Goal: Answer question/provide support: Share knowledge or assist other users

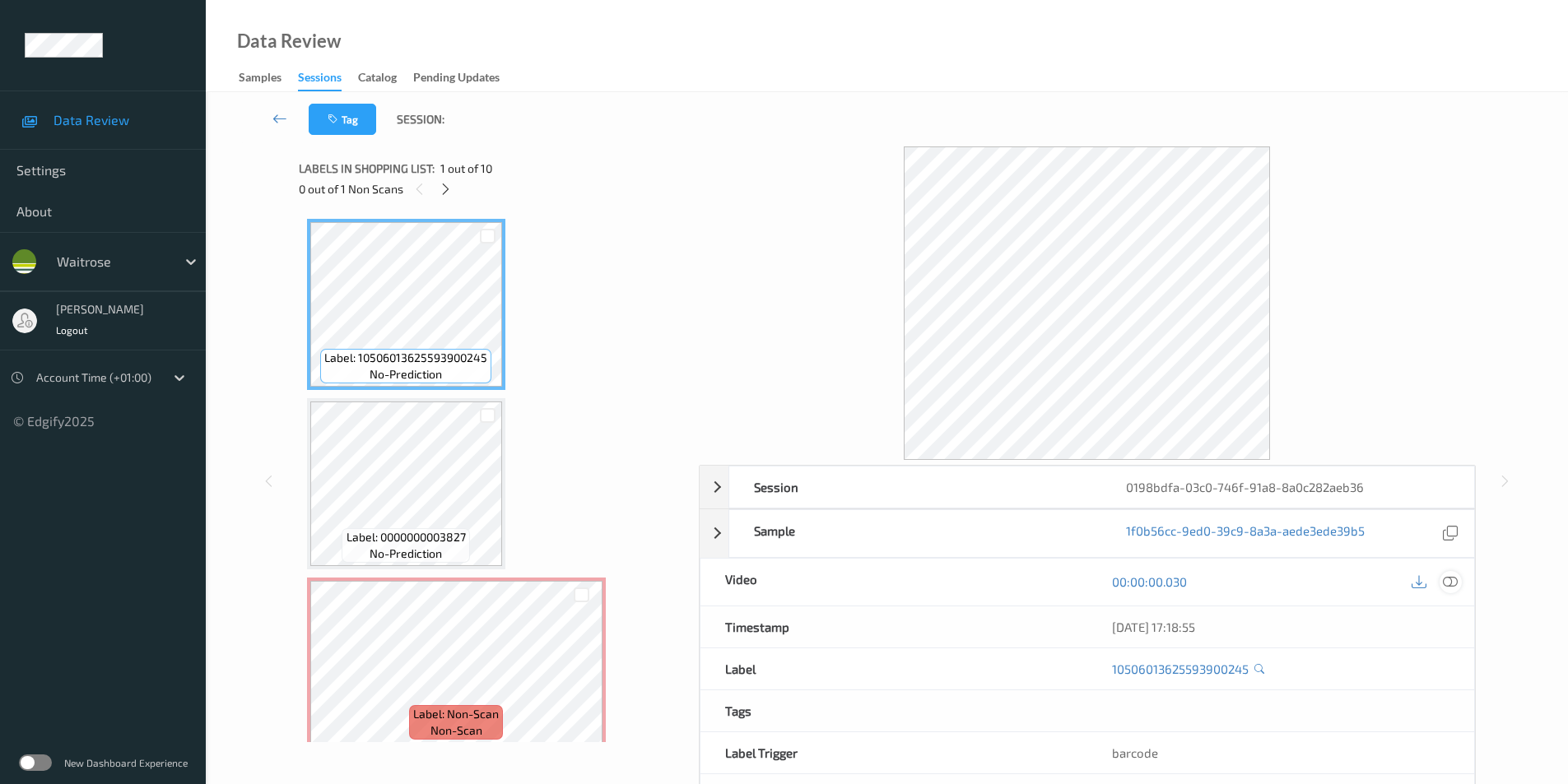
click at [1447, 577] on icon at bounding box center [1450, 581] width 15 height 15
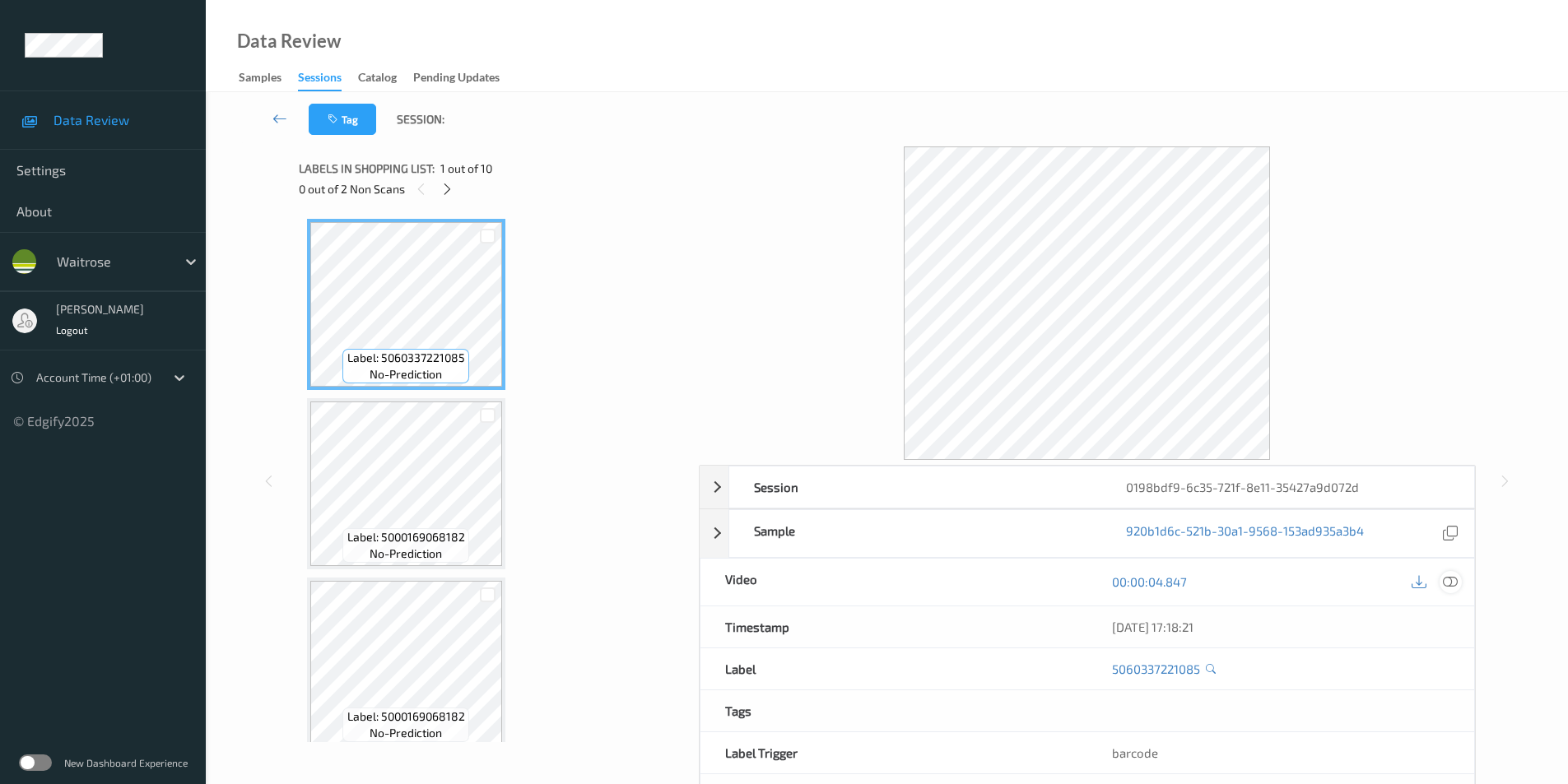
click at [1449, 582] on icon at bounding box center [1450, 581] width 15 height 15
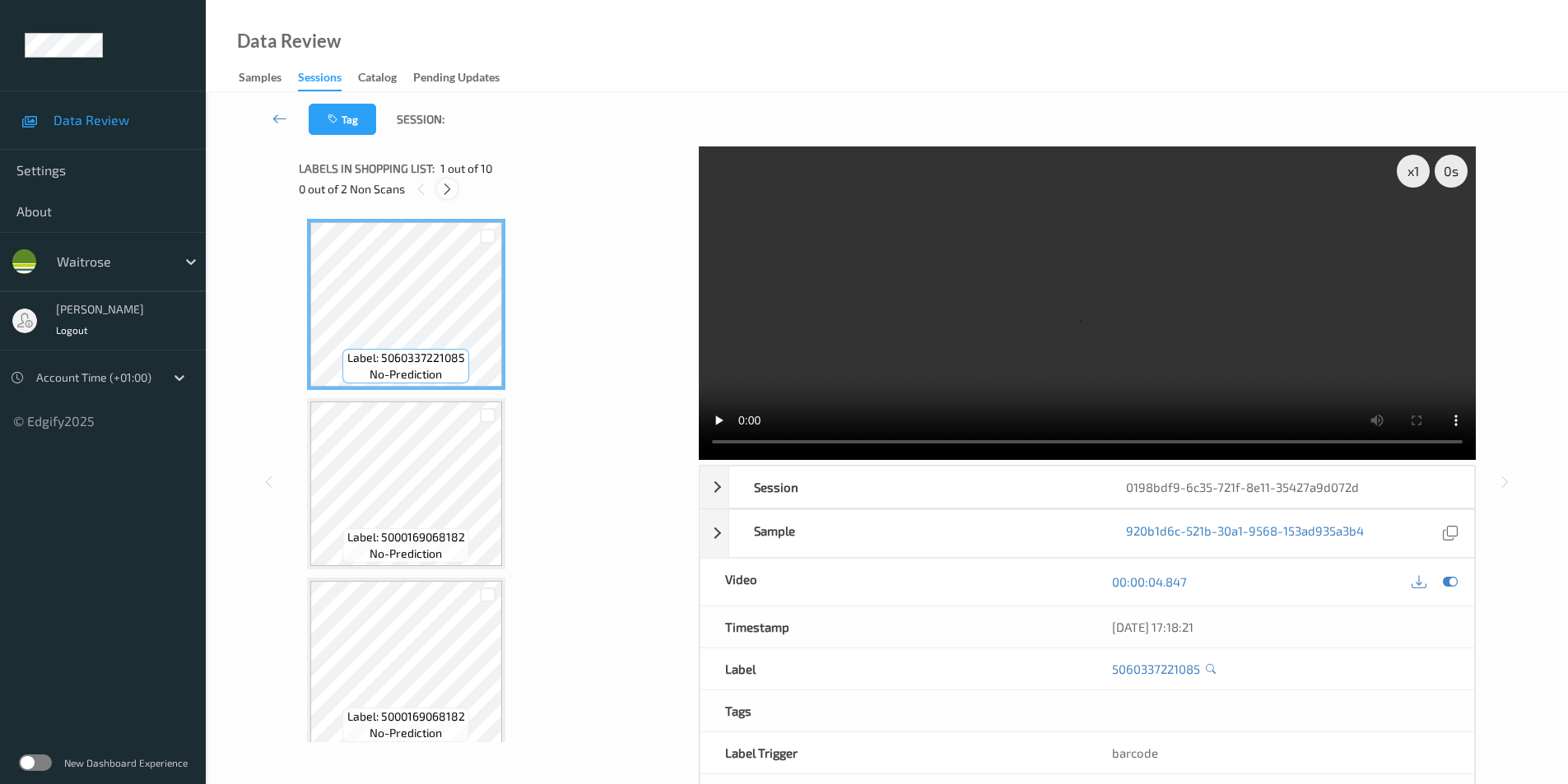
click at [447, 187] on icon at bounding box center [448, 189] width 14 height 15
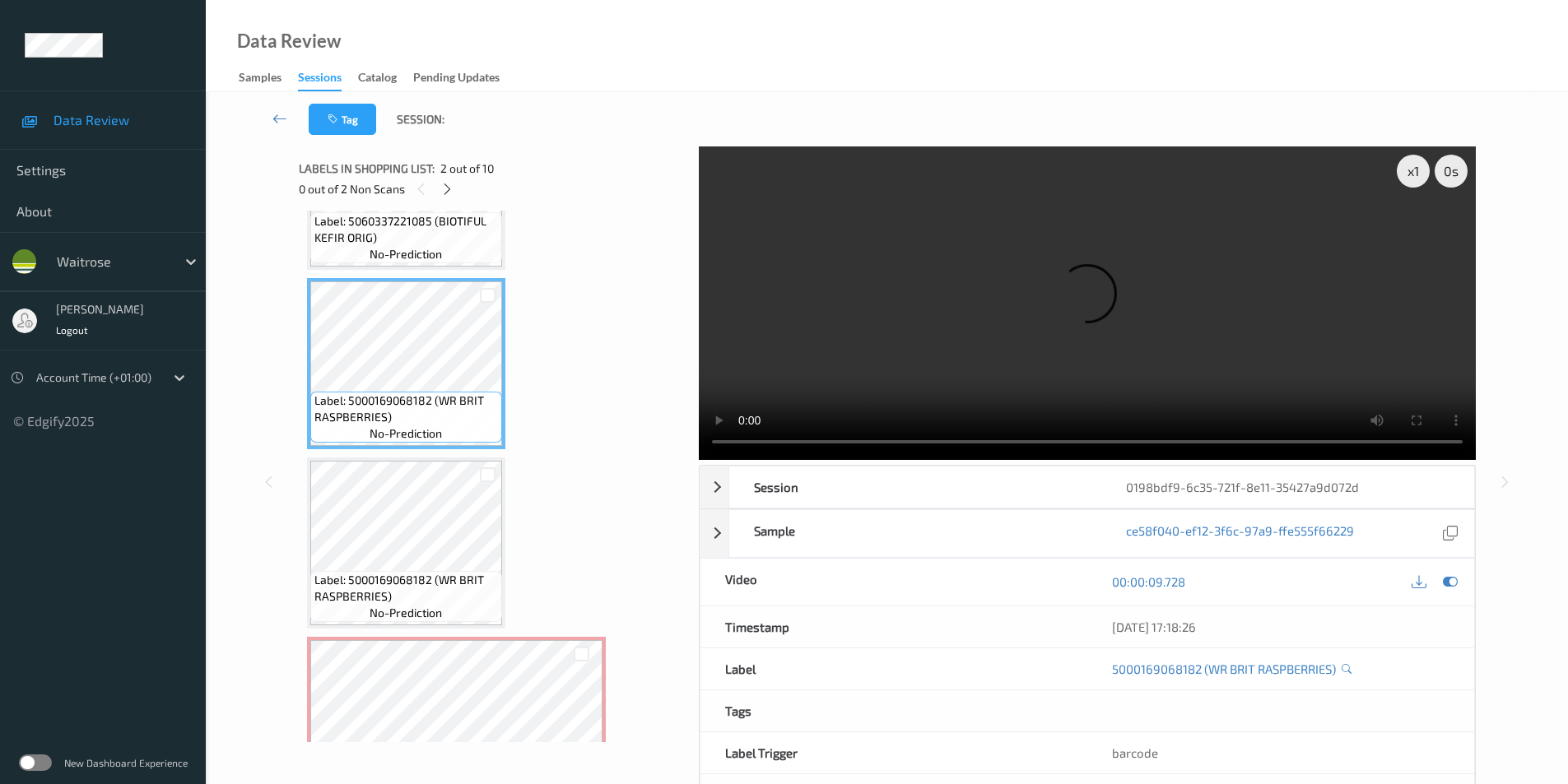
scroll to position [104, 0]
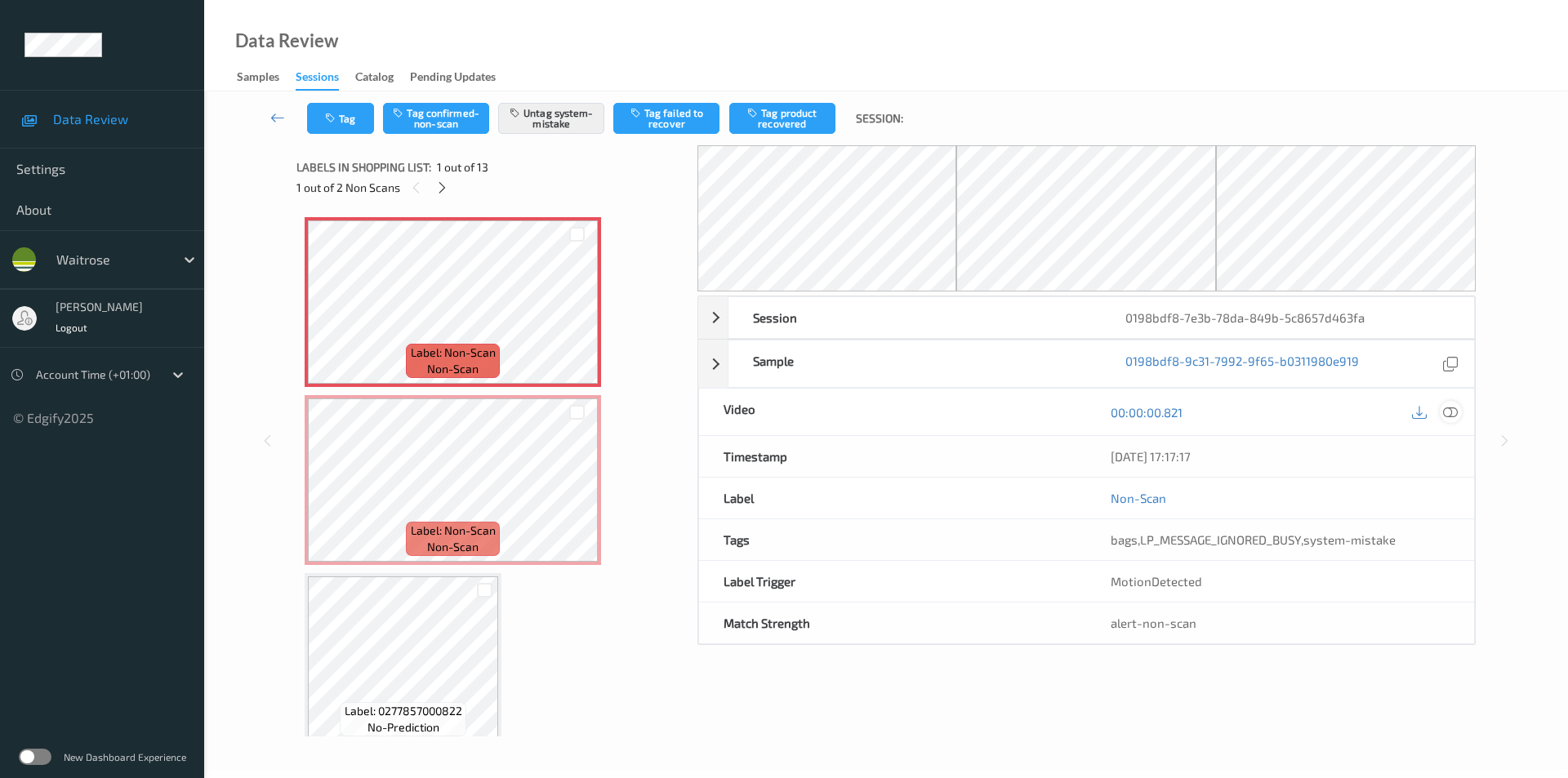
click at [1453, 411] on icon at bounding box center [1450, 412] width 15 height 15
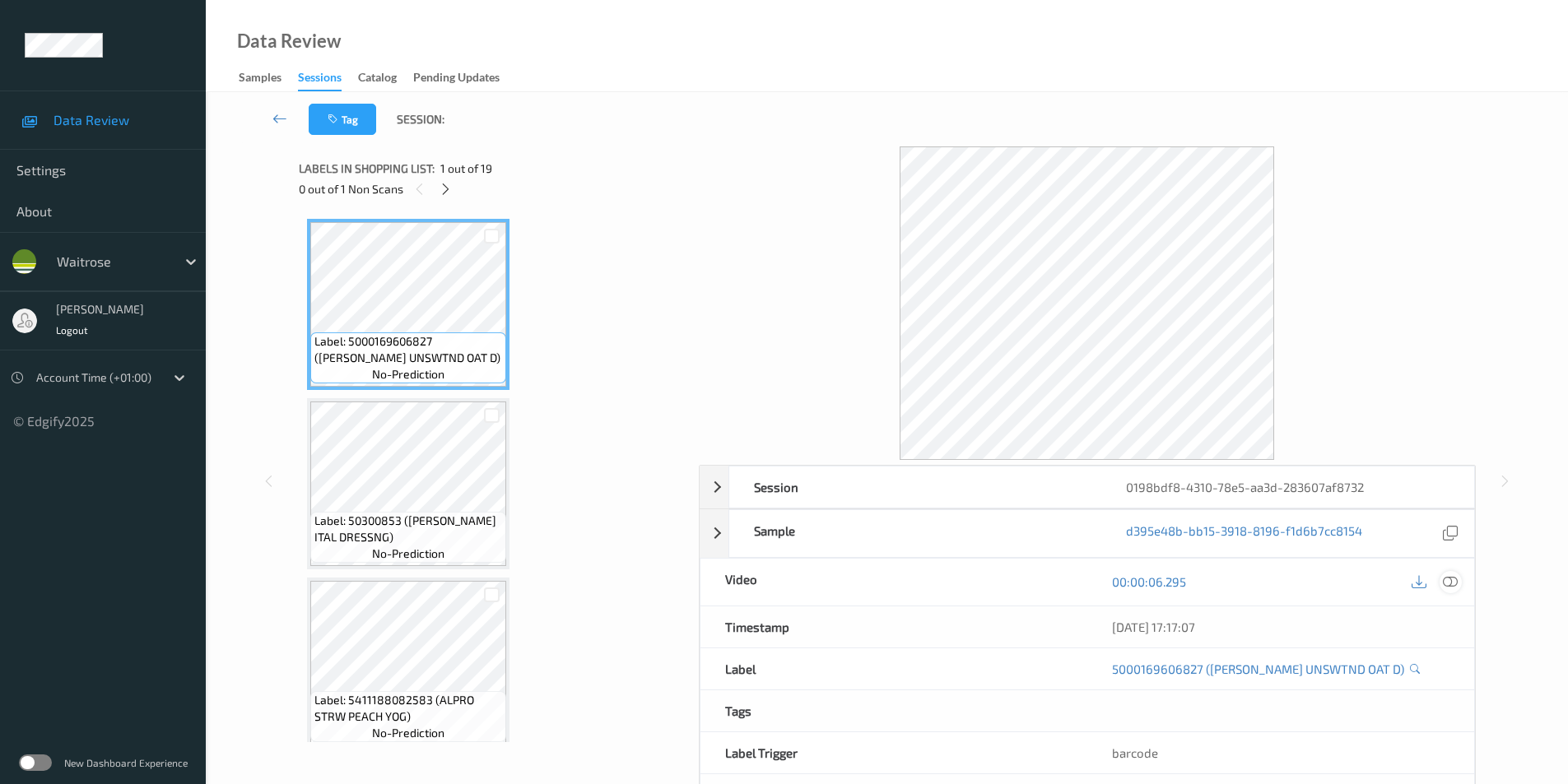
click at [1447, 576] on icon at bounding box center [1450, 581] width 15 height 15
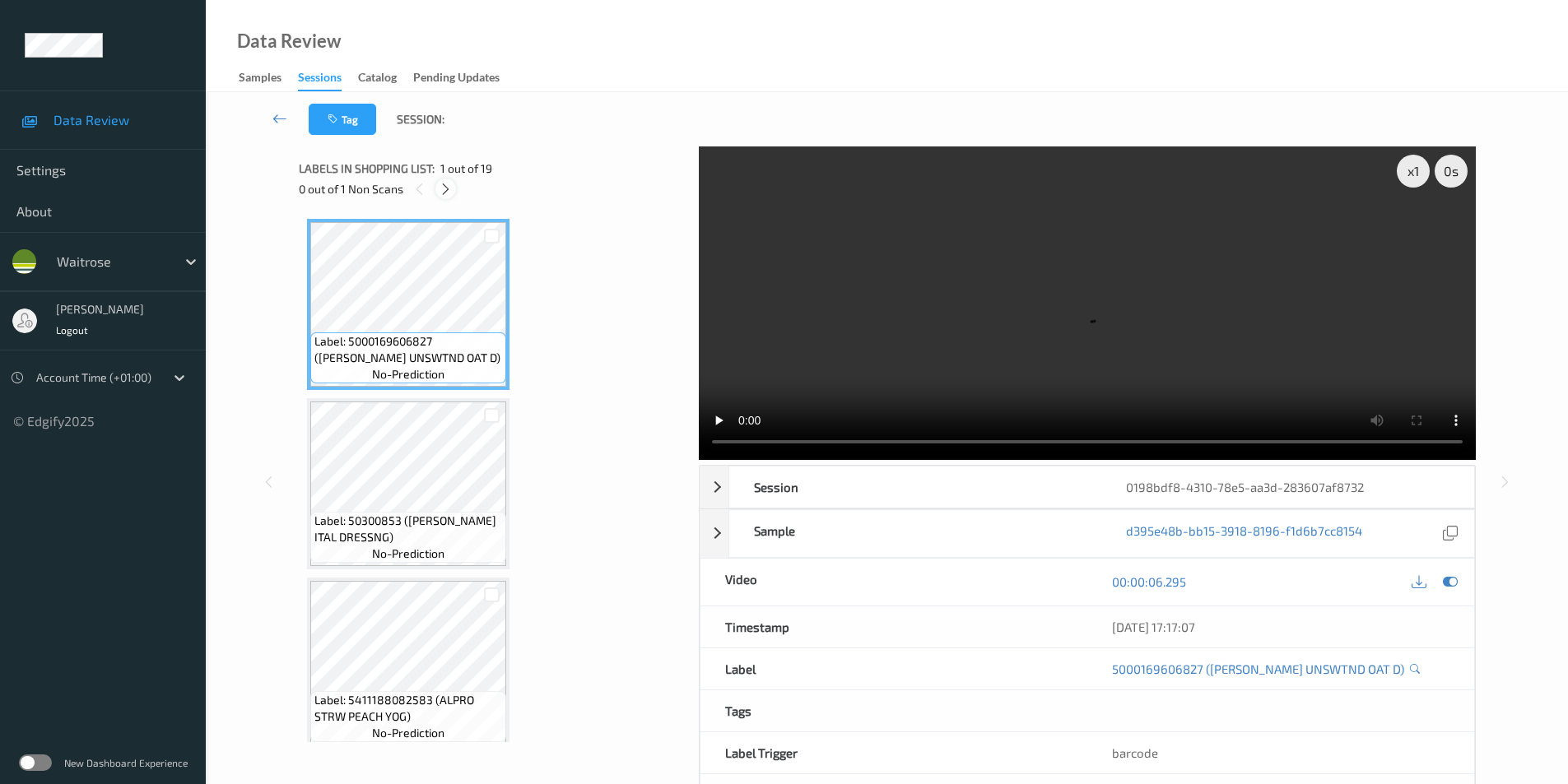
click at [436, 190] on div at bounding box center [446, 189] width 21 height 21
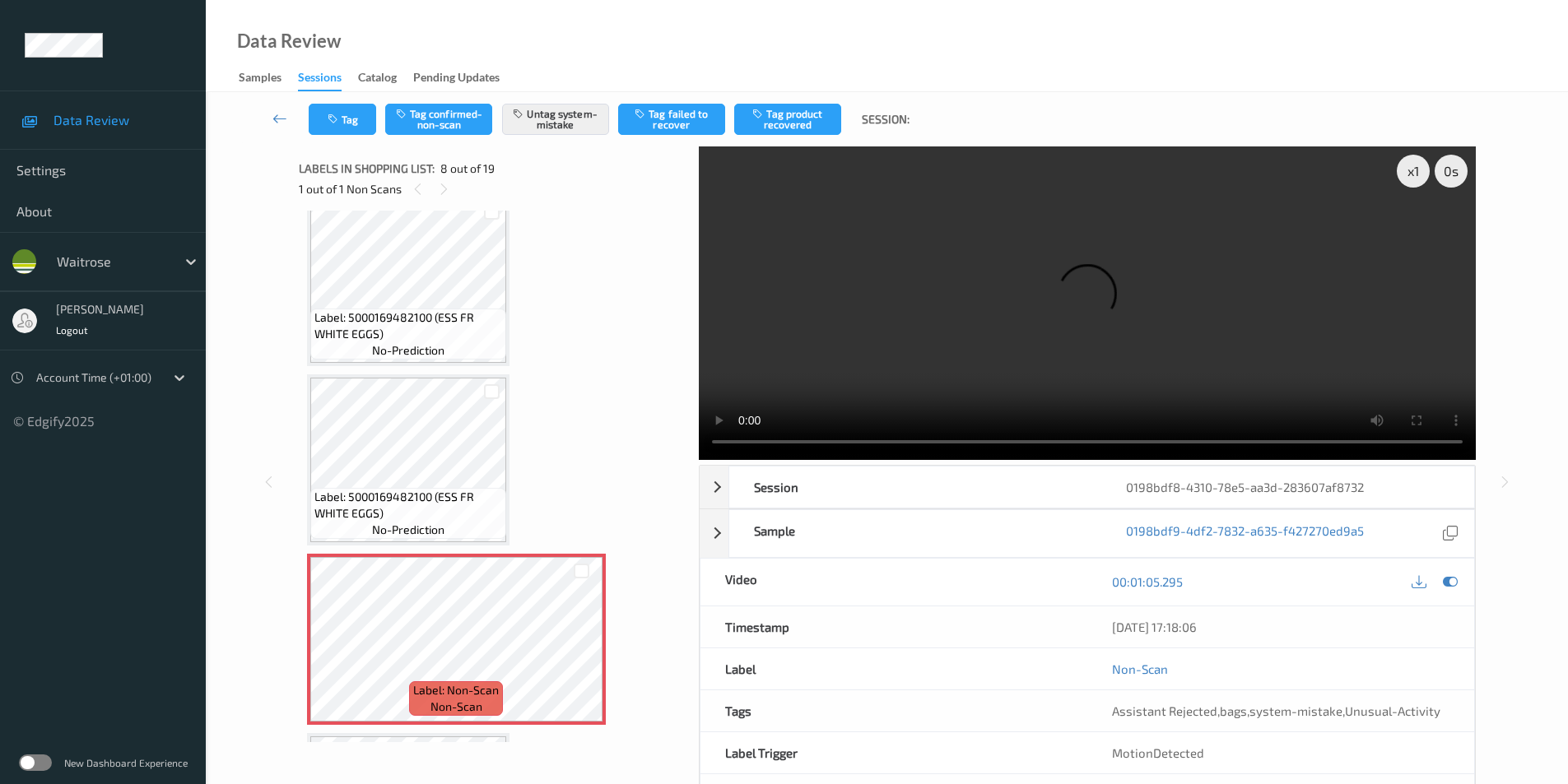
scroll to position [920, 0]
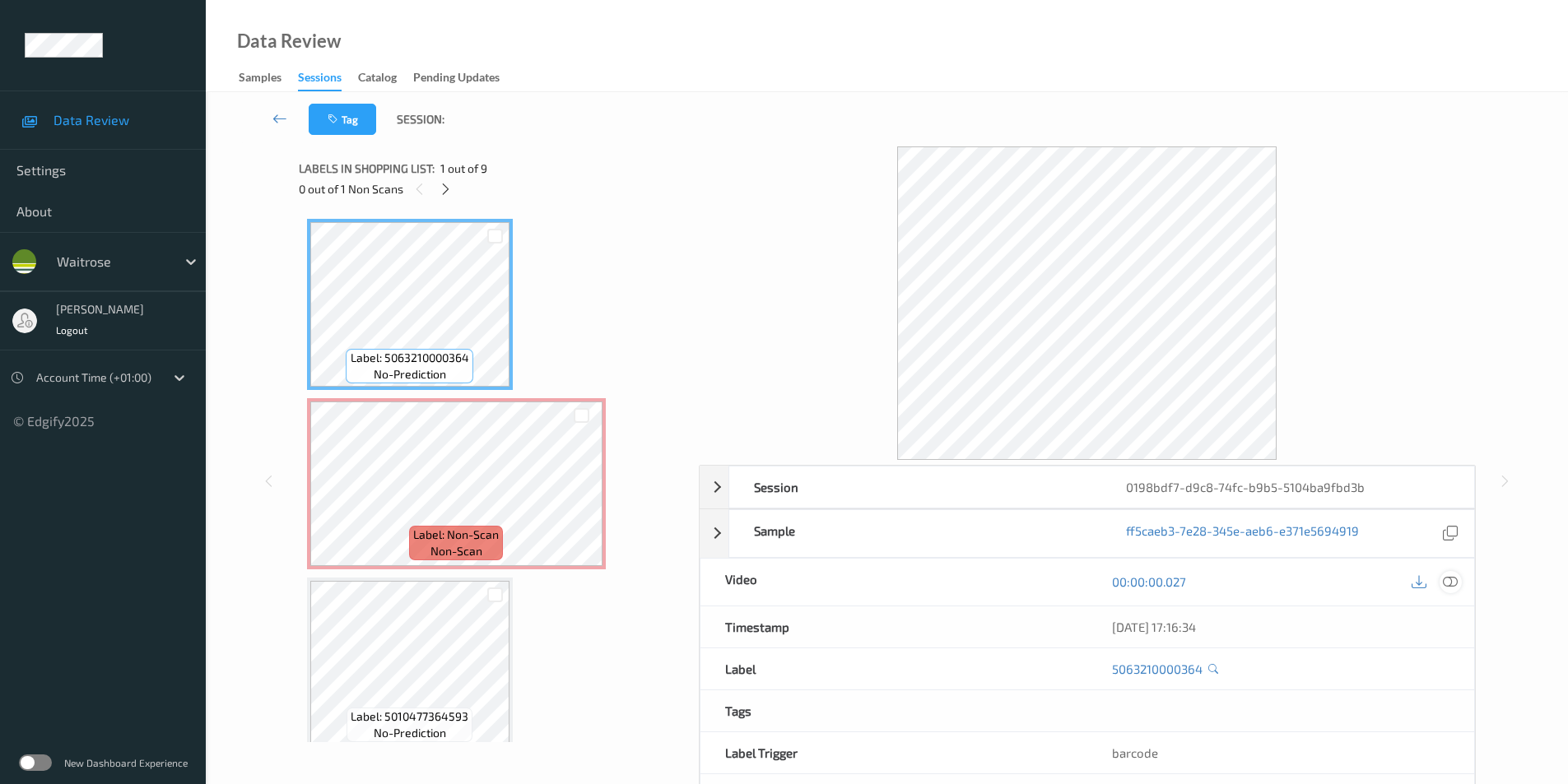
click at [1453, 579] on icon at bounding box center [1450, 581] width 15 height 15
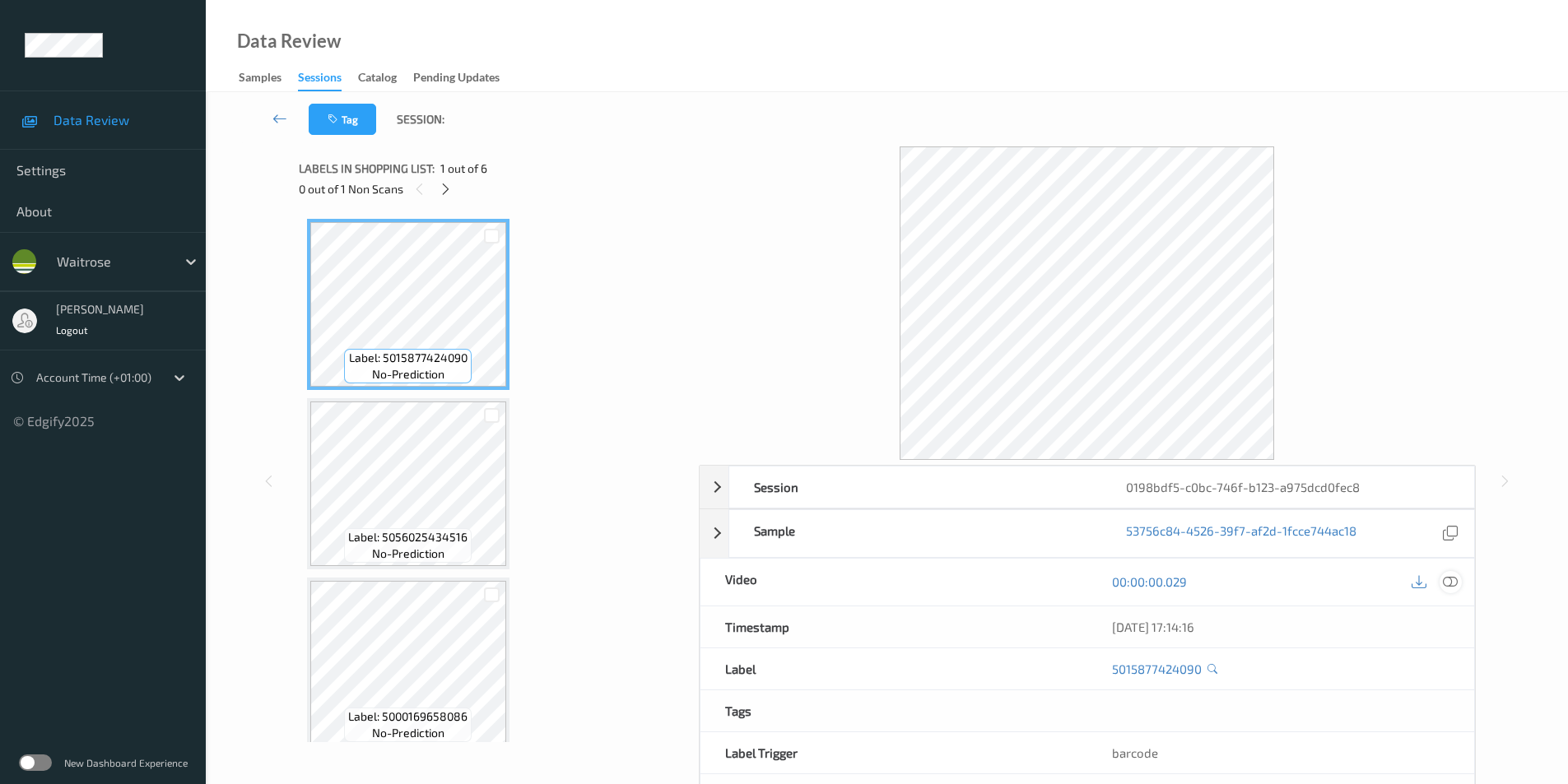
click at [1449, 582] on icon at bounding box center [1450, 581] width 15 height 15
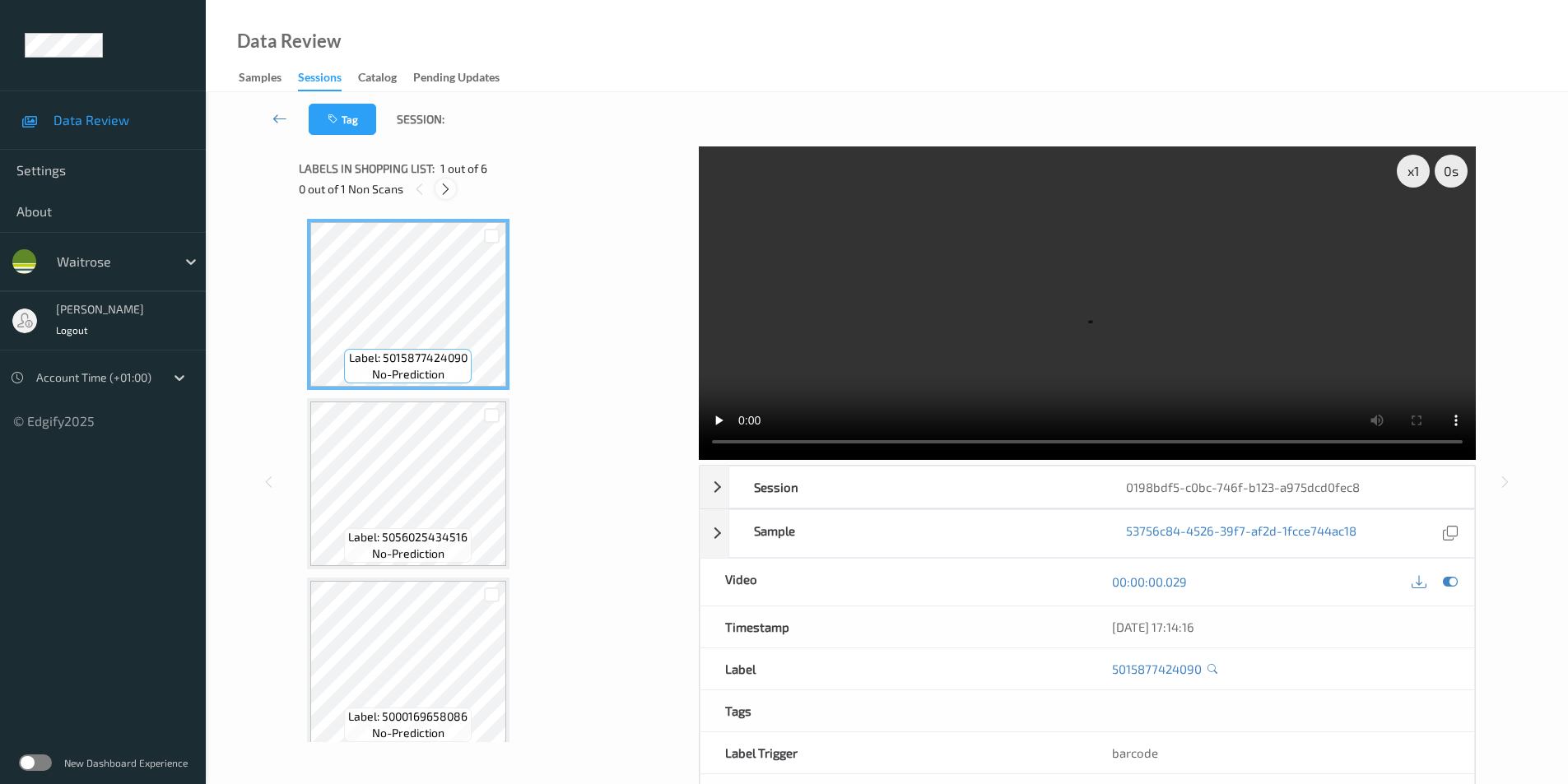
click at [447, 191] on icon at bounding box center [446, 189] width 14 height 15
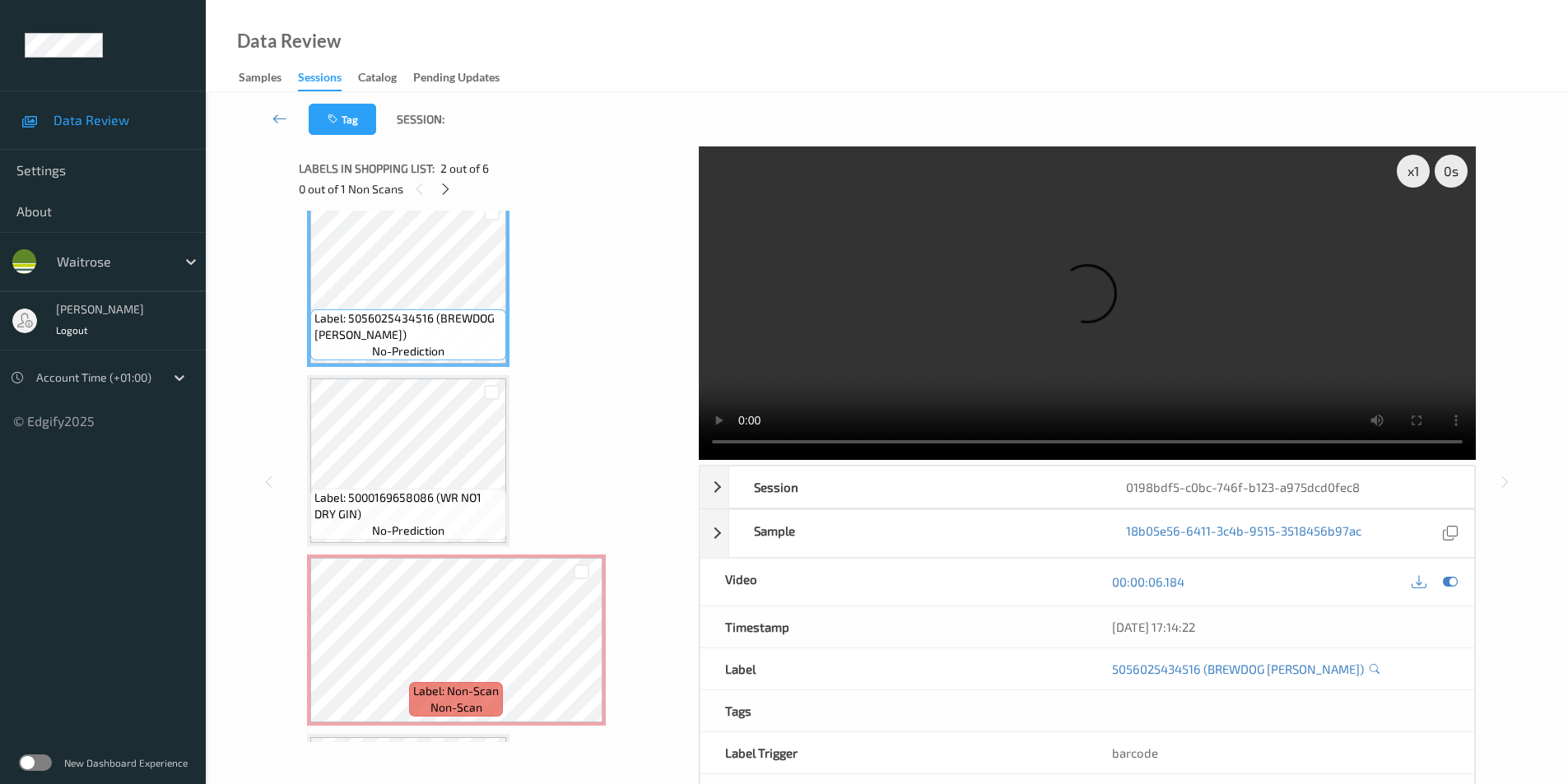
scroll to position [186, 0]
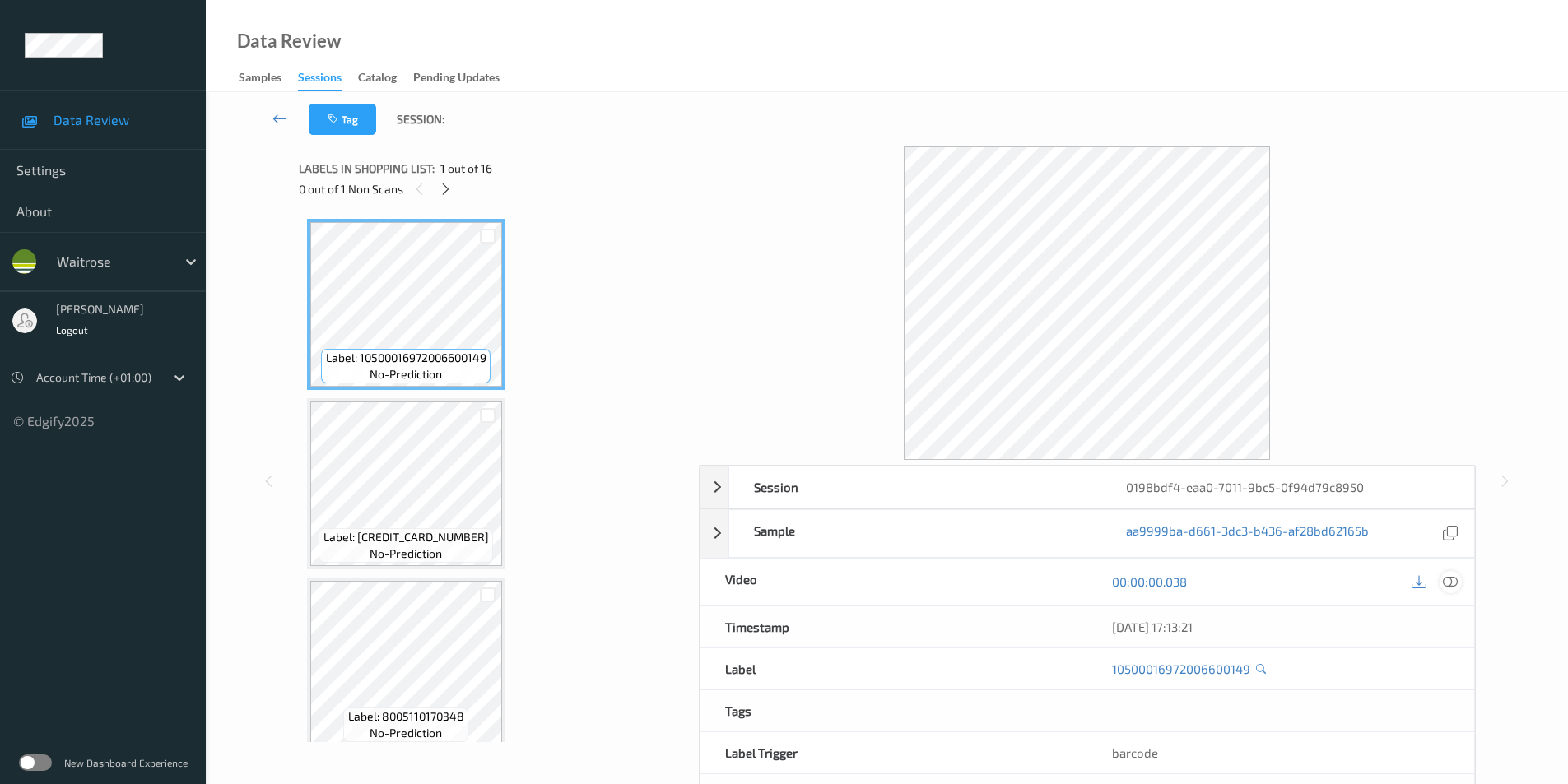
click at [1450, 576] on icon at bounding box center [1450, 581] width 15 height 15
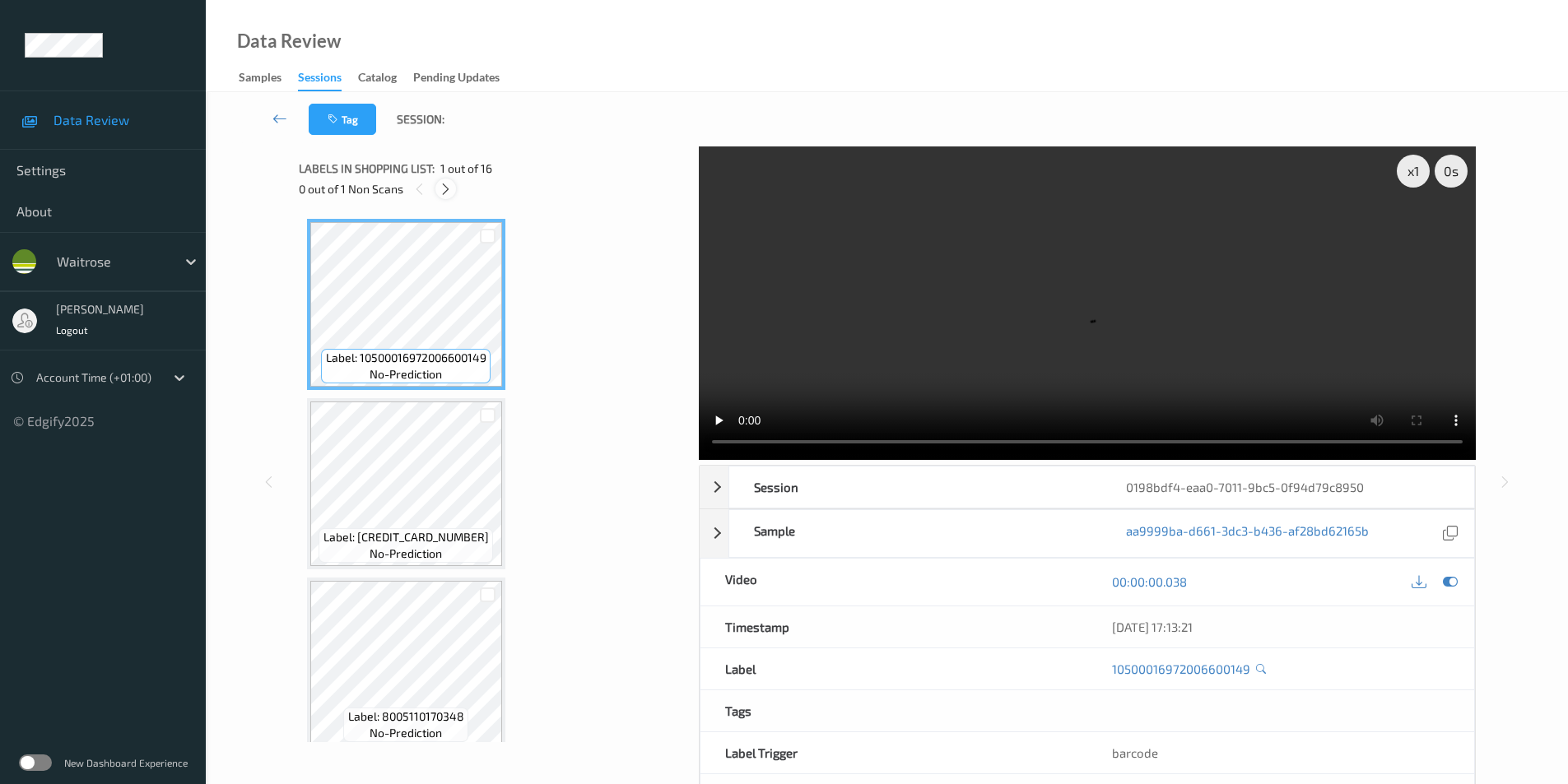
click at [452, 186] on icon at bounding box center [446, 189] width 14 height 15
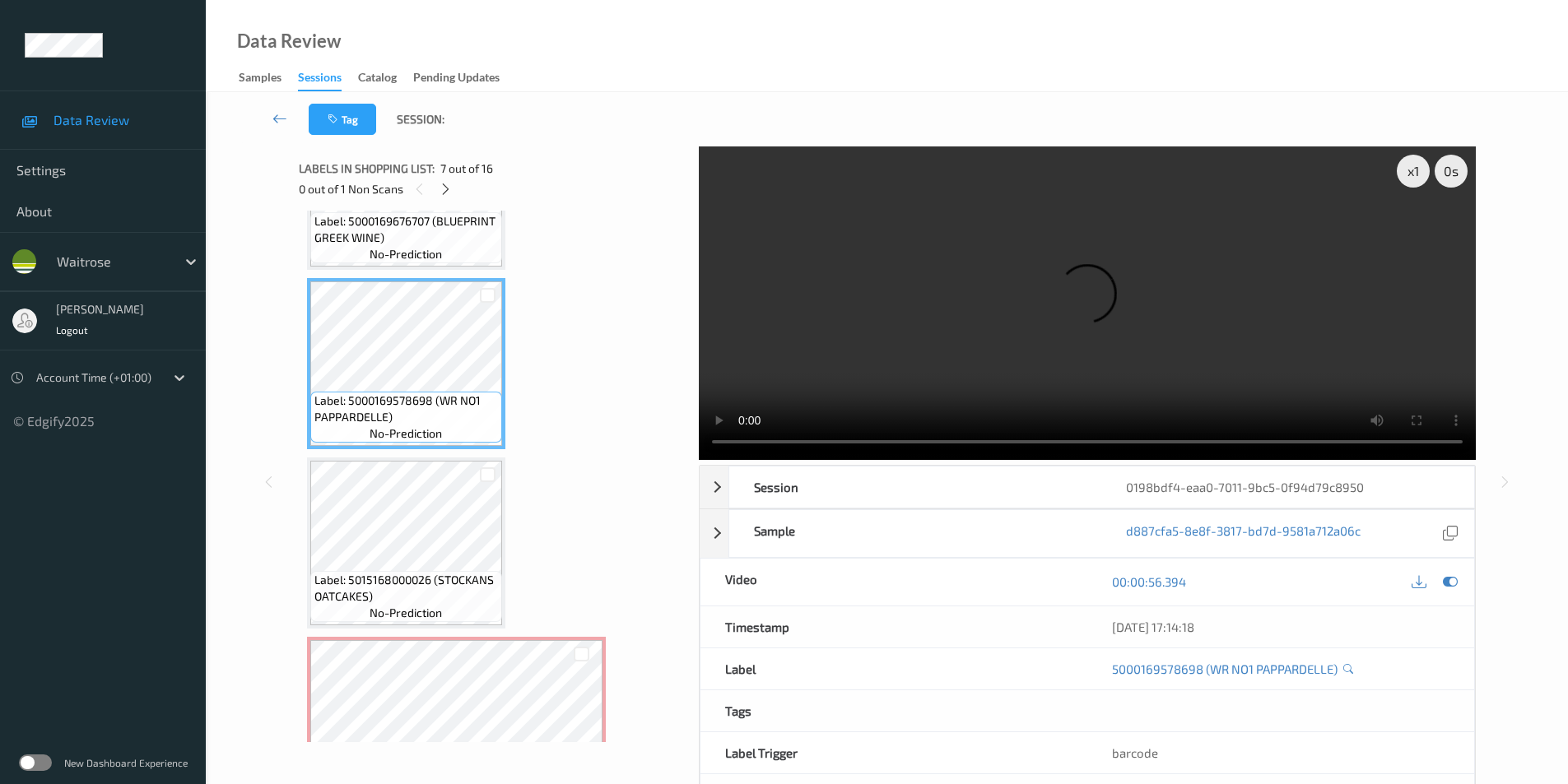
scroll to position [1001, 0]
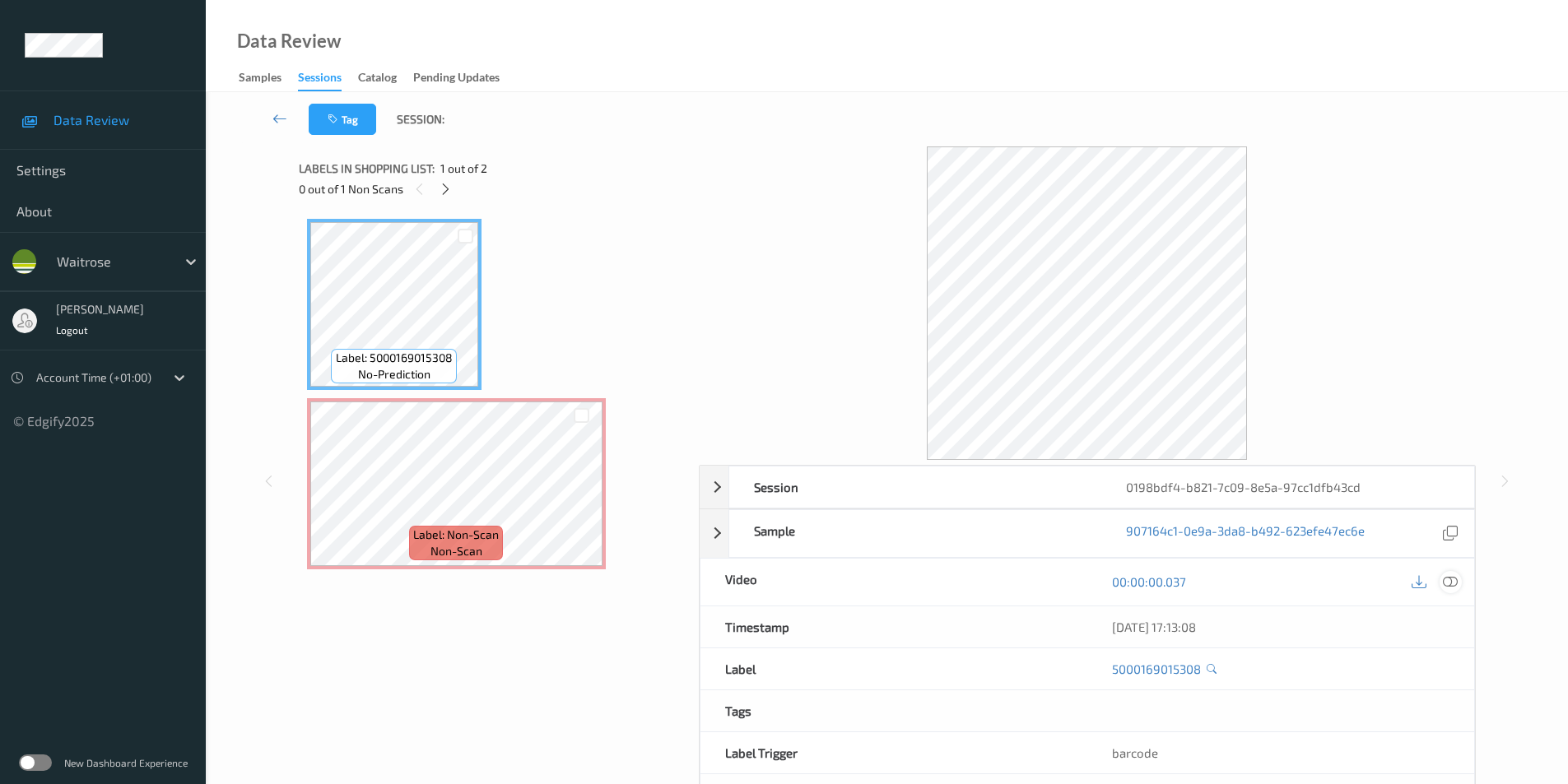
click at [1460, 578] on div at bounding box center [1451, 581] width 22 height 22
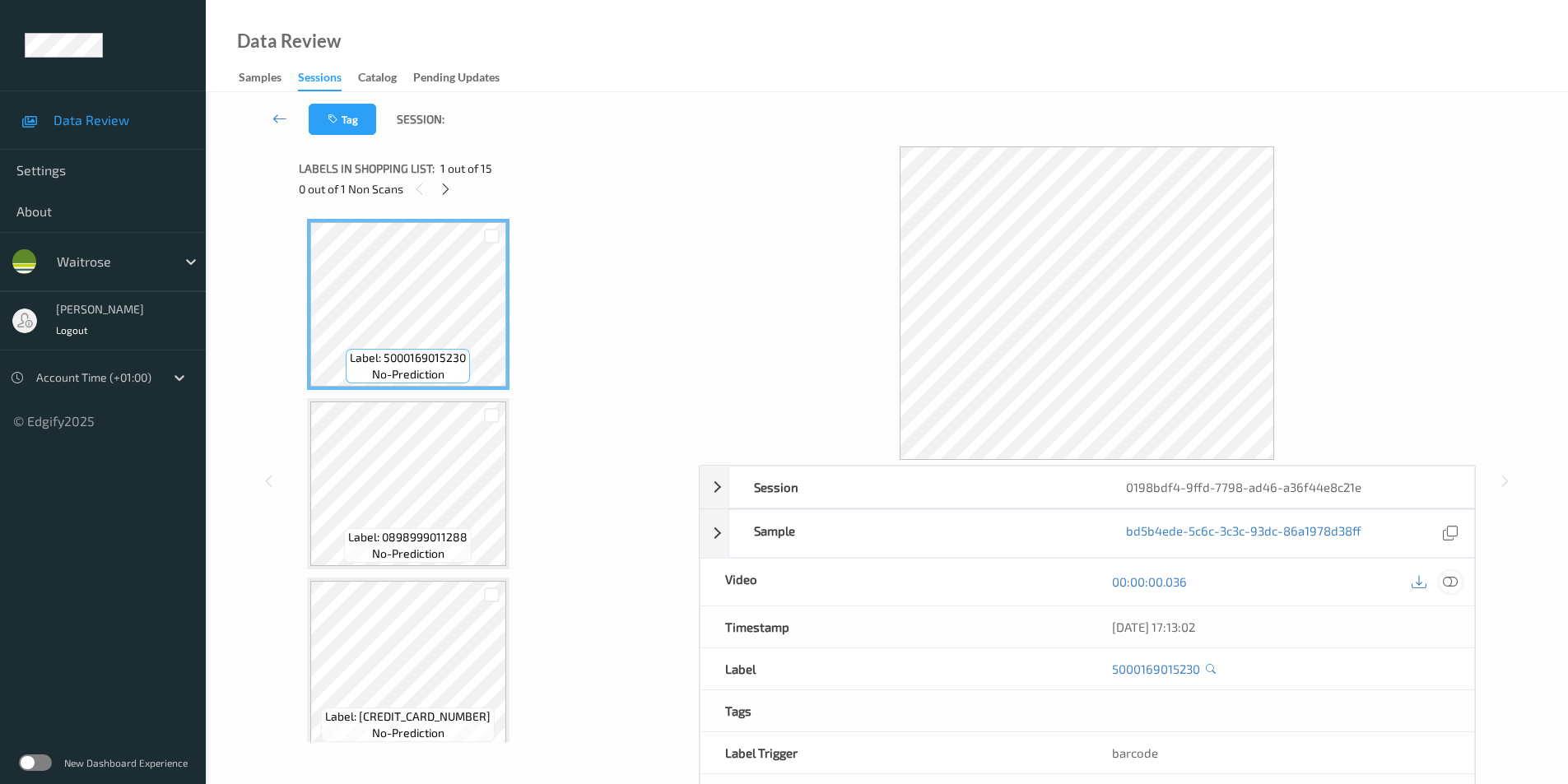
click at [1449, 580] on icon at bounding box center [1450, 581] width 15 height 15
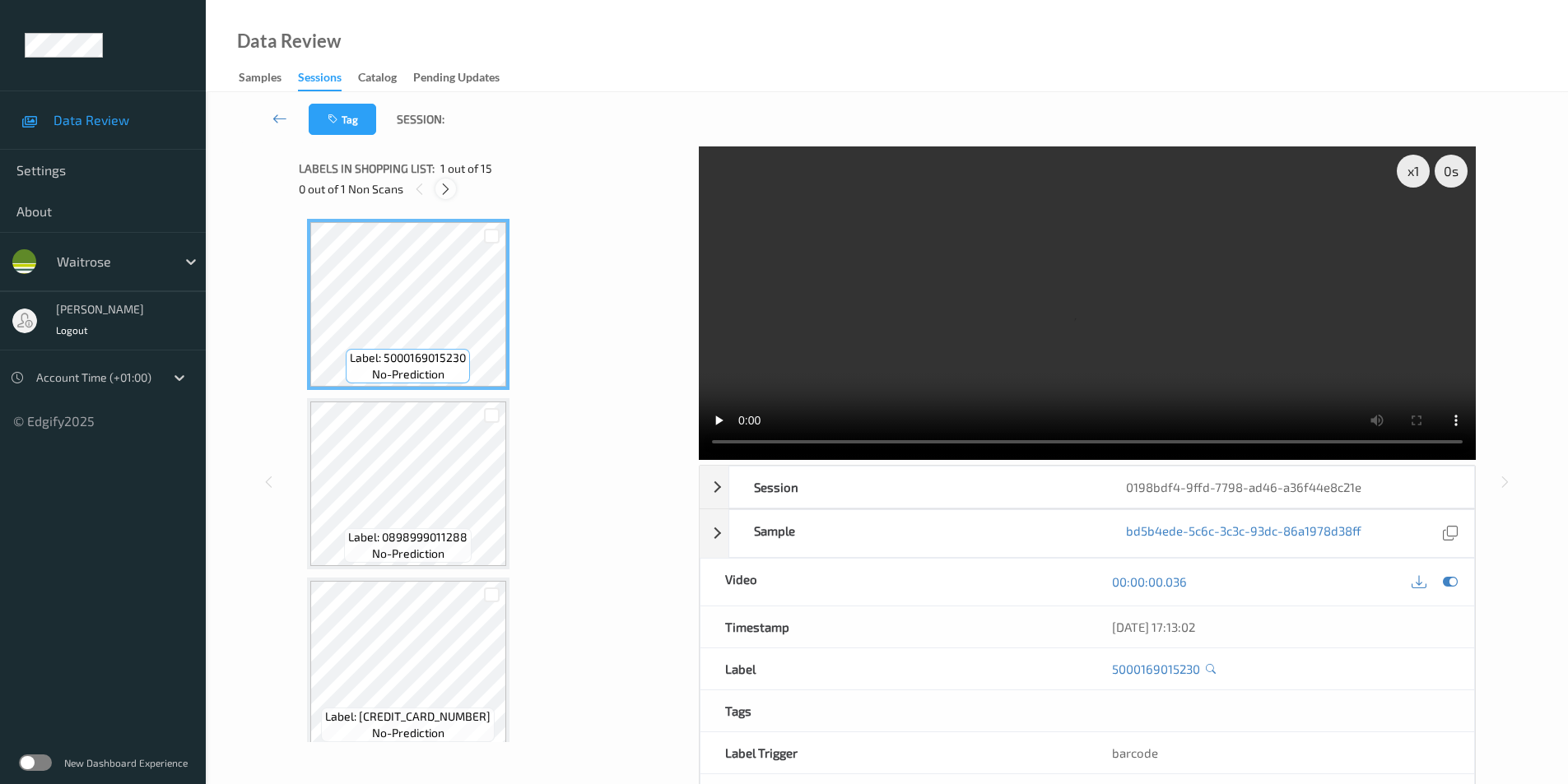
click at [440, 182] on icon at bounding box center [446, 189] width 14 height 15
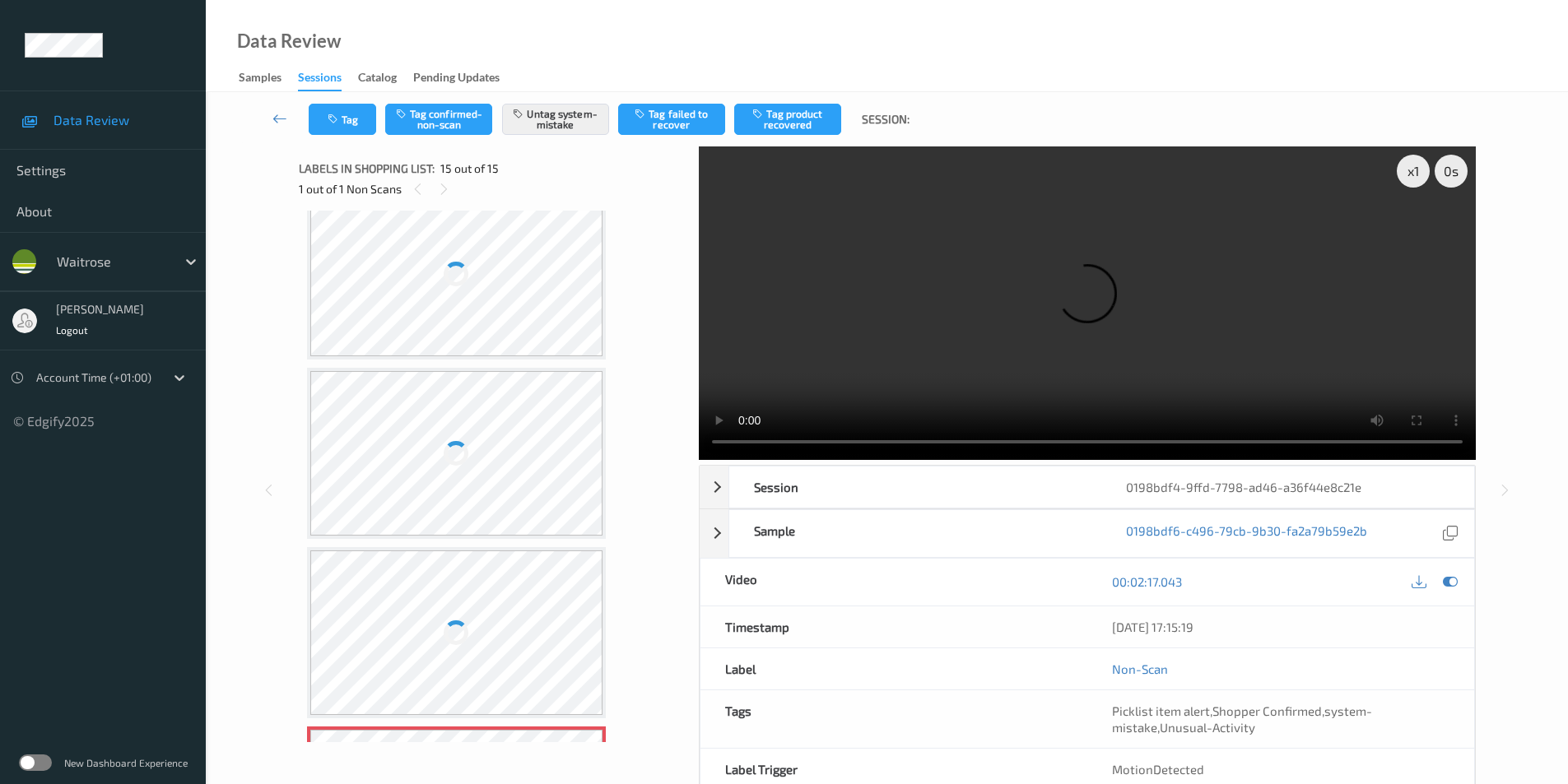
scroll to position [2002, 0]
click at [479, 442] on div at bounding box center [456, 454] width 293 height 164
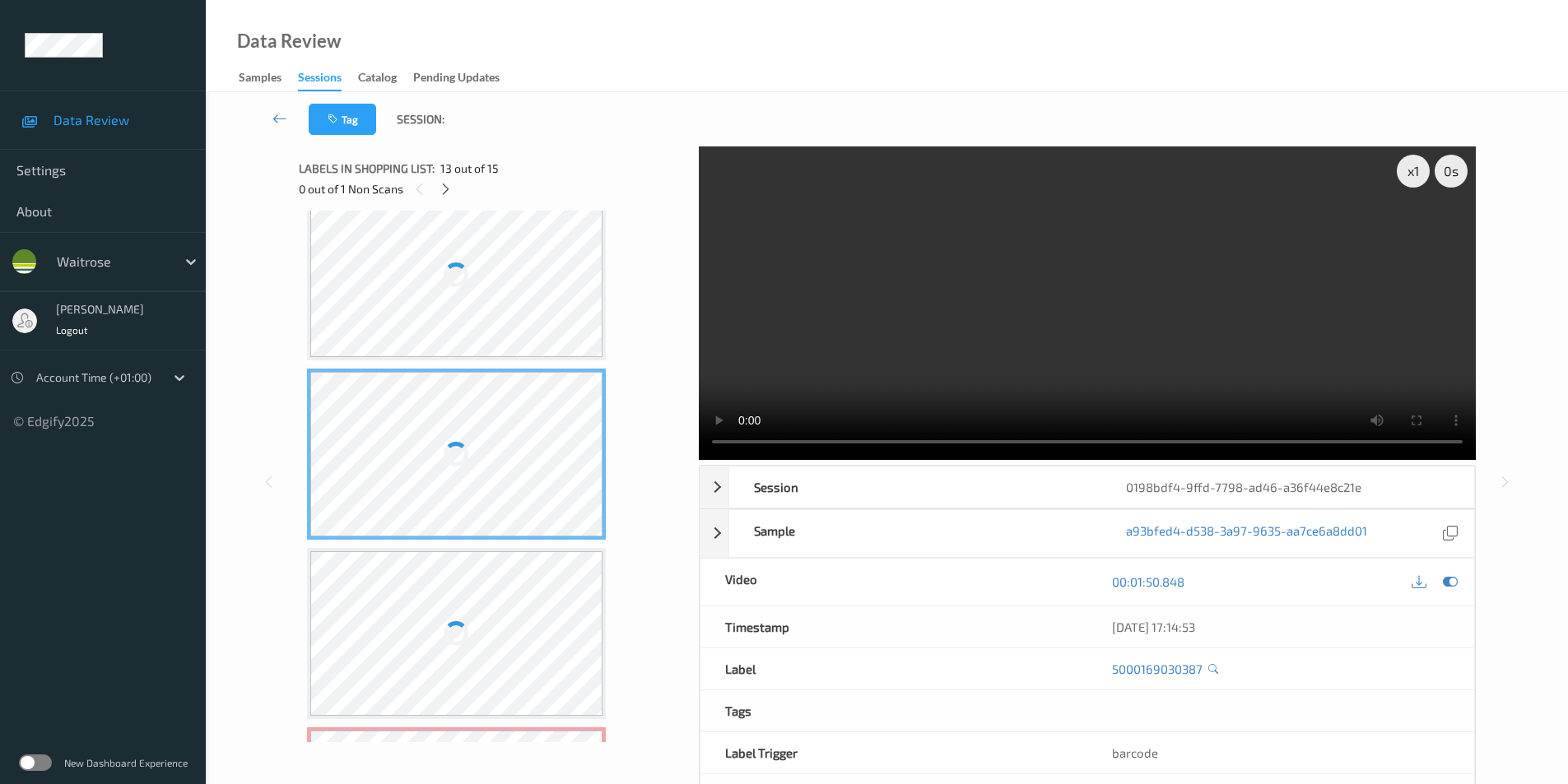
click at [479, 442] on div at bounding box center [456, 454] width 293 height 164
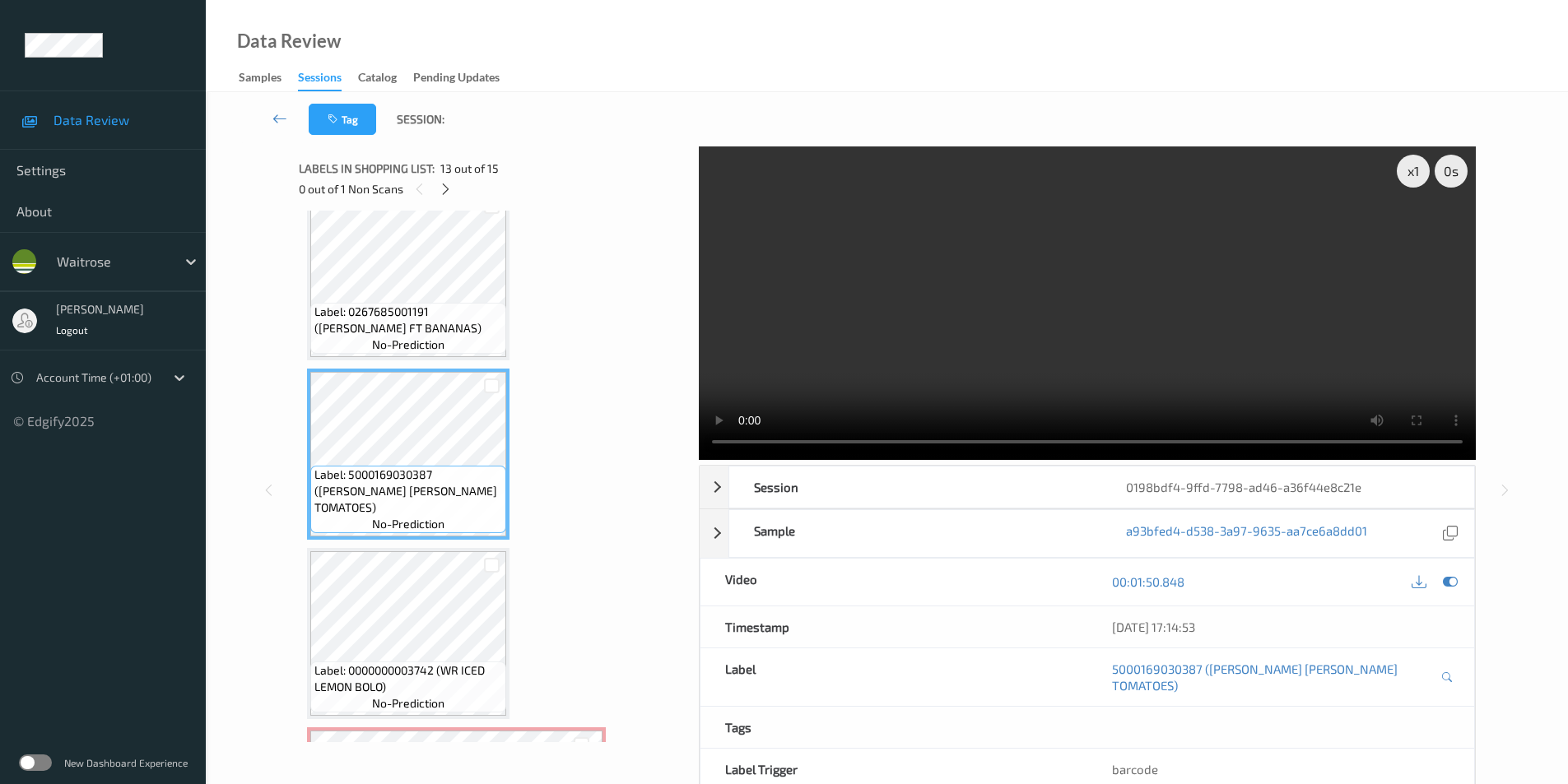
scroll to position [1988, 0]
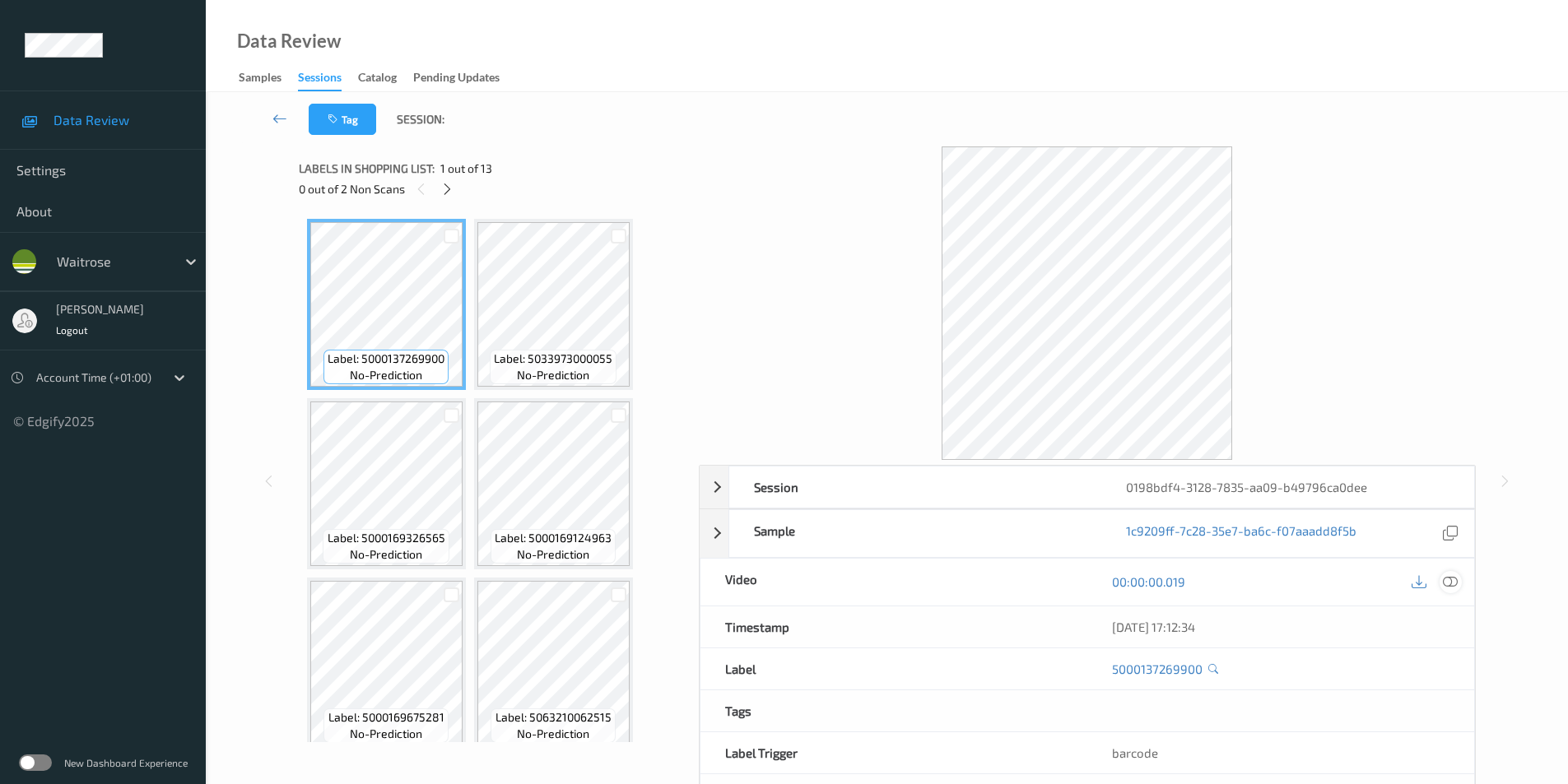
click at [1451, 583] on icon at bounding box center [1450, 581] width 15 height 15
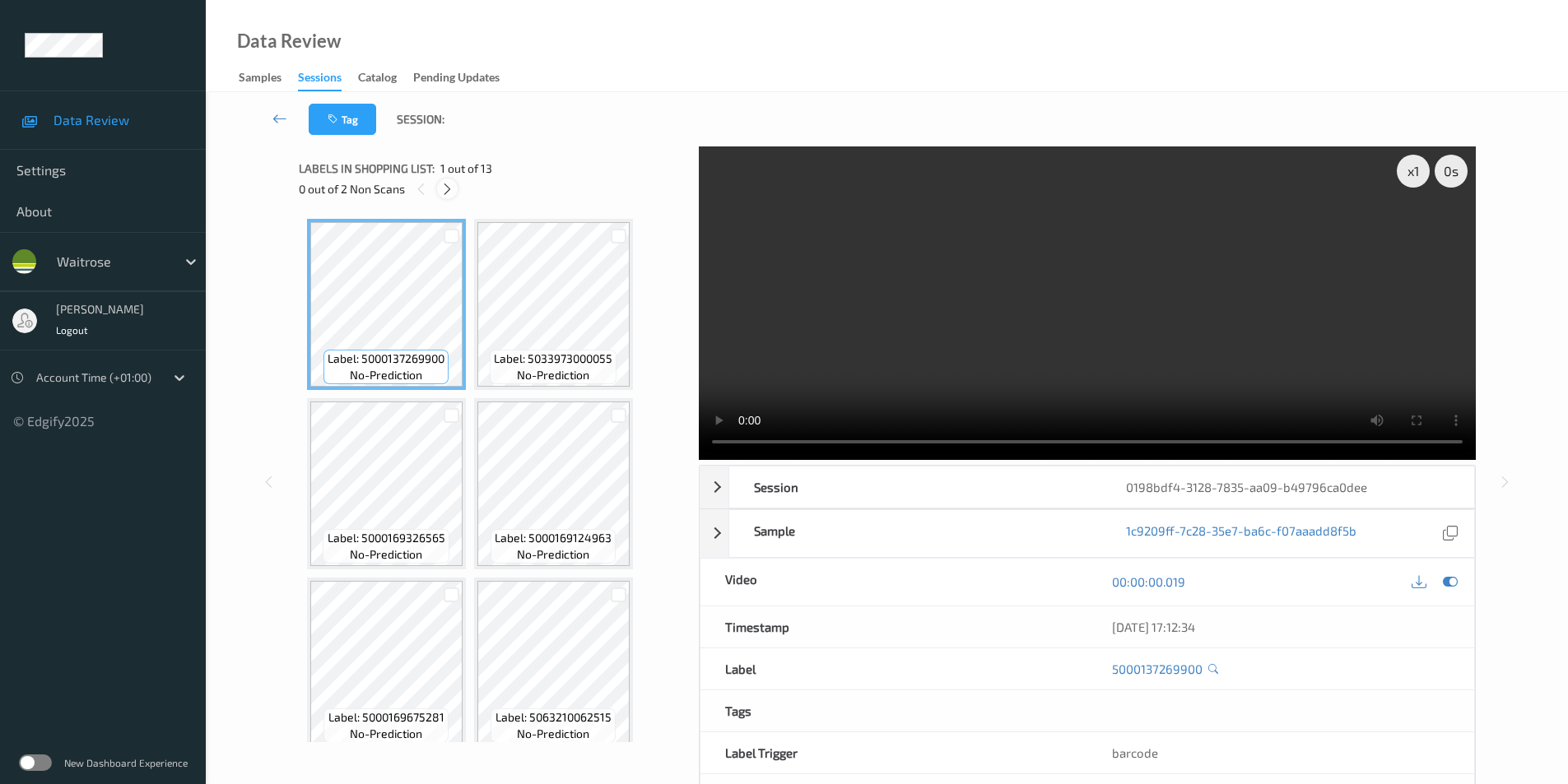
click at [445, 197] on div at bounding box center [448, 189] width 21 height 21
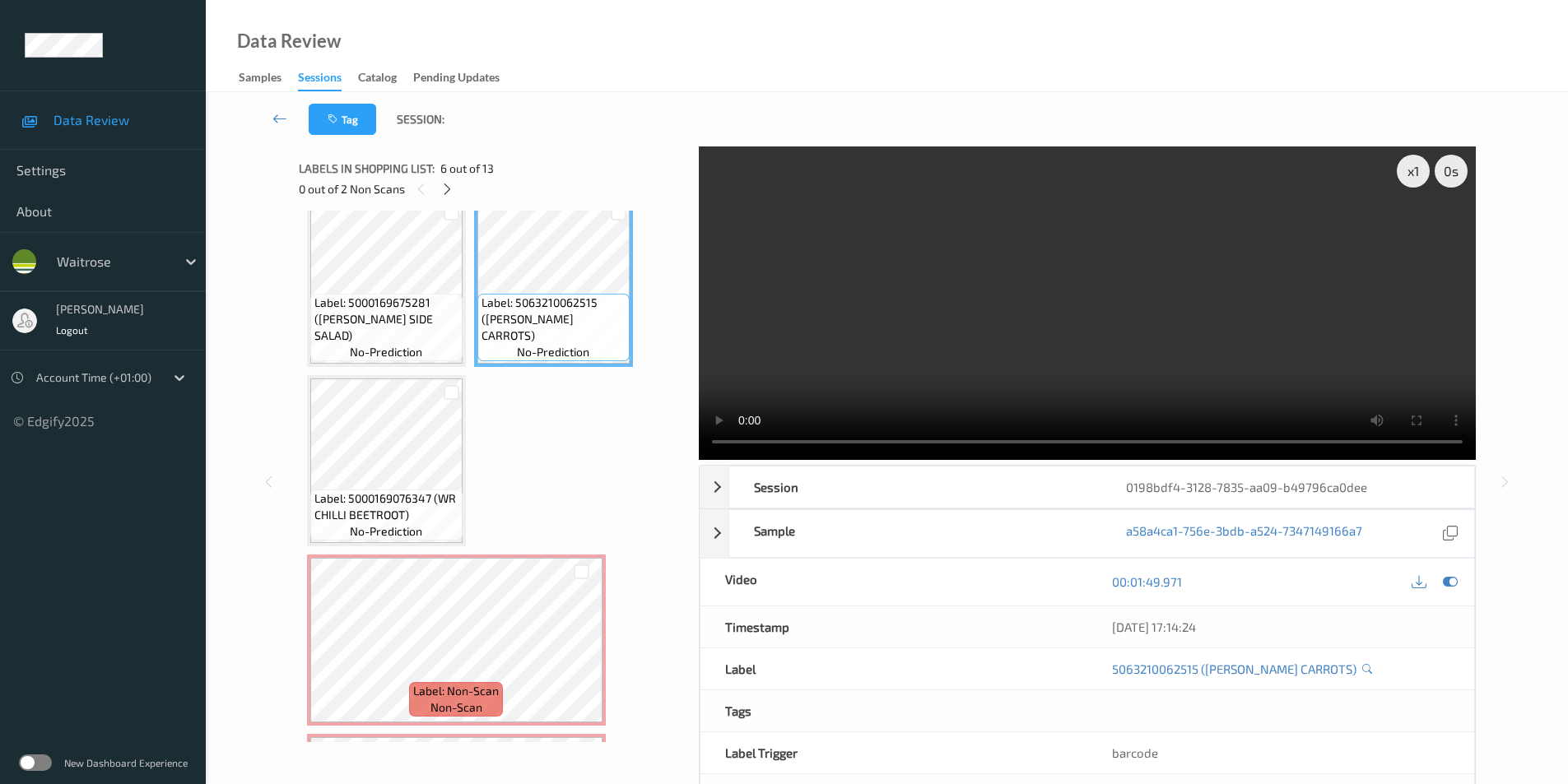
scroll to position [365, 0]
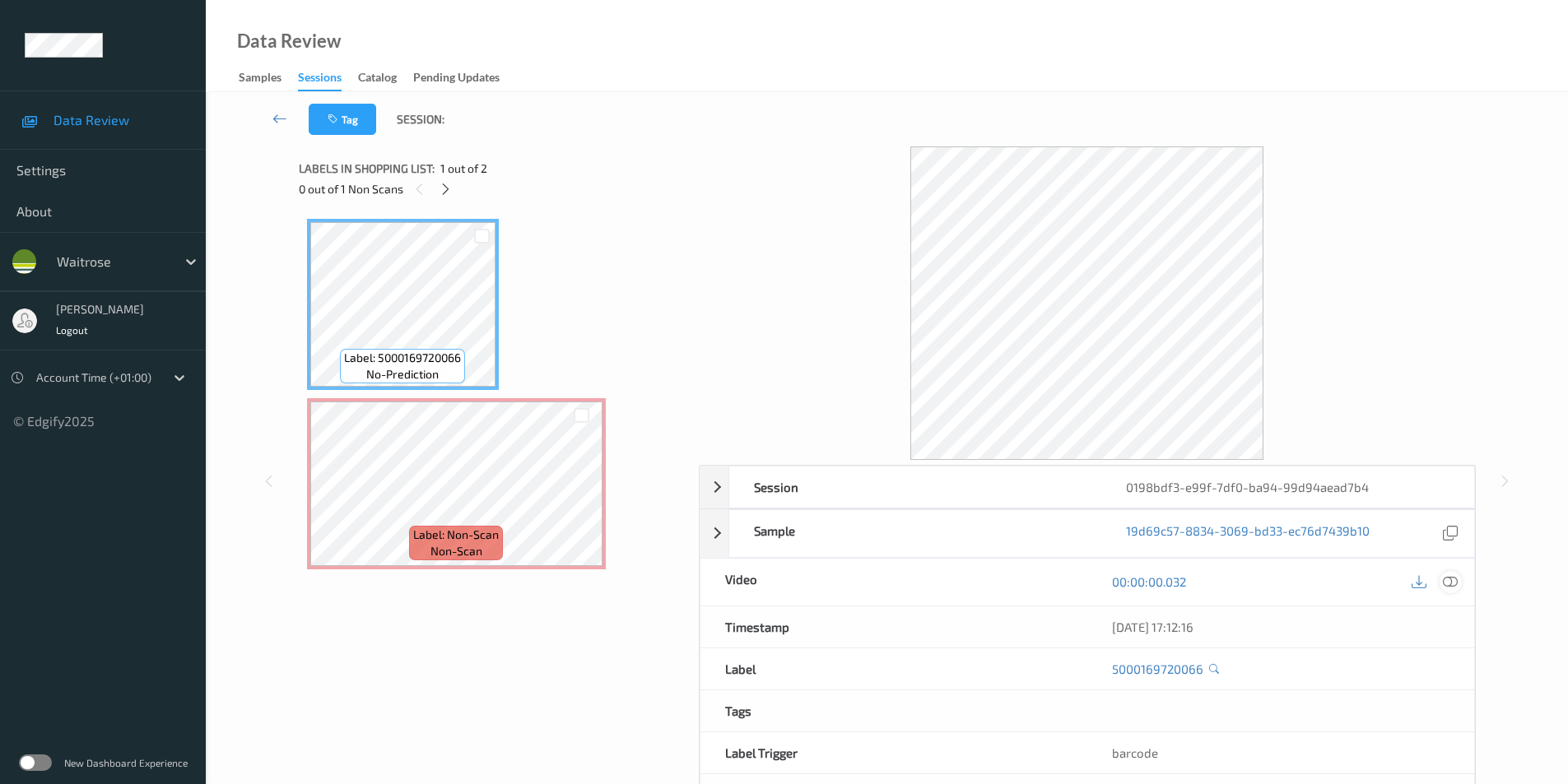
click at [1451, 585] on icon at bounding box center [1450, 581] width 15 height 15
click at [1446, 580] on icon at bounding box center [1450, 581] width 15 height 15
click at [1453, 584] on icon at bounding box center [1450, 581] width 15 height 15
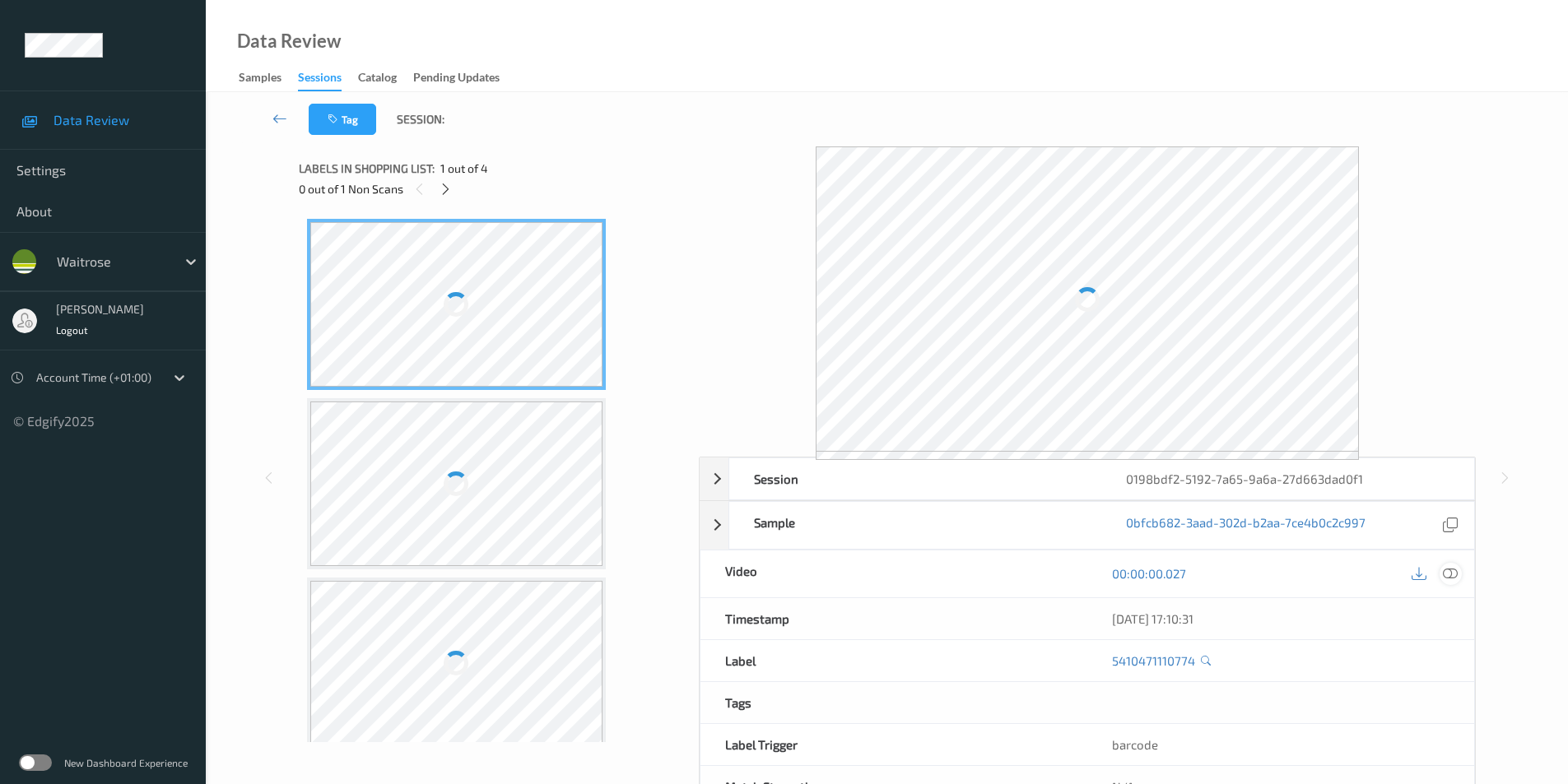
click at [1451, 570] on icon at bounding box center [1450, 573] width 15 height 15
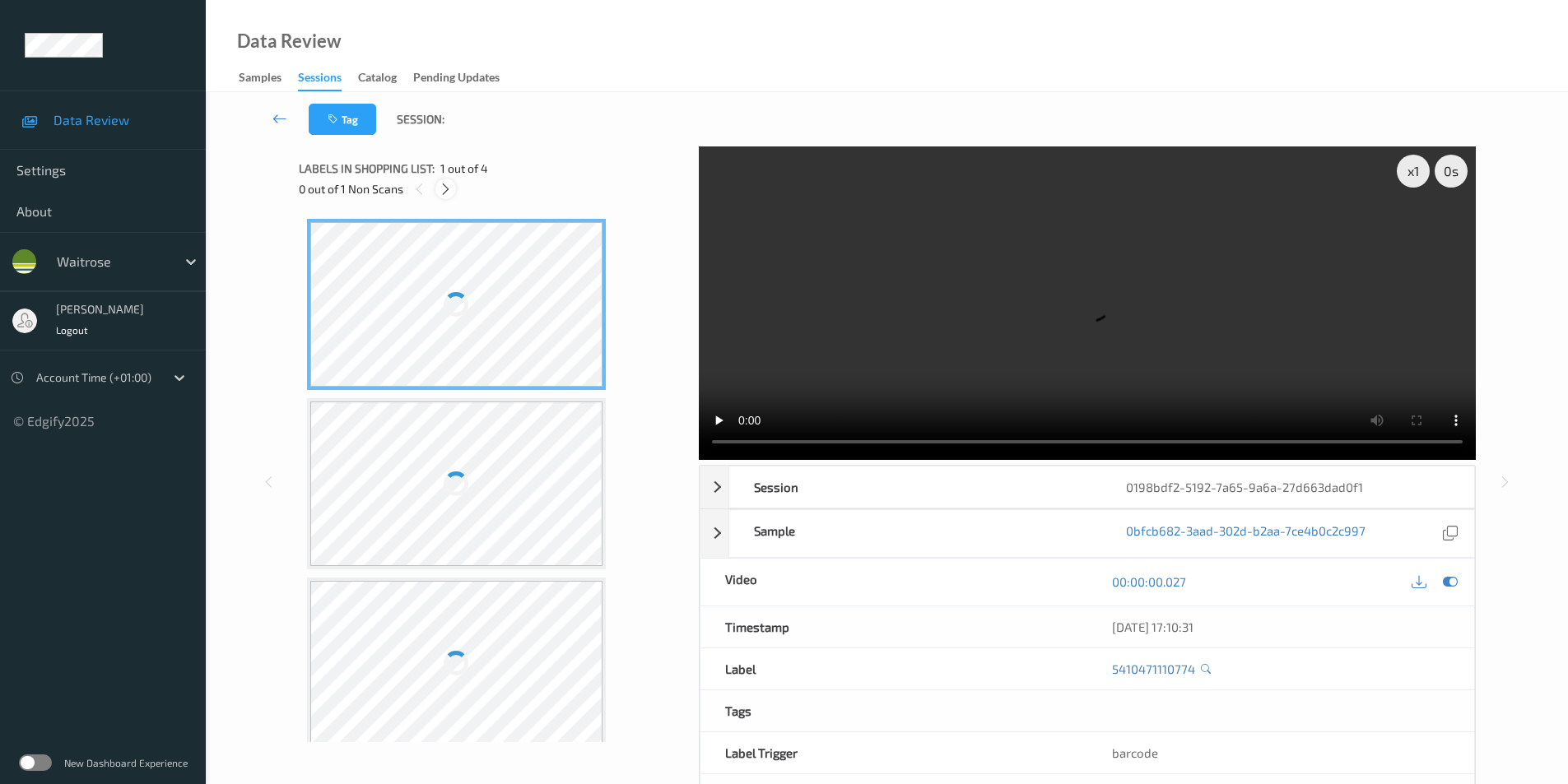
click at [444, 188] on icon at bounding box center [446, 189] width 14 height 15
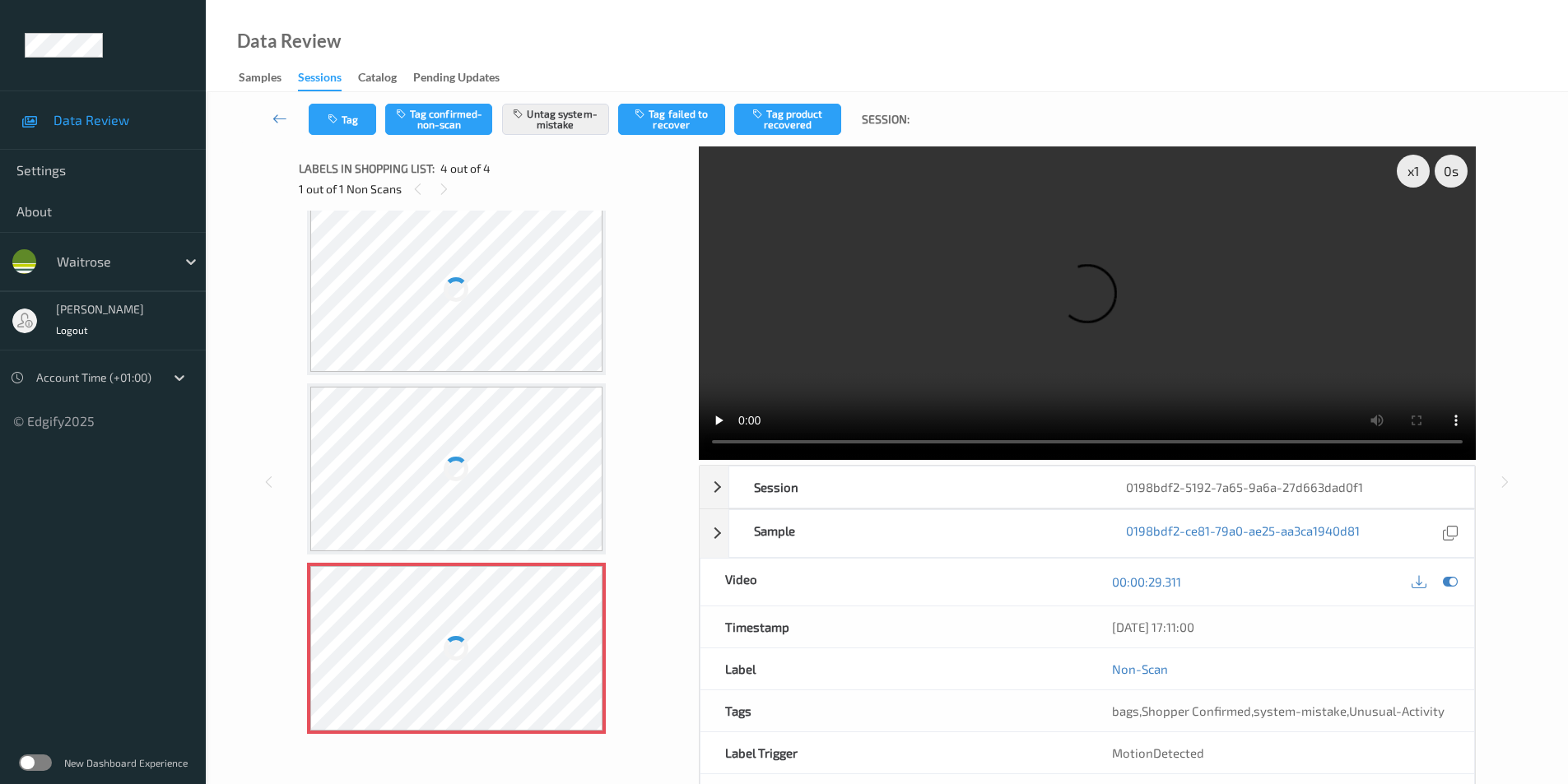
scroll to position [30, 0]
click at [513, 480] on div at bounding box center [456, 454] width 293 height 164
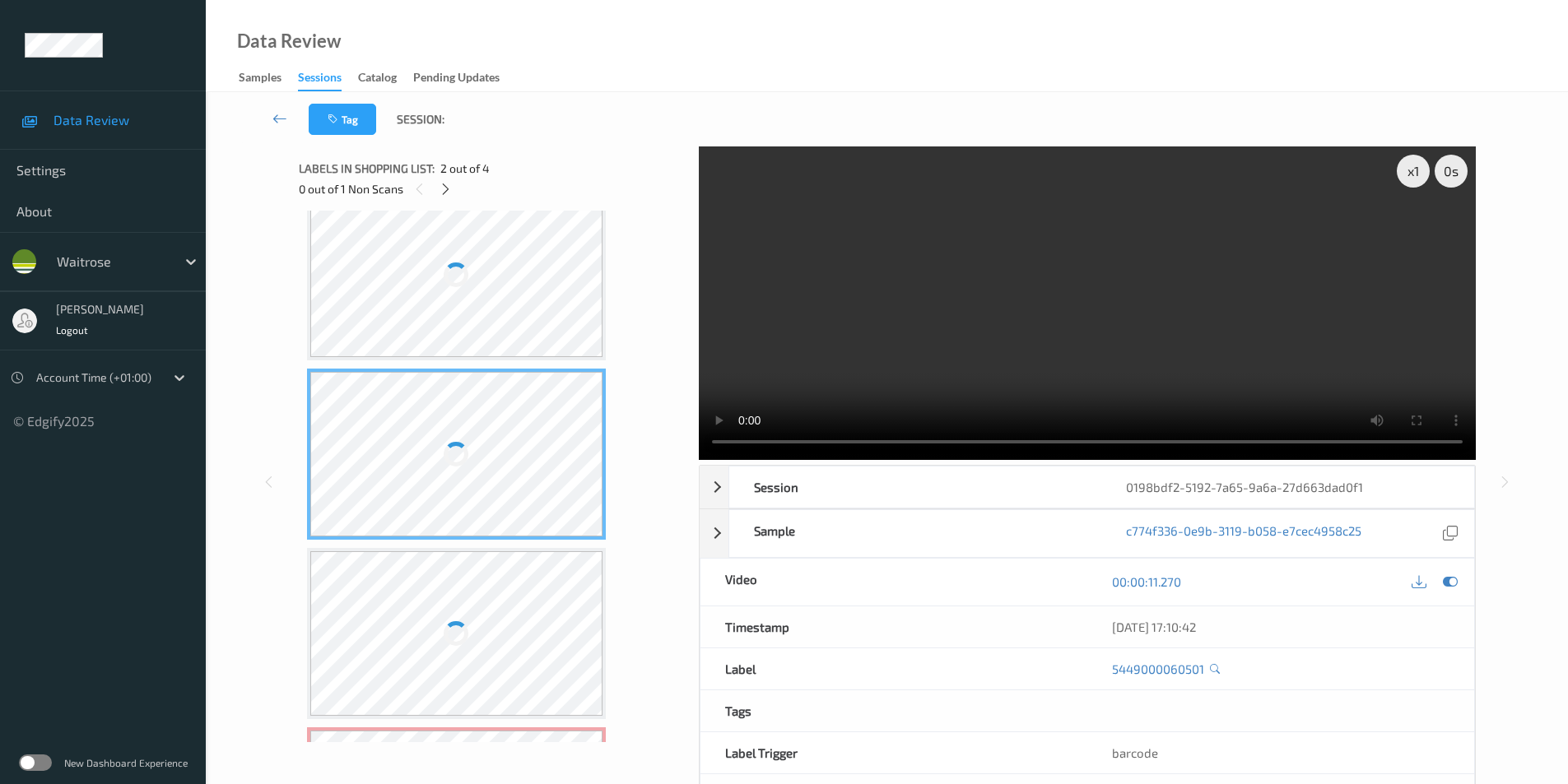
click at [513, 480] on div at bounding box center [456, 454] width 293 height 164
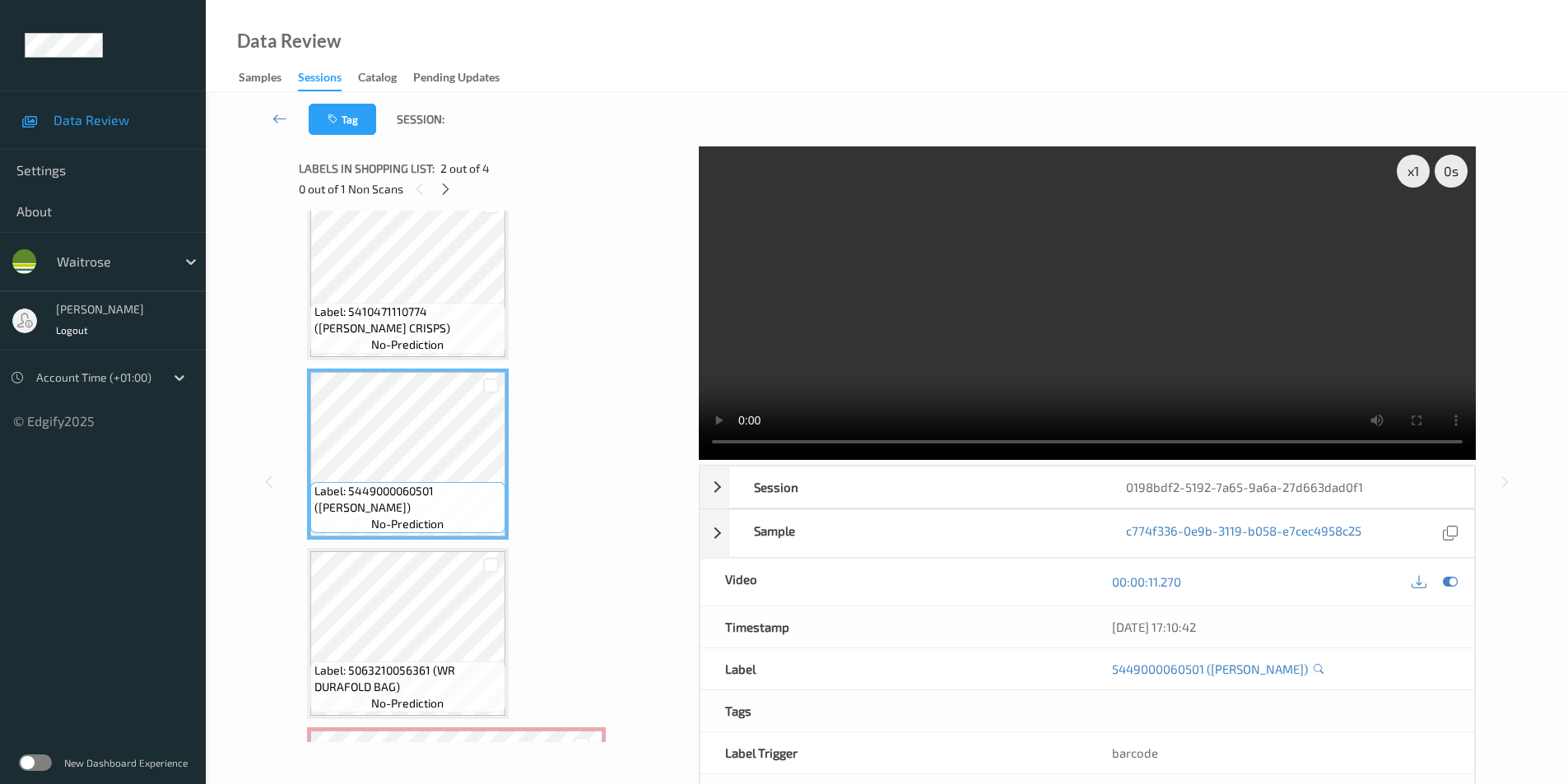
scroll to position [15, 0]
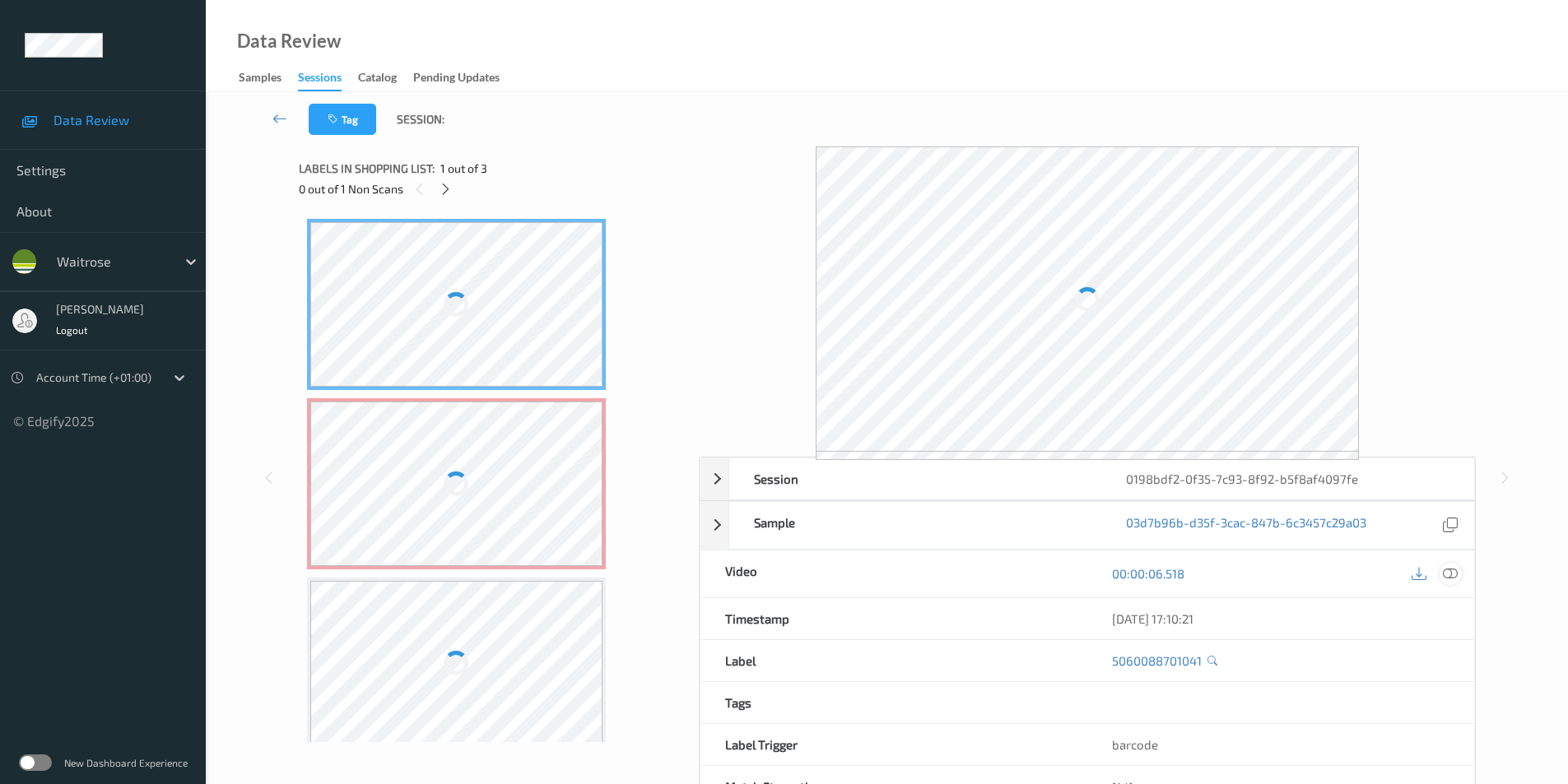
click at [1445, 567] on icon at bounding box center [1450, 573] width 15 height 15
click at [1448, 572] on icon at bounding box center [1450, 573] width 15 height 15
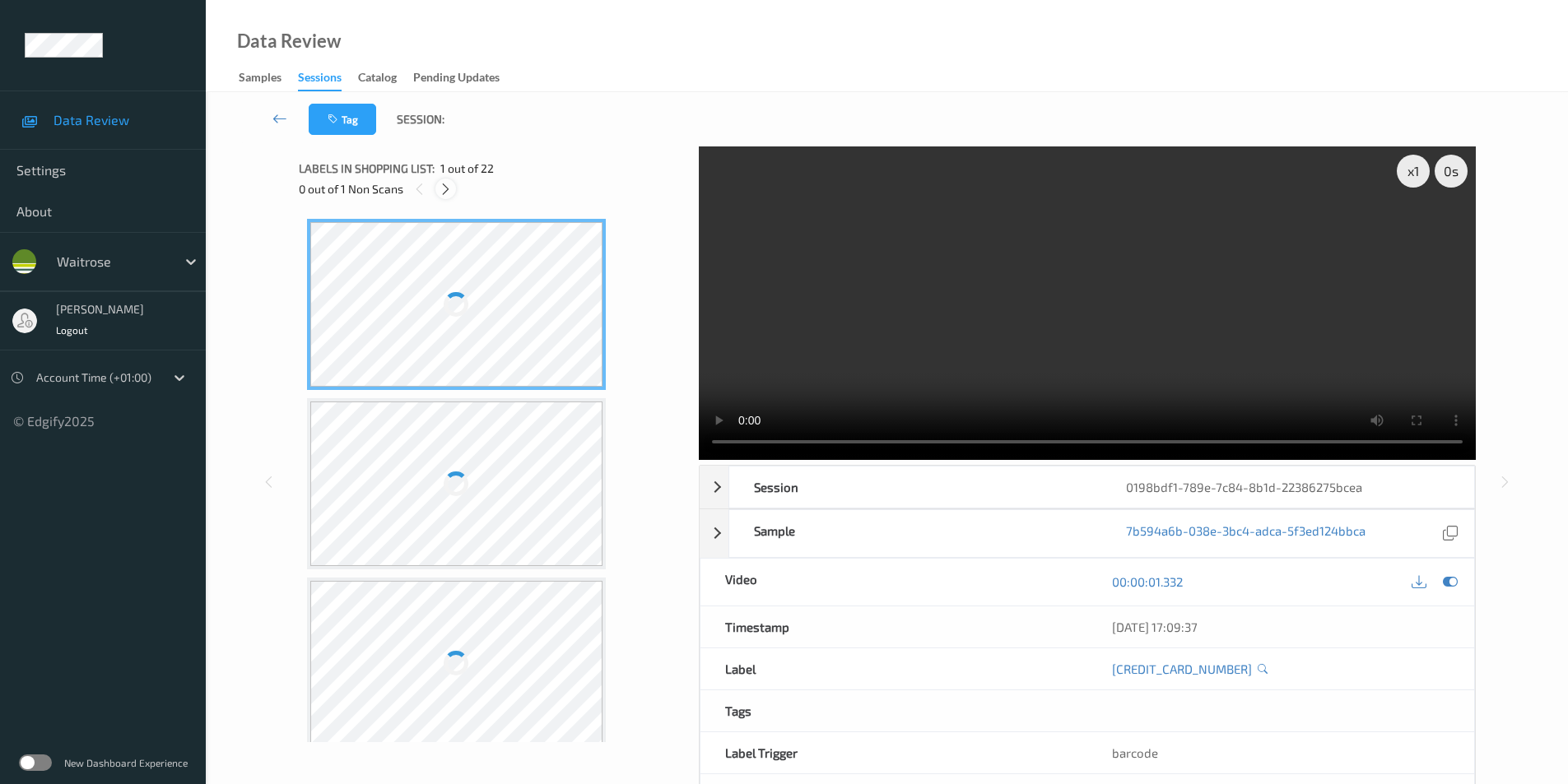
click at [451, 186] on icon at bounding box center [446, 189] width 14 height 15
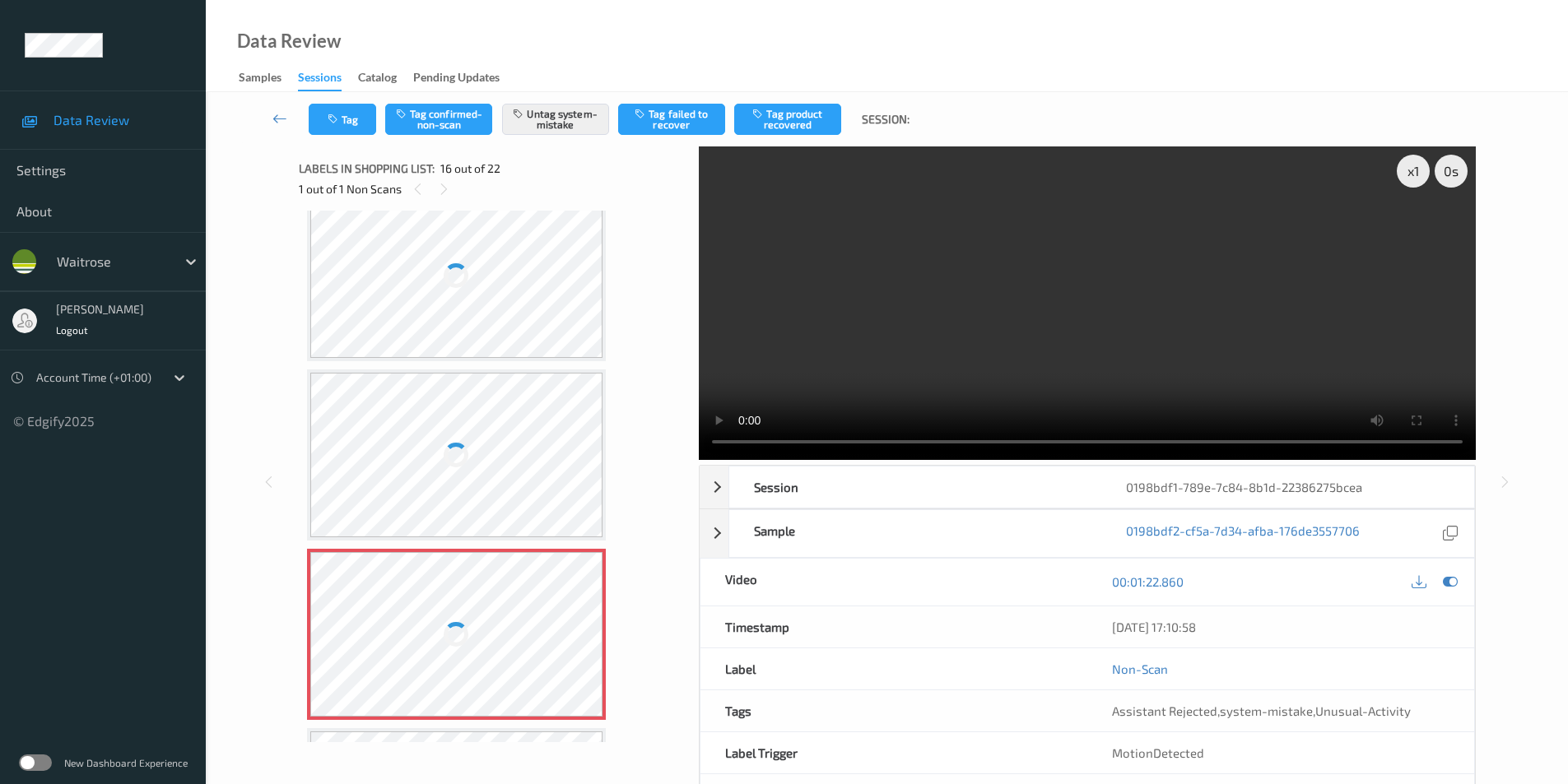
scroll to position [2355, 0]
click at [488, 309] on div at bounding box center [456, 281] width 293 height 164
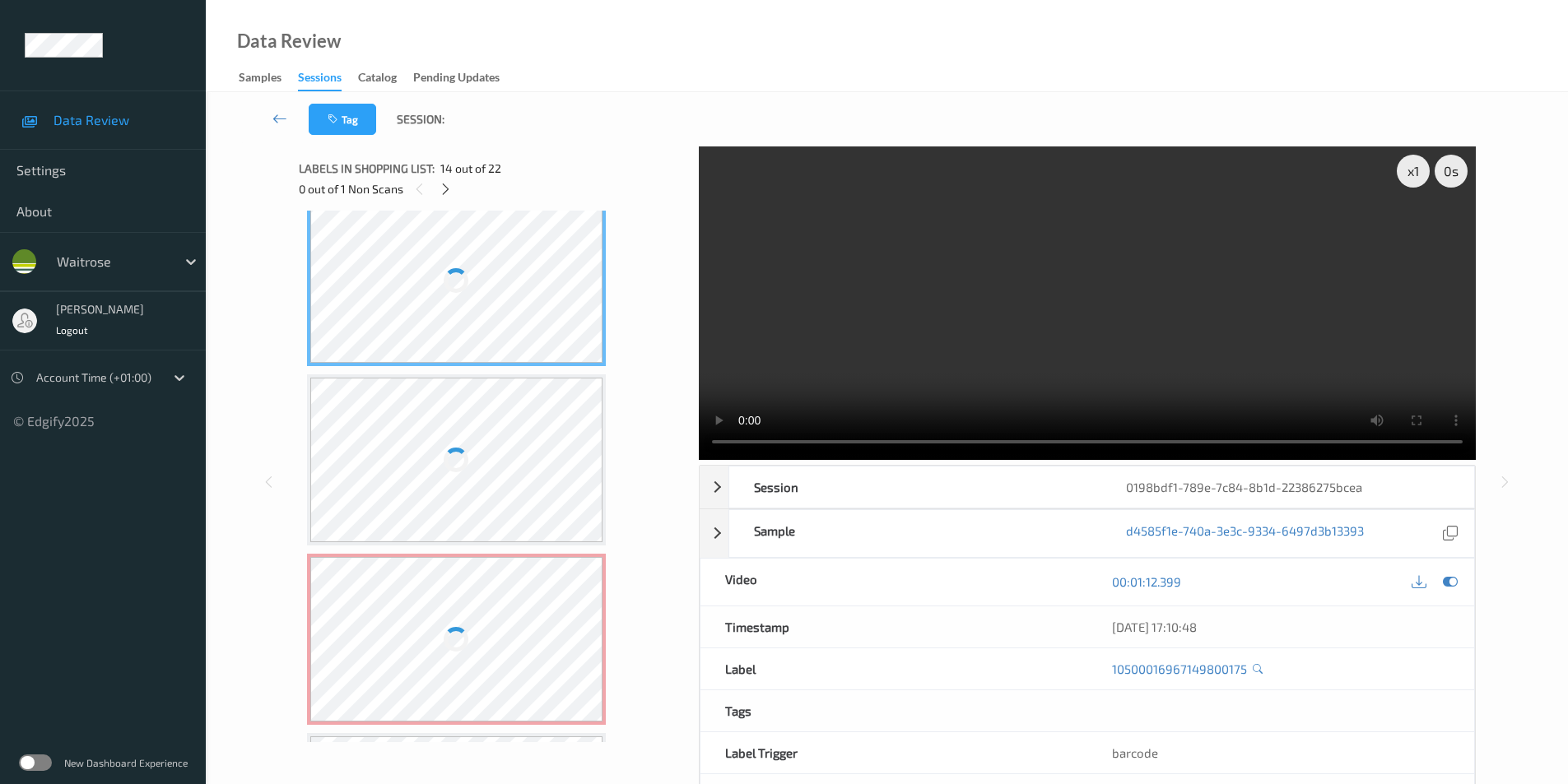
click at [488, 309] on div at bounding box center [456, 281] width 293 height 164
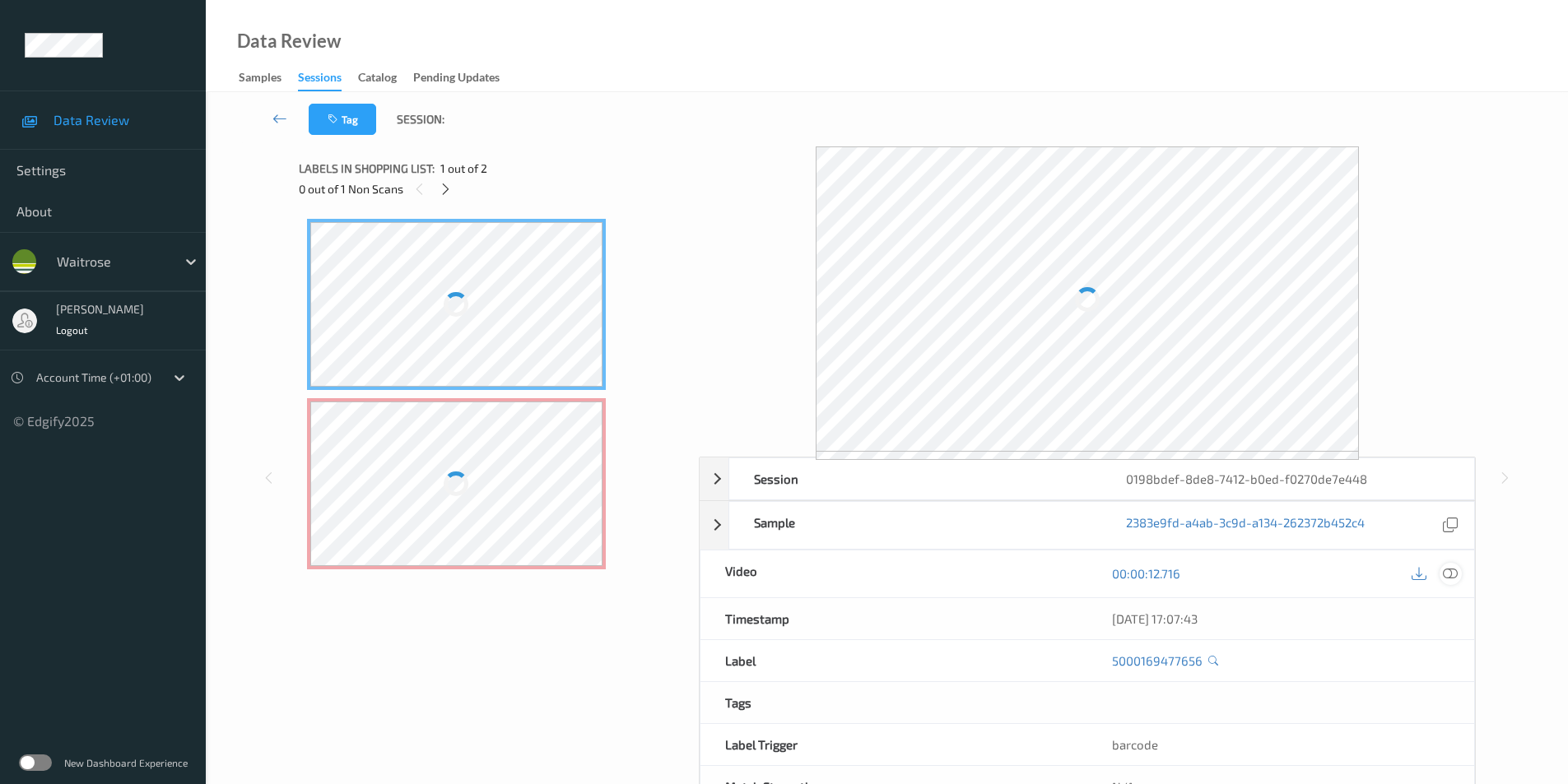
click at [1453, 573] on icon at bounding box center [1450, 573] width 15 height 15
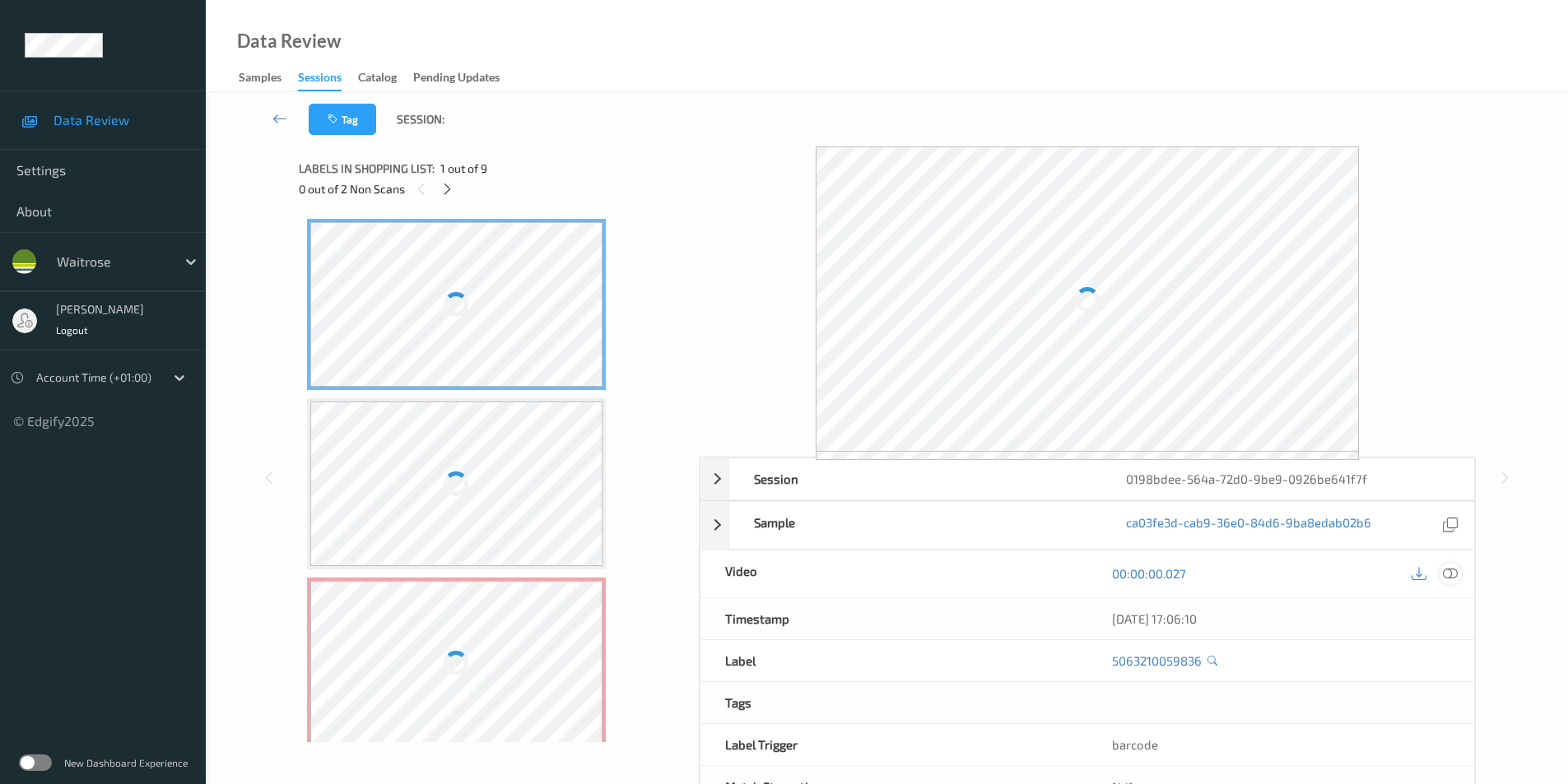
click at [1449, 569] on icon at bounding box center [1450, 573] width 15 height 15
click at [1455, 569] on icon at bounding box center [1450, 573] width 15 height 15
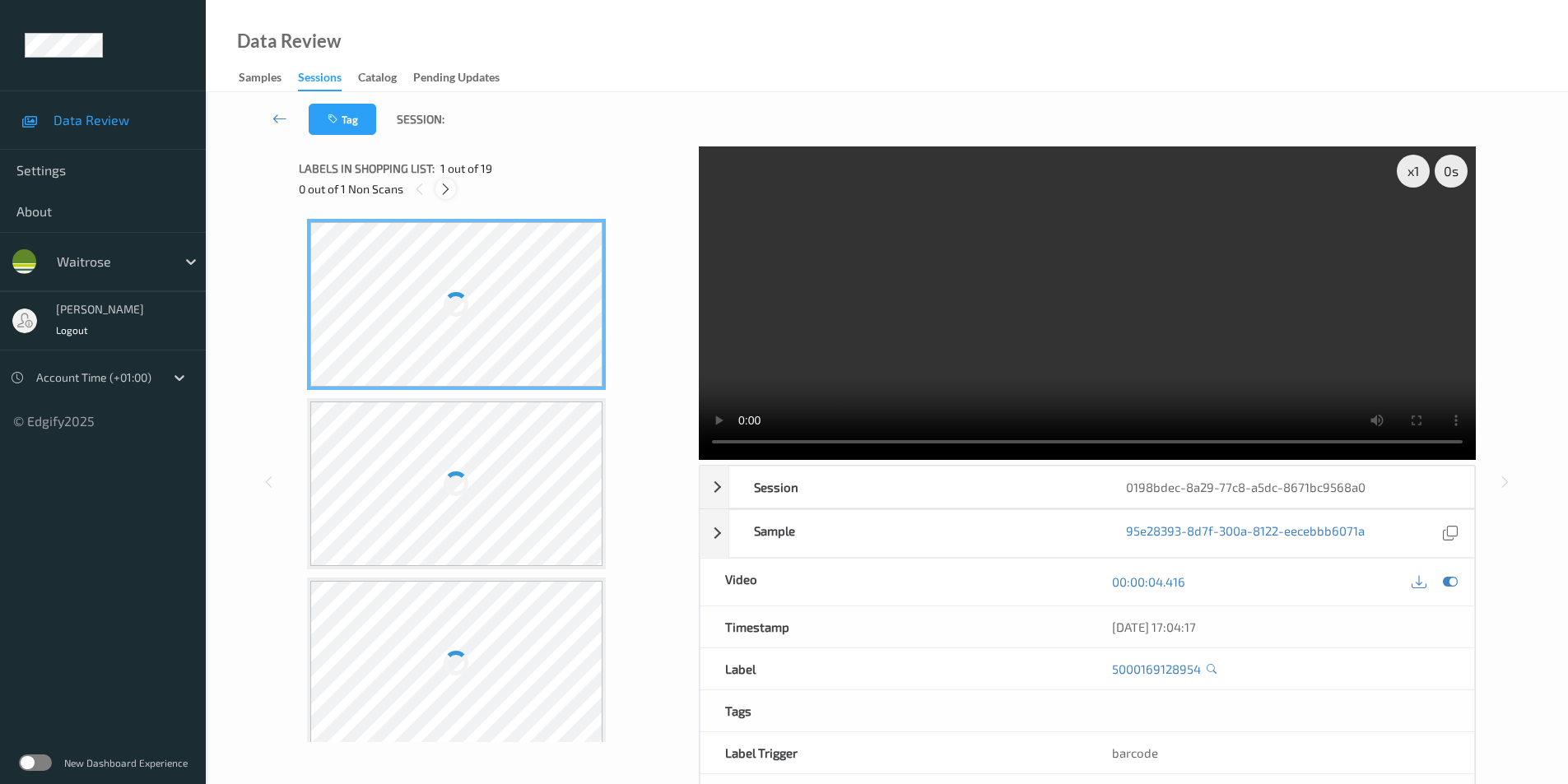
click at [445, 187] on icon at bounding box center [446, 189] width 14 height 15
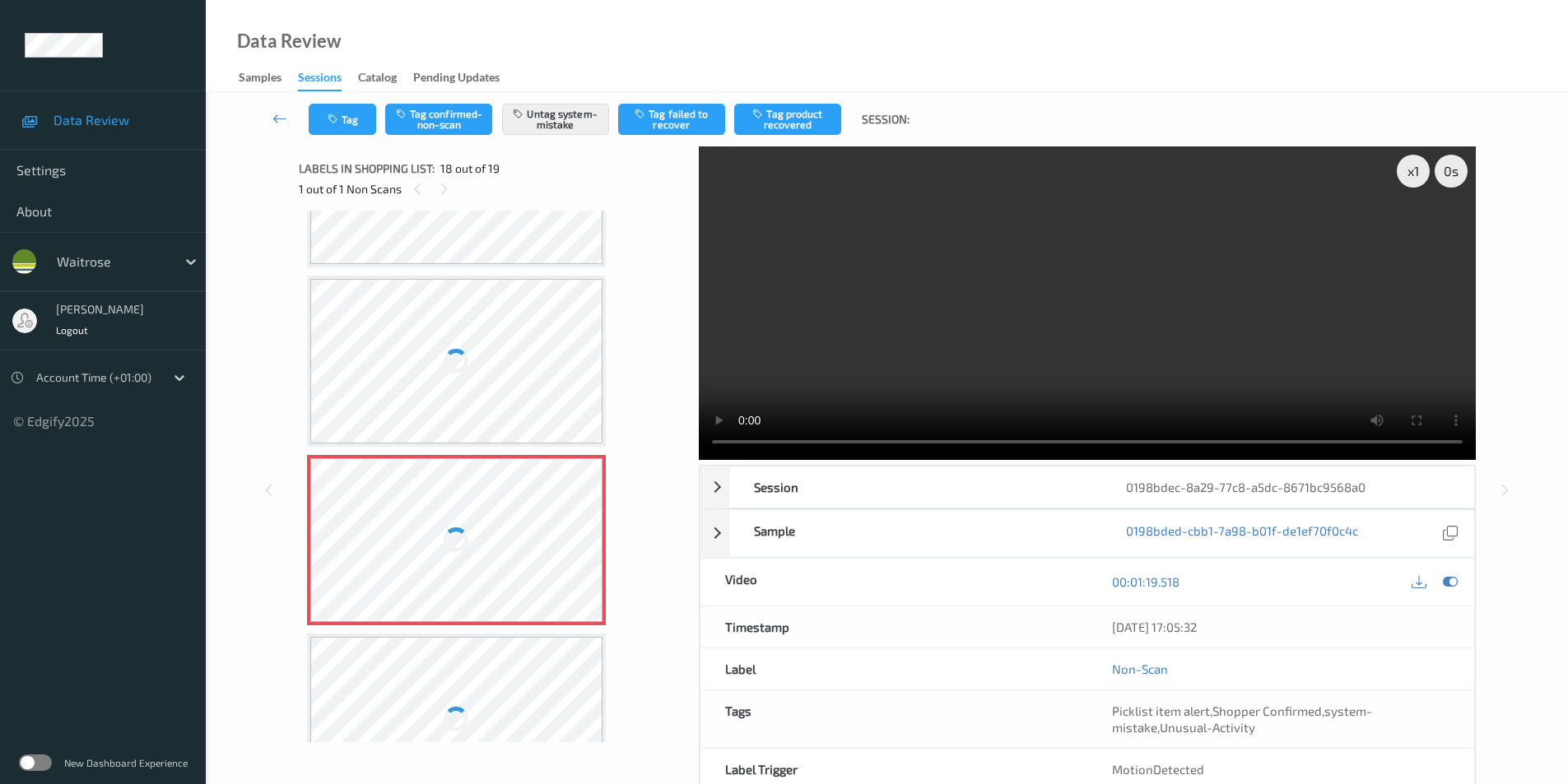
scroll to position [2714, 0]
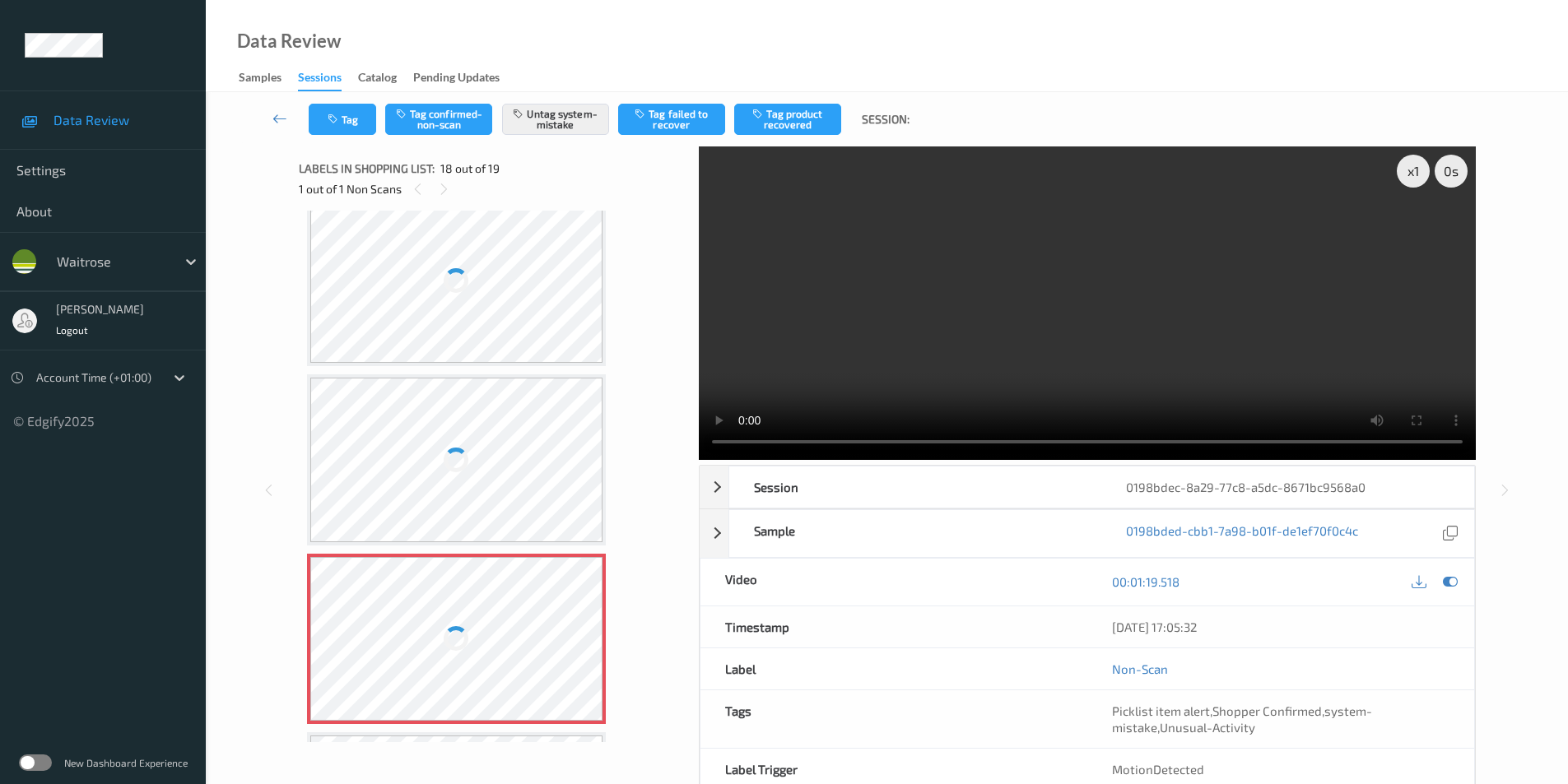
click at [474, 296] on div at bounding box center [456, 281] width 293 height 164
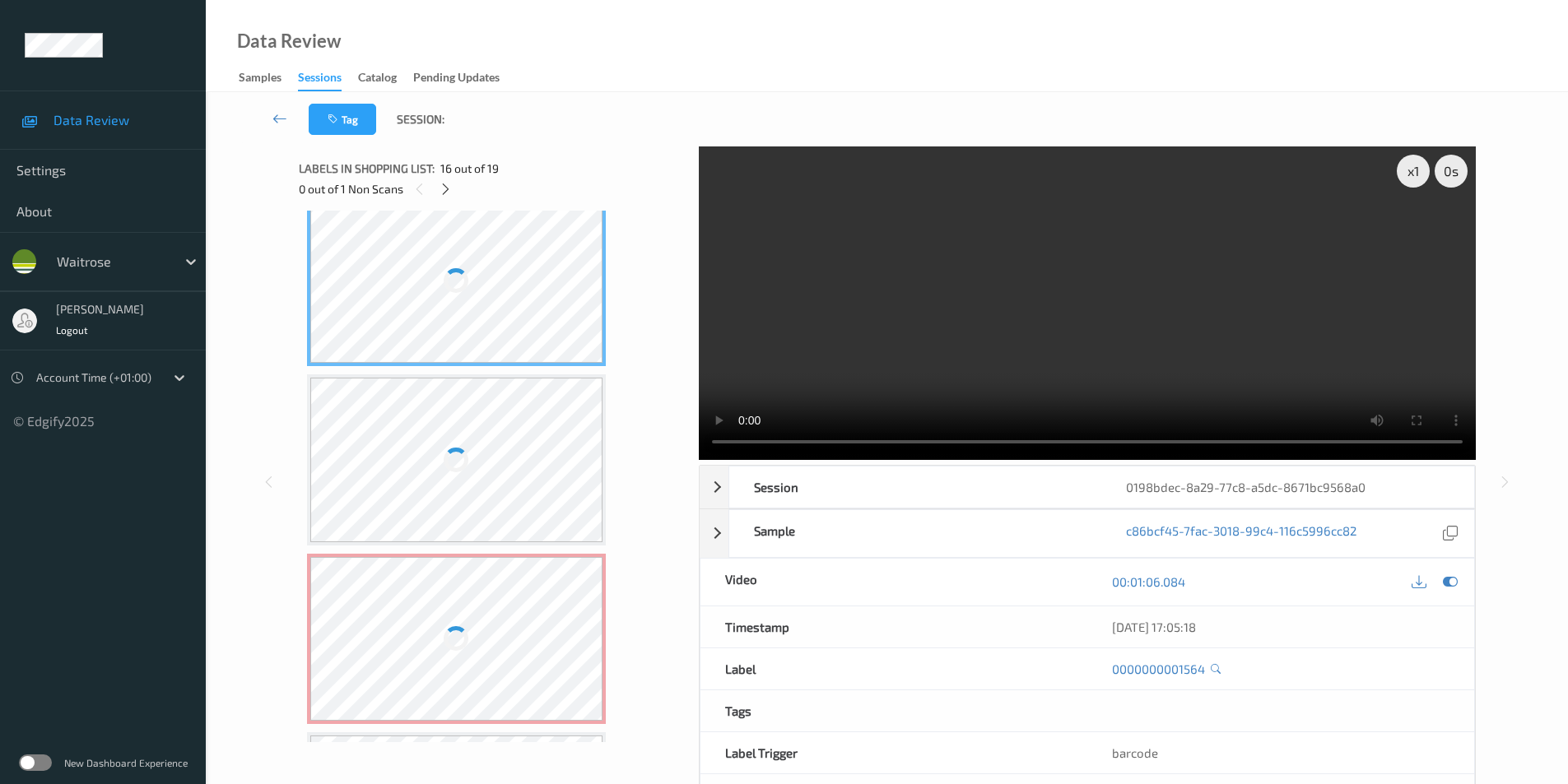
click at [474, 296] on div at bounding box center [456, 281] width 293 height 164
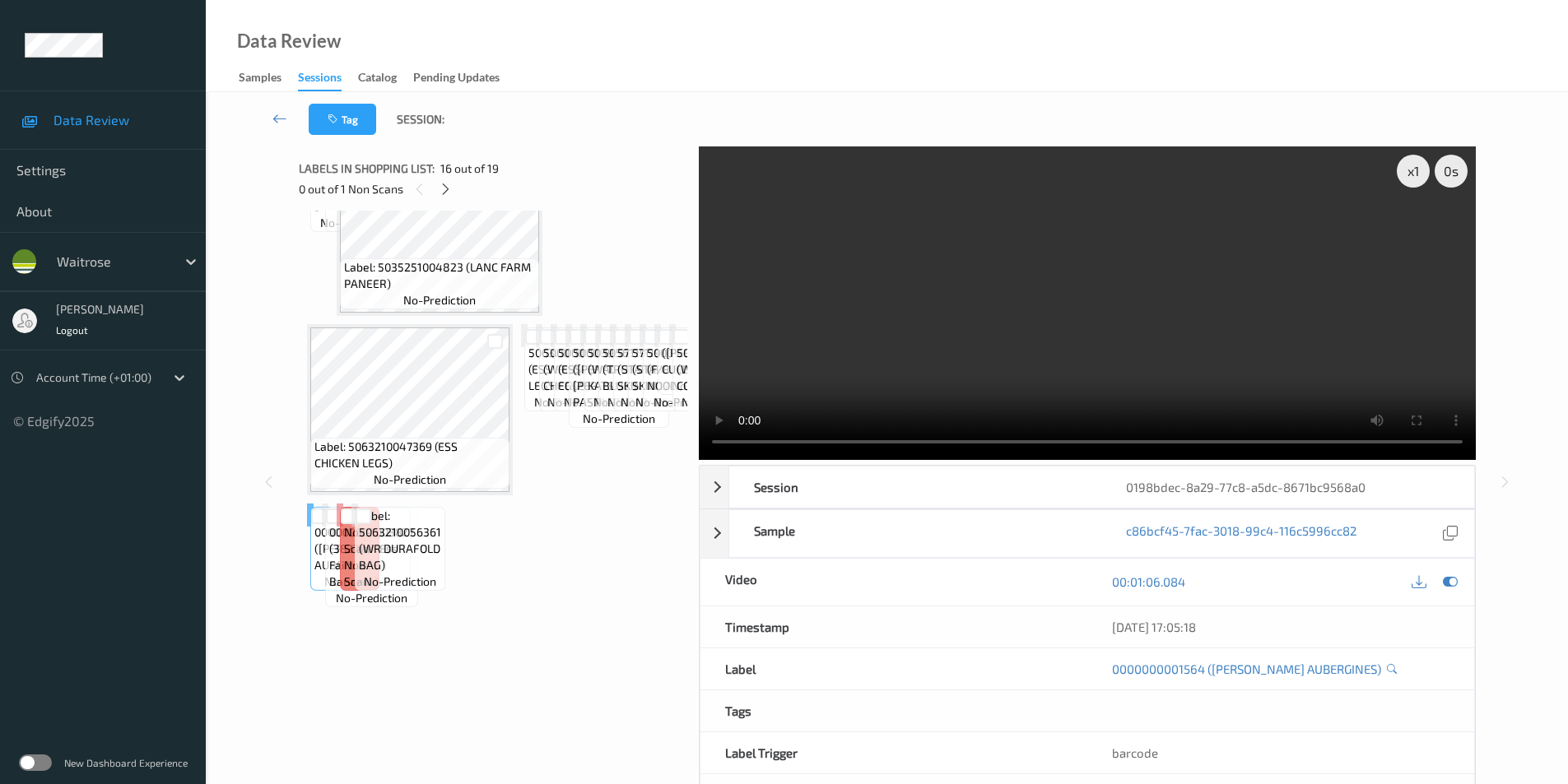
scroll to position [2699, 0]
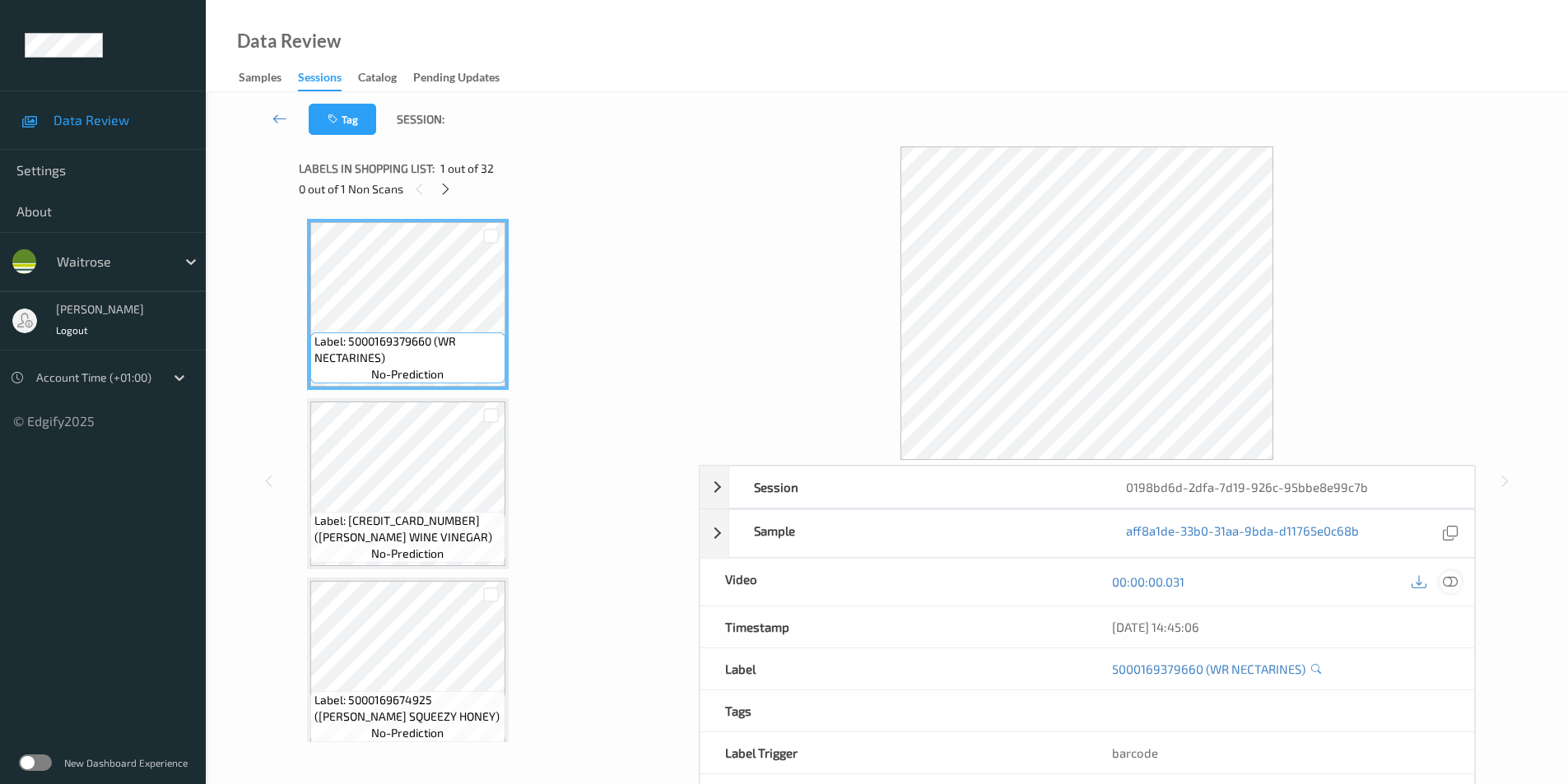
click at [1455, 586] on icon at bounding box center [1450, 581] width 15 height 15
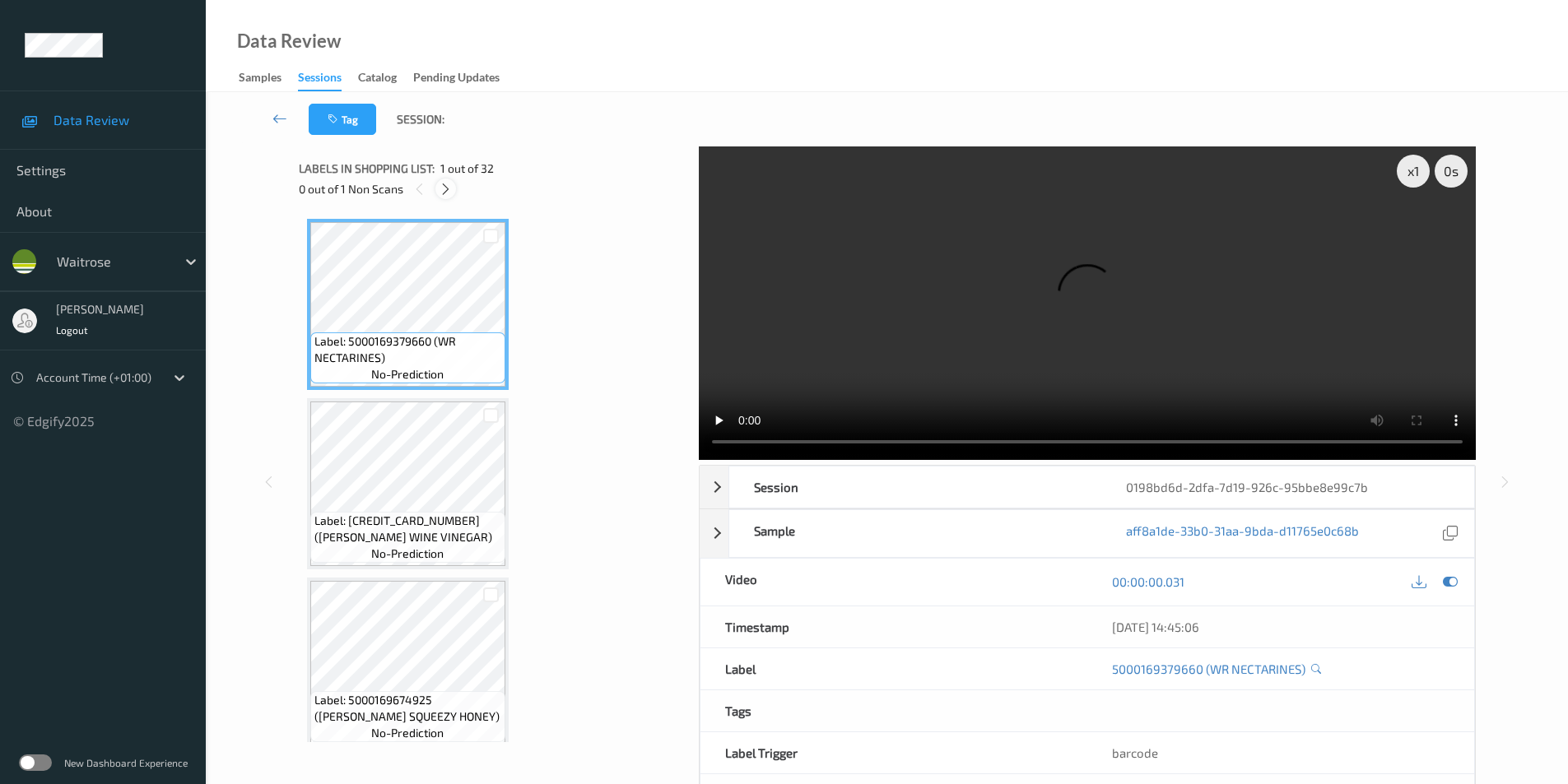
click at [444, 191] on icon at bounding box center [446, 189] width 14 height 15
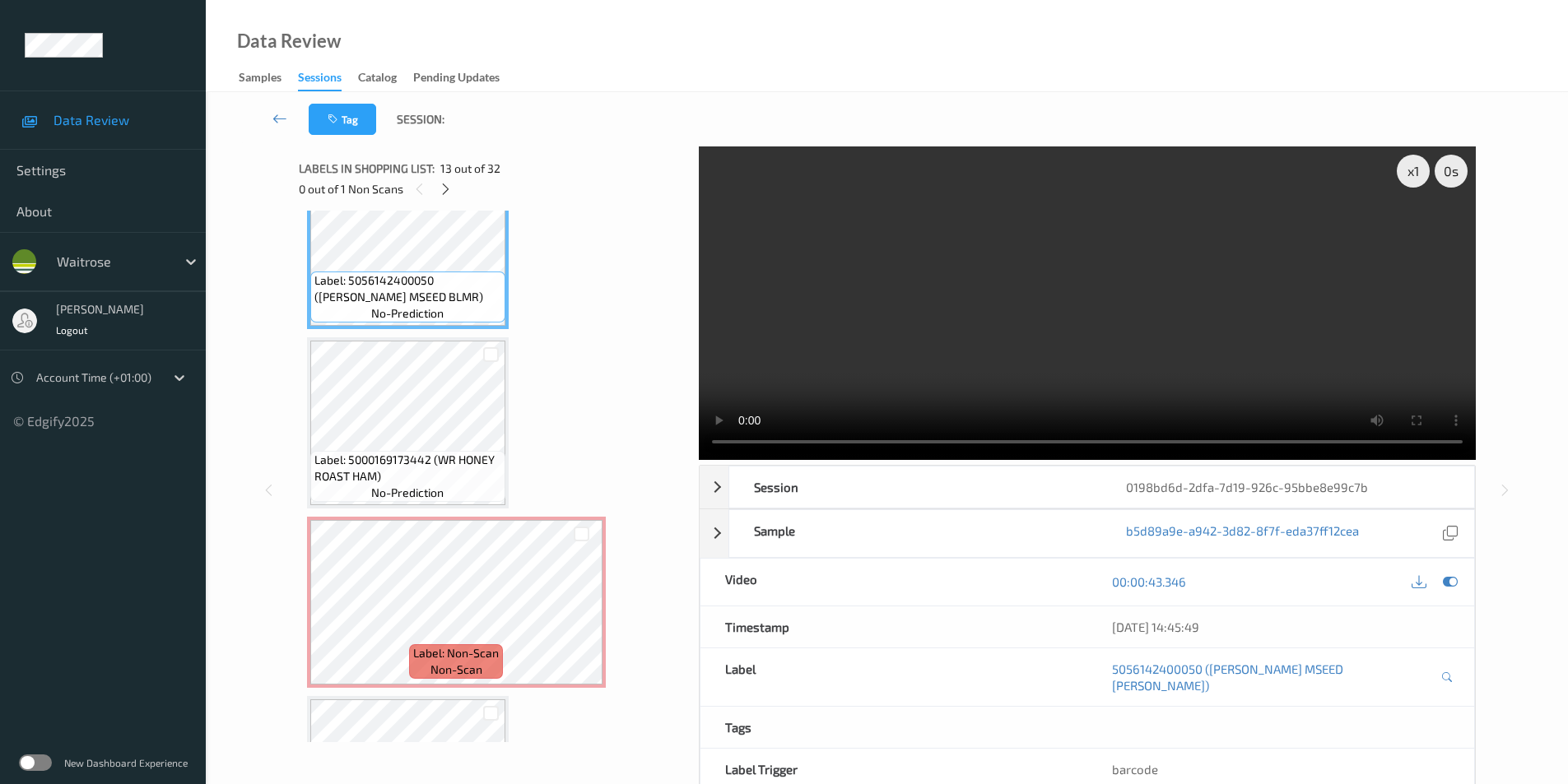
scroll to position [2258, 0]
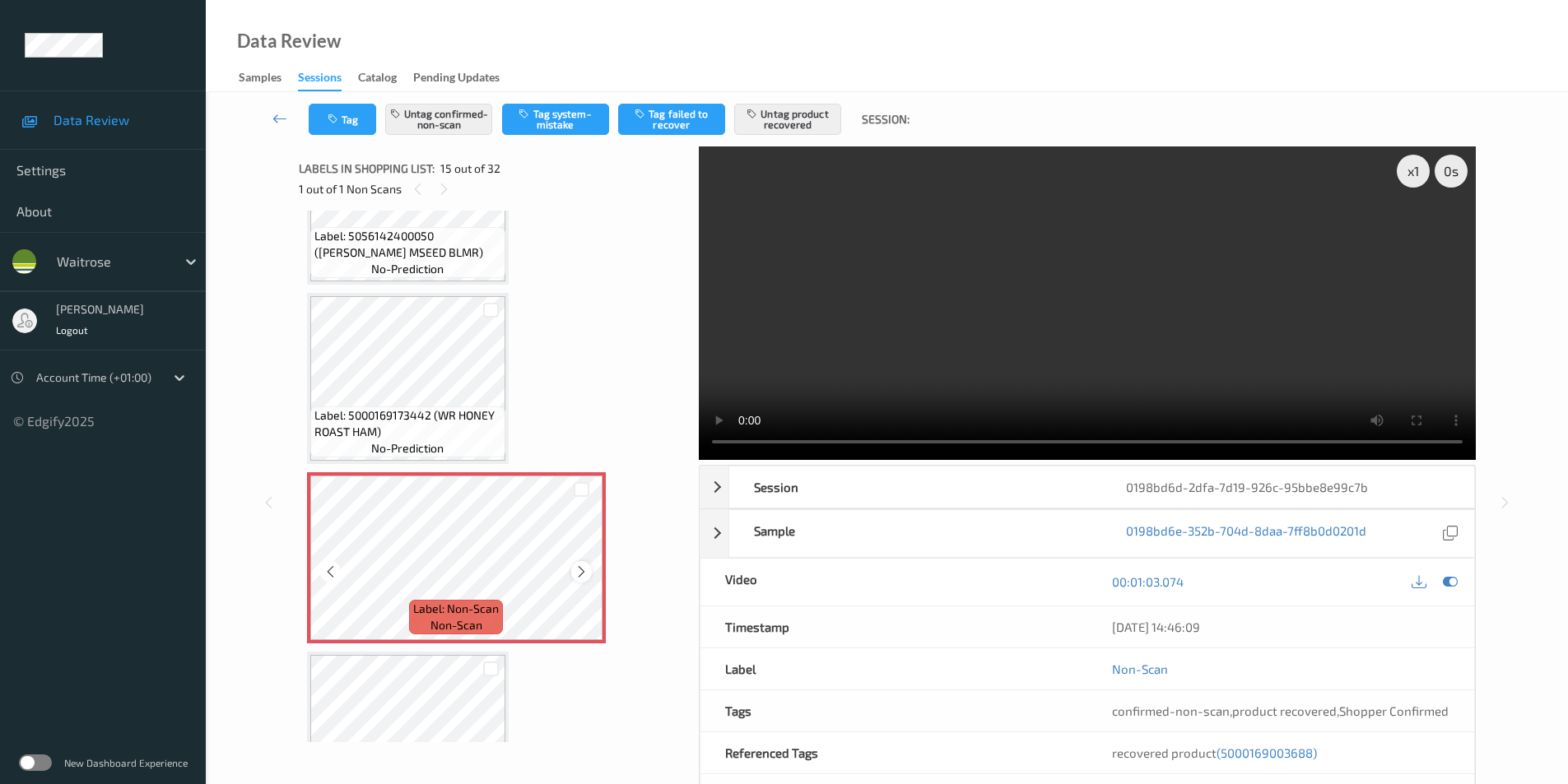
click at [573, 572] on div at bounding box center [582, 572] width 21 height 21
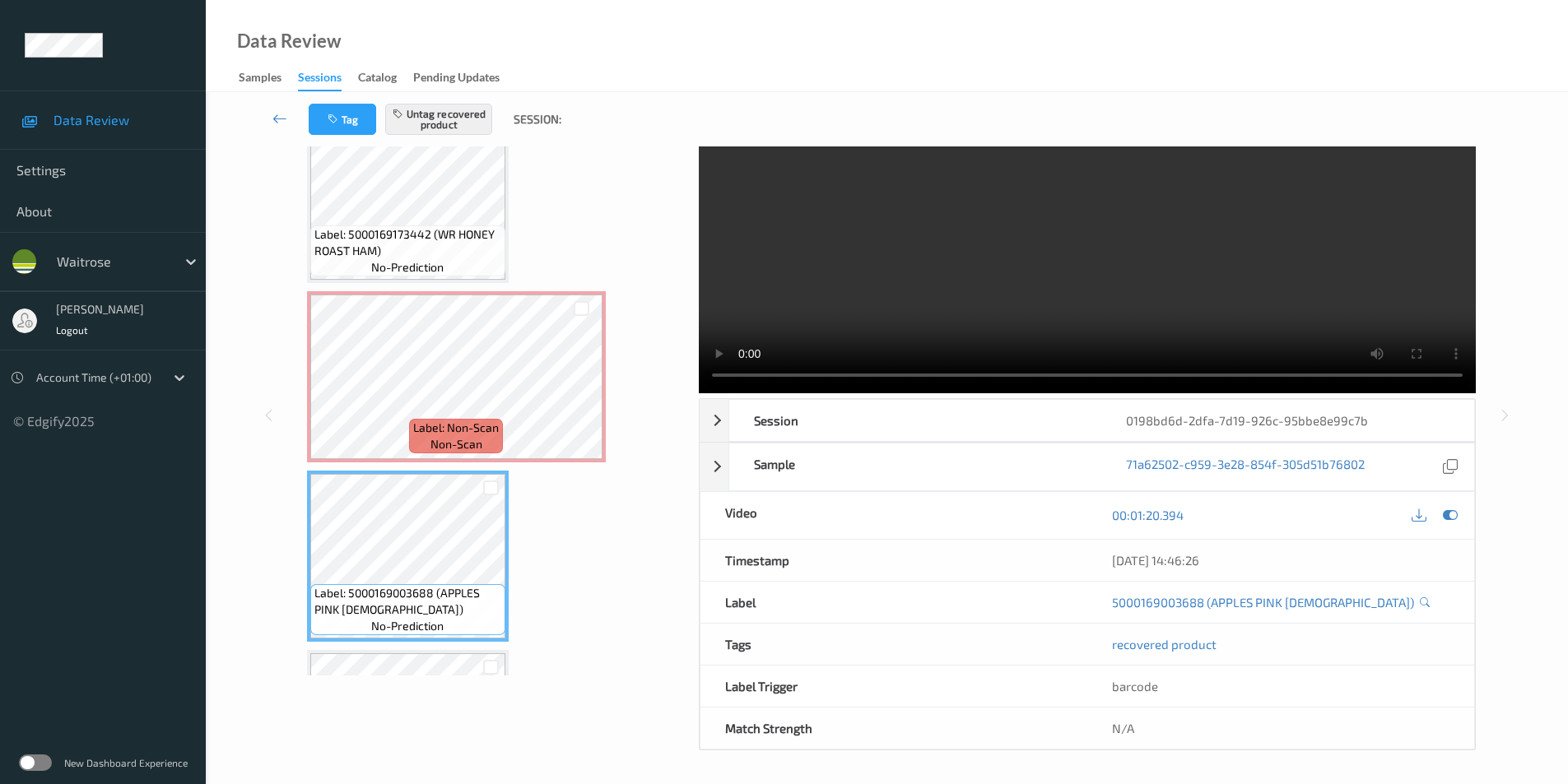
scroll to position [2340, 0]
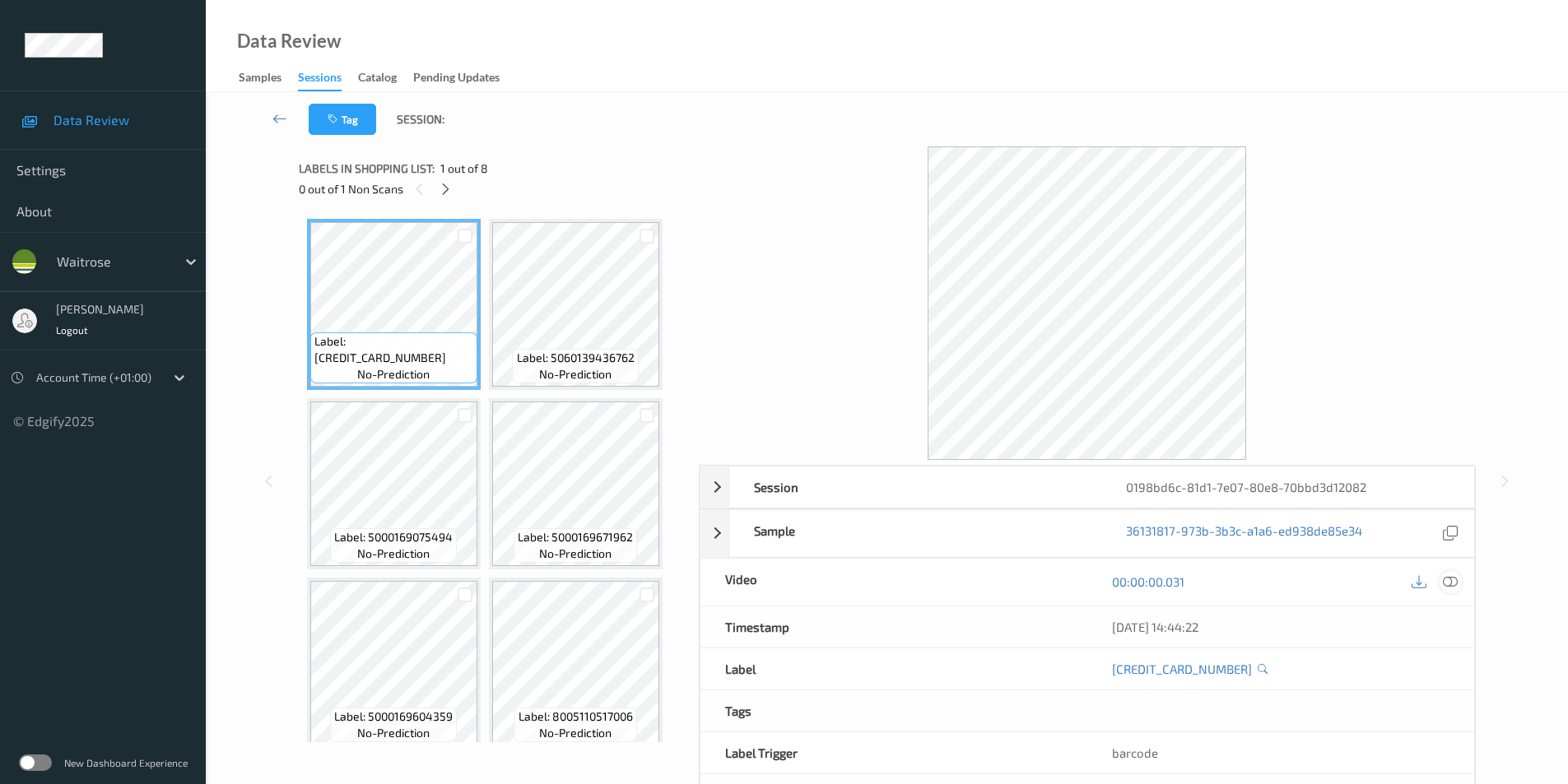
click at [1455, 583] on icon at bounding box center [1450, 581] width 15 height 15
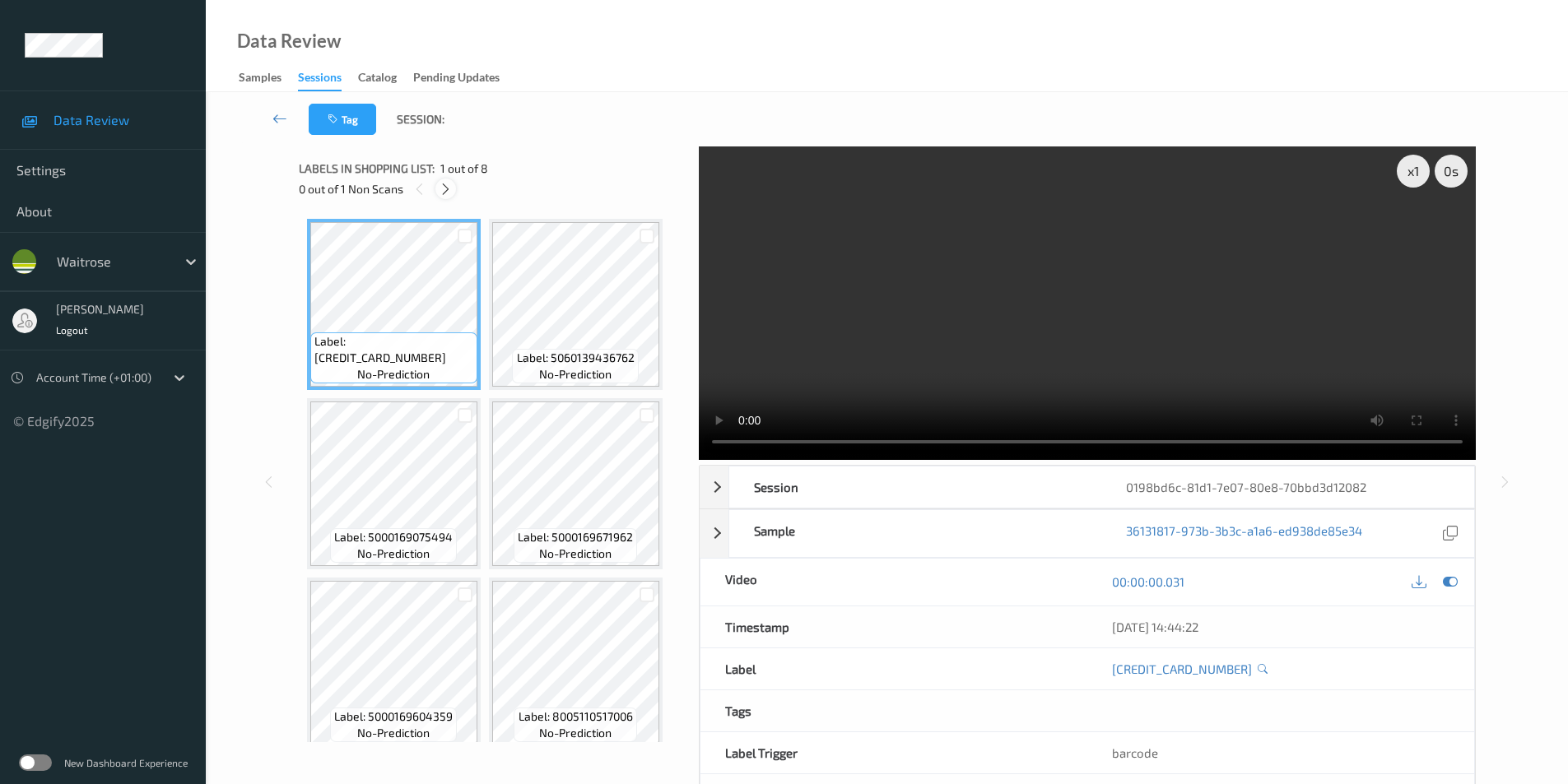
click at [447, 183] on icon at bounding box center [446, 189] width 14 height 15
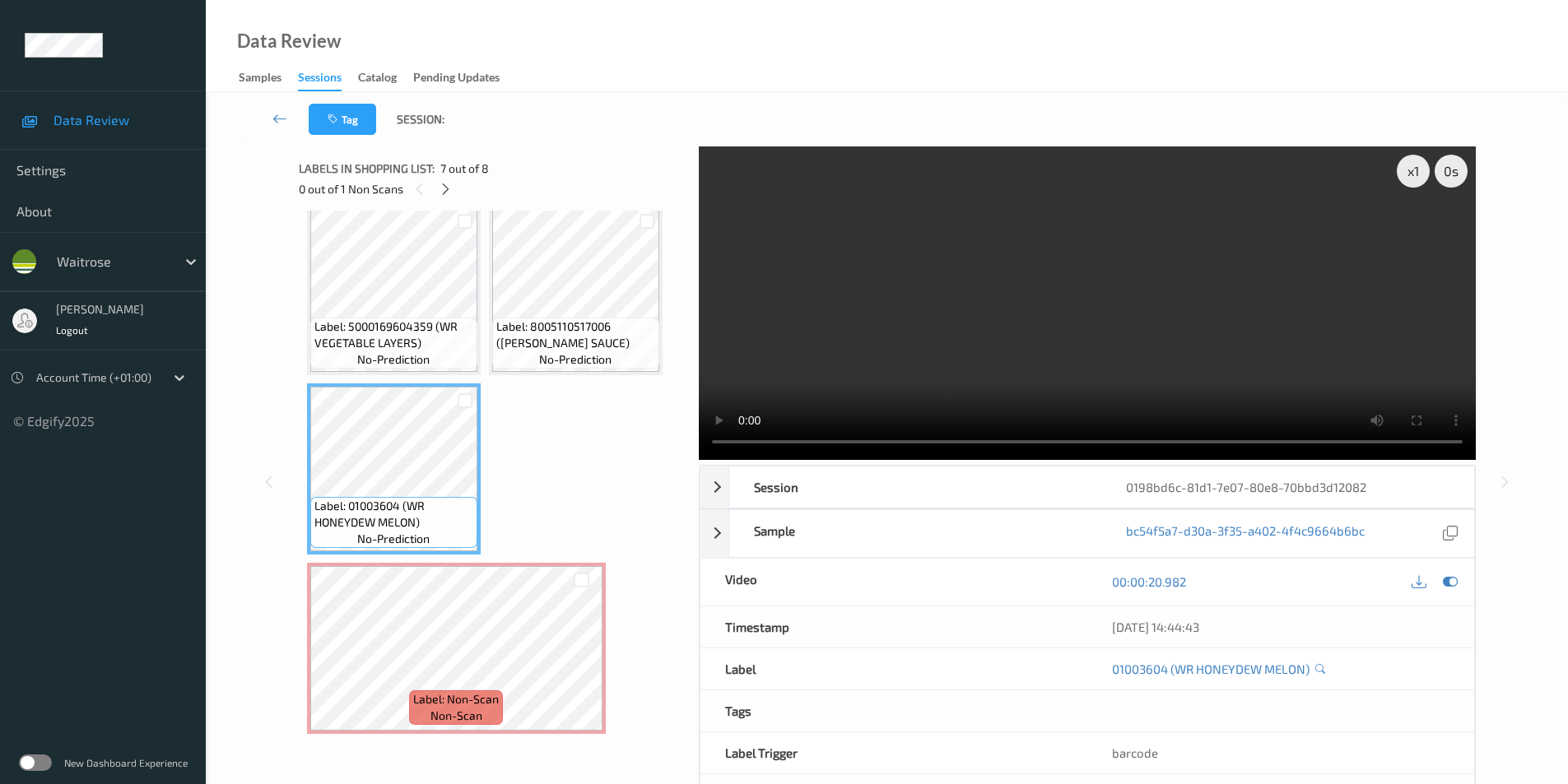
scroll to position [66, 0]
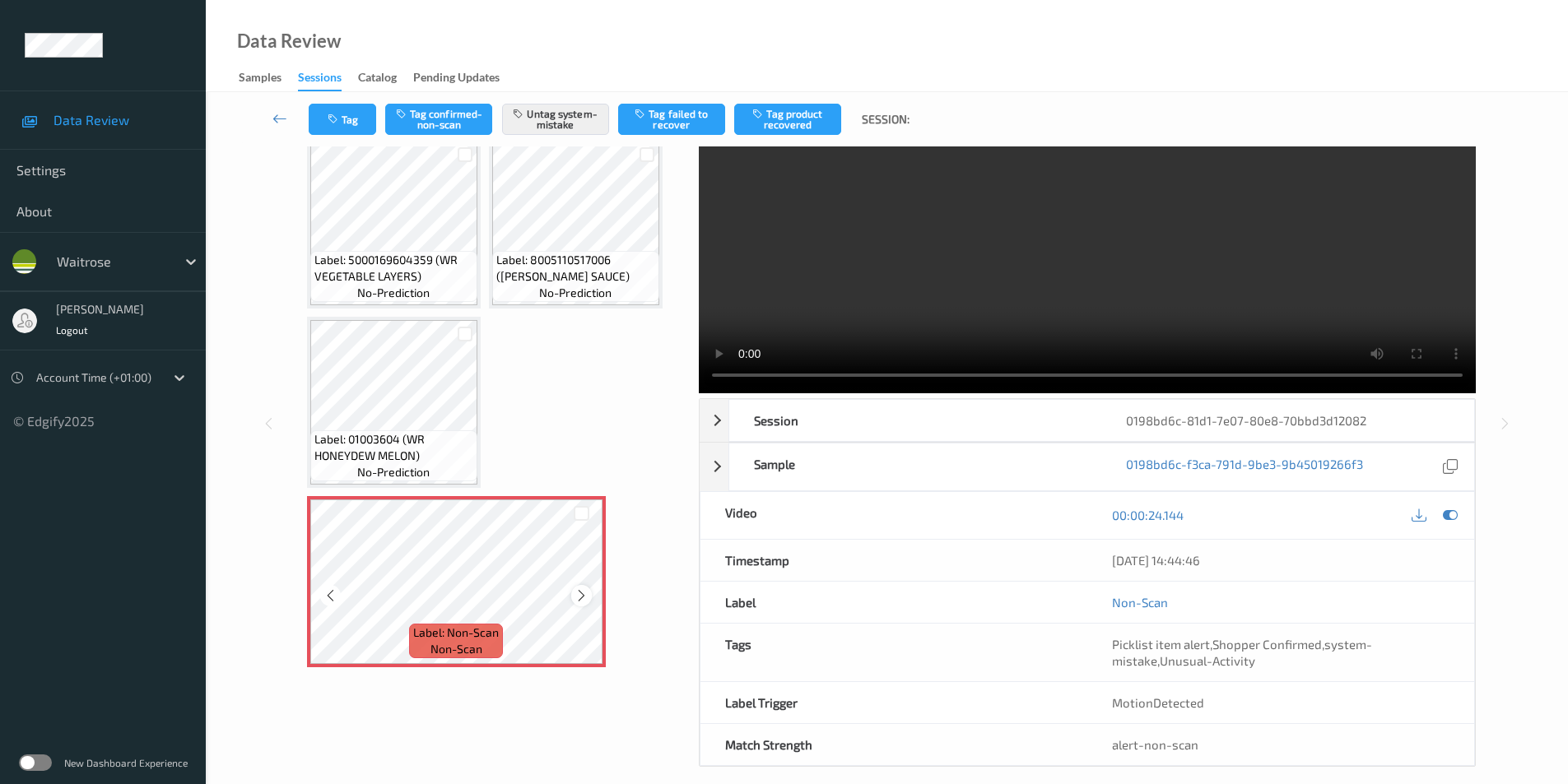
click at [578, 592] on icon at bounding box center [582, 595] width 14 height 15
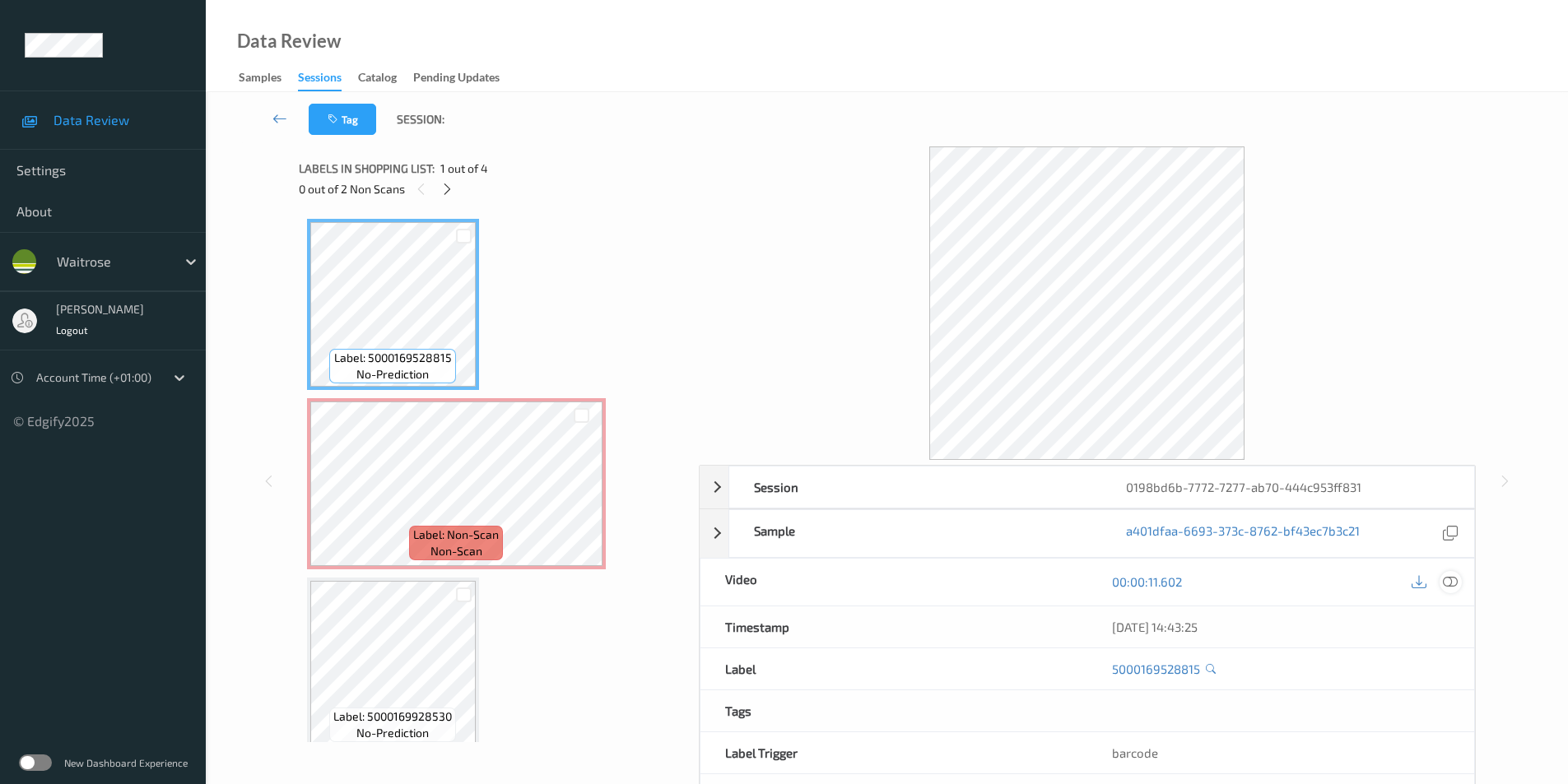
click at [1447, 583] on icon at bounding box center [1450, 581] width 15 height 15
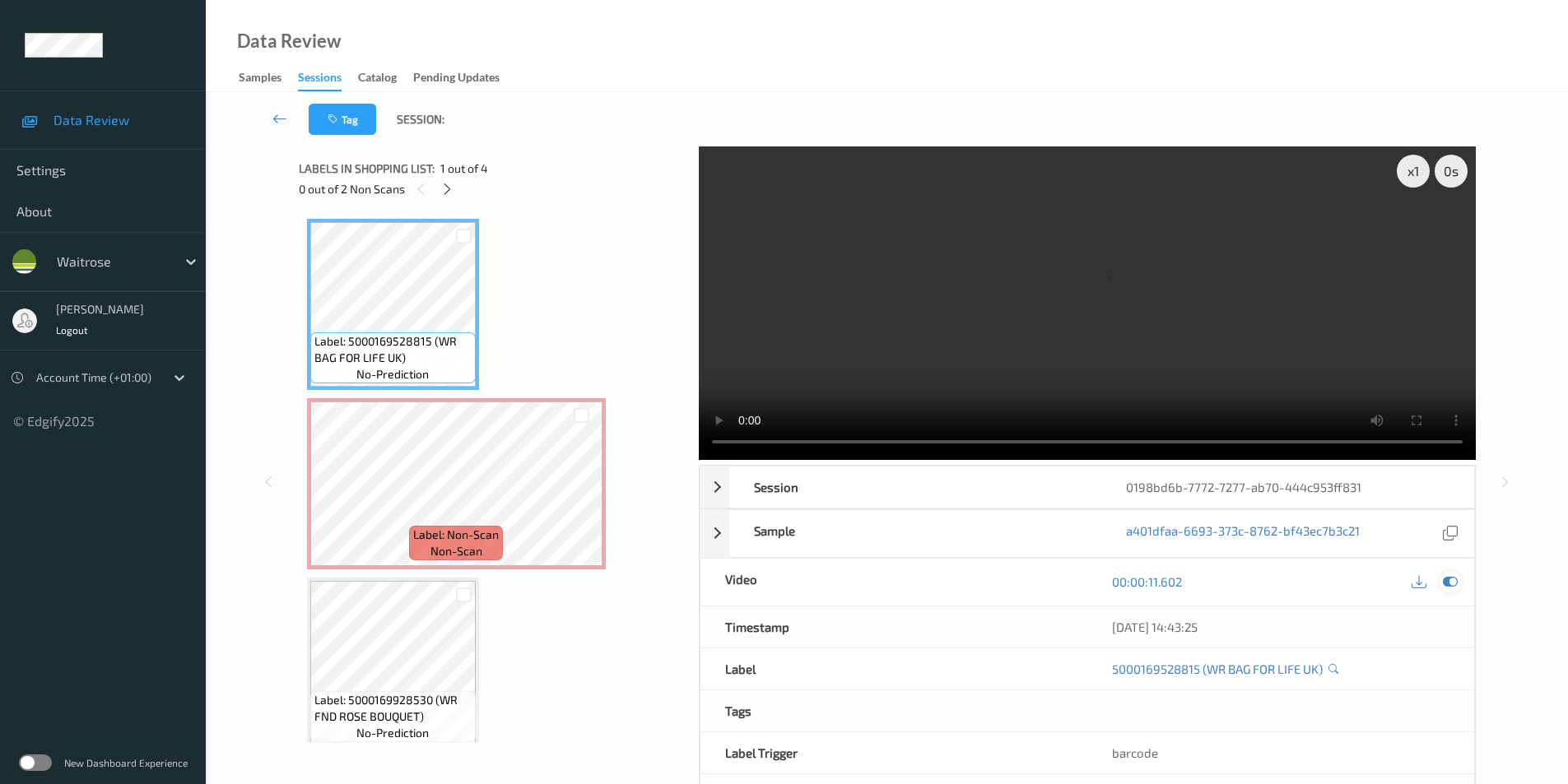
click at [1449, 583] on icon at bounding box center [1450, 581] width 15 height 15
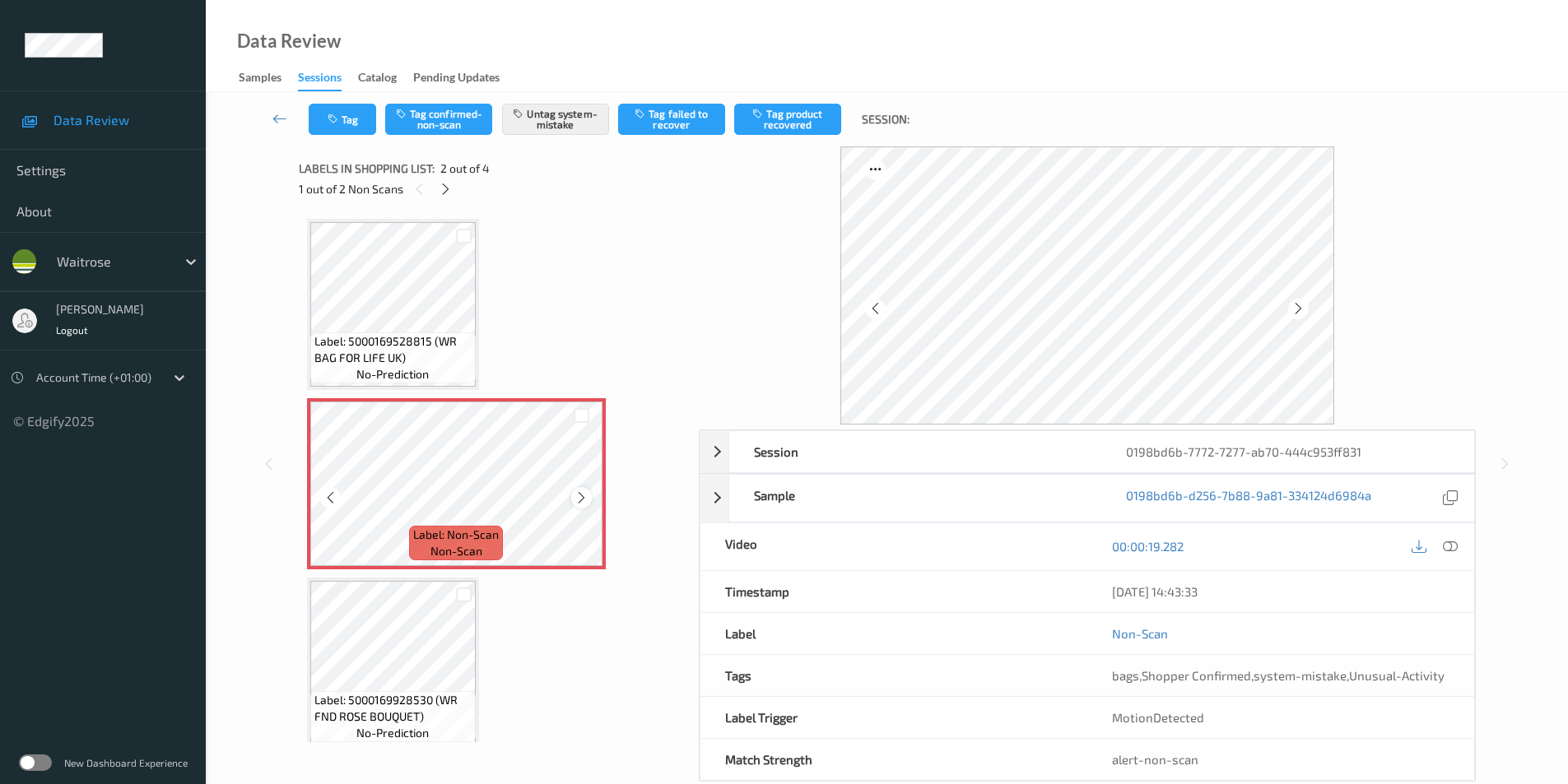
click at [582, 497] on icon at bounding box center [582, 497] width 14 height 15
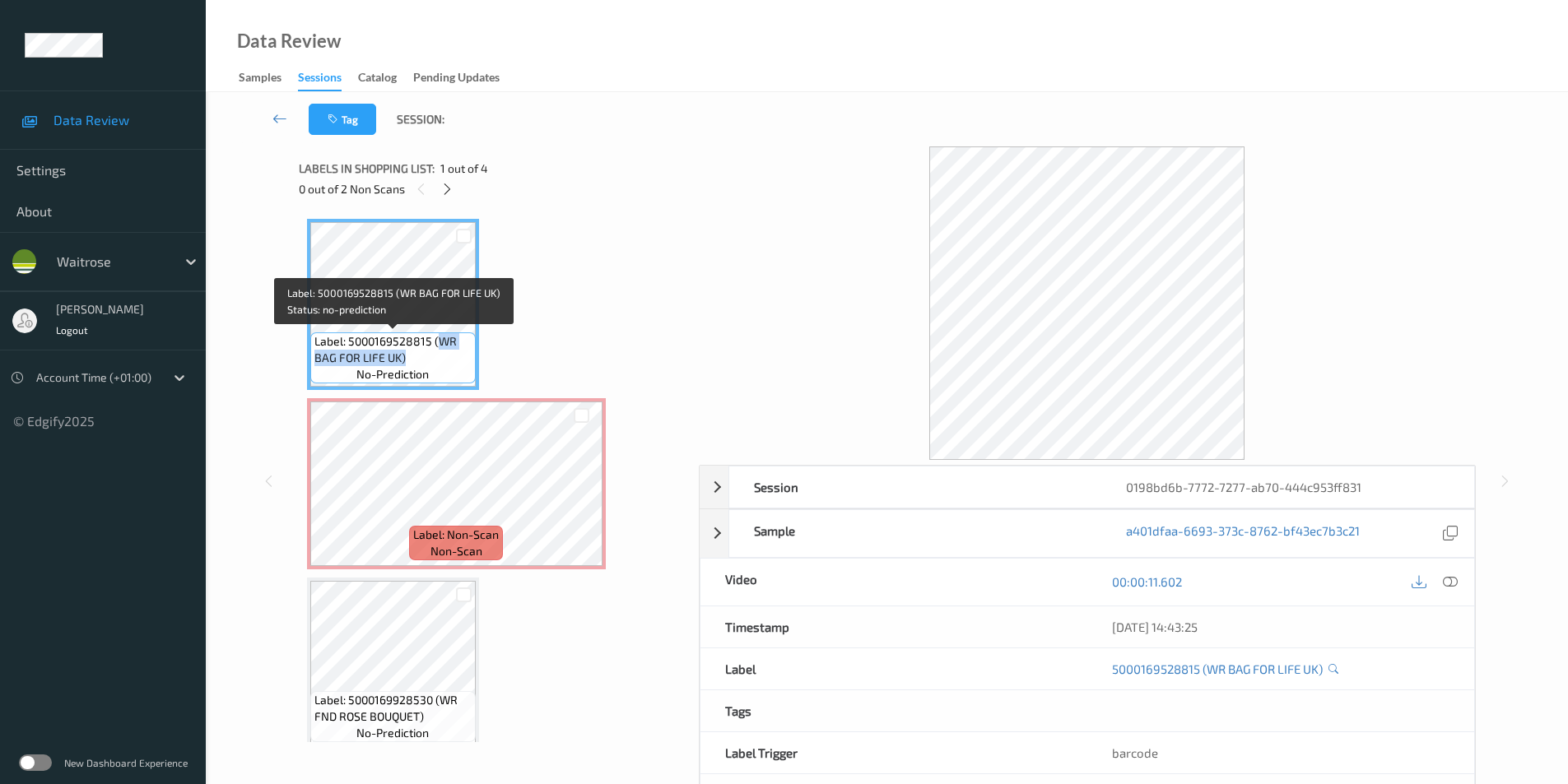
drag, startPoint x: 436, startPoint y: 340, endPoint x: 437, endPoint y: 360, distance: 20.0
click at [437, 360] on span "Label: 5000169528815 (WR BAG FOR LIFE UK)" at bounding box center [394, 350] width 157 height 33
copy span "WR BAG FOR LIFE UK)"
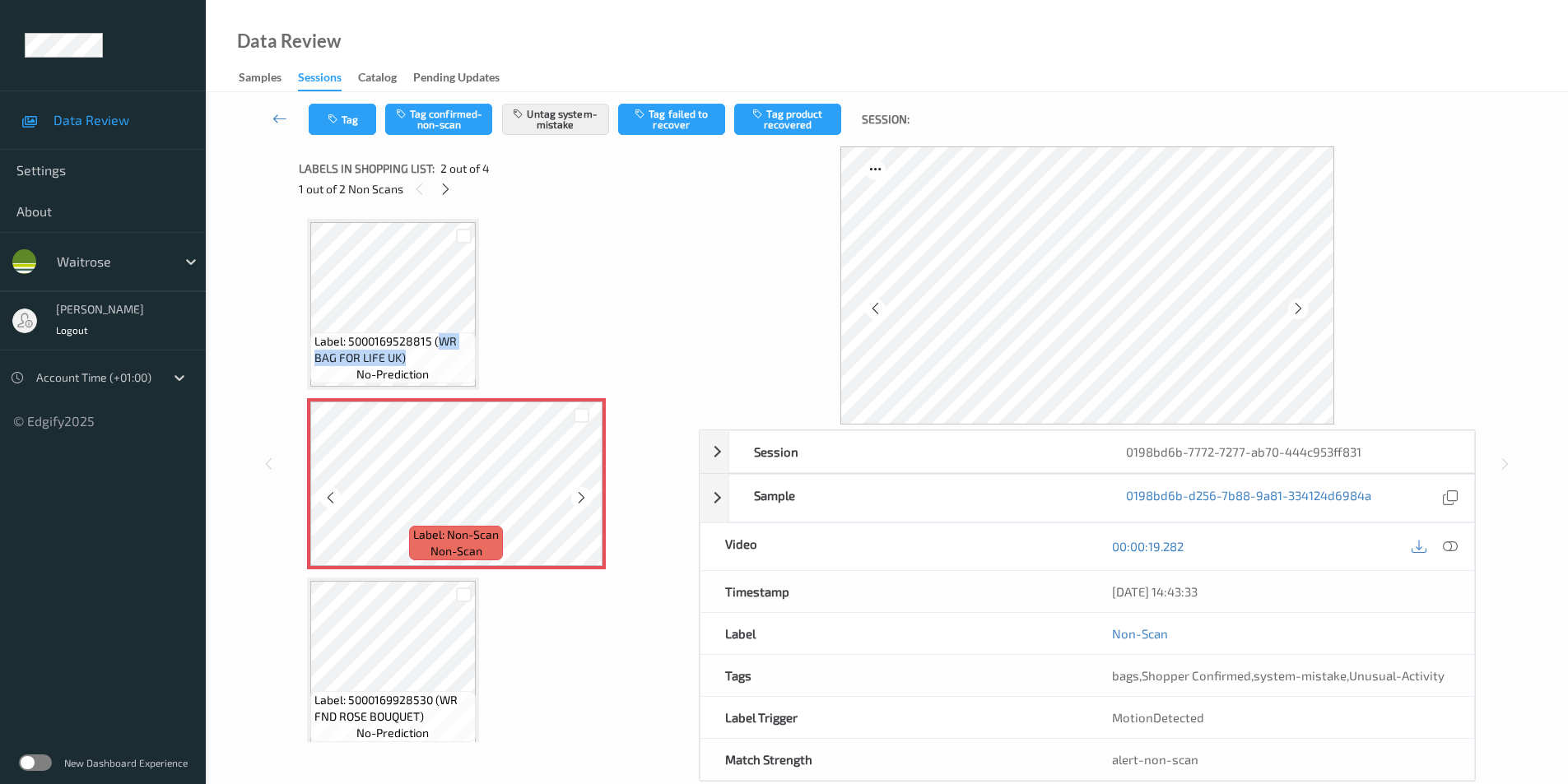
scroll to position [82, 0]
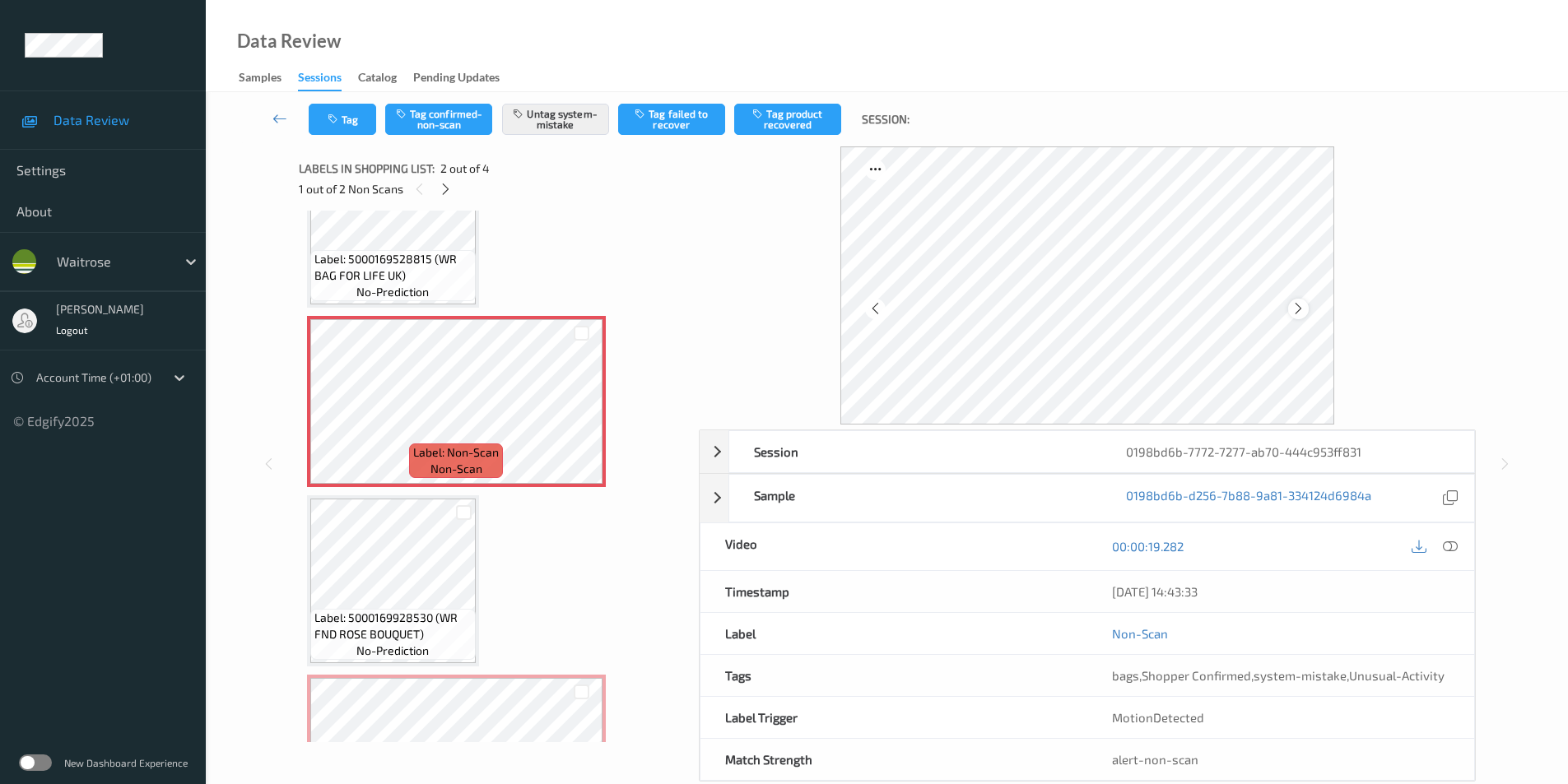
click at [1305, 312] on icon at bounding box center [1299, 309] width 14 height 15
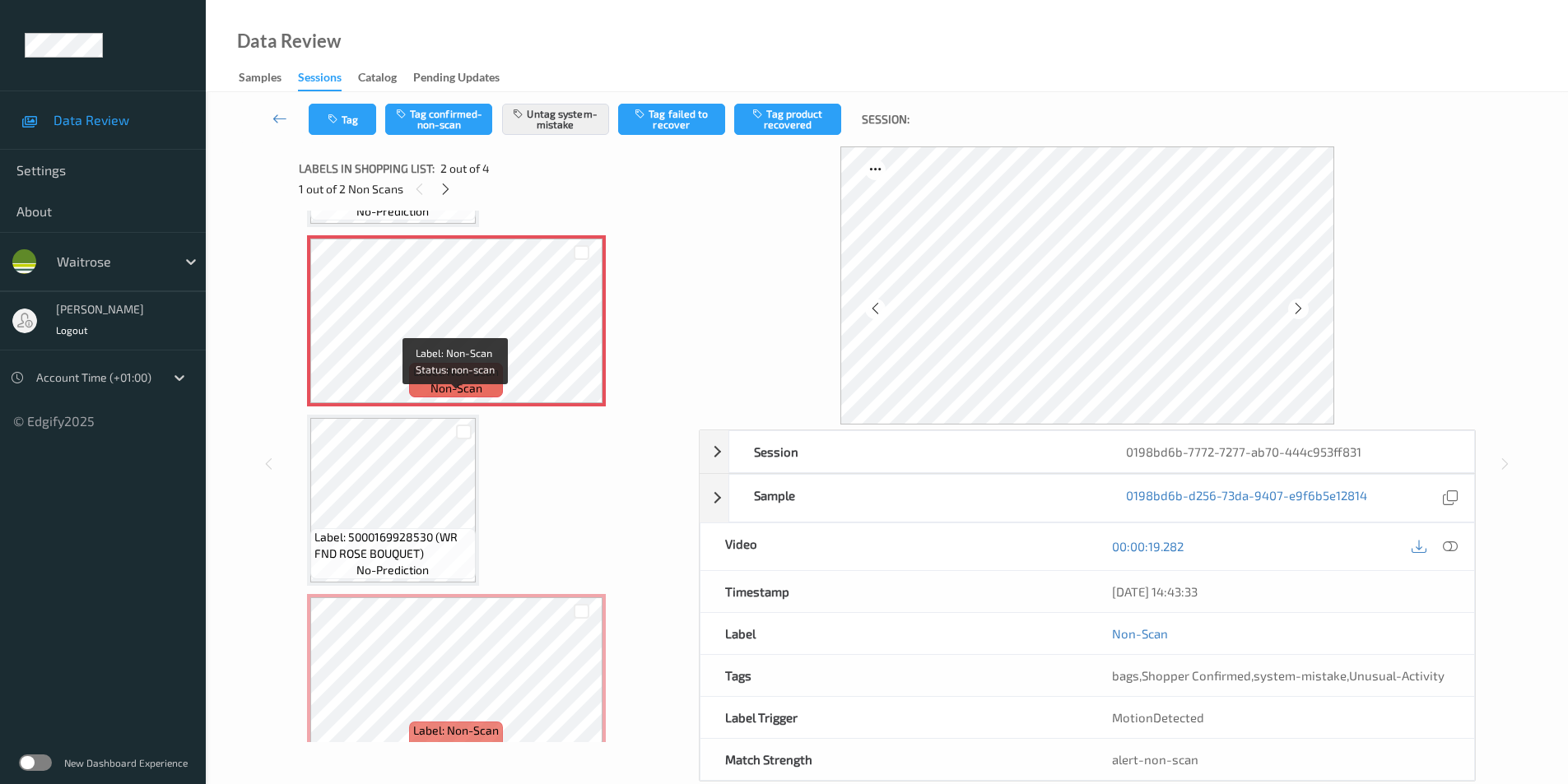
scroll to position [164, 0]
click at [1457, 544] on icon at bounding box center [1450, 546] width 15 height 15
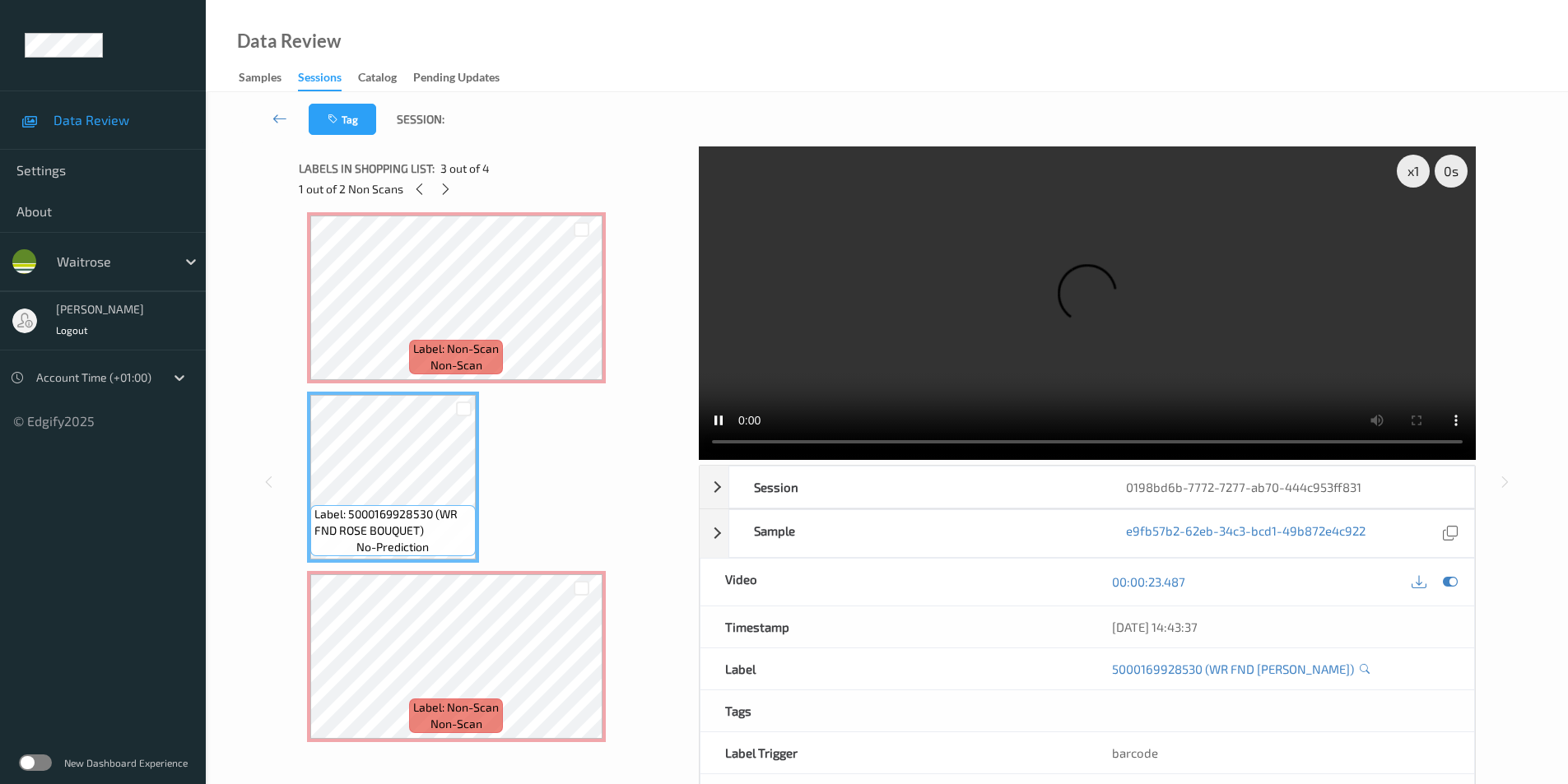
scroll to position [194, 0]
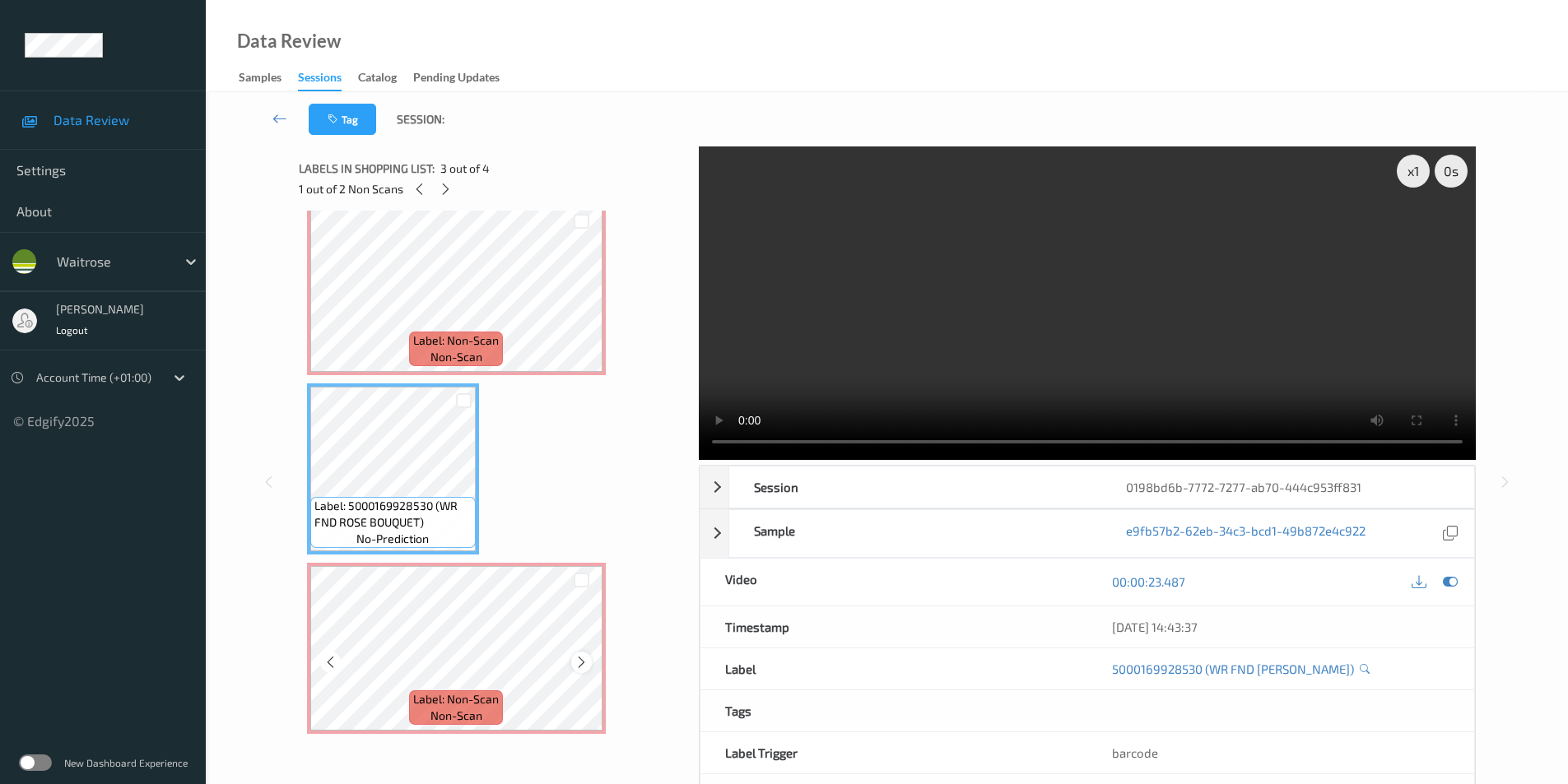
click at [579, 660] on icon at bounding box center [582, 662] width 14 height 15
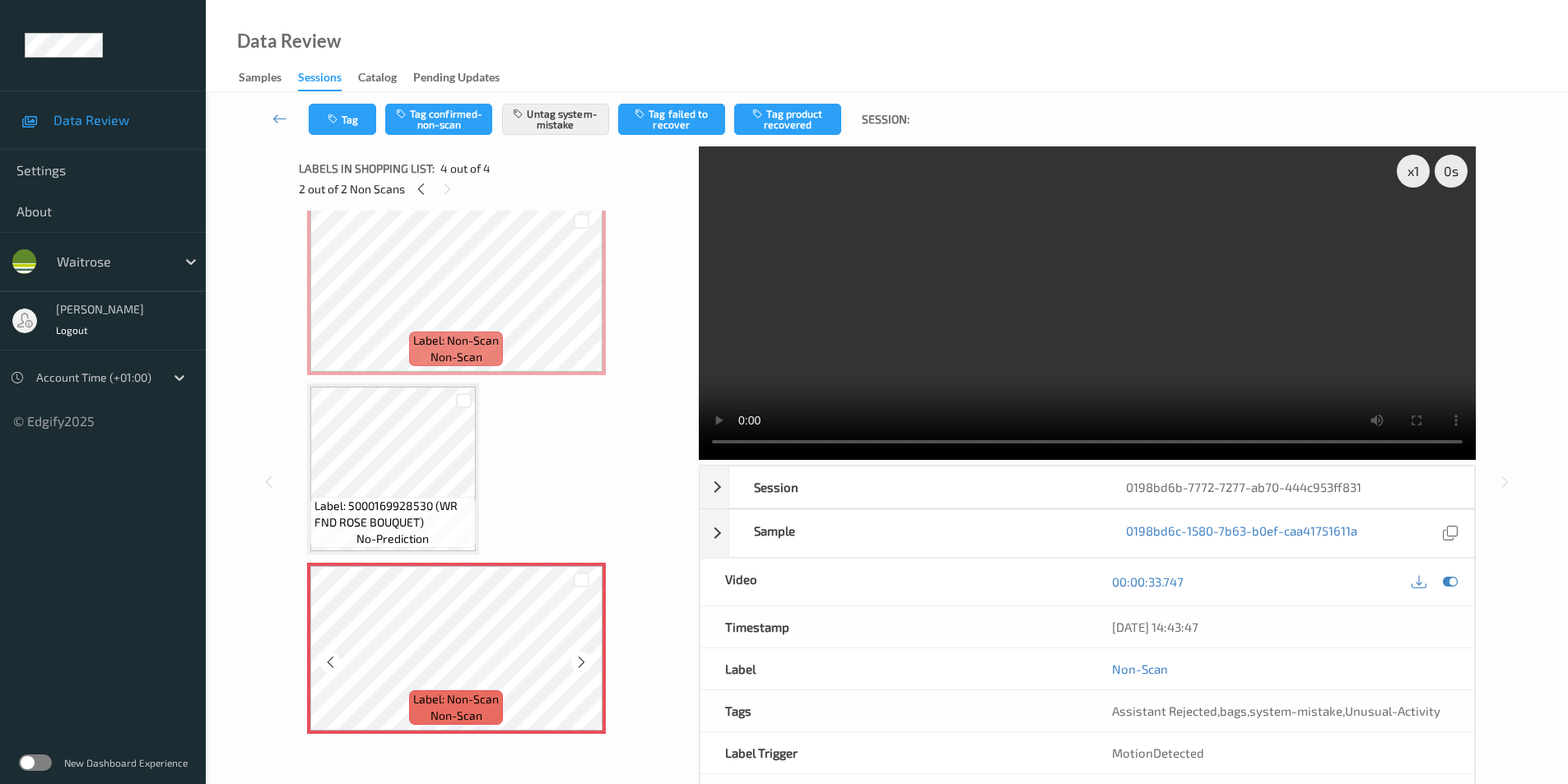
click at [579, 660] on icon at bounding box center [582, 662] width 14 height 15
click at [582, 666] on icon at bounding box center [582, 662] width 14 height 15
click at [1444, 579] on icon at bounding box center [1450, 581] width 15 height 15
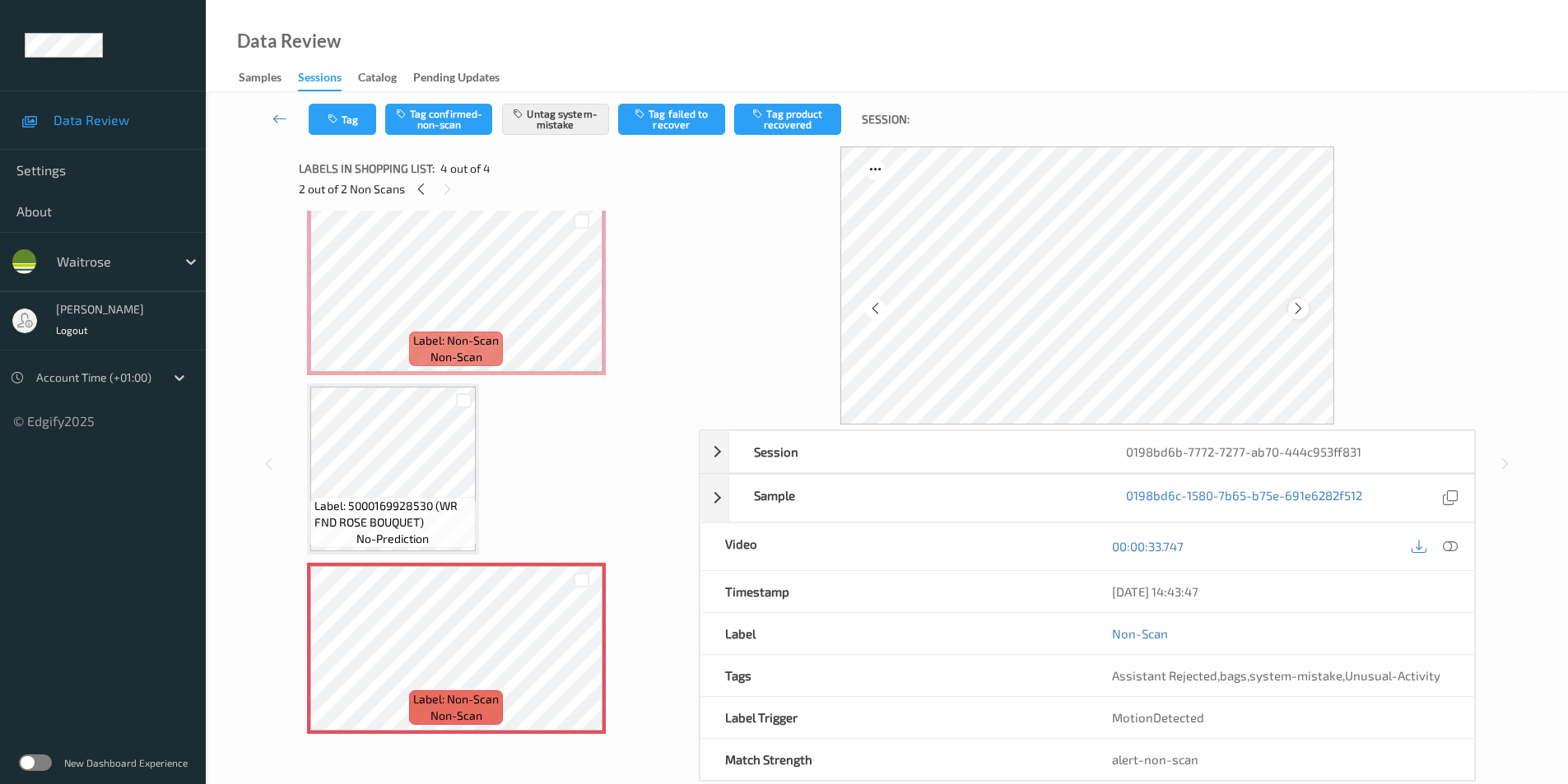
click at [1294, 304] on icon at bounding box center [1299, 309] width 14 height 15
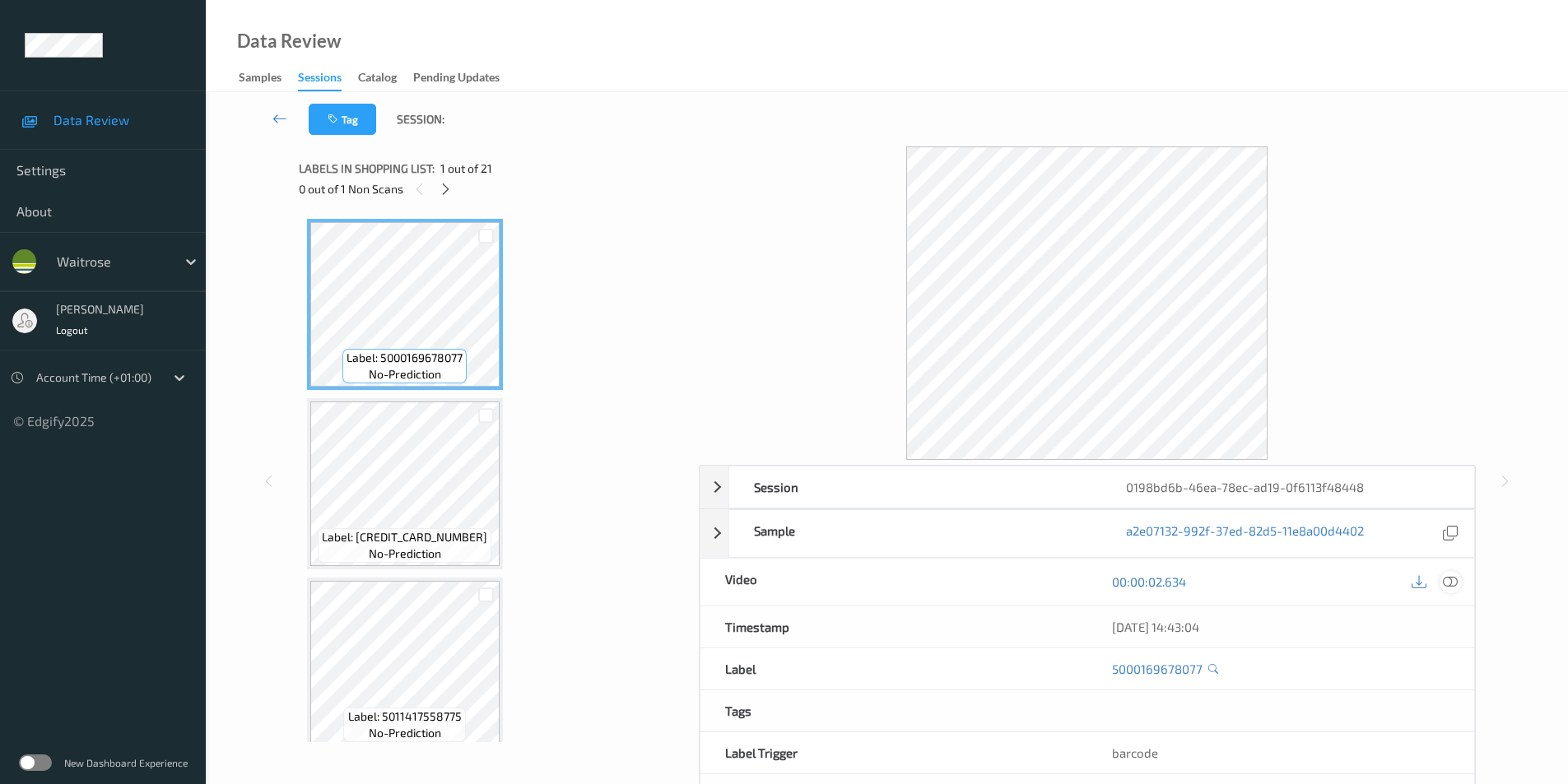
click at [1453, 579] on icon at bounding box center [1450, 581] width 15 height 15
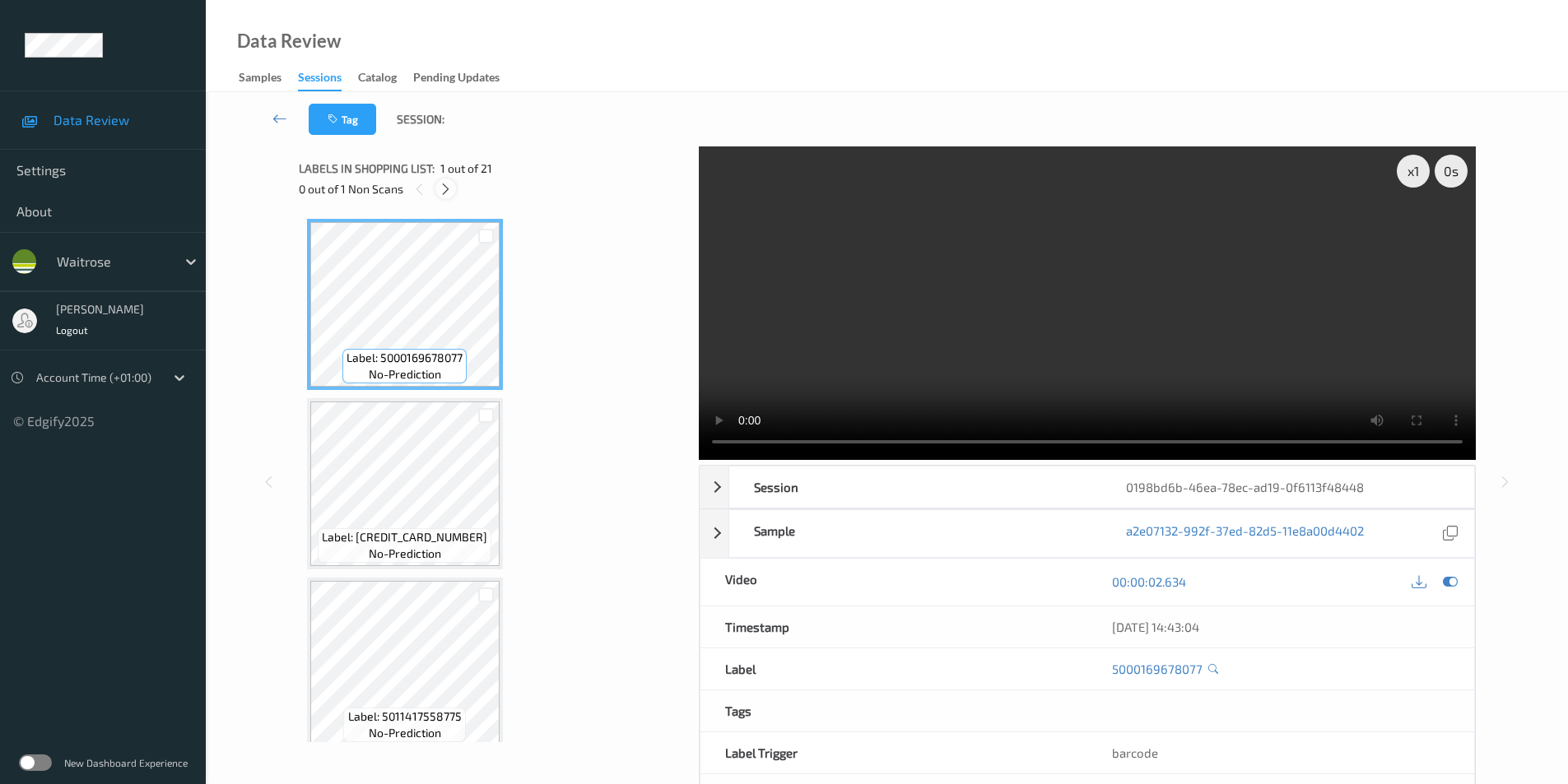
click at [441, 190] on icon at bounding box center [446, 189] width 14 height 15
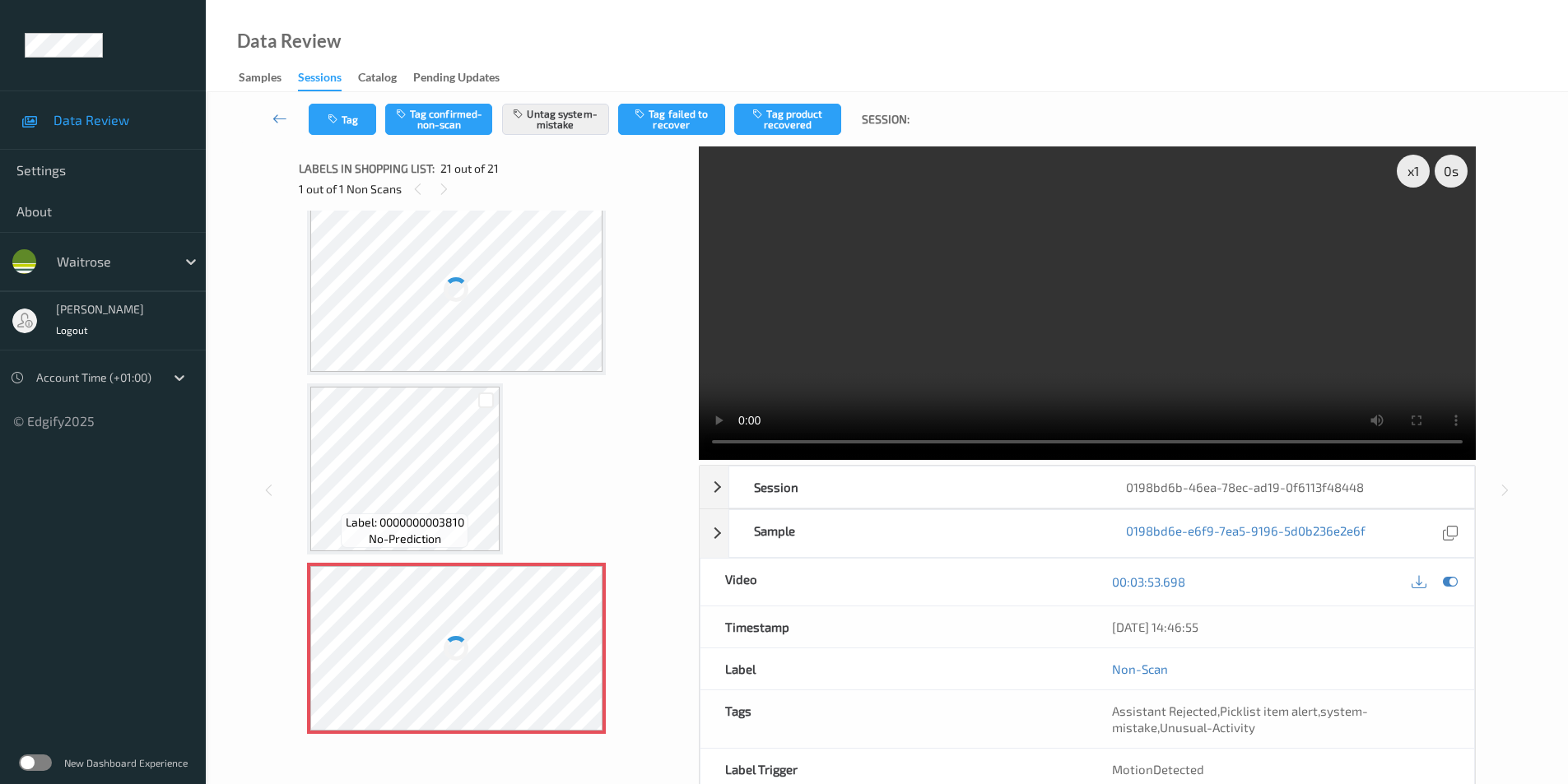
click at [473, 302] on div at bounding box center [456, 289] width 293 height 164
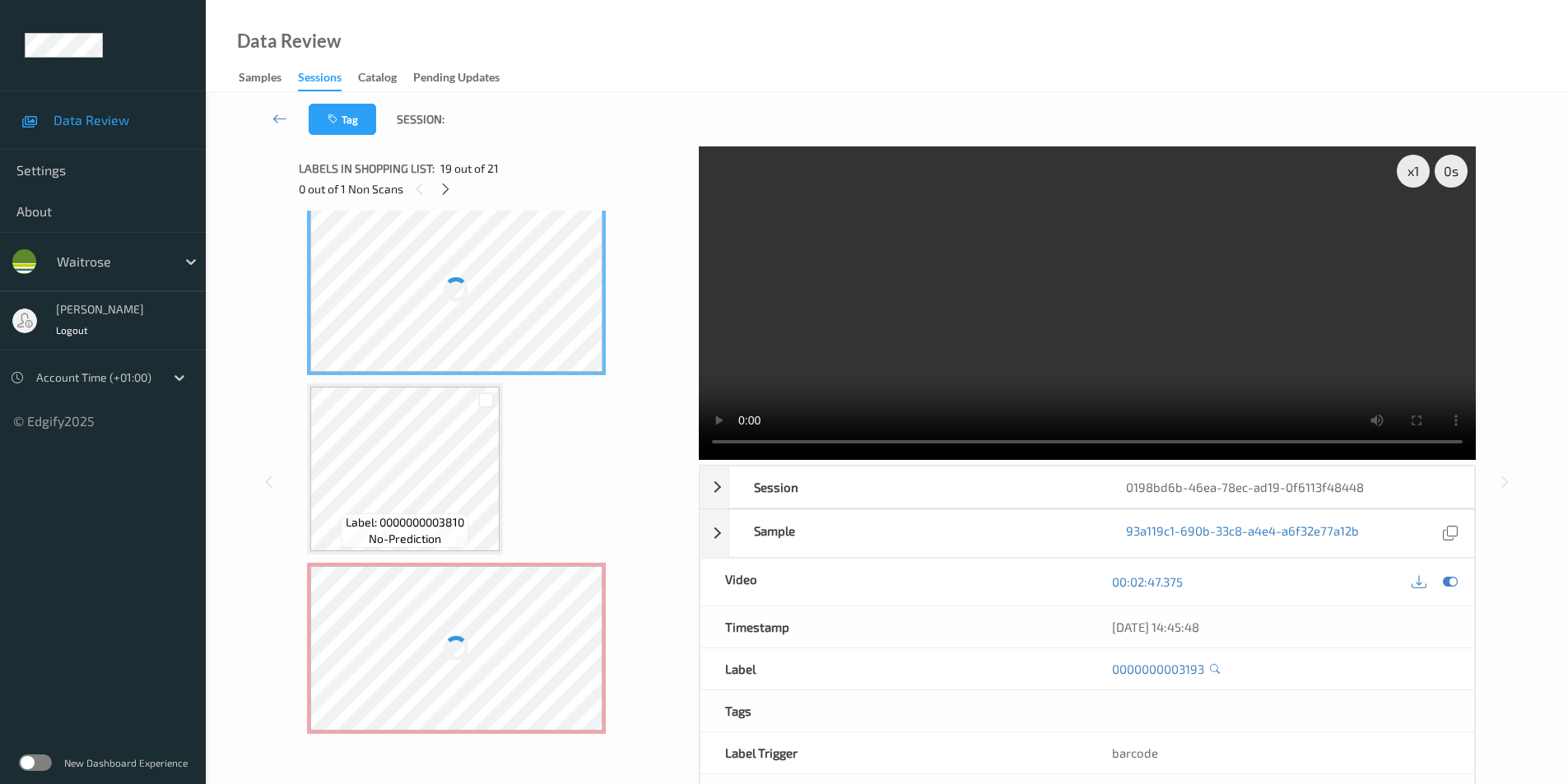
click at [474, 302] on div at bounding box center [456, 289] width 293 height 164
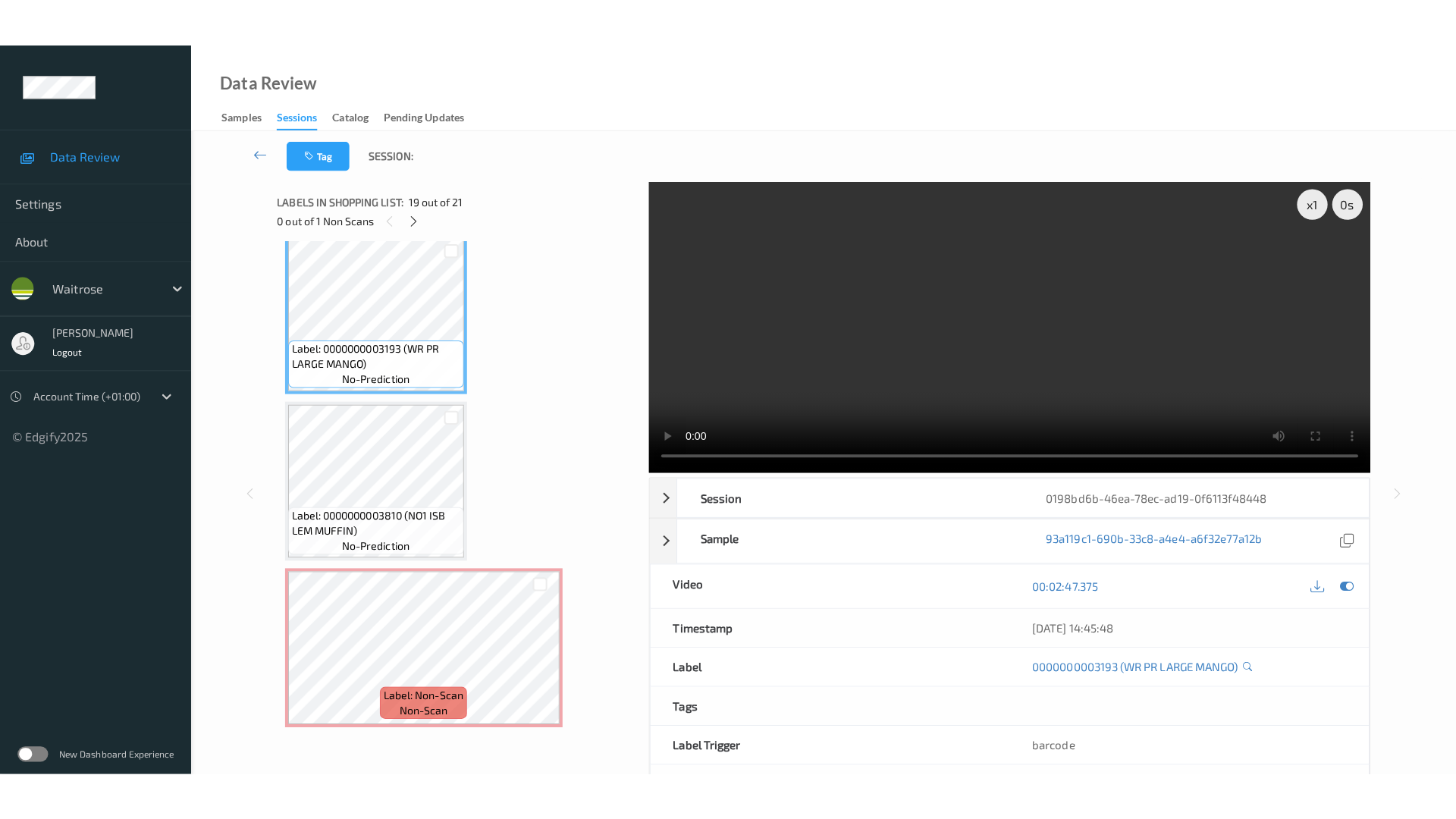
scroll to position [2975, 0]
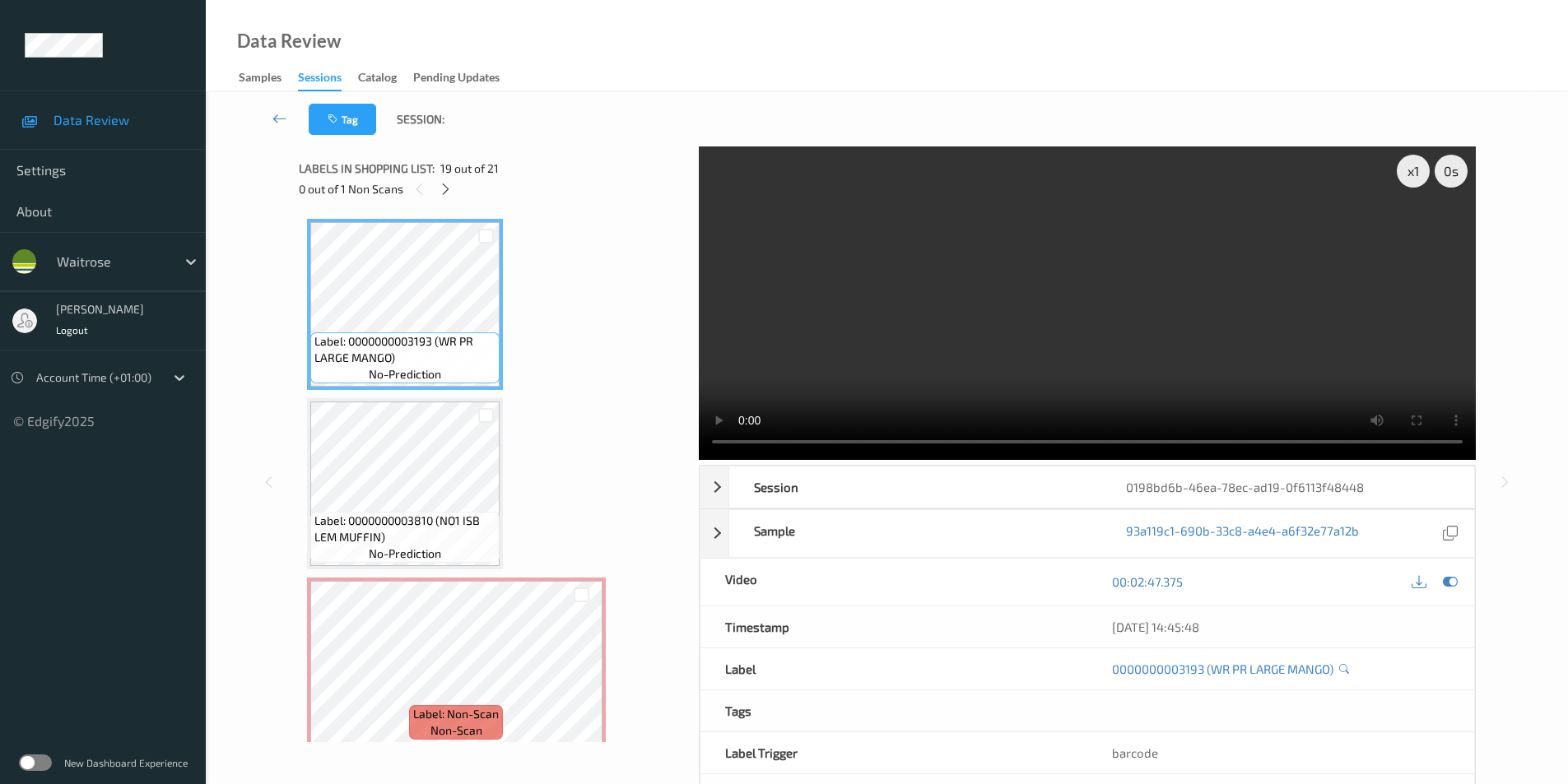
click at [1419, 460] on video at bounding box center [1087, 303] width 777 height 314
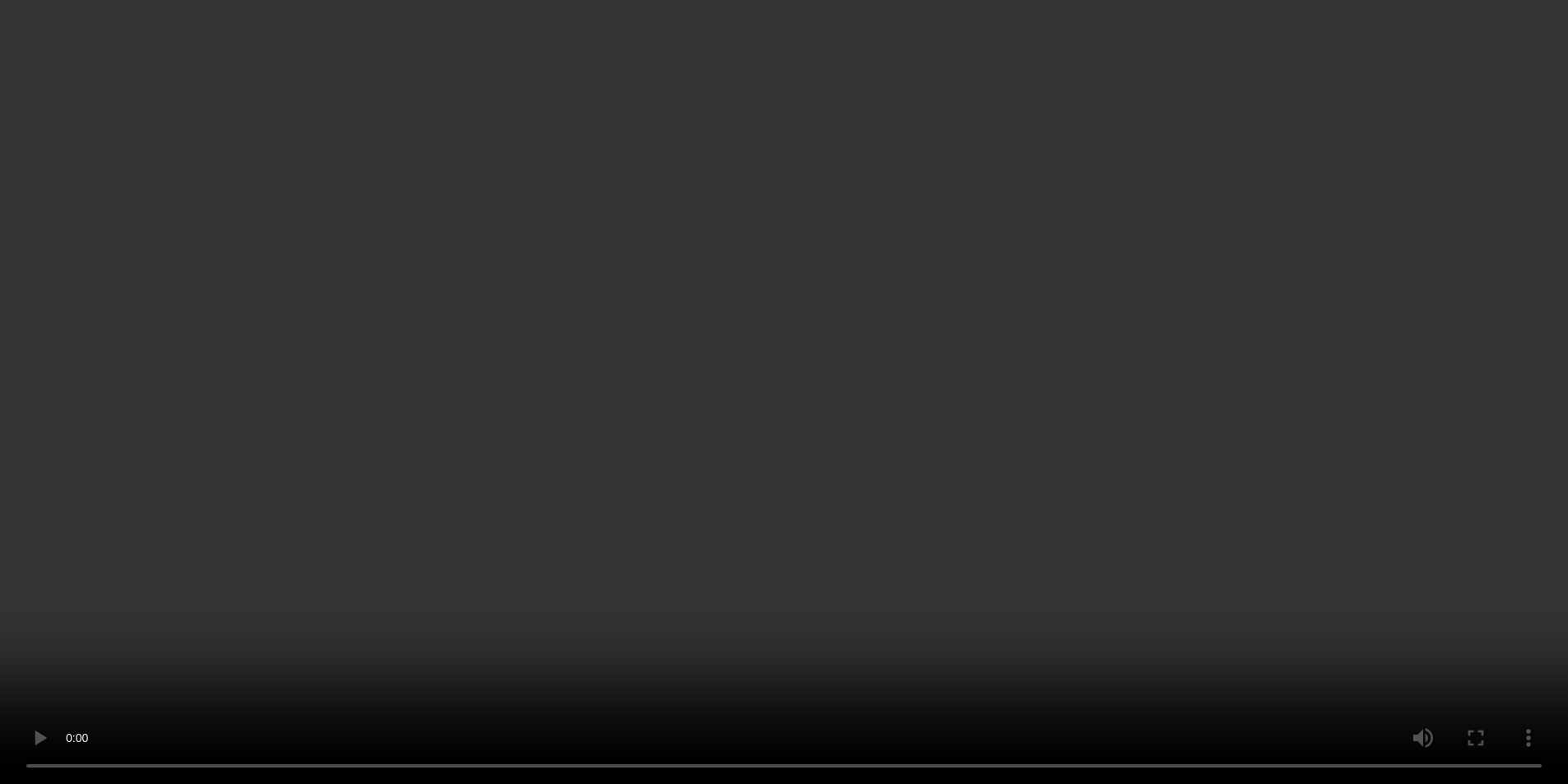
click at [1416, 493] on video at bounding box center [784, 392] width 1568 height 784
click at [1415, 496] on video at bounding box center [784, 392] width 1568 height 784
click at [719, 496] on video at bounding box center [784, 392] width 1568 height 784
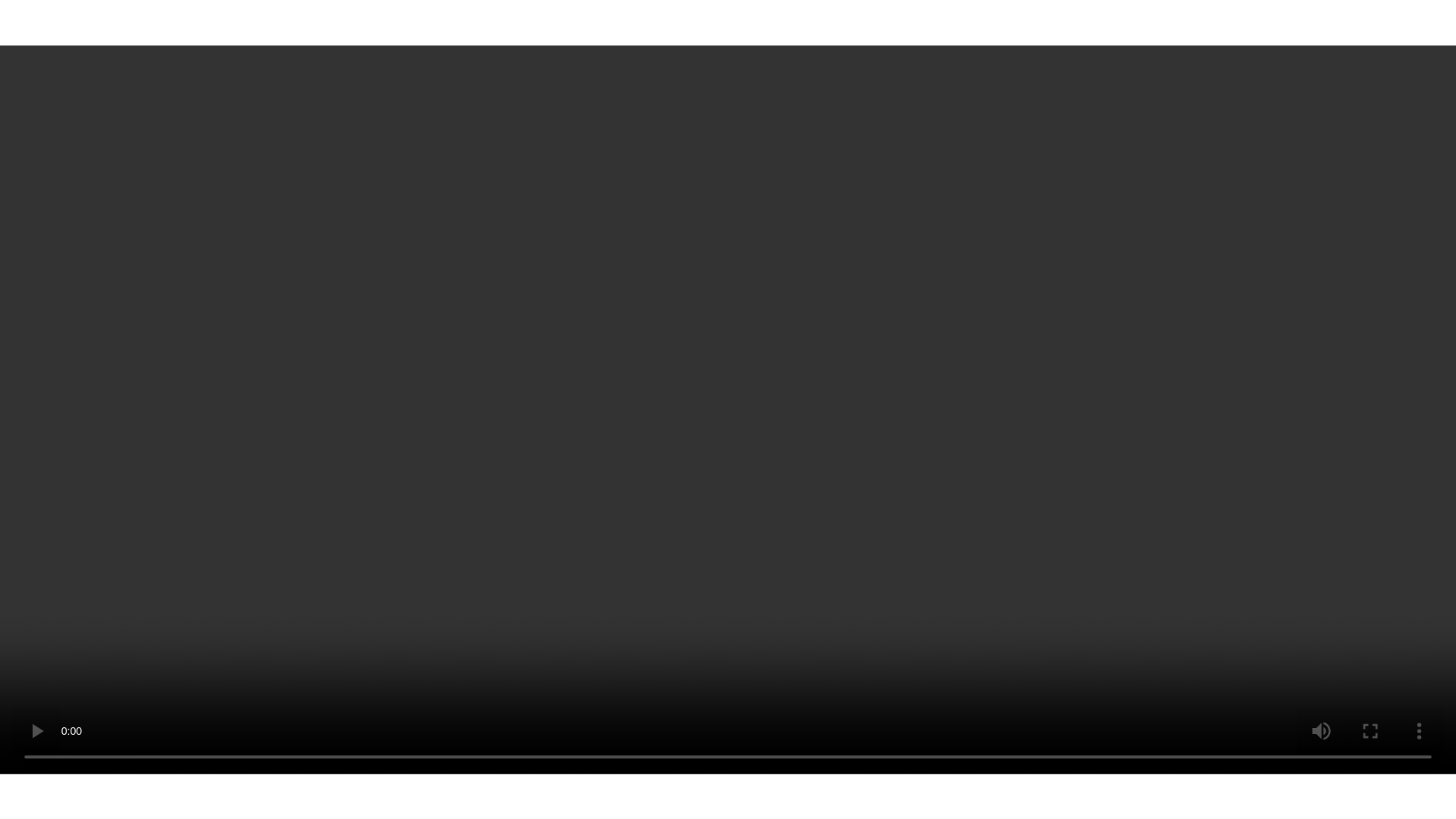
scroll to position [2893, 0]
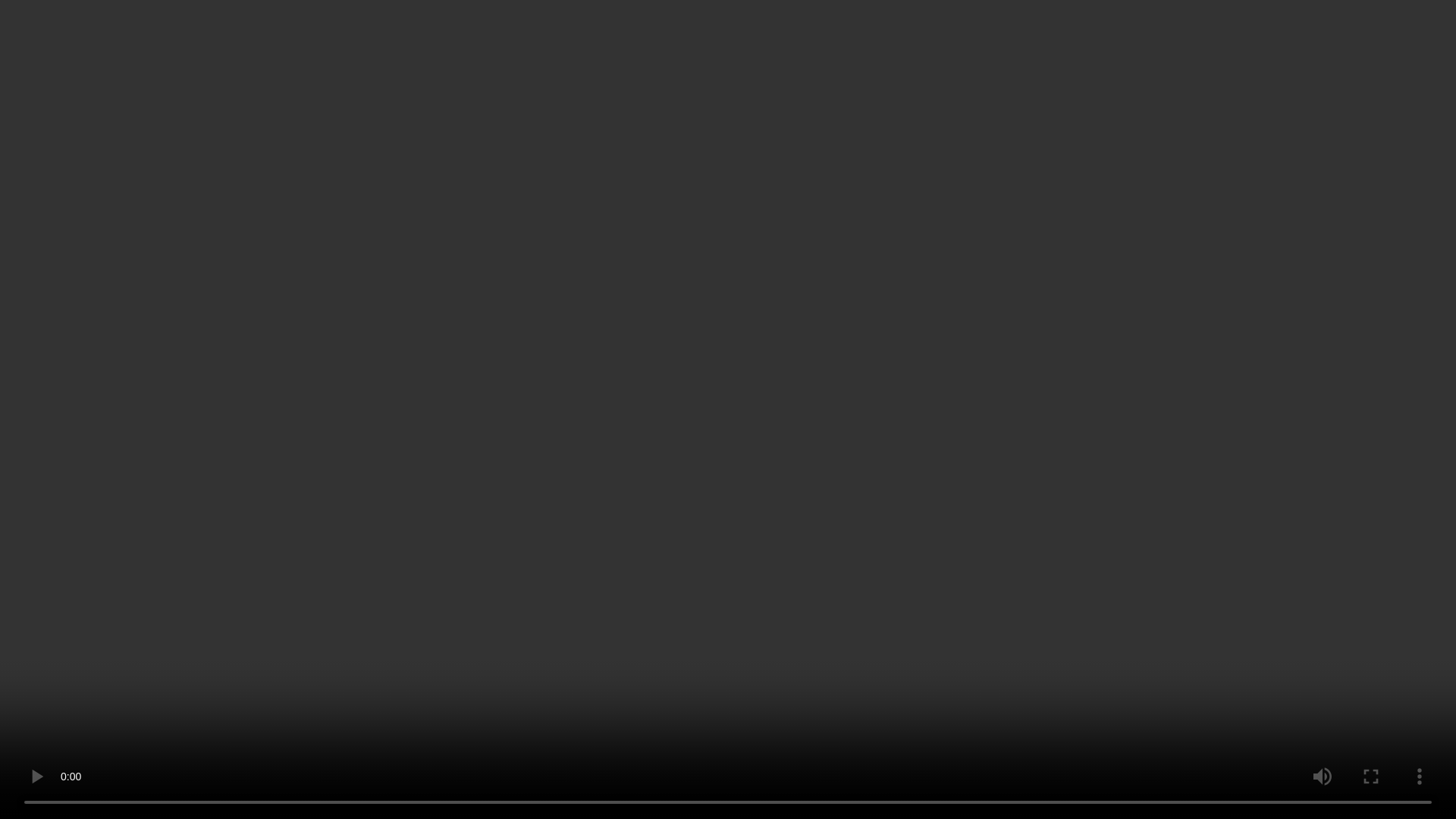
click at [662, 387] on video at bounding box center [728, 409] width 1456 height 819
click at [1417, 711] on div "Tag Session: x 1 0 s Session 0198bd6b-46ea-78ec-ad19-0f6113f48448 Session ID 01…" at bounding box center [822, 448] width 1266 height 726
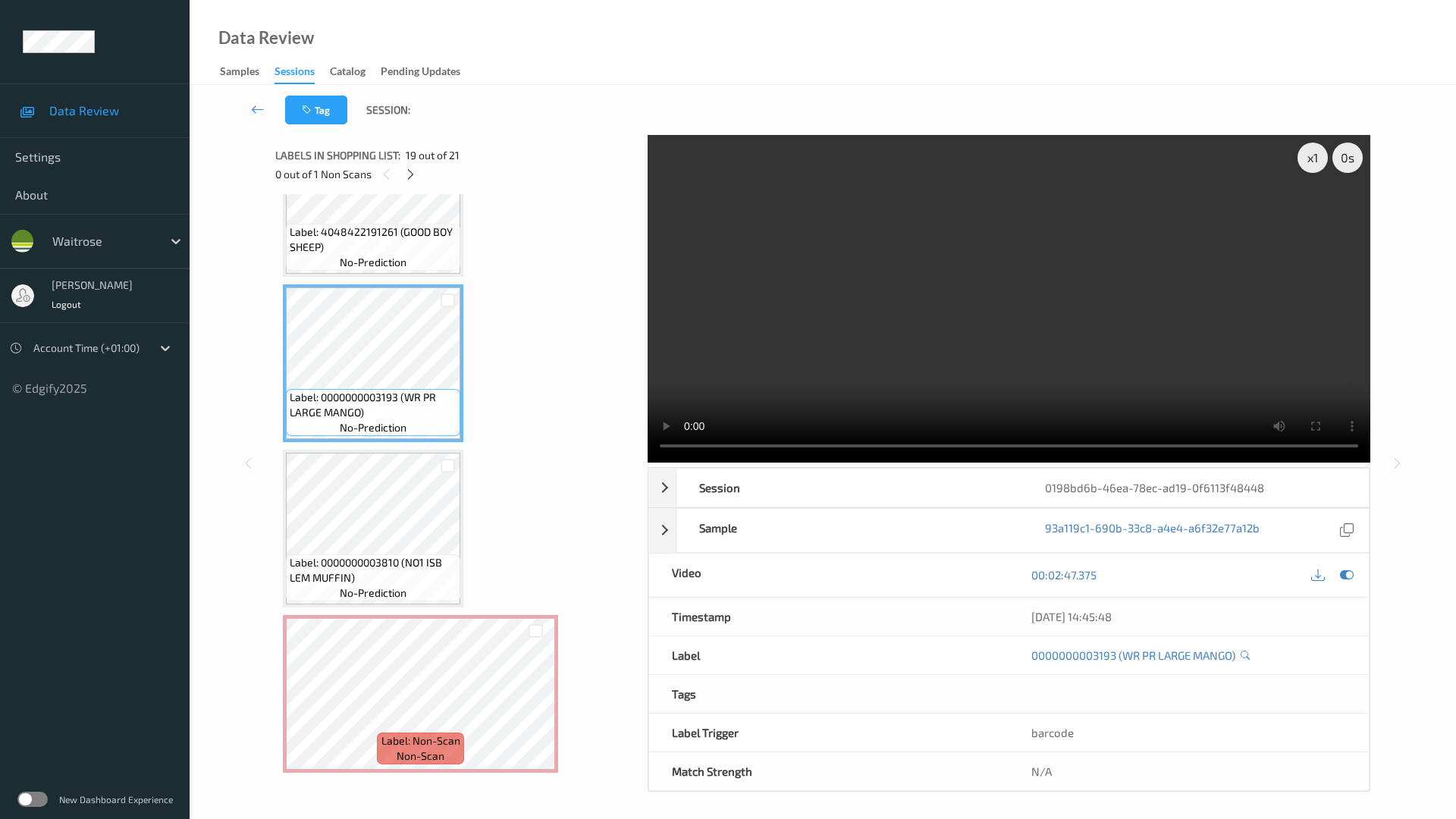
click at [1417, 705] on div "Tag Session: x 1 0 s Session 0198bd6b-46ea-78ec-ad19-0f6113f48448 Session ID 01…" at bounding box center [822, 453] width 1266 height 738
click at [979, 469] on div "Session" at bounding box center [850, 487] width 346 height 38
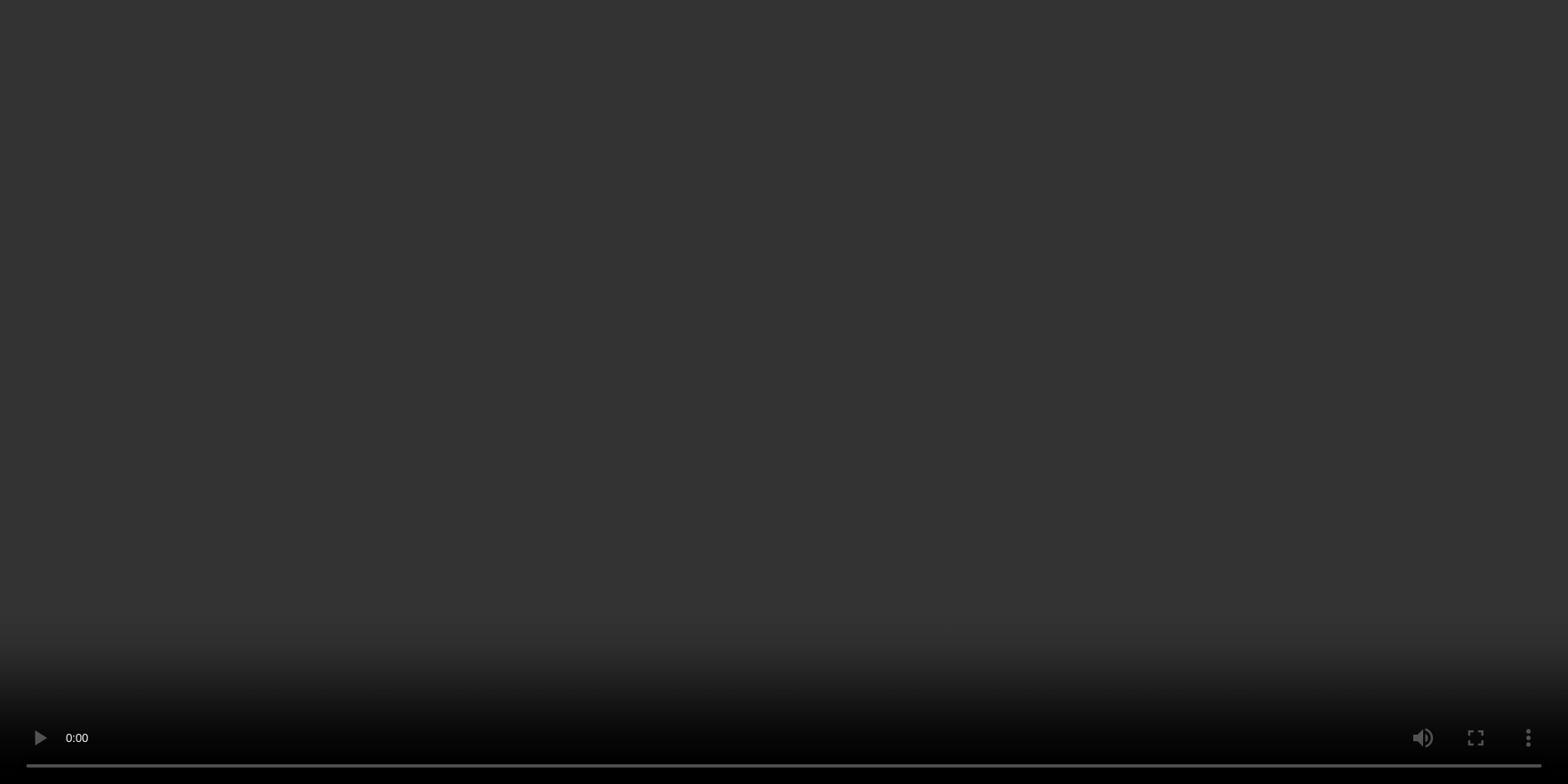
click at [1421, 494] on video at bounding box center [784, 392] width 1568 height 784
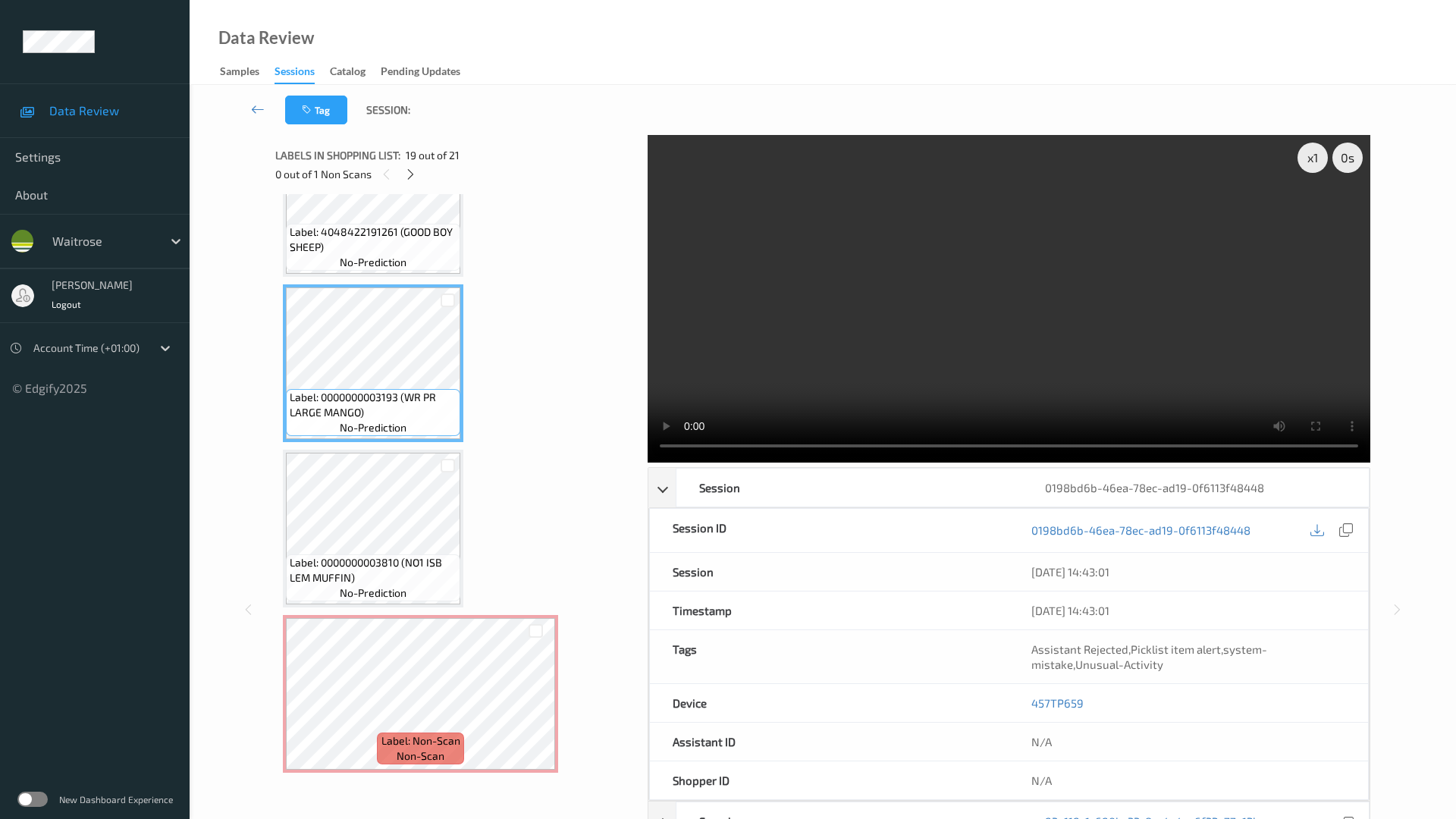
click at [1367, 712] on div "x 1 0 s Session 0198bd6b-46ea-78ec-ad19-0f6113f48448 Session ID 0198bd6b-46ea-7…" at bounding box center [822, 610] width 1204 height 950
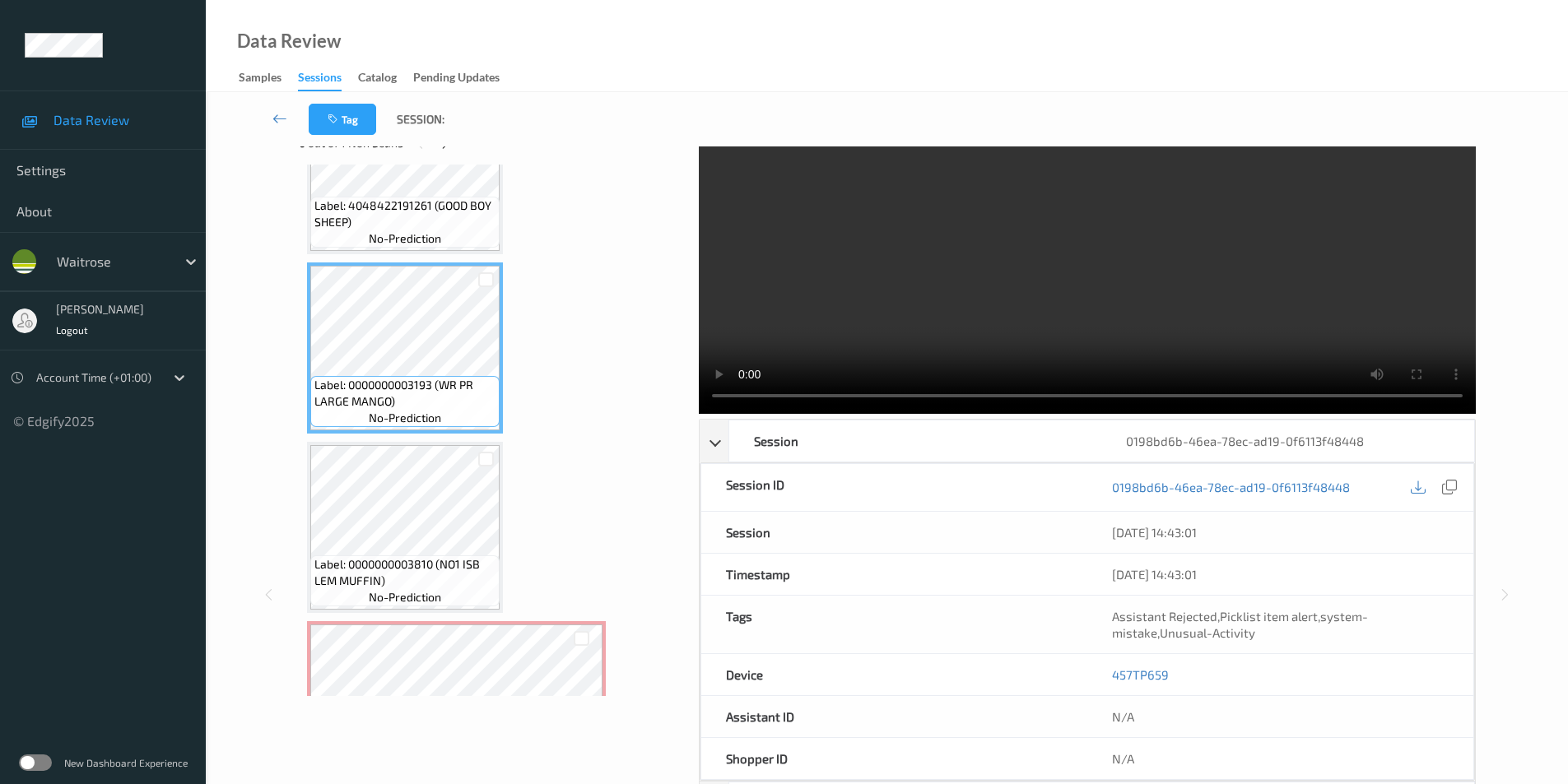
click at [1484, 773] on div "x 1 0 s Session 0198bd6b-46ea-78ec-ad19-0f6113f48448 Session ID 0198bd6b-46ea-7…" at bounding box center [887, 595] width 1295 height 989
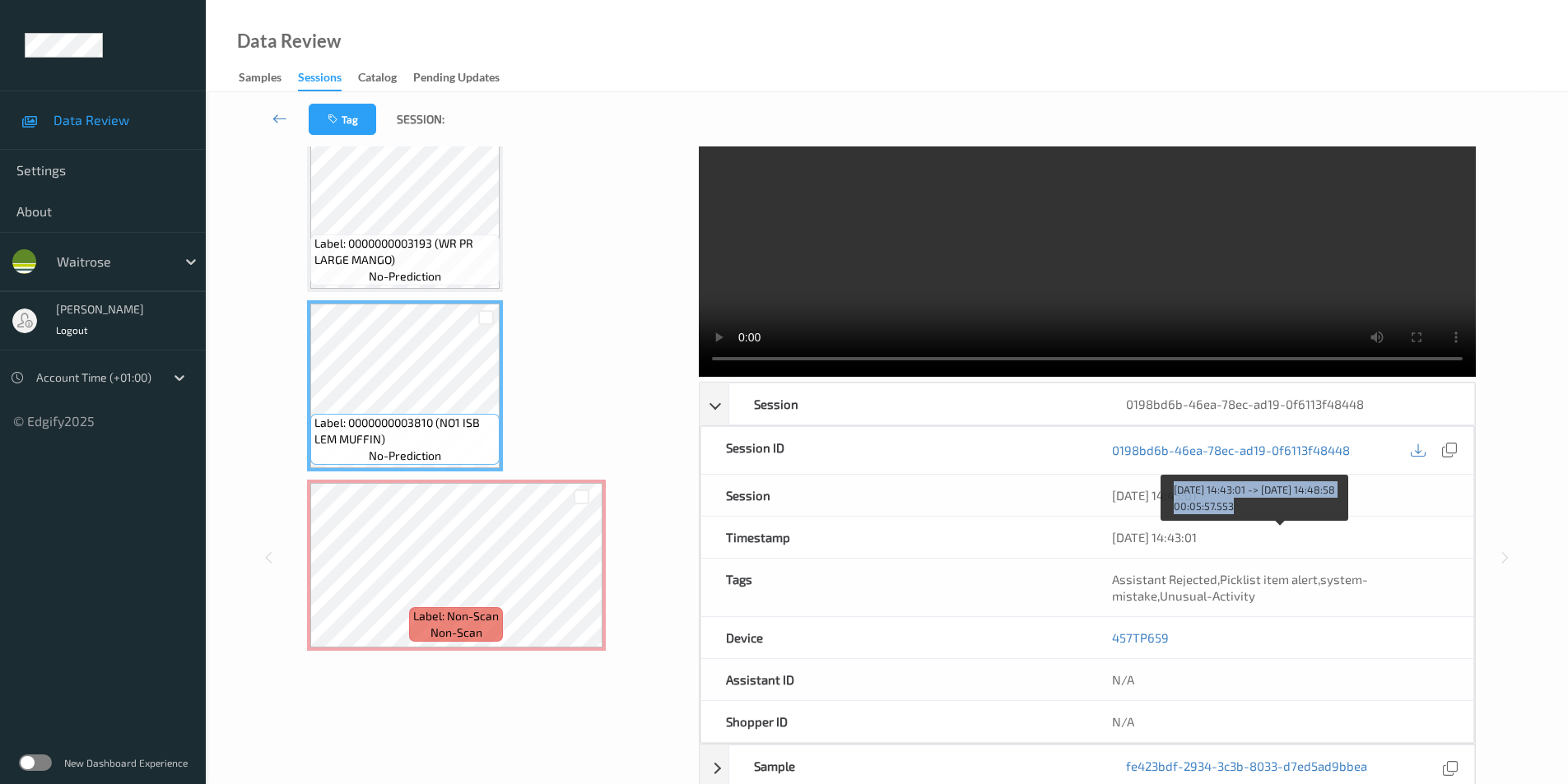
scroll to position [0, 0]
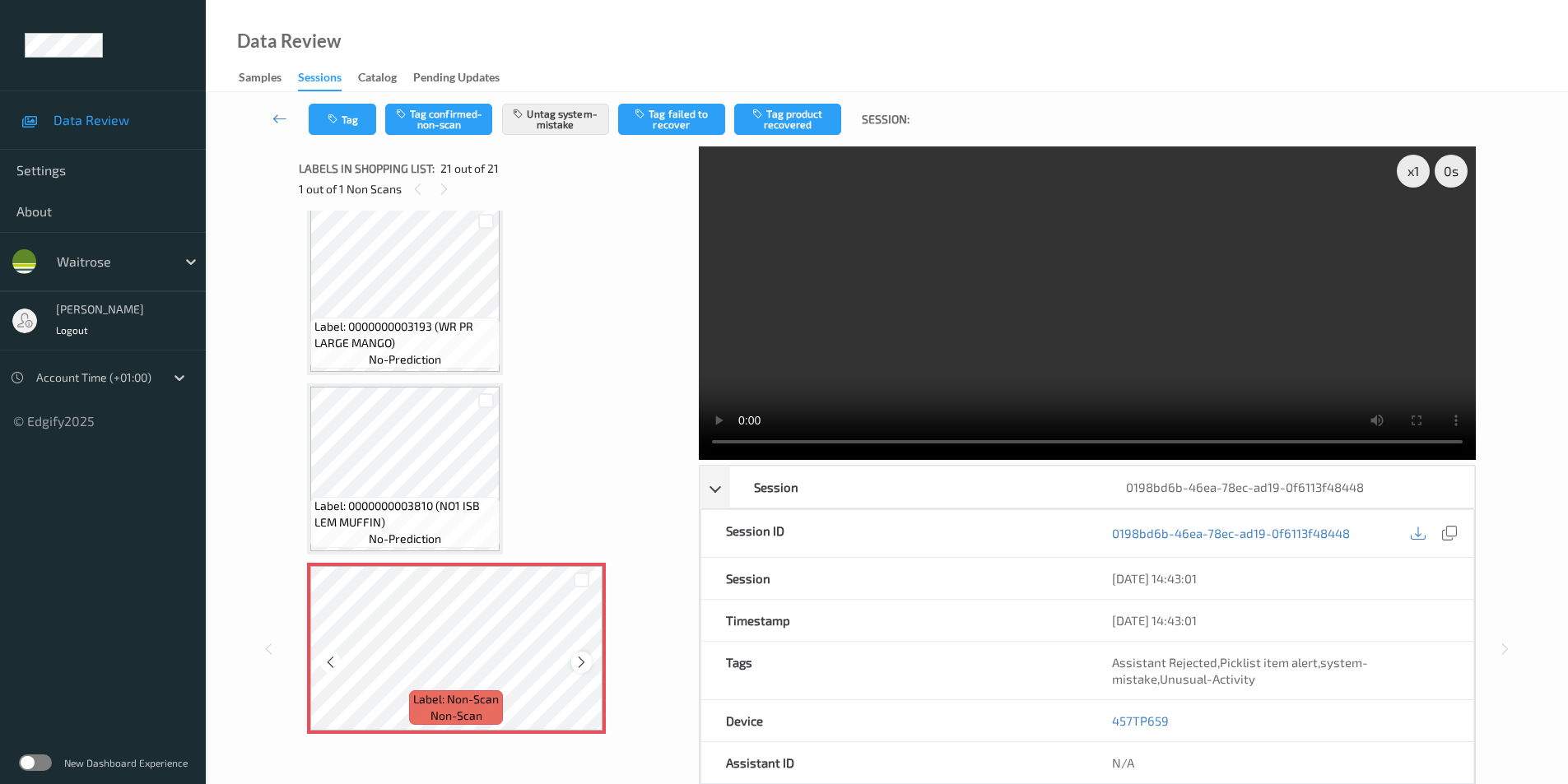
click at [583, 663] on icon at bounding box center [582, 662] width 14 height 15
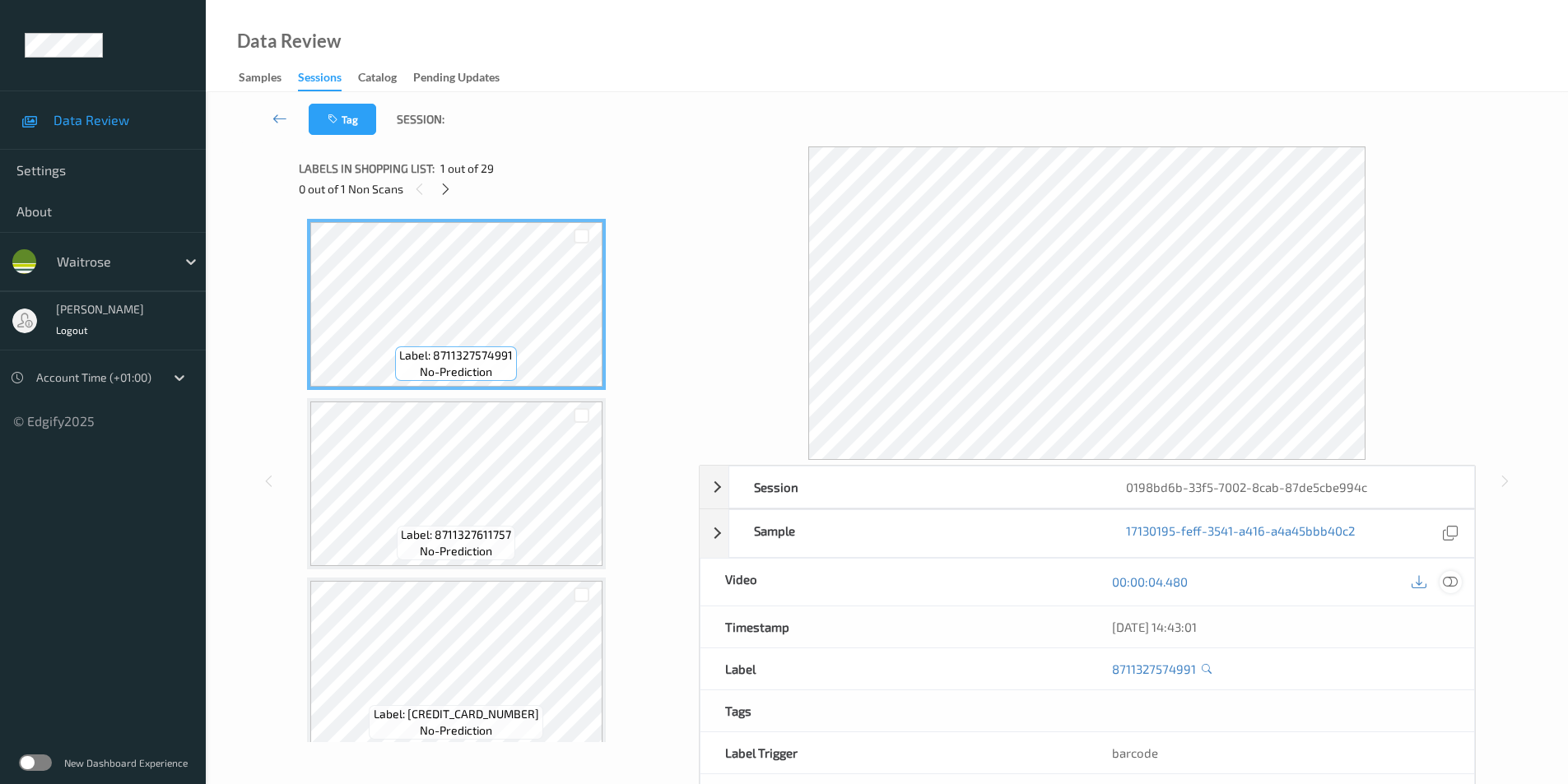
click at [1449, 581] on icon at bounding box center [1450, 581] width 15 height 15
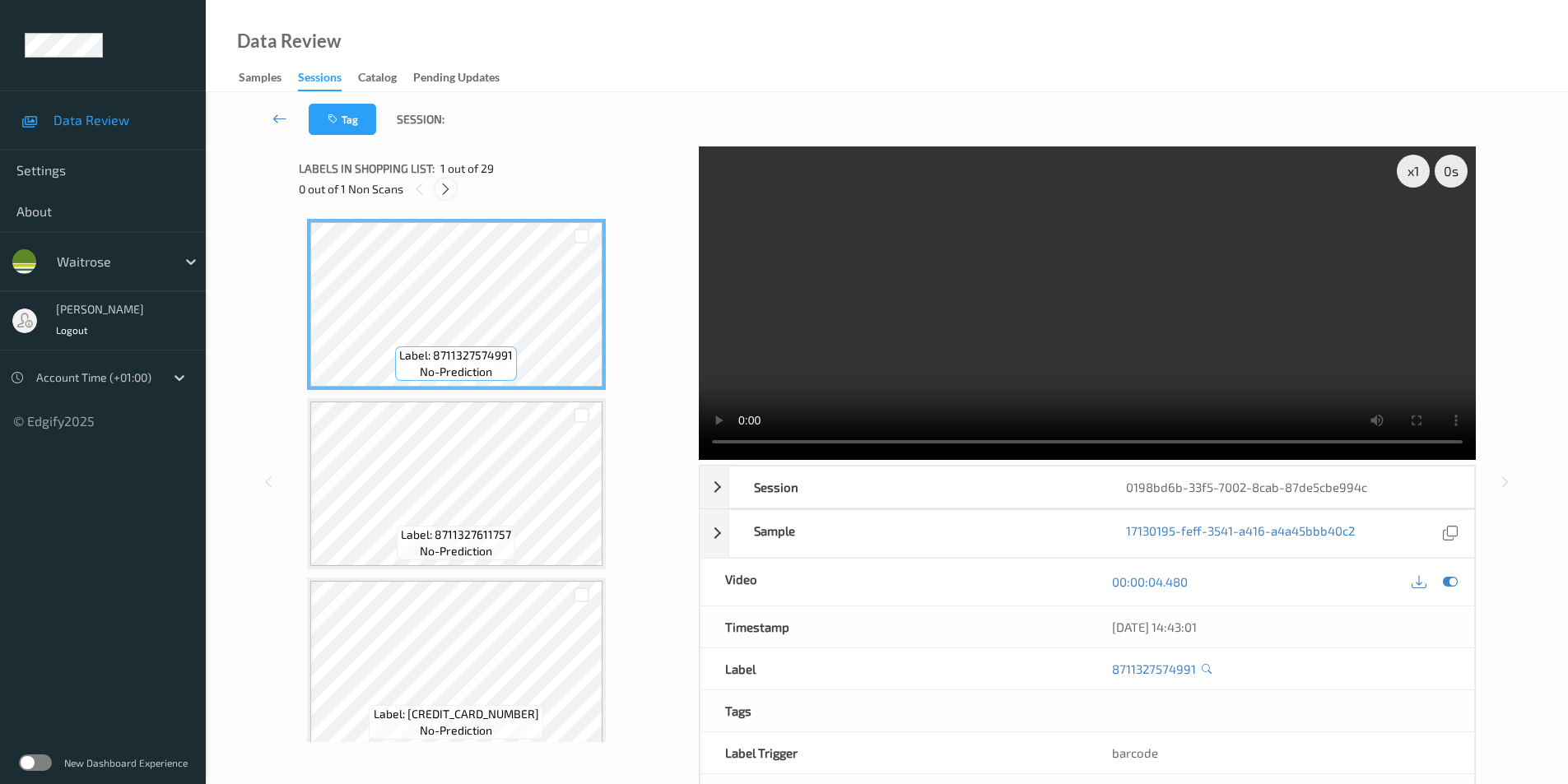
click at [447, 193] on icon at bounding box center [446, 189] width 14 height 15
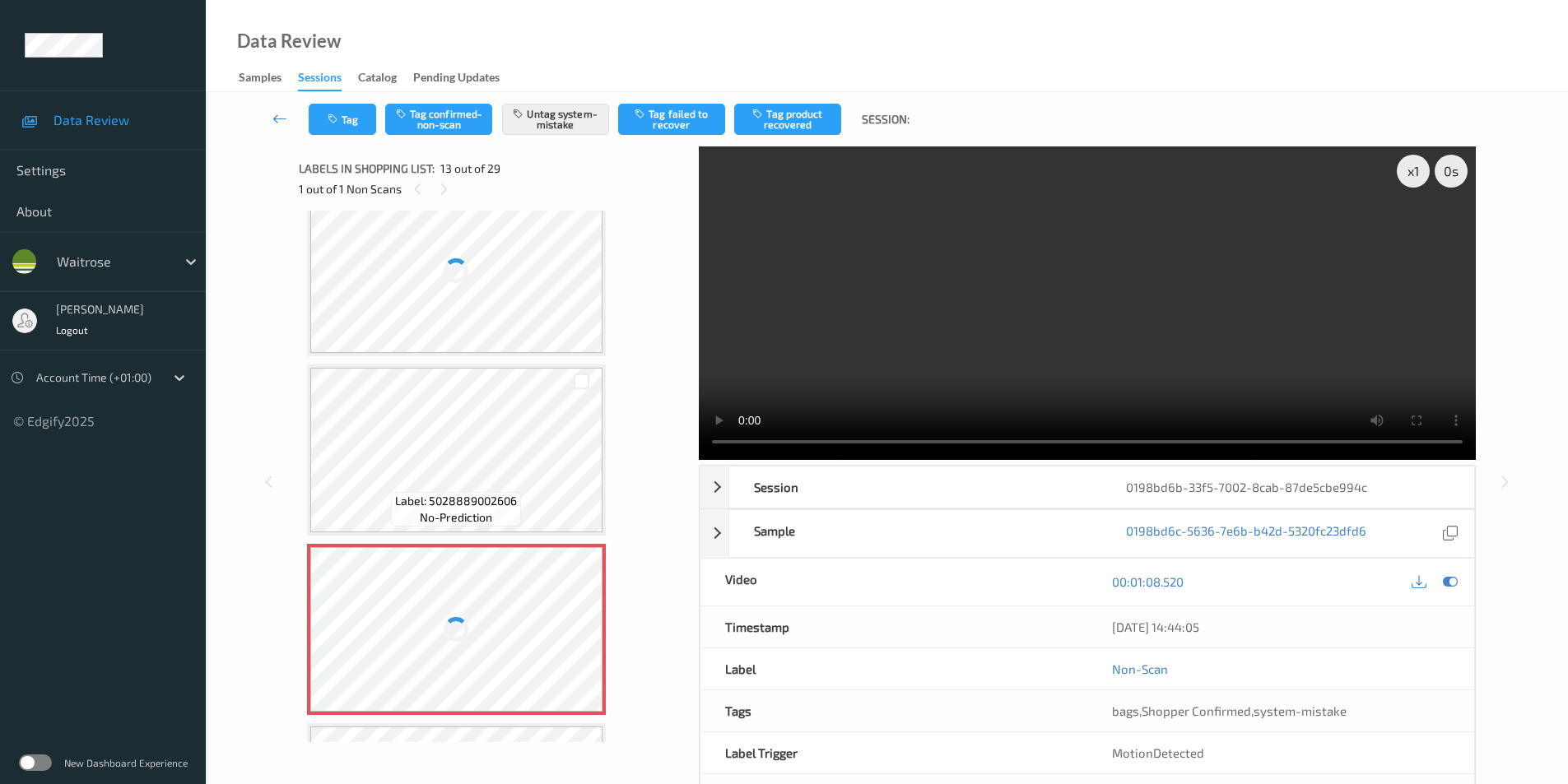
scroll to position [1817, 0]
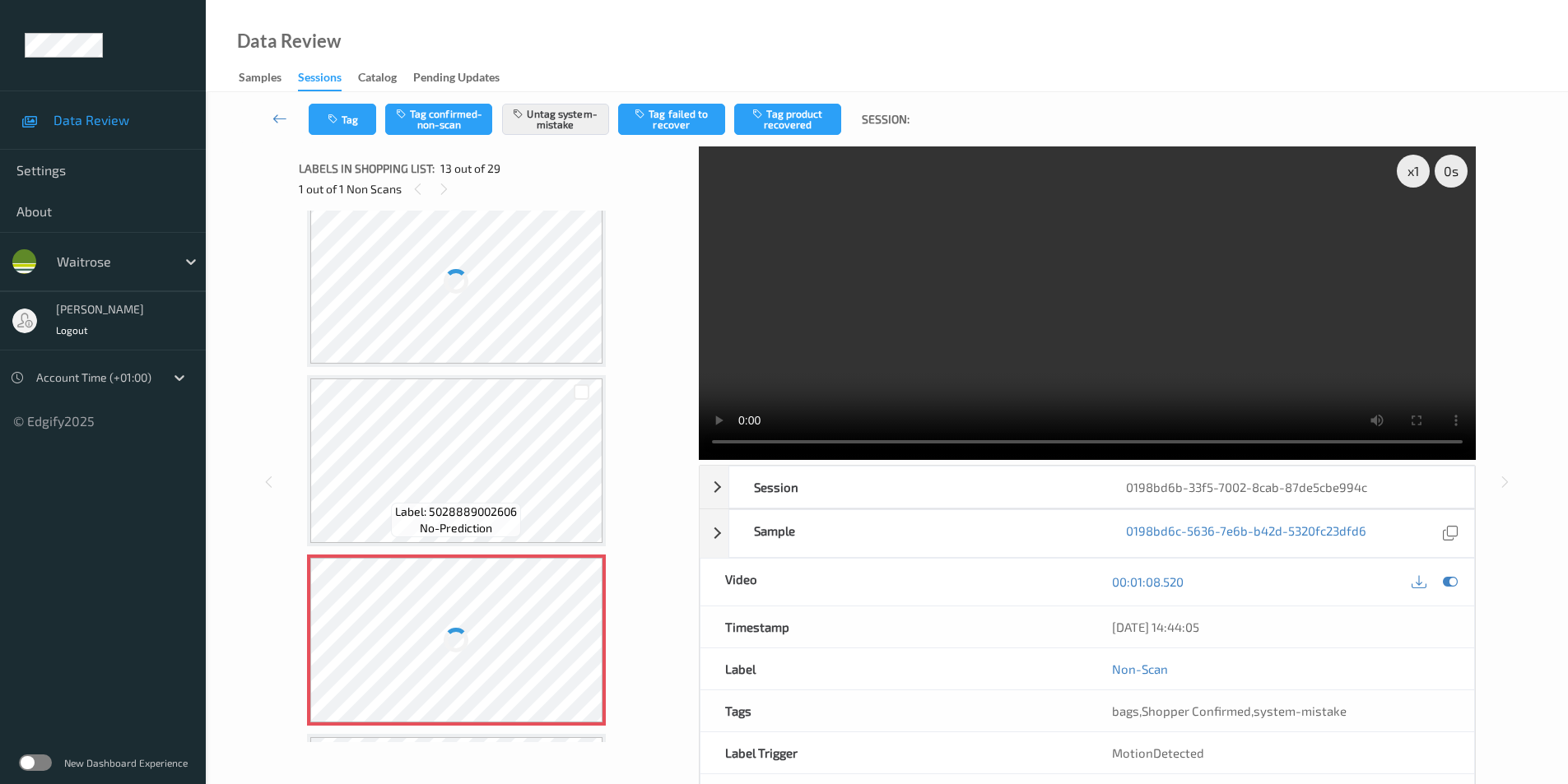
click at [483, 303] on div at bounding box center [456, 281] width 293 height 164
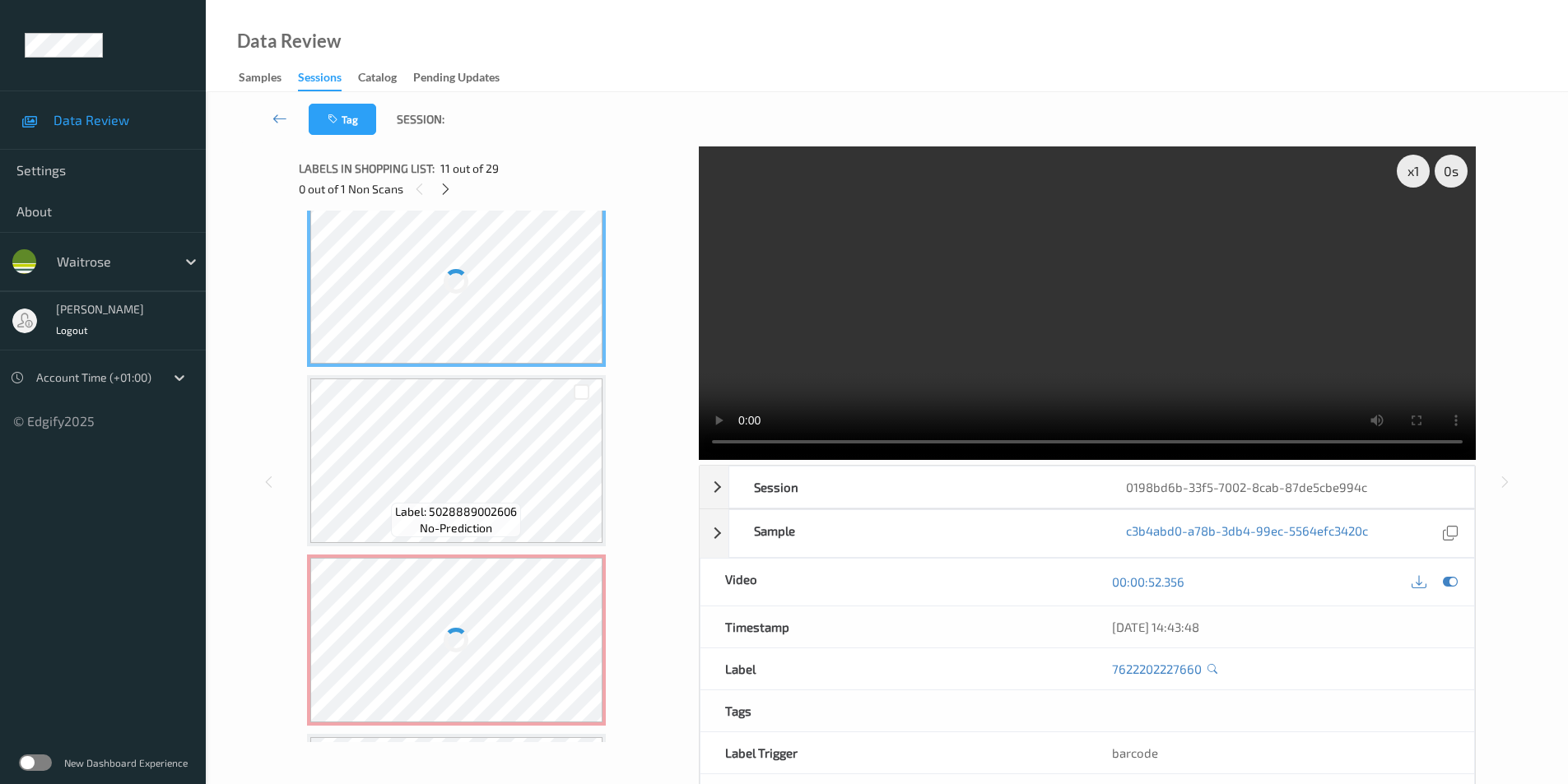
click at [483, 303] on div at bounding box center [456, 281] width 293 height 164
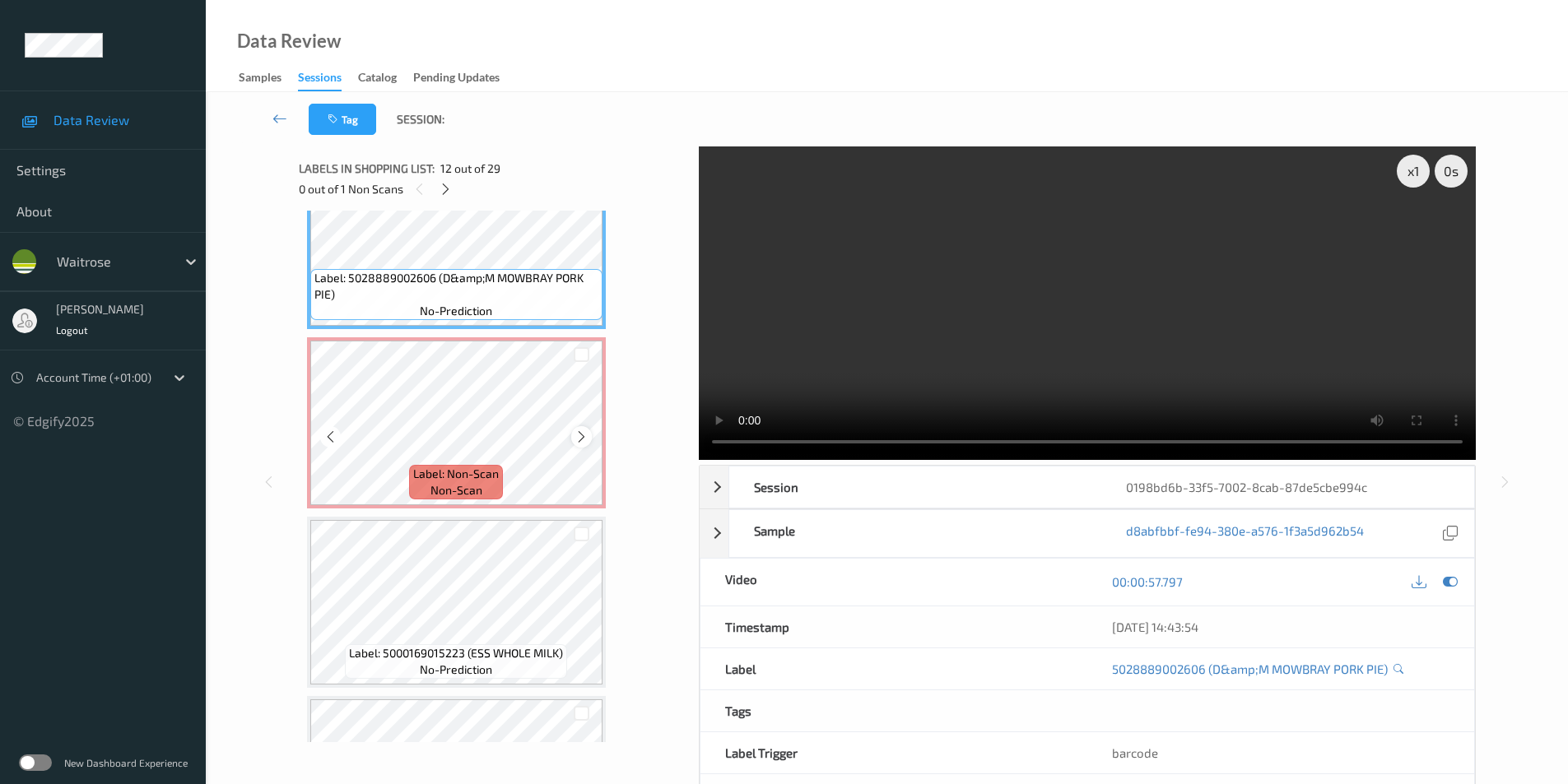
scroll to position [2064, 0]
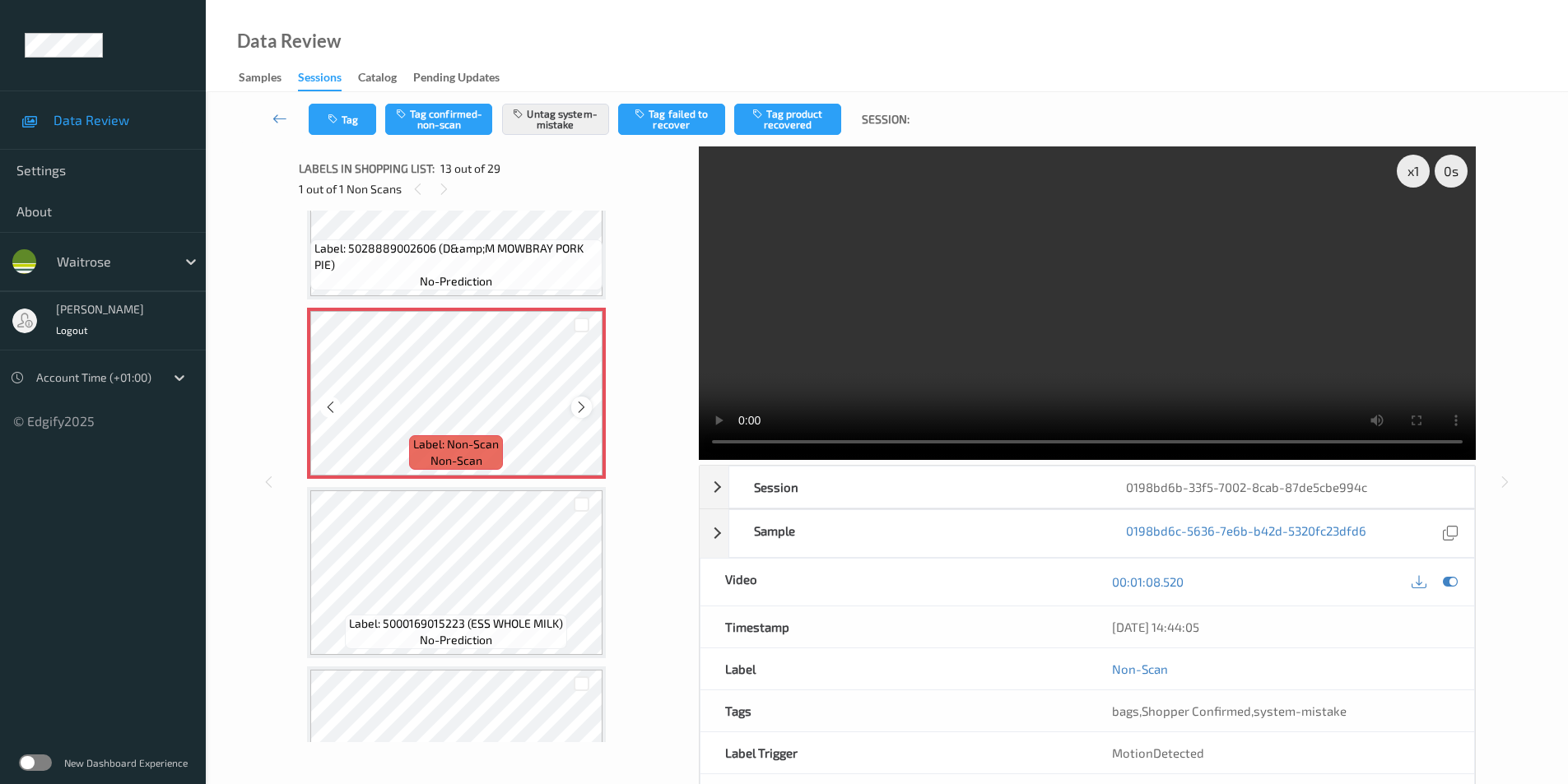
click at [577, 407] on icon at bounding box center [582, 407] width 14 height 15
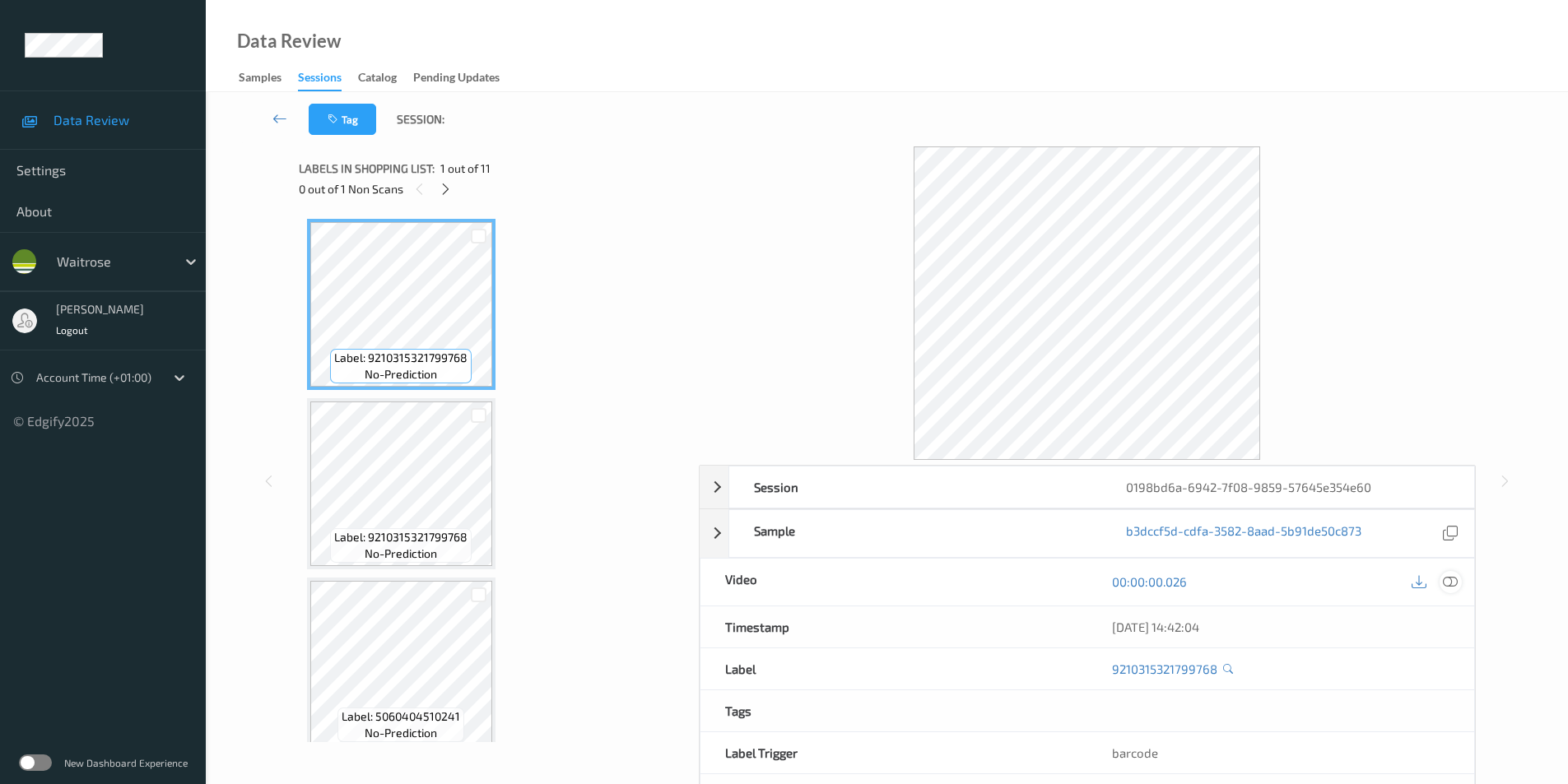
click at [1452, 586] on icon at bounding box center [1450, 581] width 15 height 15
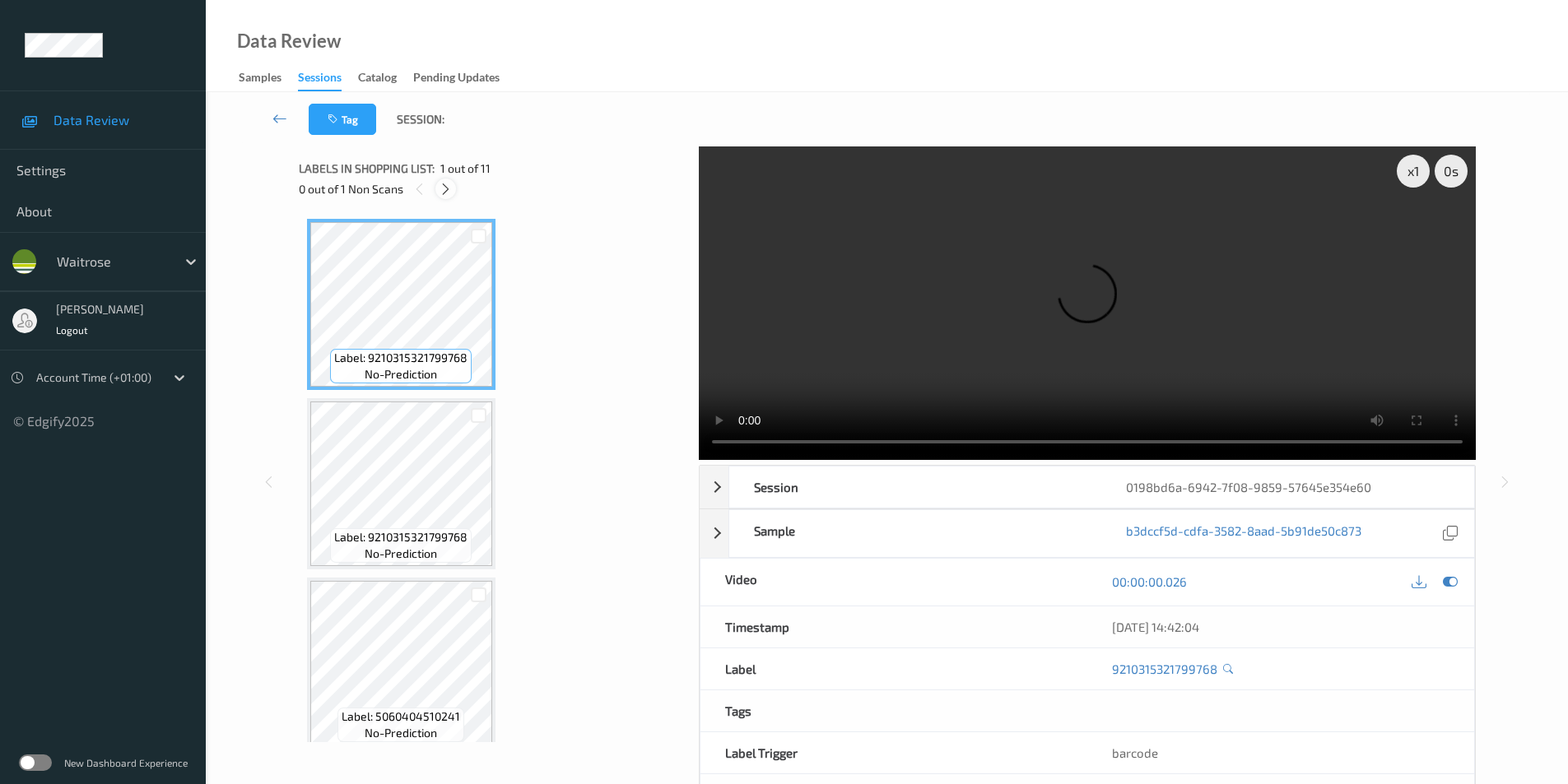
click at [436, 192] on div at bounding box center [446, 189] width 21 height 21
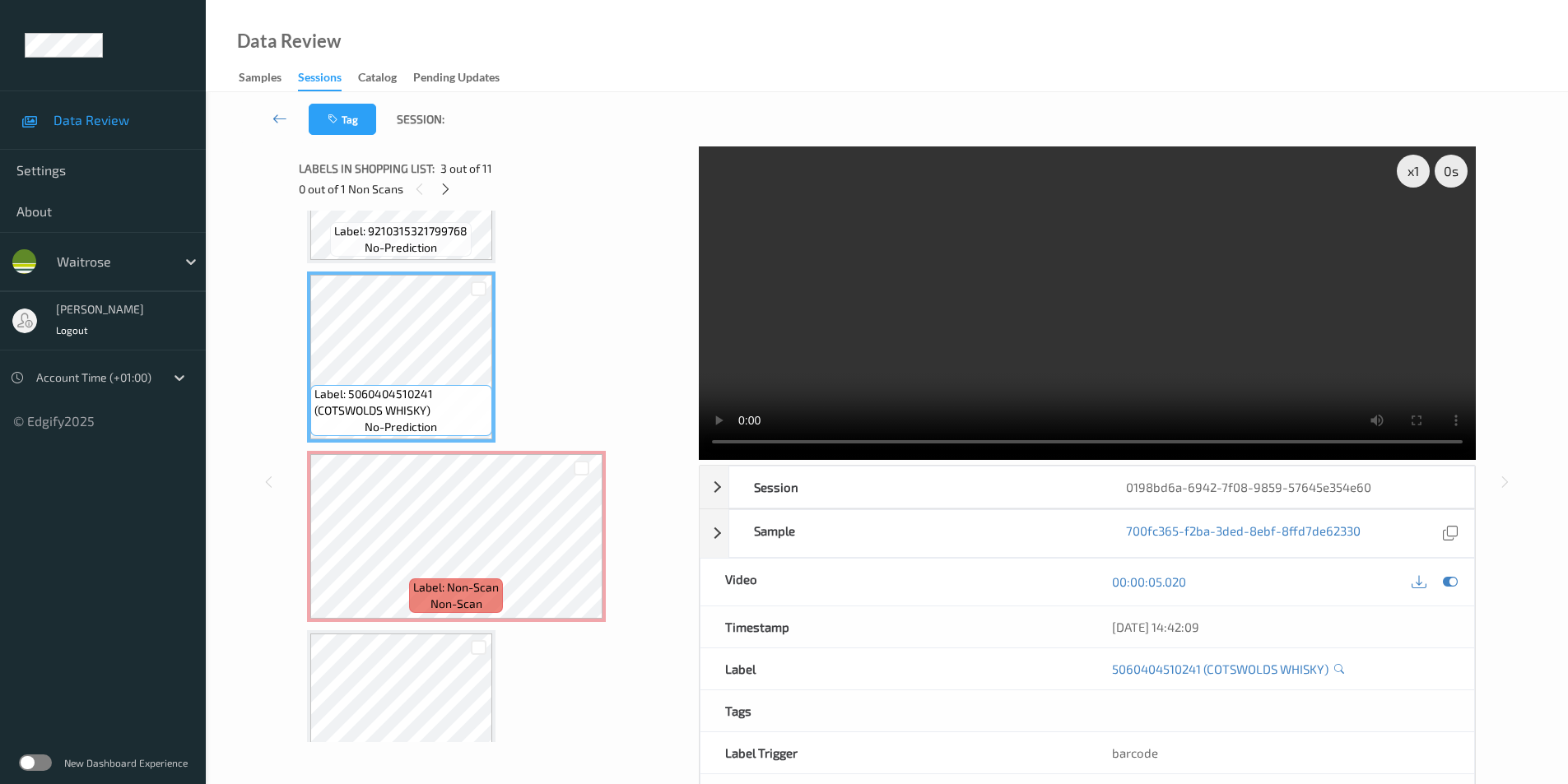
scroll to position [367, 0]
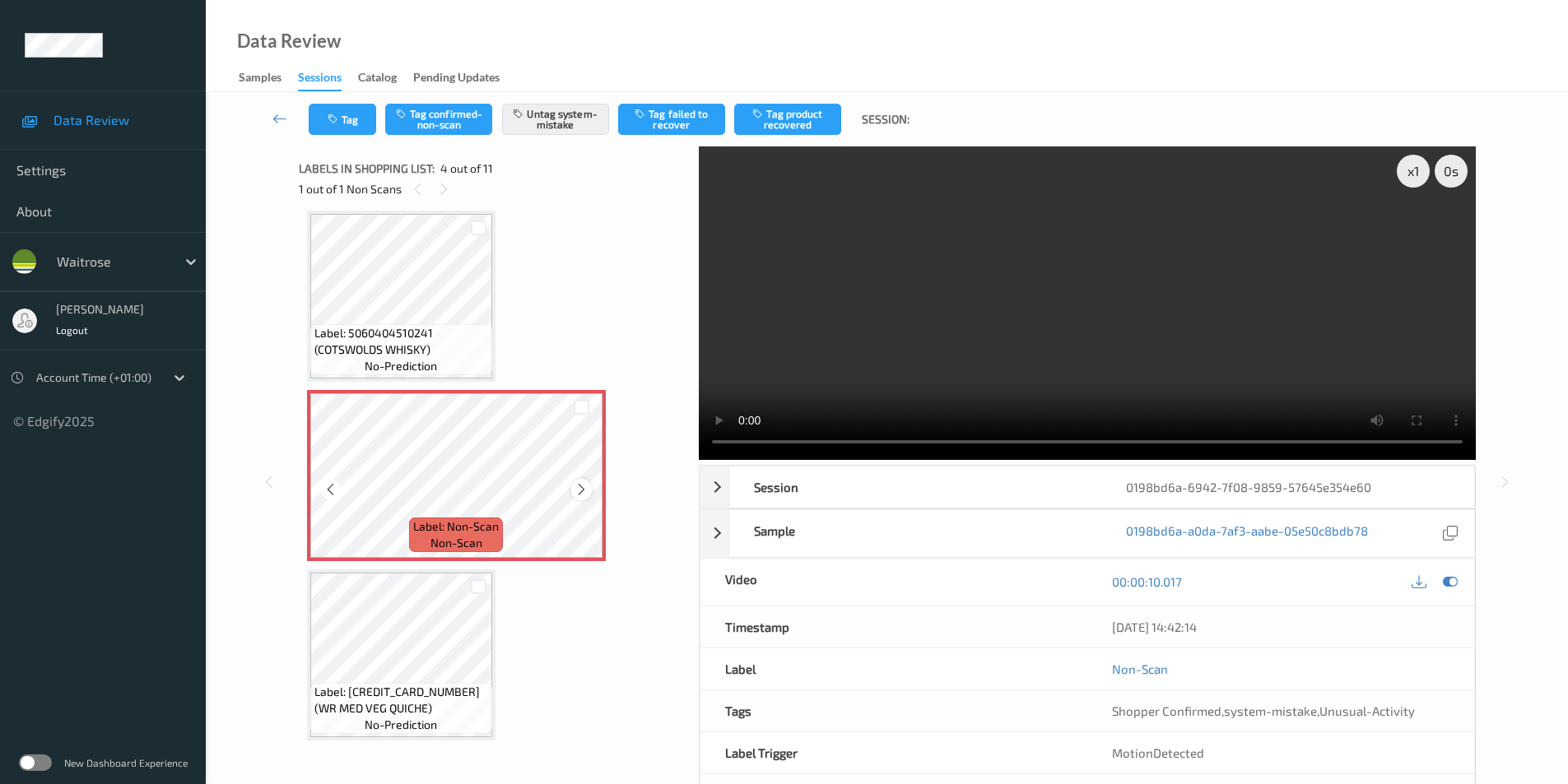
click at [579, 489] on icon at bounding box center [582, 489] width 14 height 15
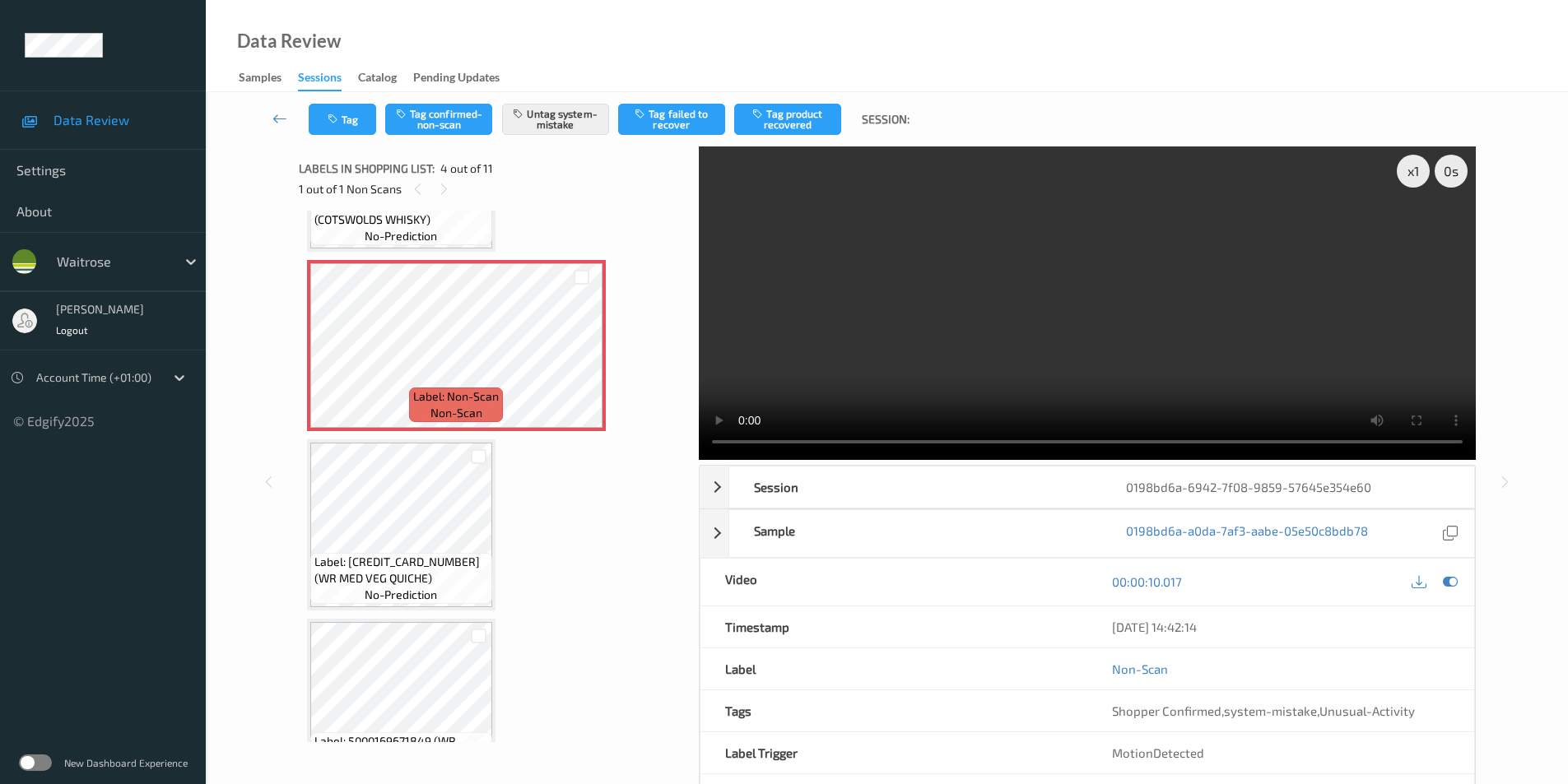
scroll to position [531, 0]
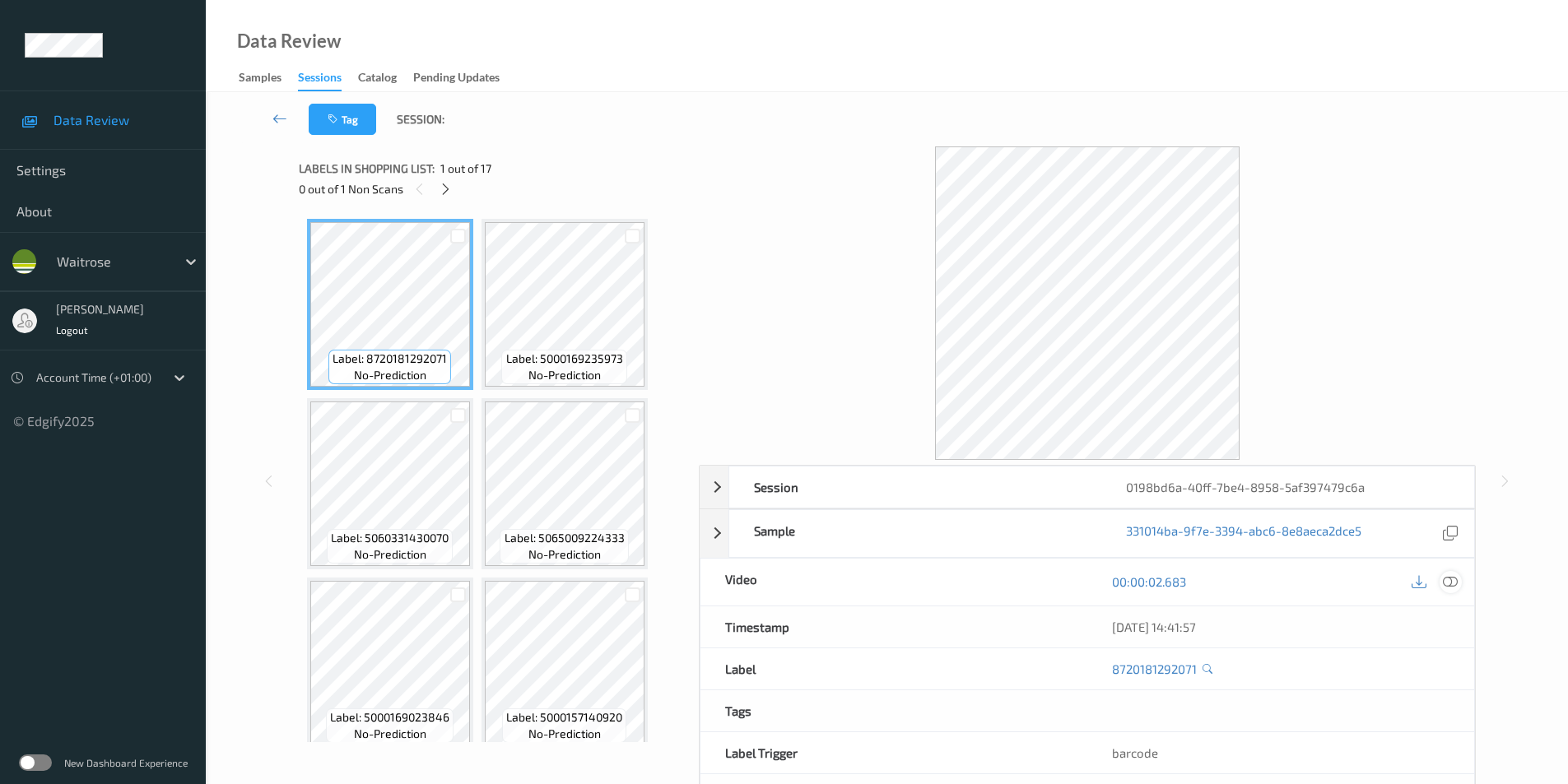
click at [1440, 582] on div at bounding box center [1451, 581] width 22 height 22
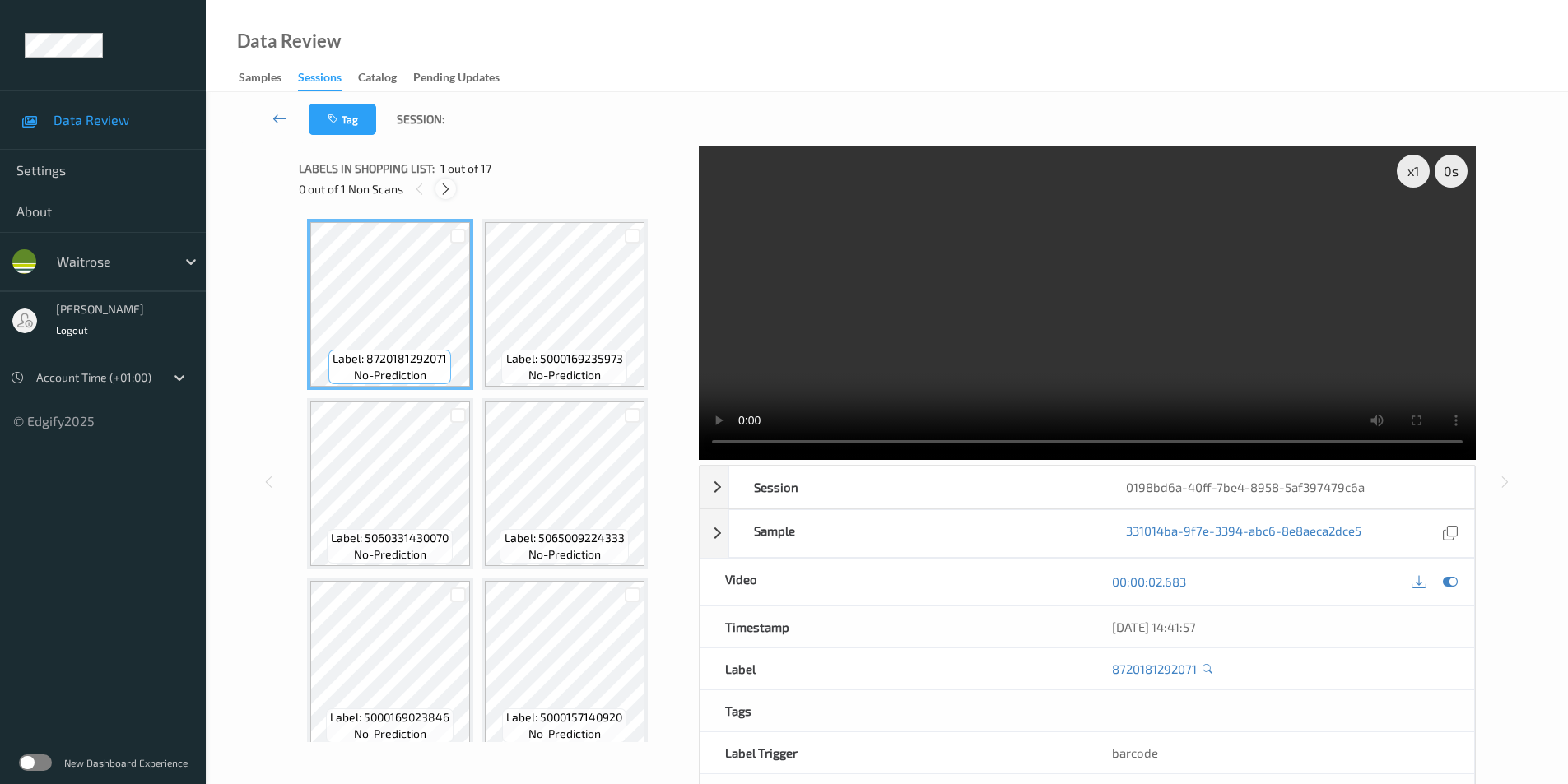
click at [449, 192] on icon at bounding box center [446, 189] width 14 height 15
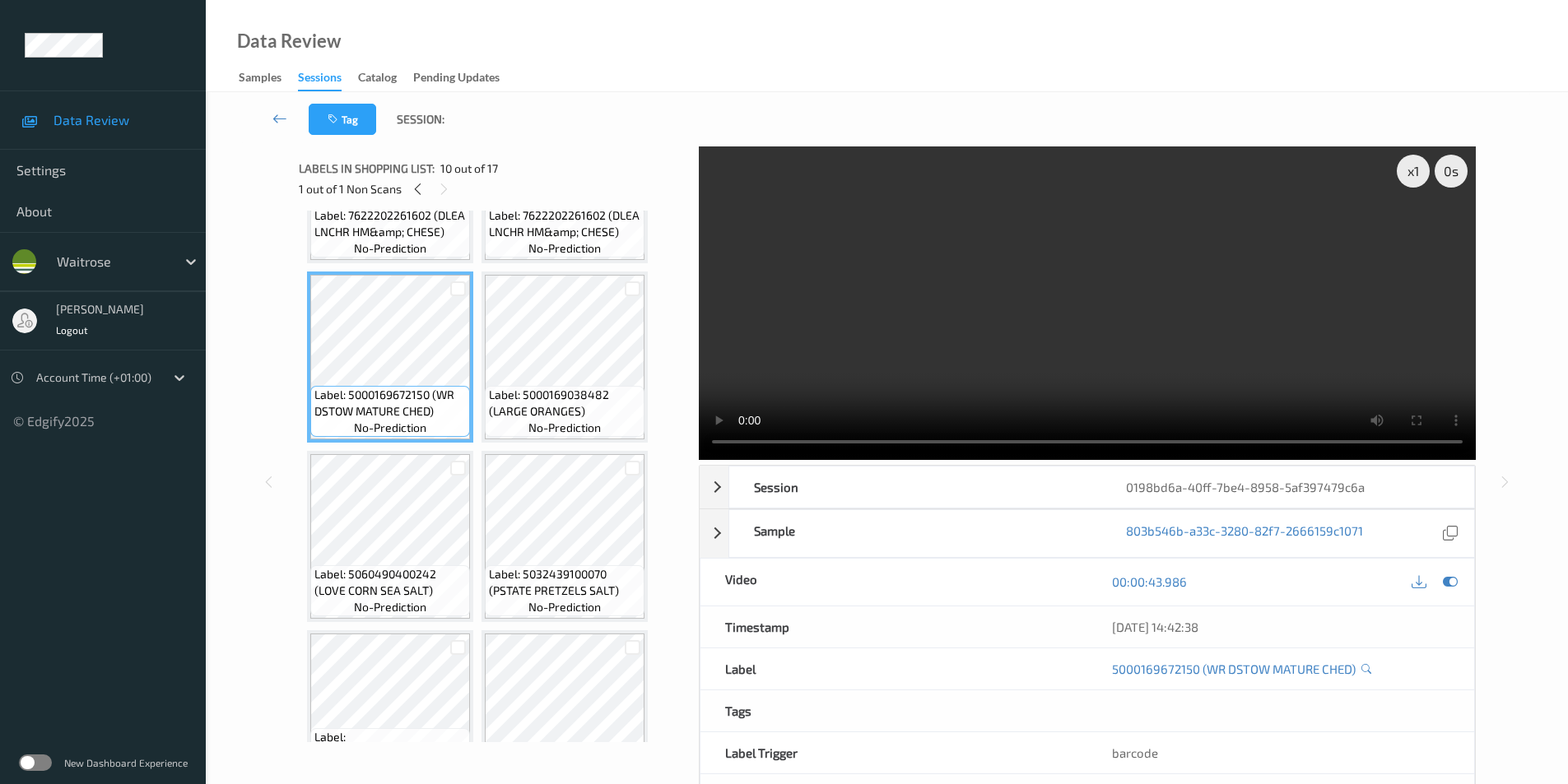
scroll to position [597, 0]
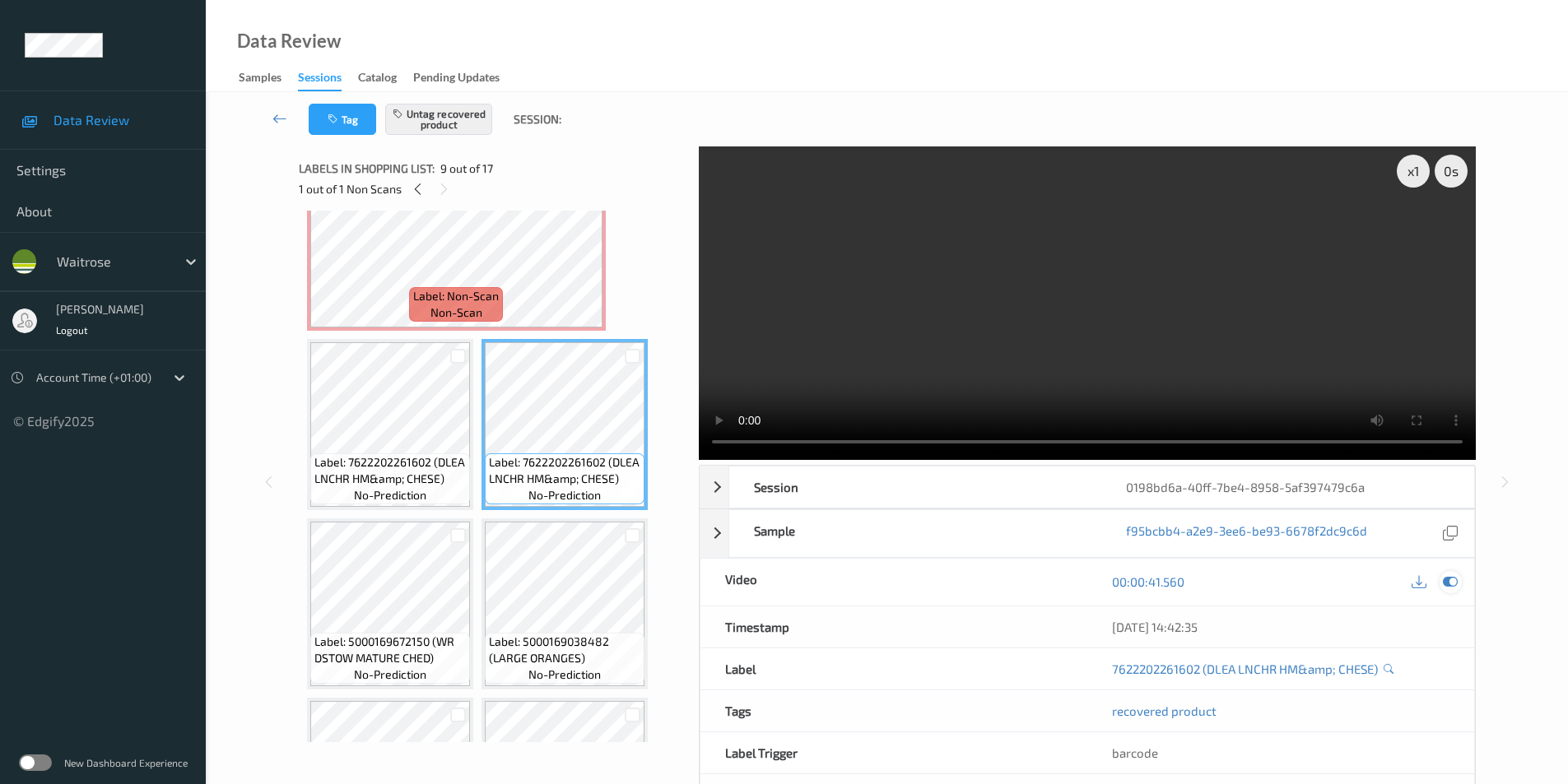
click at [1446, 581] on icon at bounding box center [1450, 581] width 15 height 15
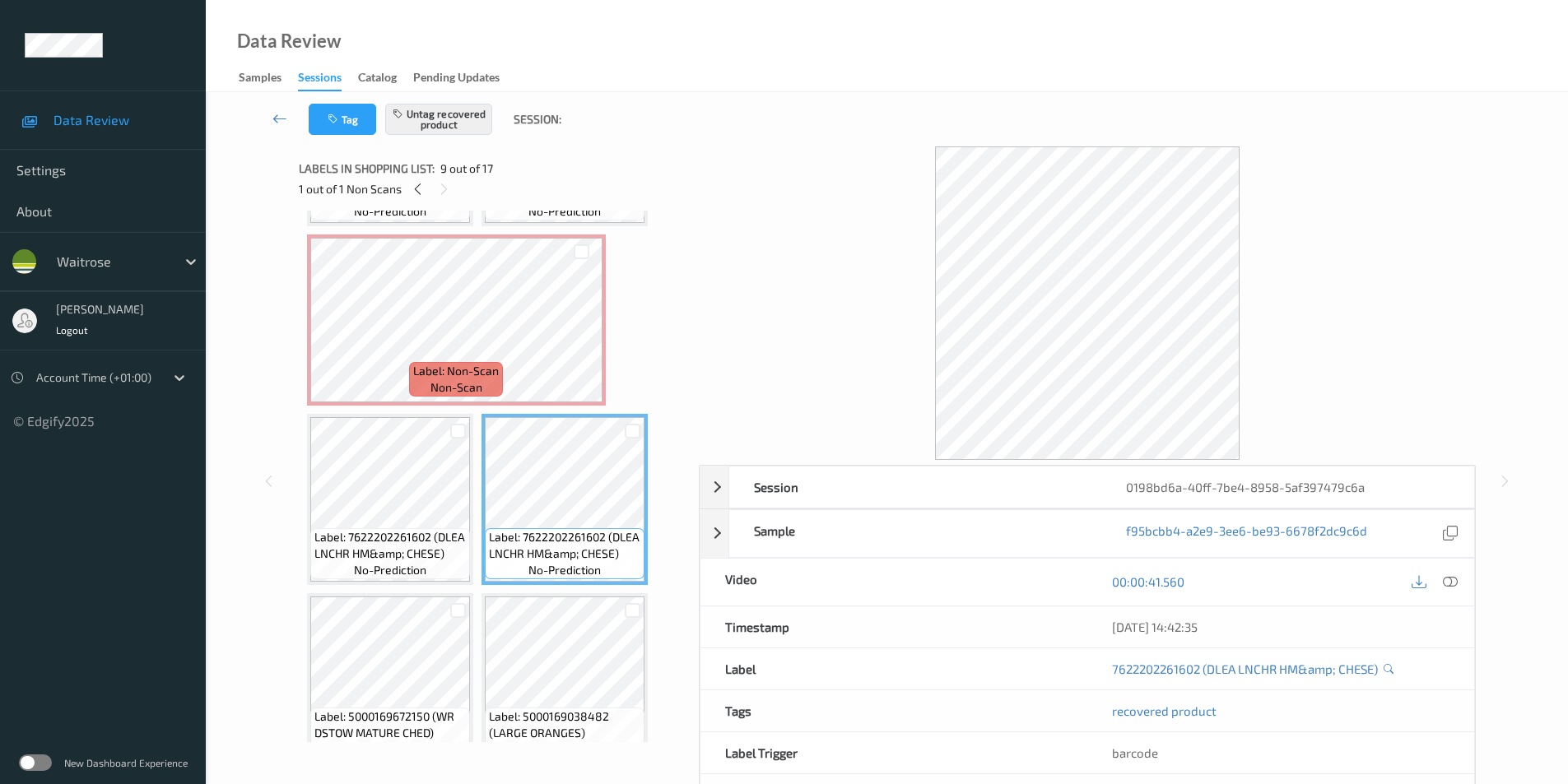
scroll to position [515, 0]
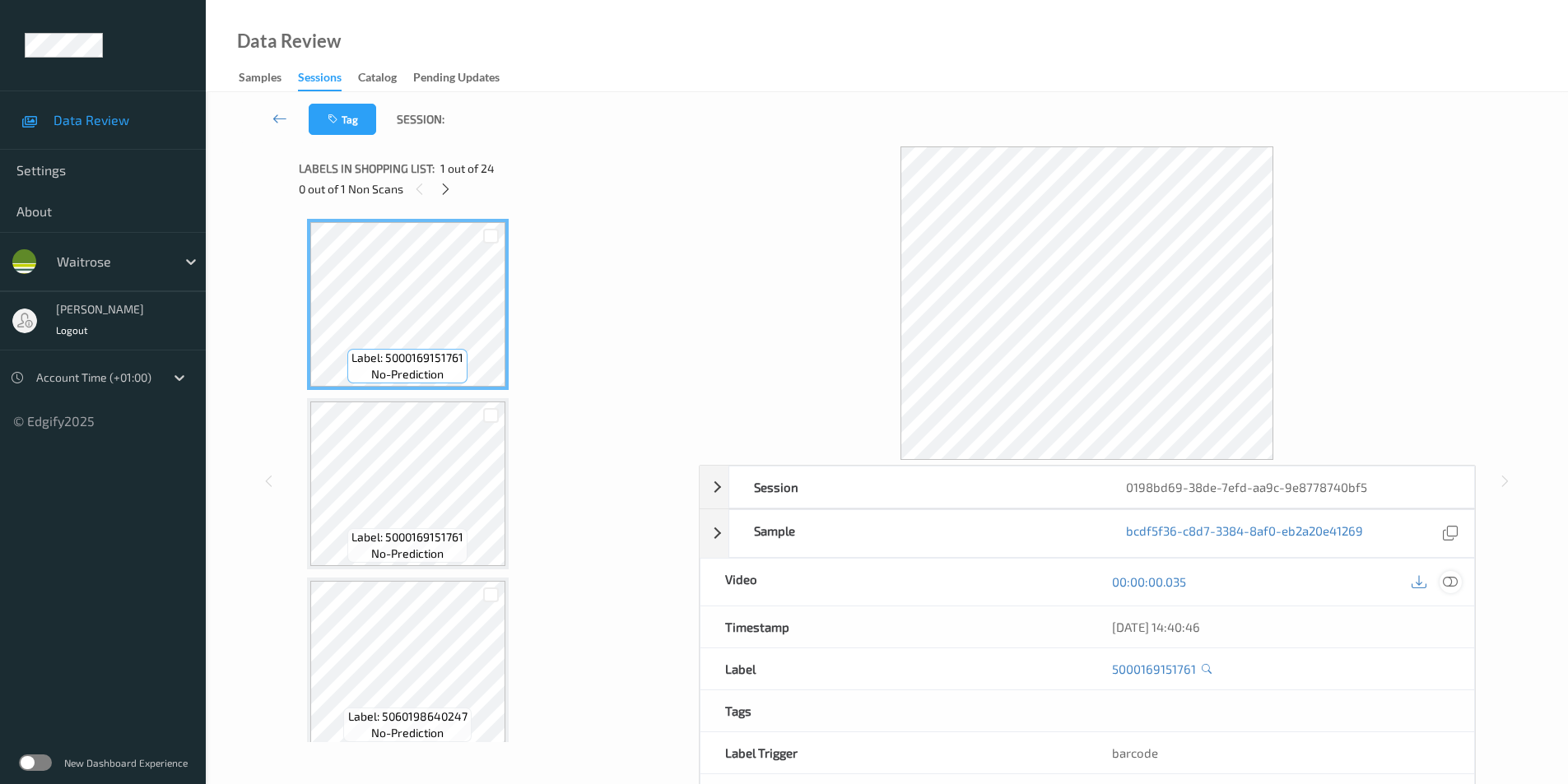
click at [1456, 586] on icon at bounding box center [1450, 581] width 15 height 15
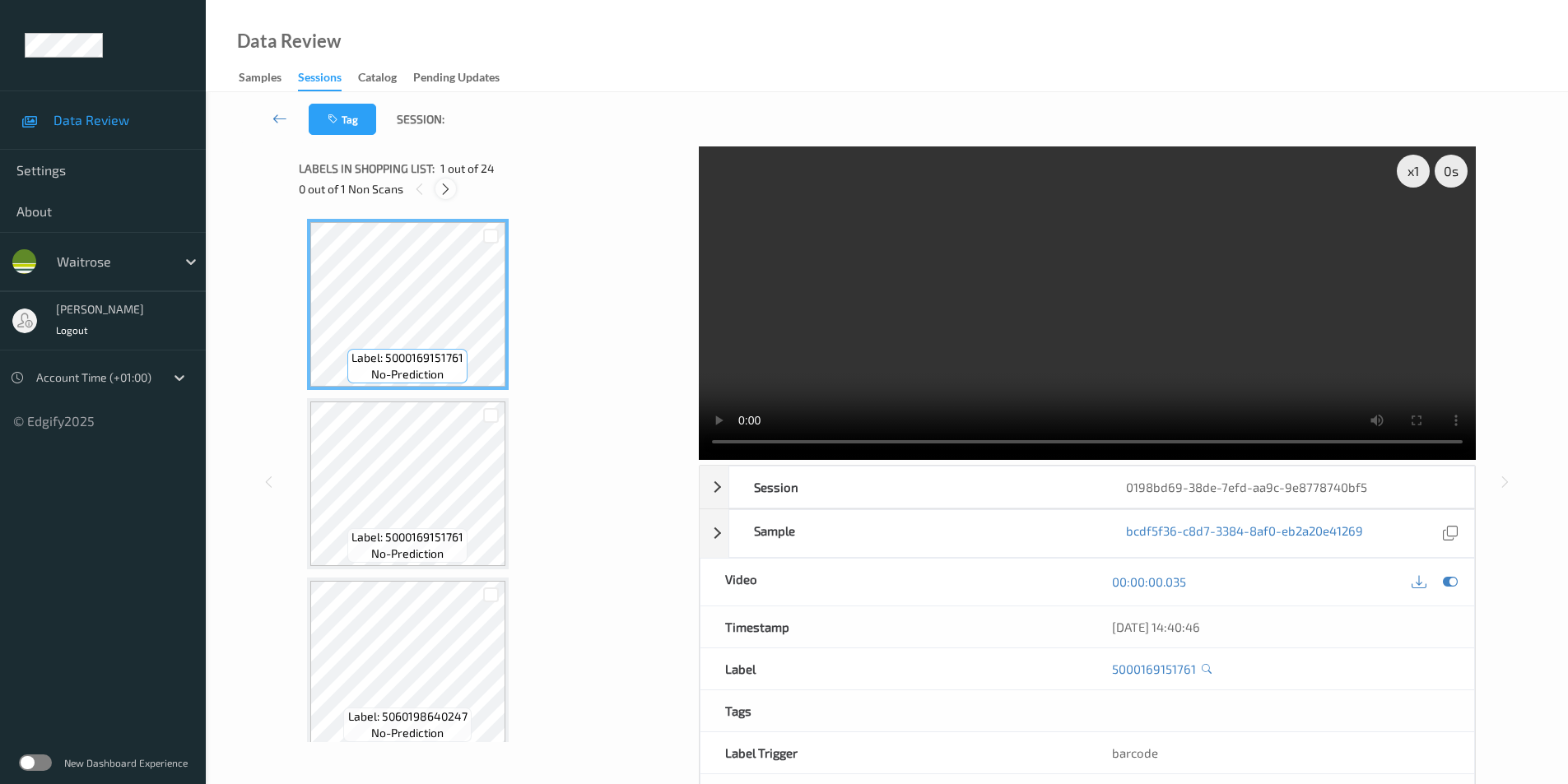
click at [443, 191] on icon at bounding box center [446, 189] width 14 height 15
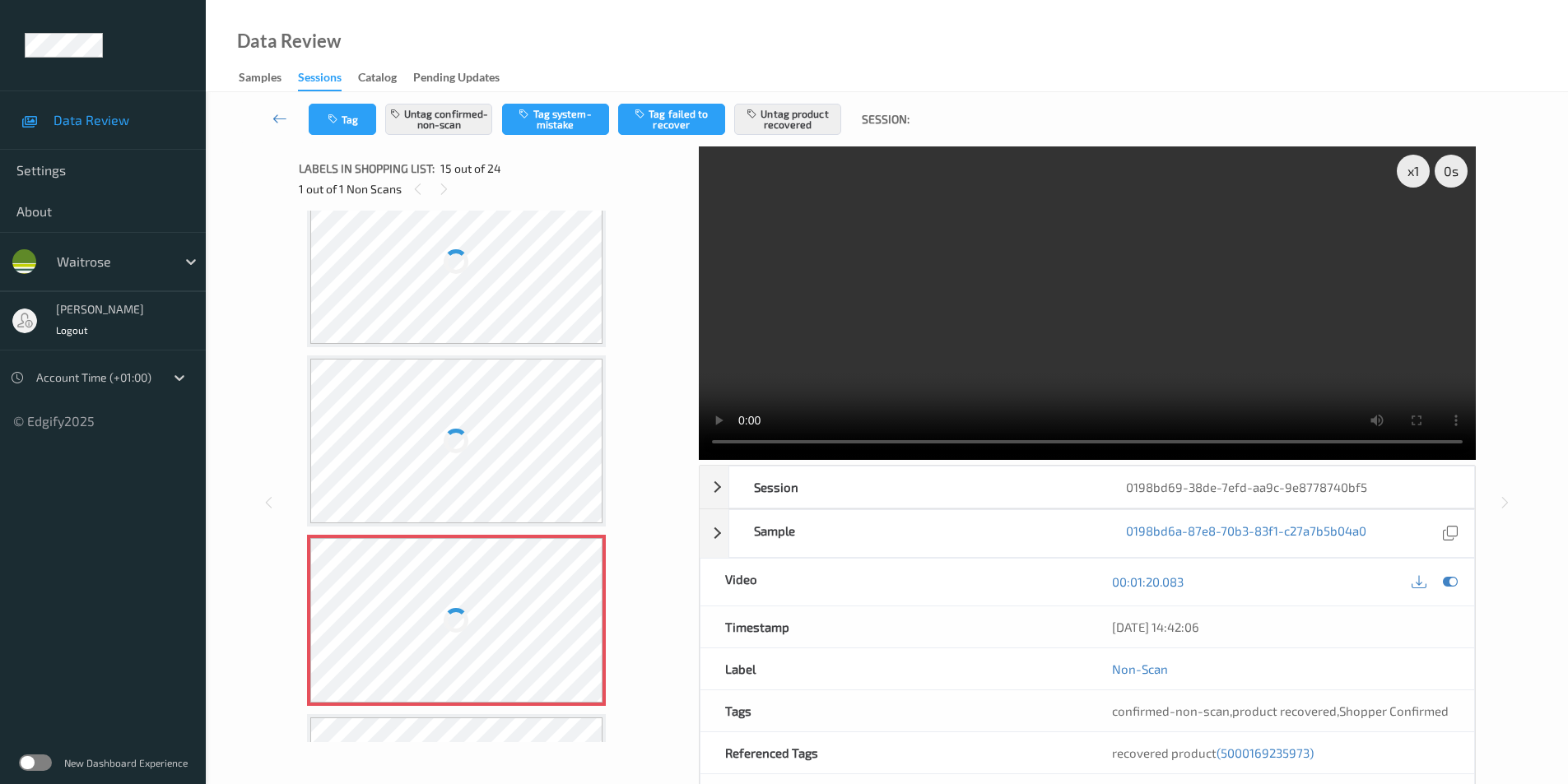
scroll to position [2175, 0]
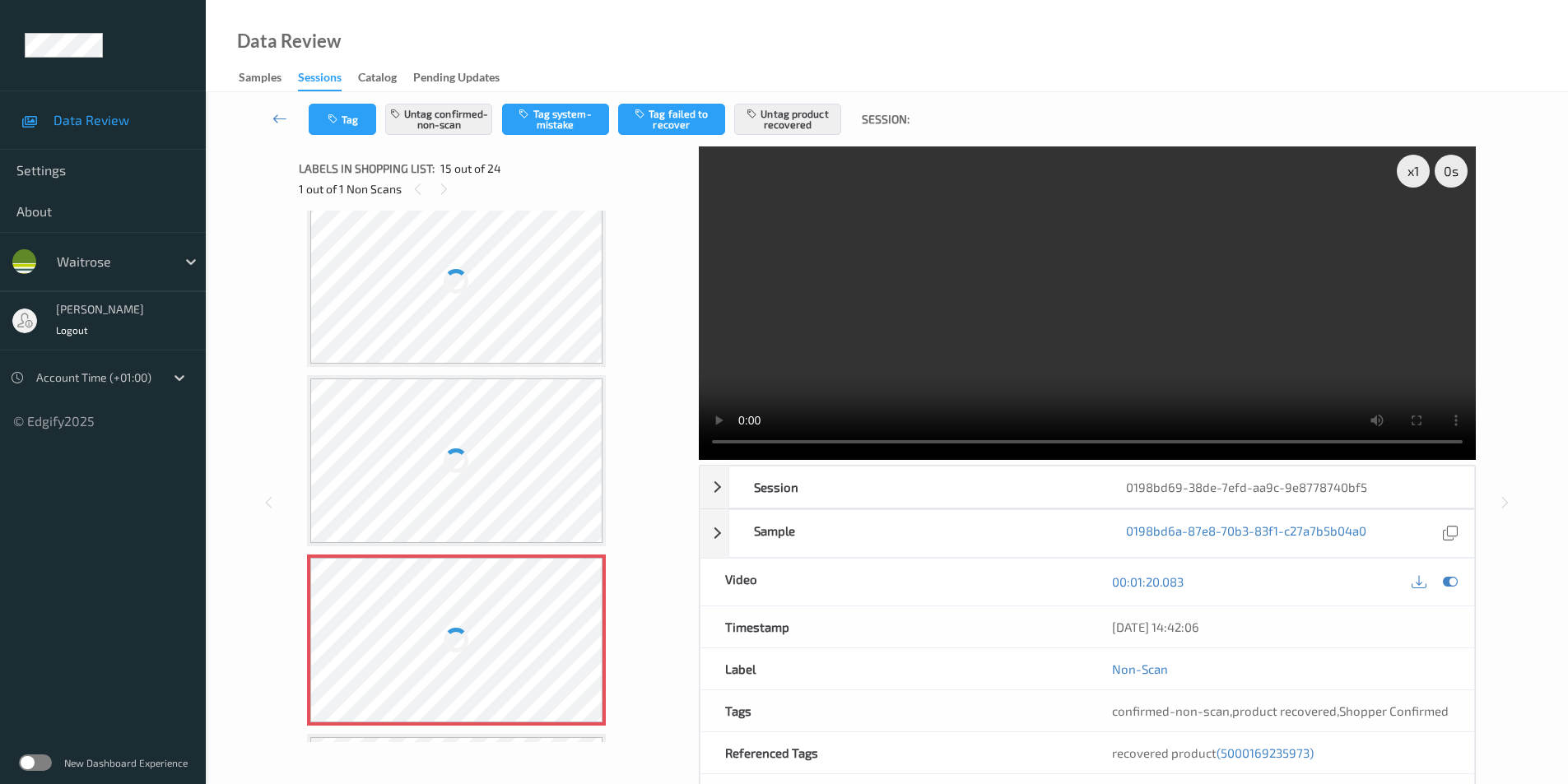
click at [490, 302] on div at bounding box center [456, 281] width 293 height 164
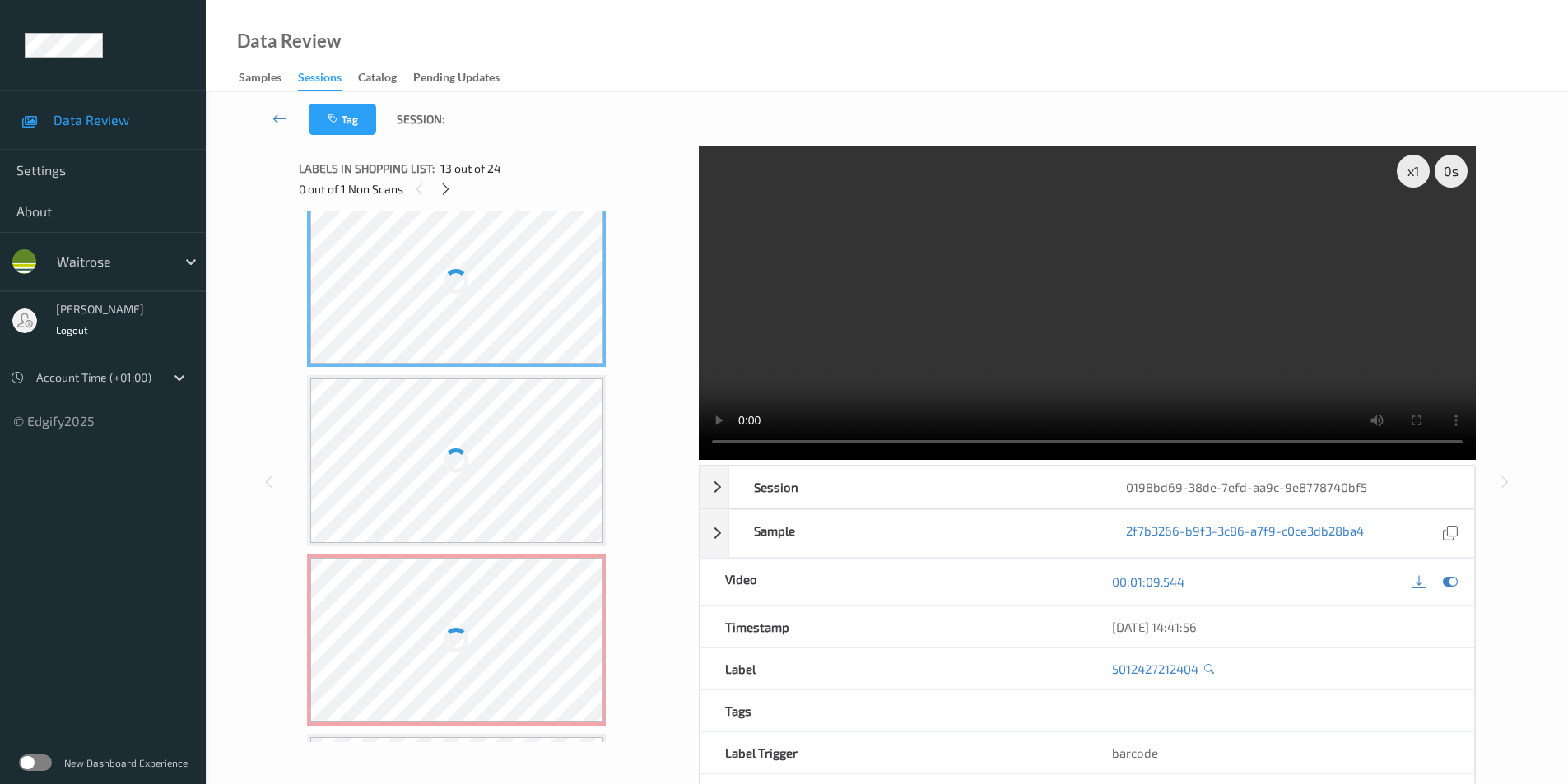
click at [490, 302] on div at bounding box center [456, 281] width 293 height 164
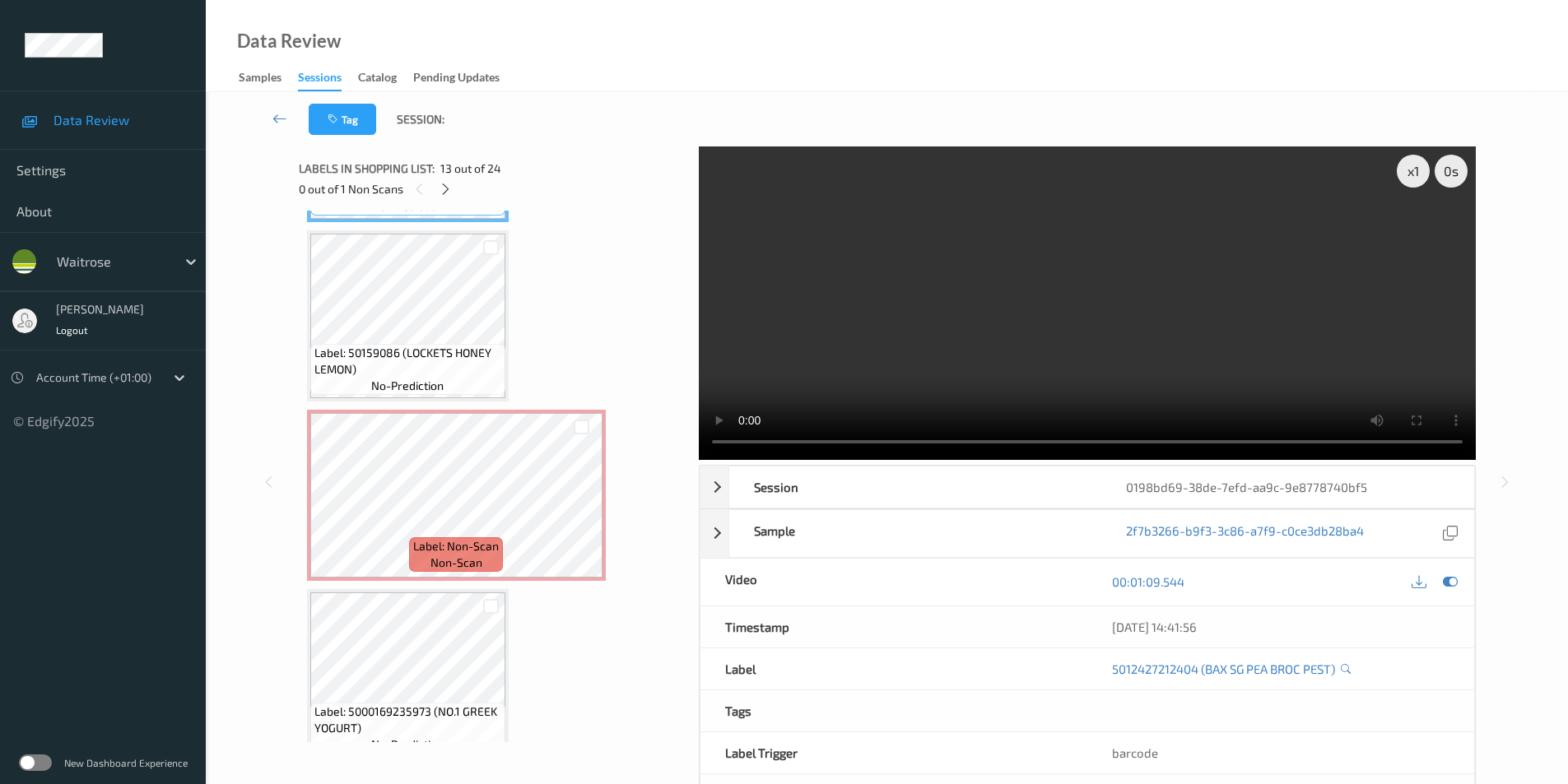
scroll to position [2325, 0]
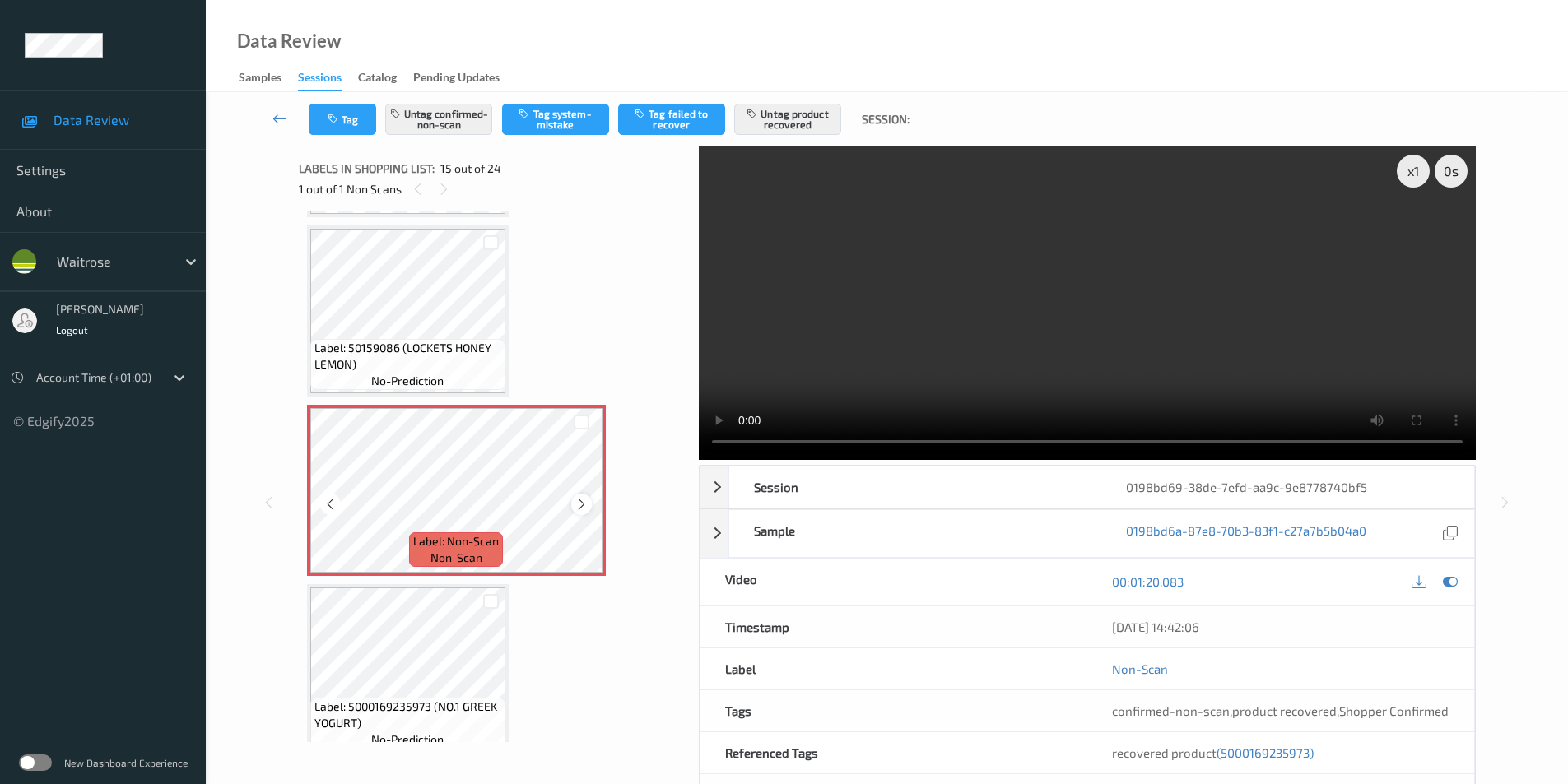
click at [582, 510] on icon at bounding box center [582, 504] width 14 height 15
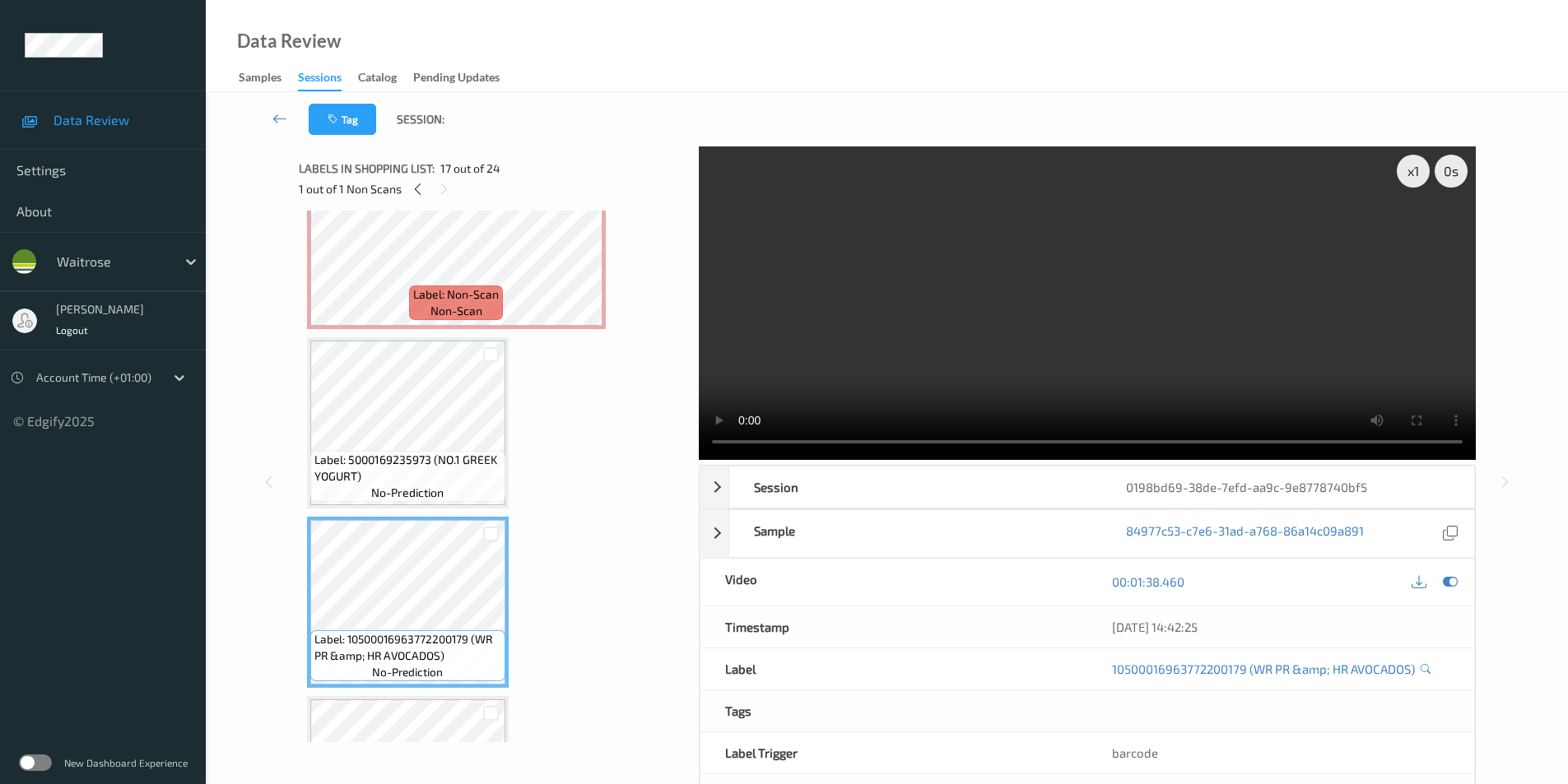
scroll to position [2490, 0]
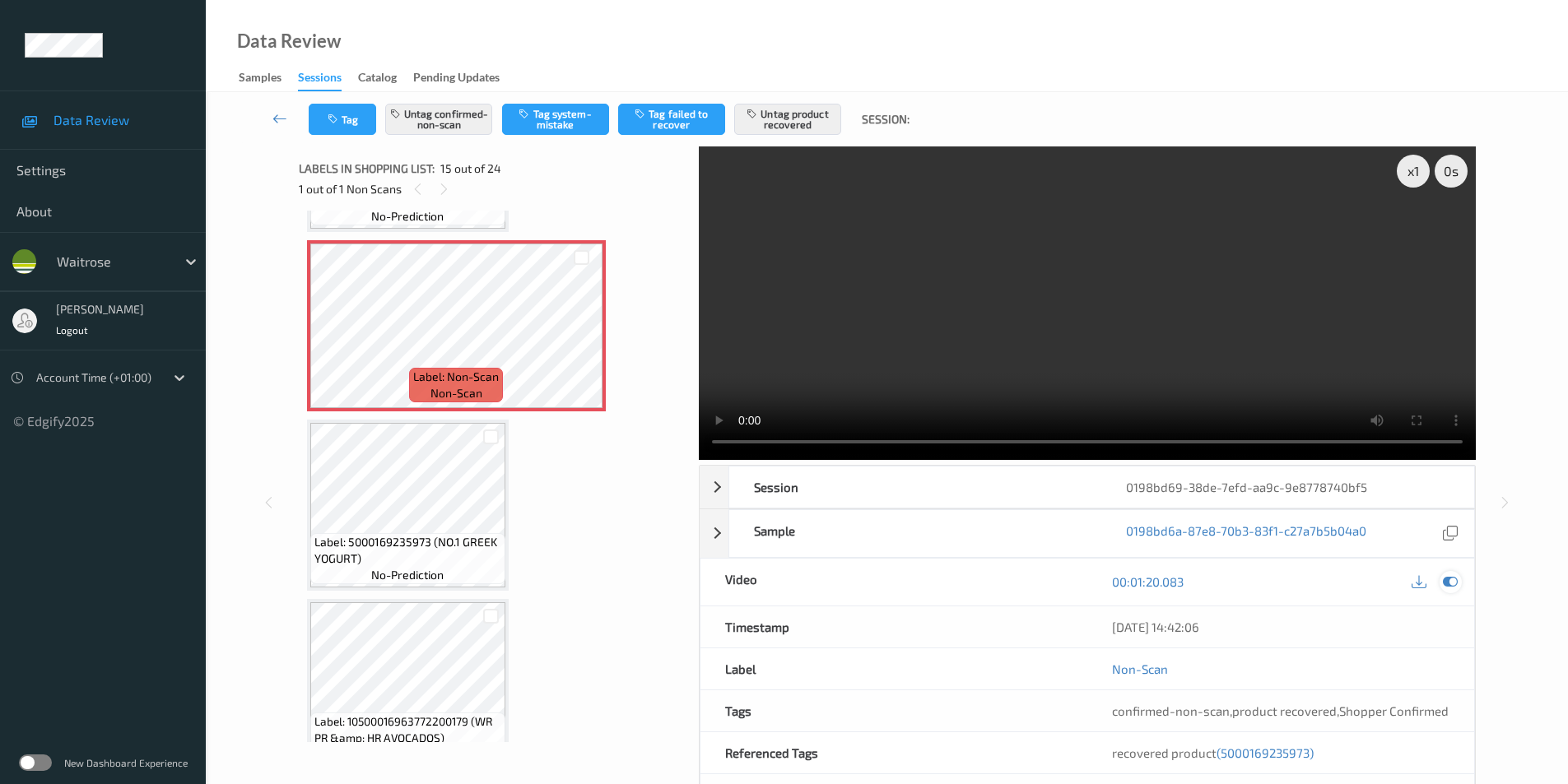
click at [1453, 578] on icon at bounding box center [1450, 581] width 15 height 15
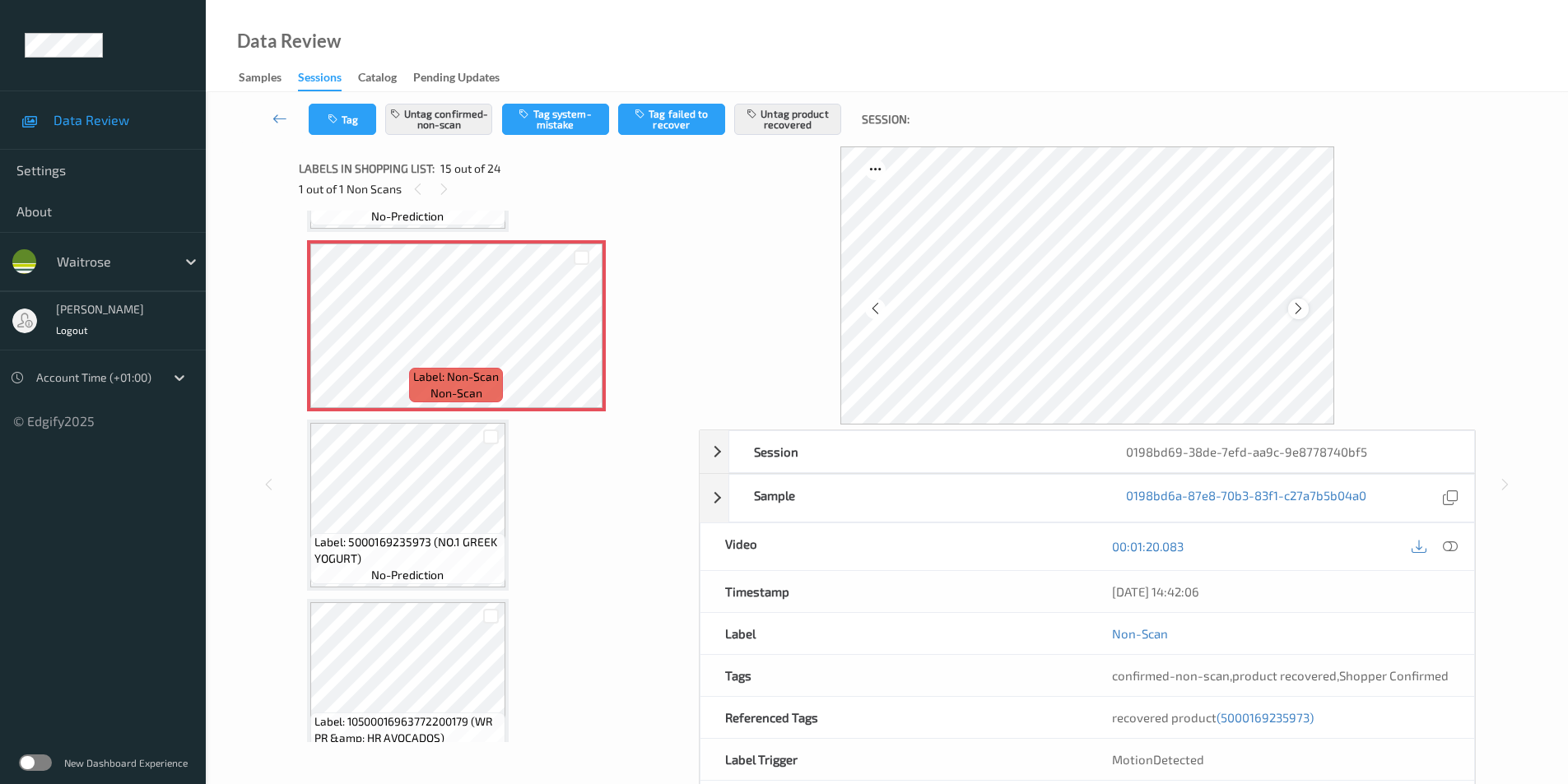
click at [1304, 309] on icon at bounding box center [1299, 309] width 14 height 15
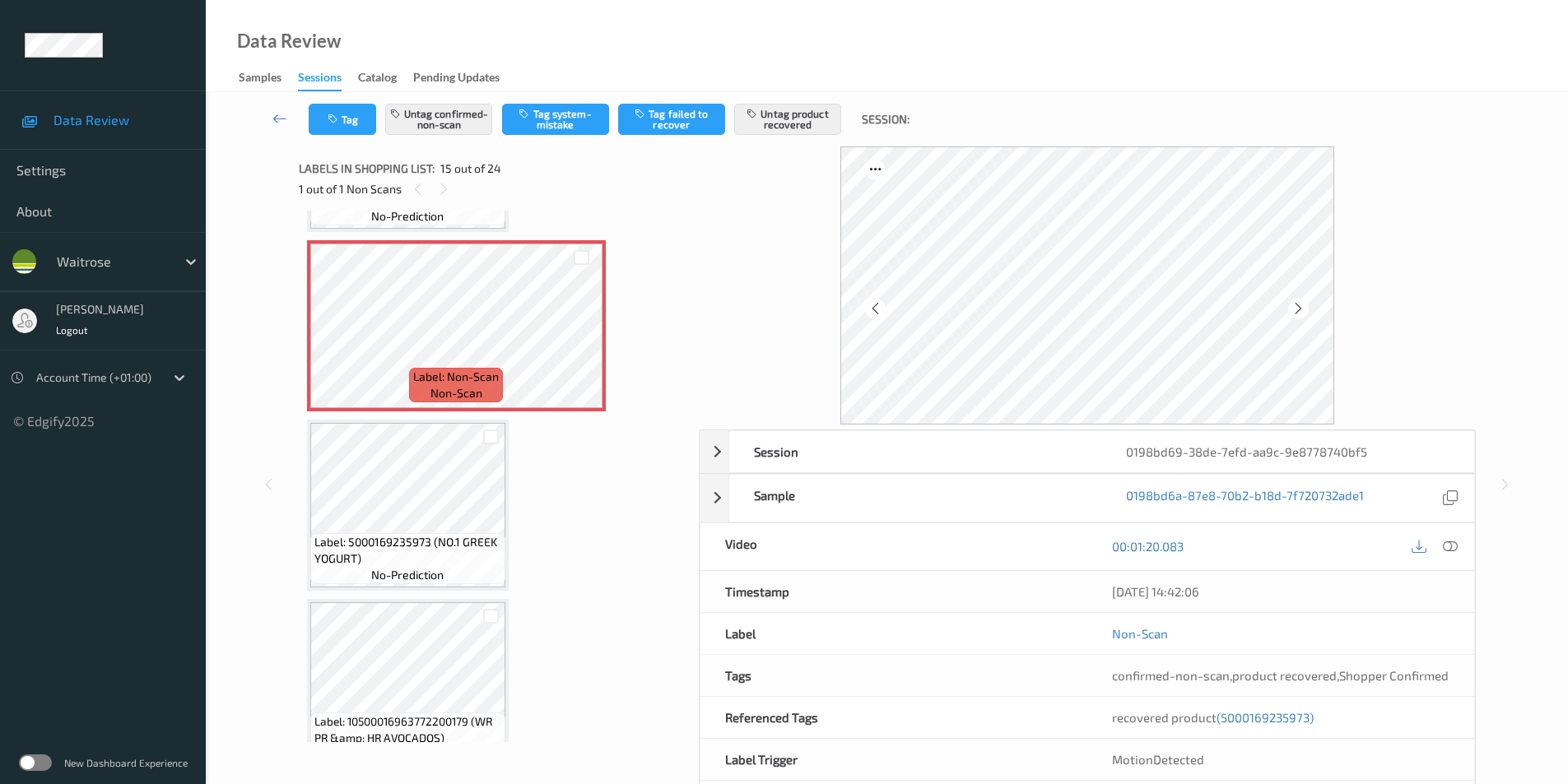
click at [1304, 309] on icon at bounding box center [1299, 309] width 14 height 15
click at [1454, 545] on icon at bounding box center [1450, 546] width 15 height 15
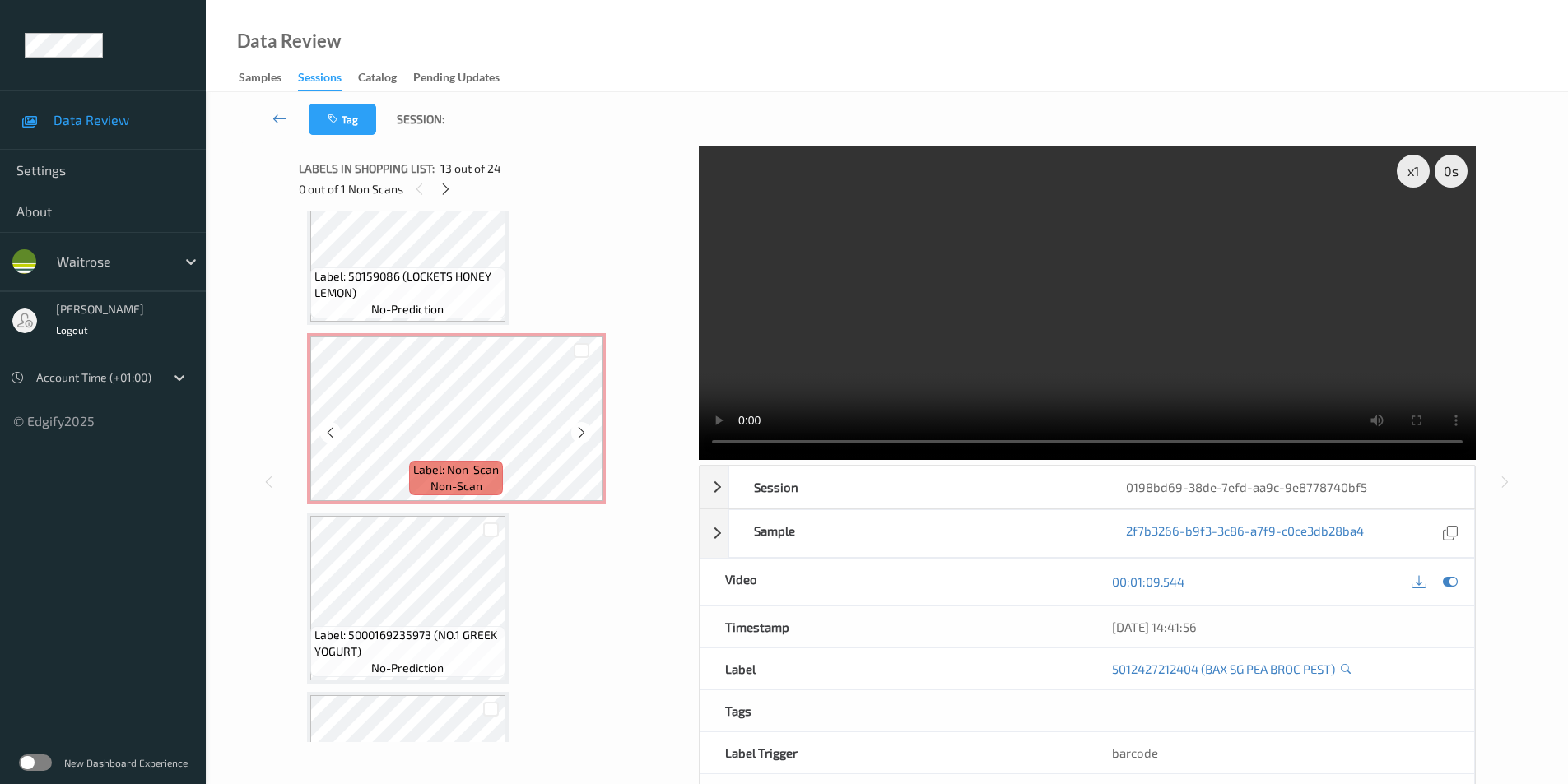
scroll to position [2408, 0]
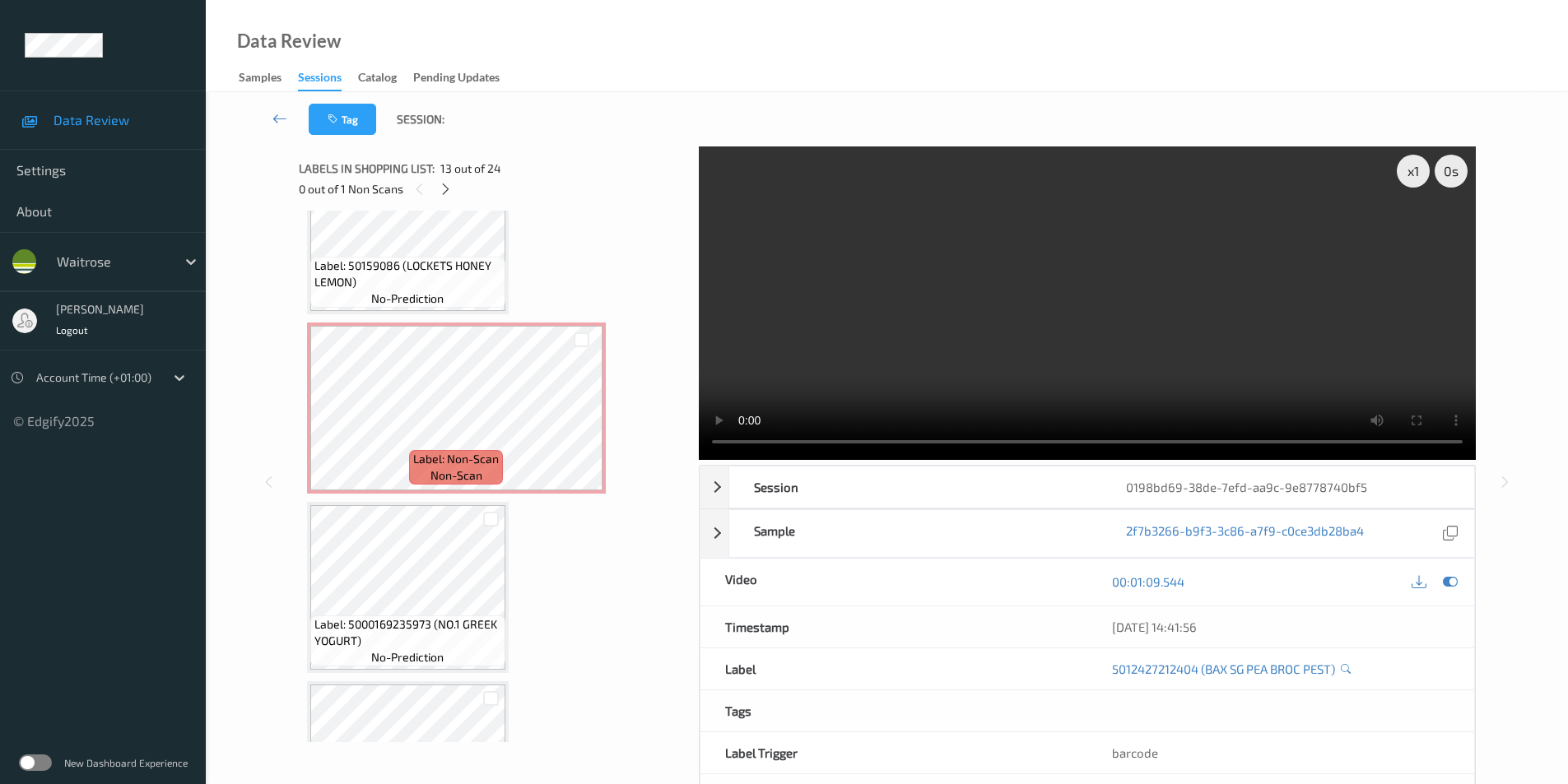
click at [1416, 460] on video at bounding box center [1087, 303] width 777 height 314
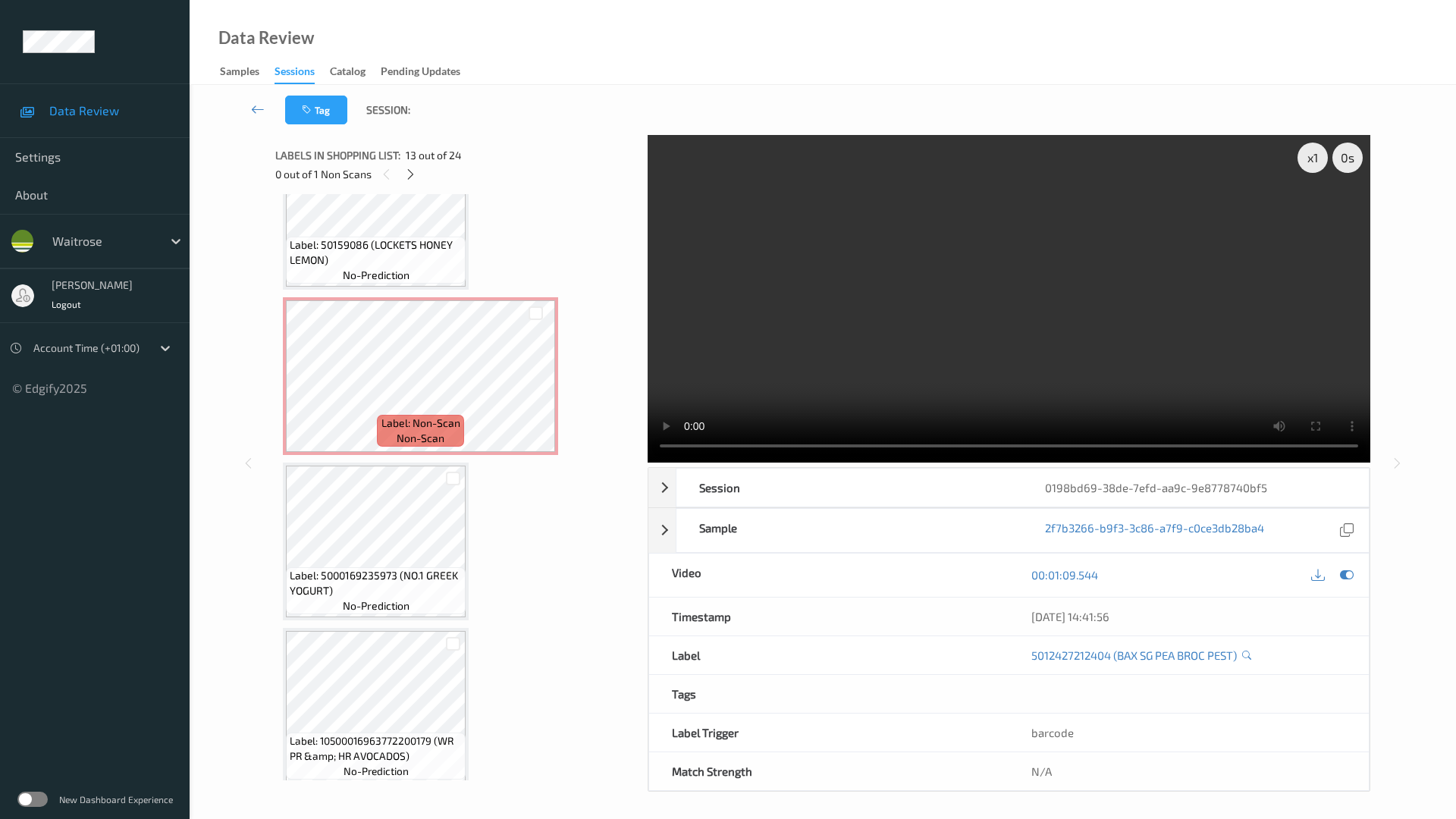
click at [33, 722] on div "New Dashboard Experience" at bounding box center [94, 799] width 189 height 39
click at [34, 722] on div "New Dashboard Experience" at bounding box center [94, 799] width 189 height 39
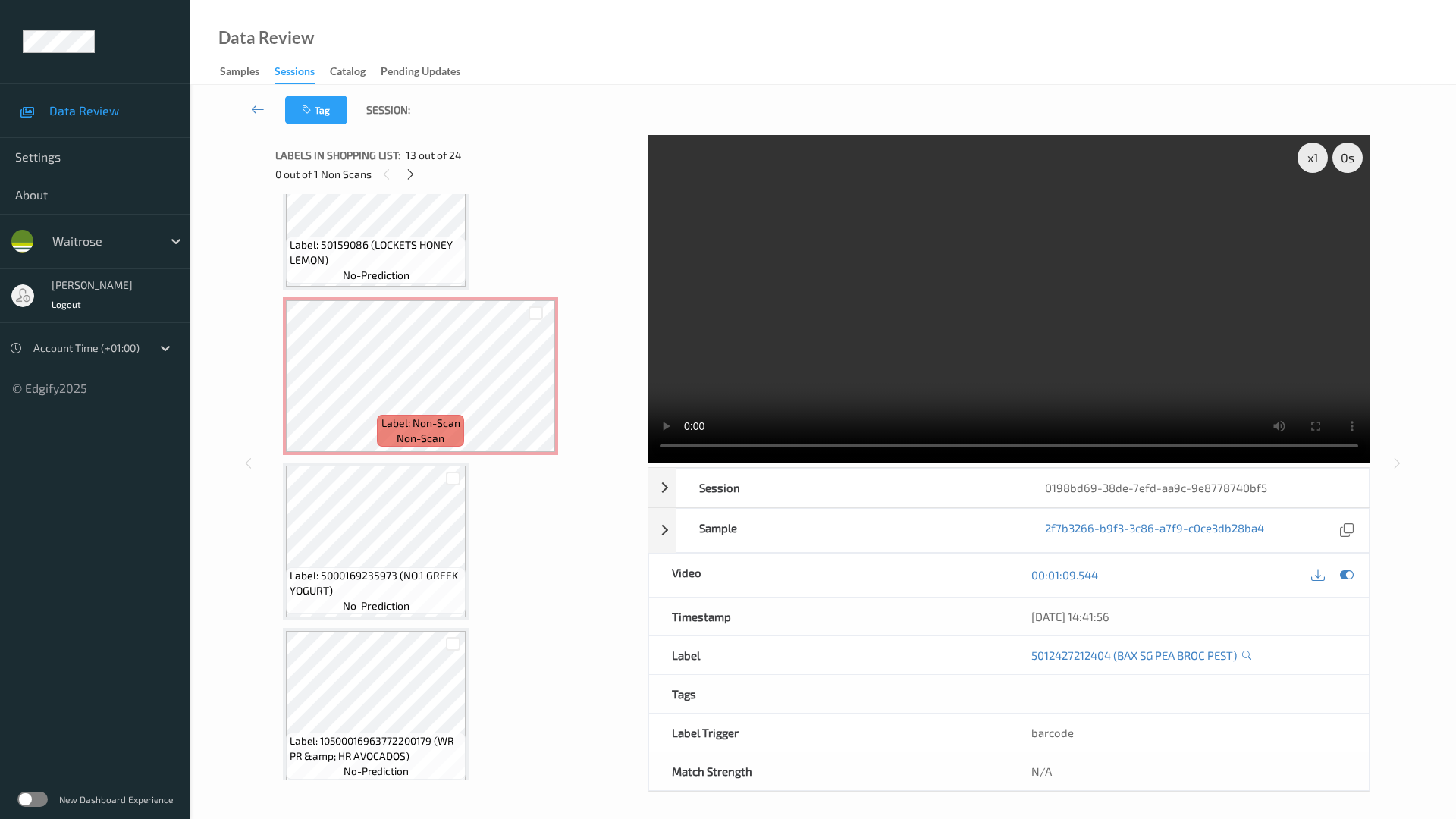
click at [34, 722] on div "New Dashboard Experience" at bounding box center [94, 799] width 189 height 39
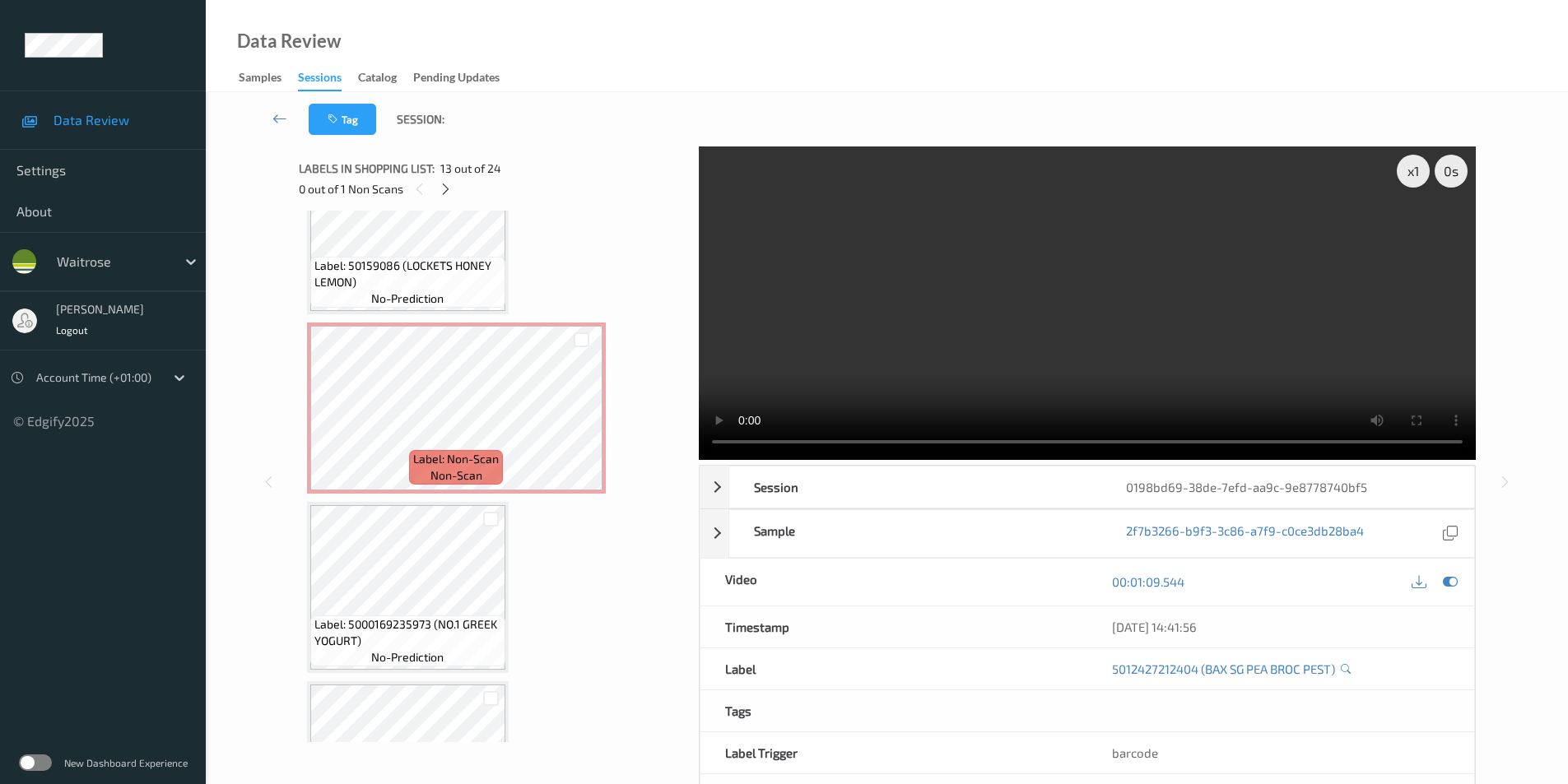
click at [37, 771] on div "New Dashboard Experience" at bounding box center [102, 762] width 206 height 43
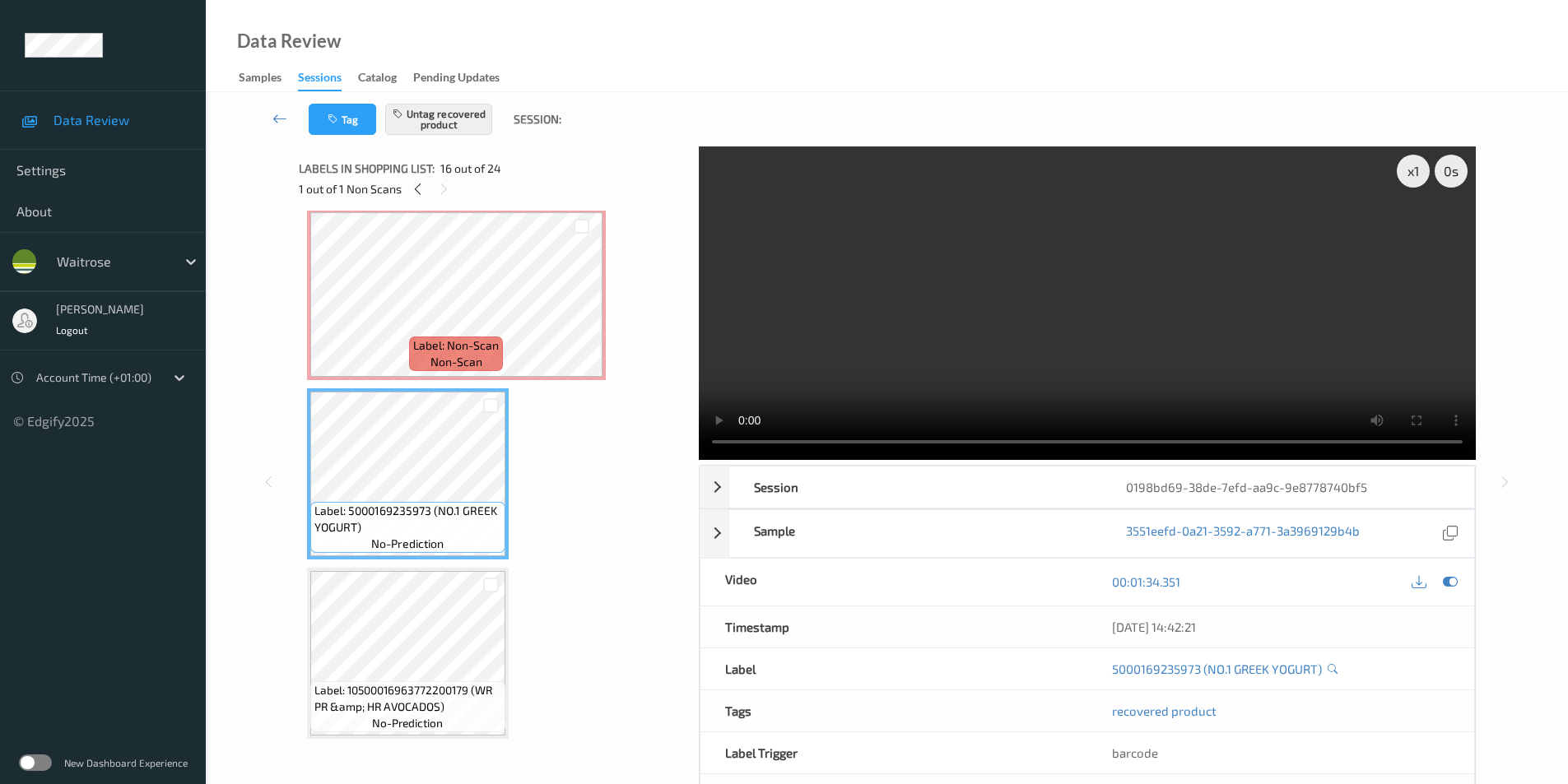
scroll to position [2490, 0]
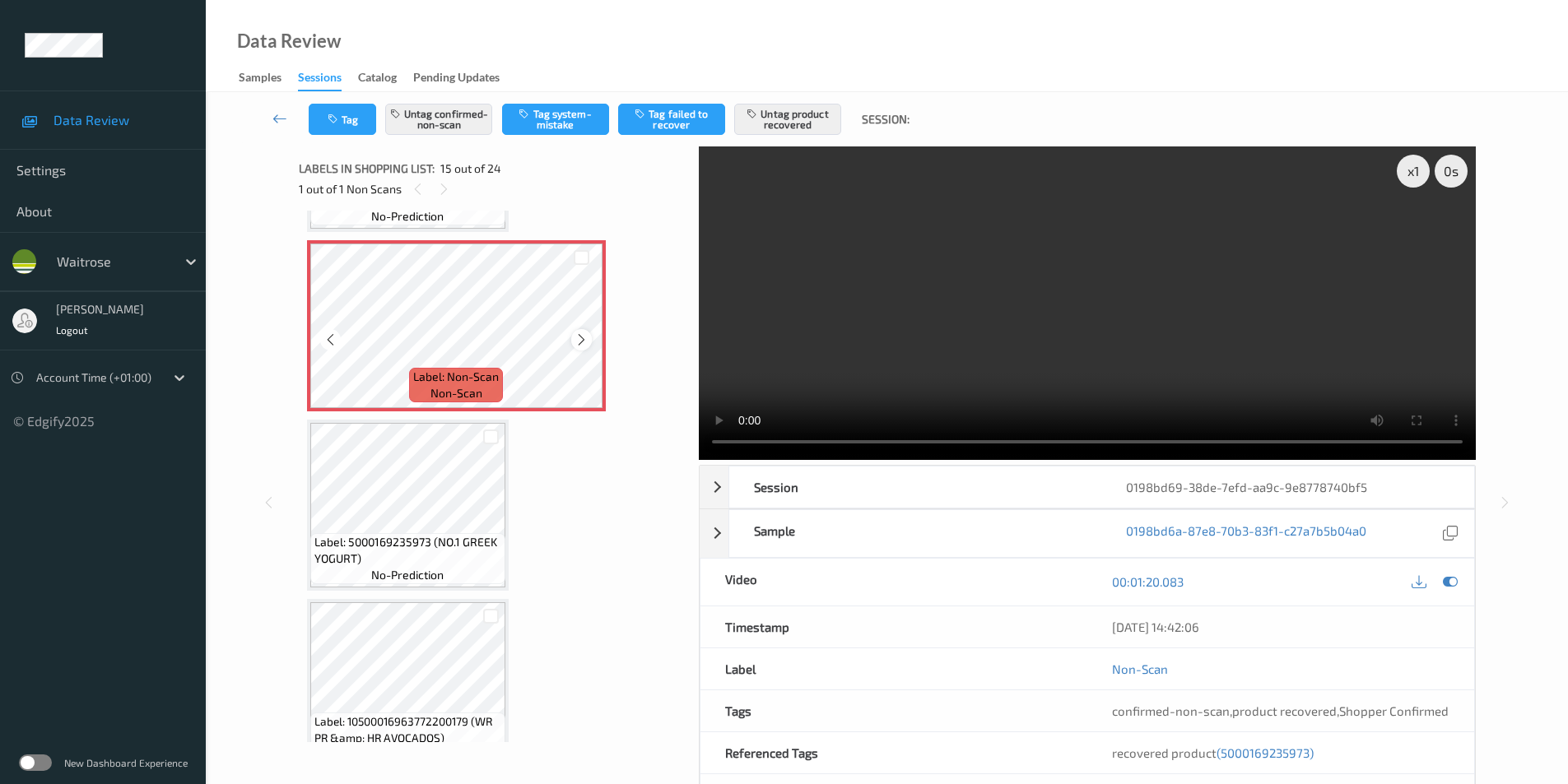
click at [582, 341] on icon at bounding box center [582, 339] width 14 height 15
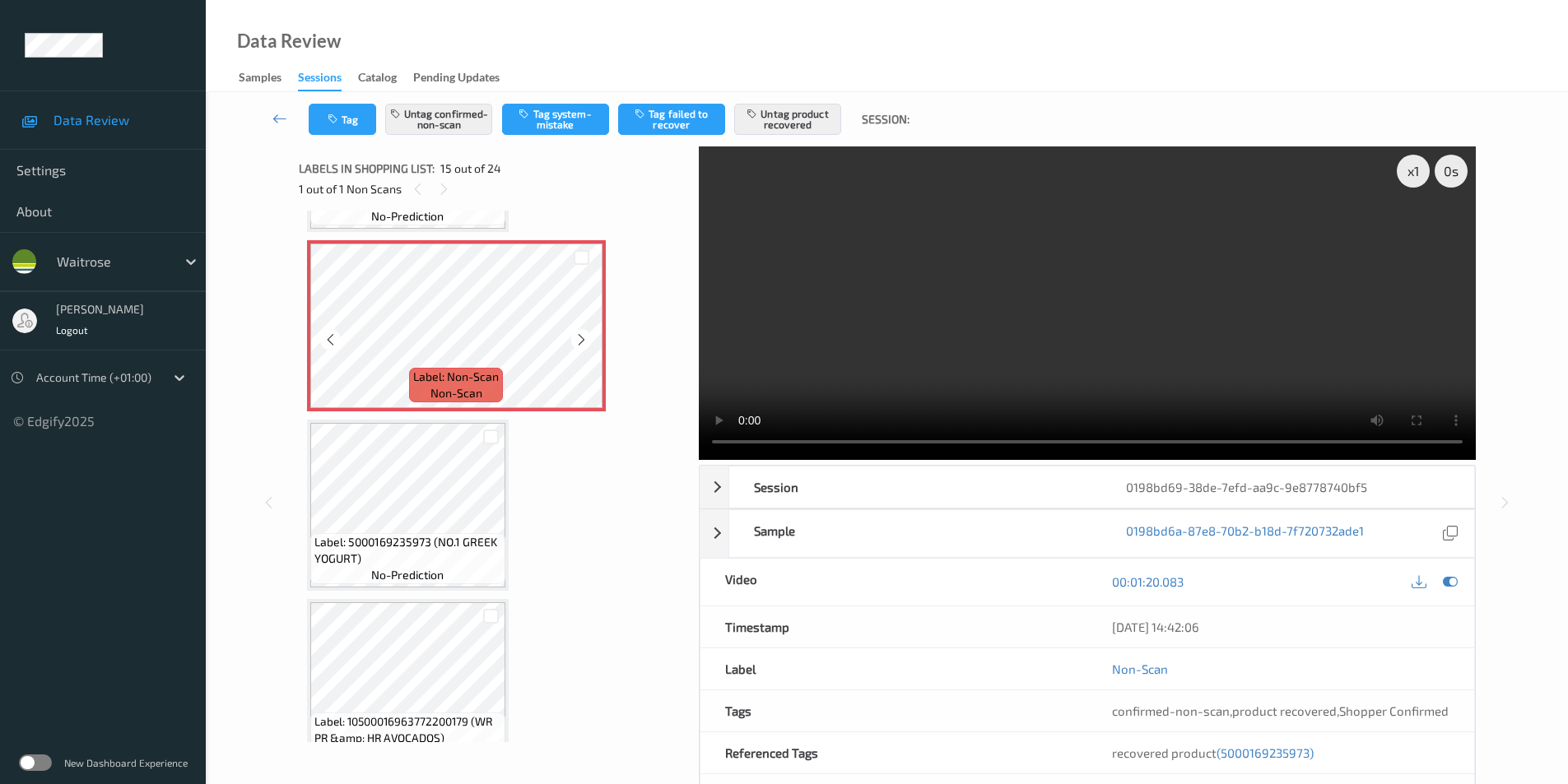
click at [582, 341] on icon at bounding box center [582, 339] width 14 height 15
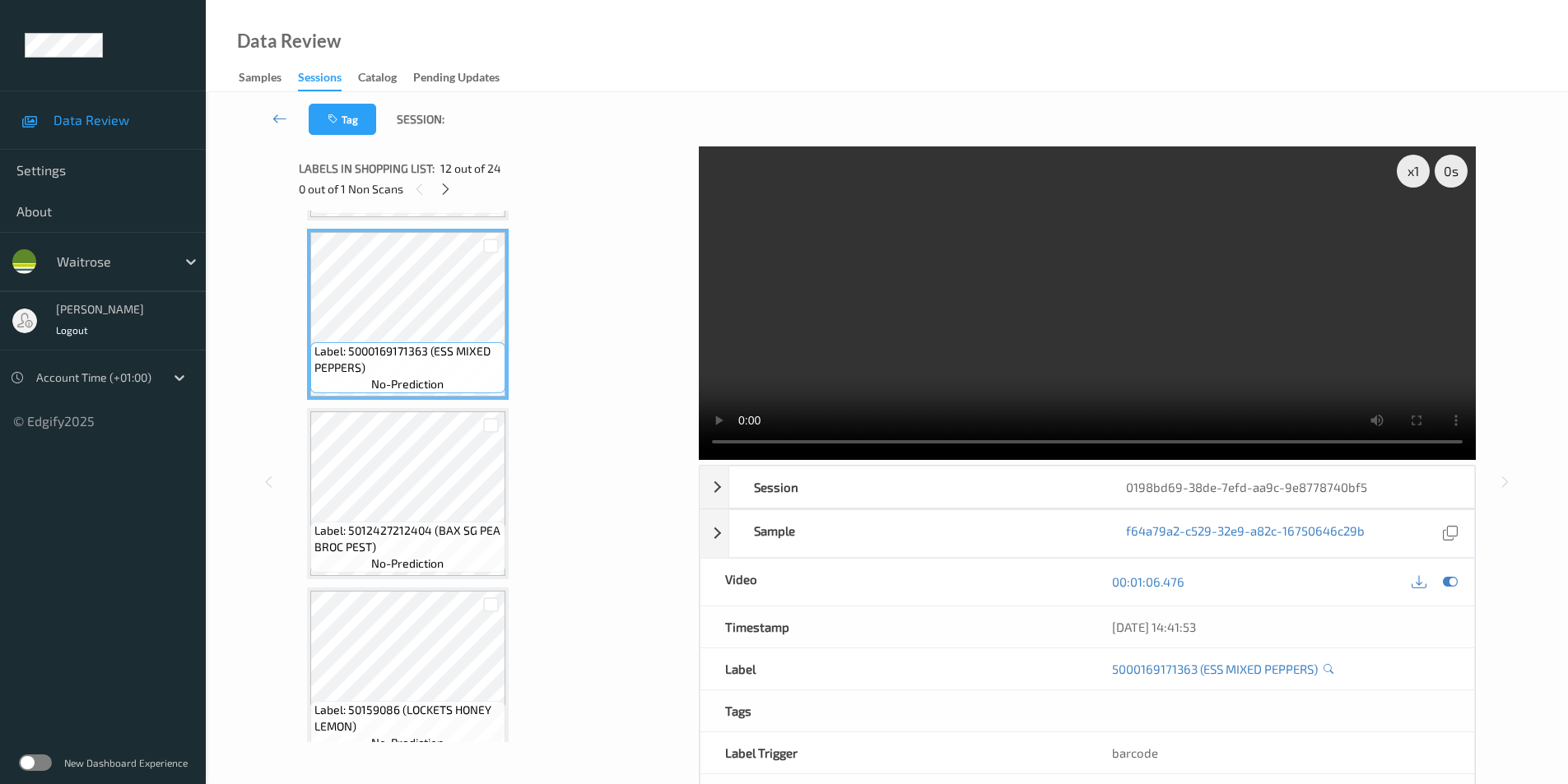
scroll to position [1996, 0]
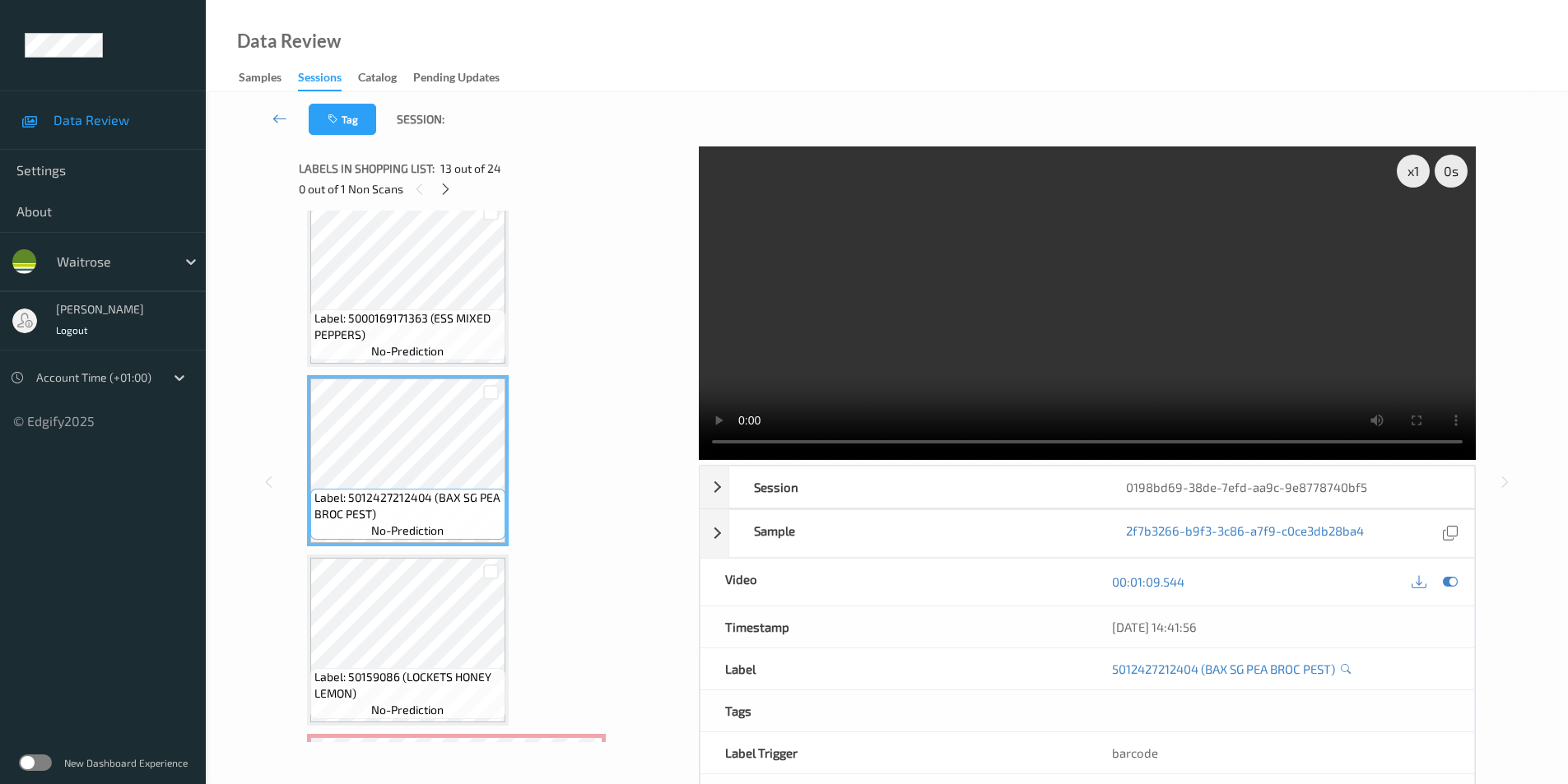
click at [1418, 460] on video at bounding box center [1087, 303] width 777 height 314
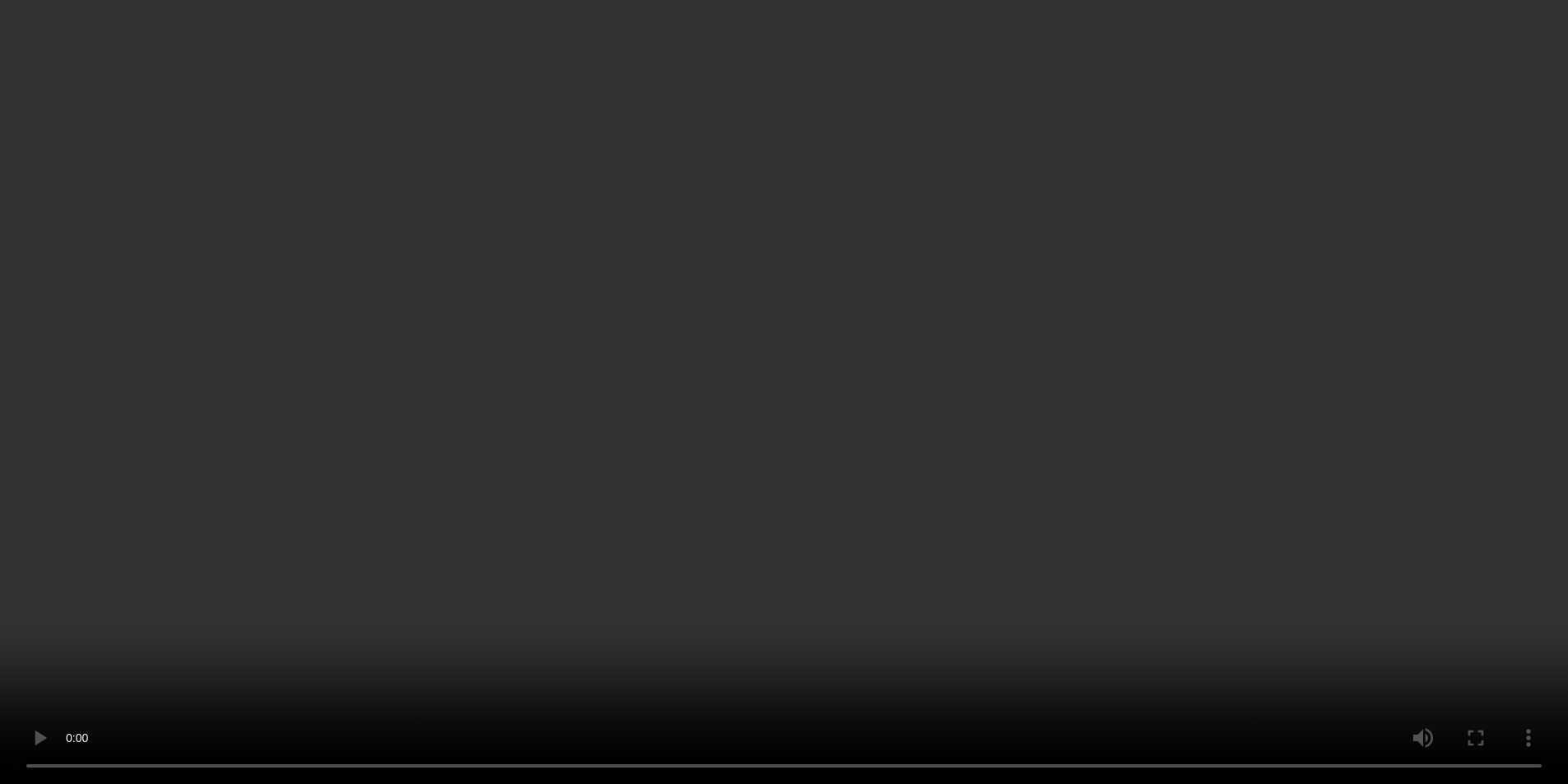
click at [1418, 494] on video at bounding box center [784, 392] width 1568 height 784
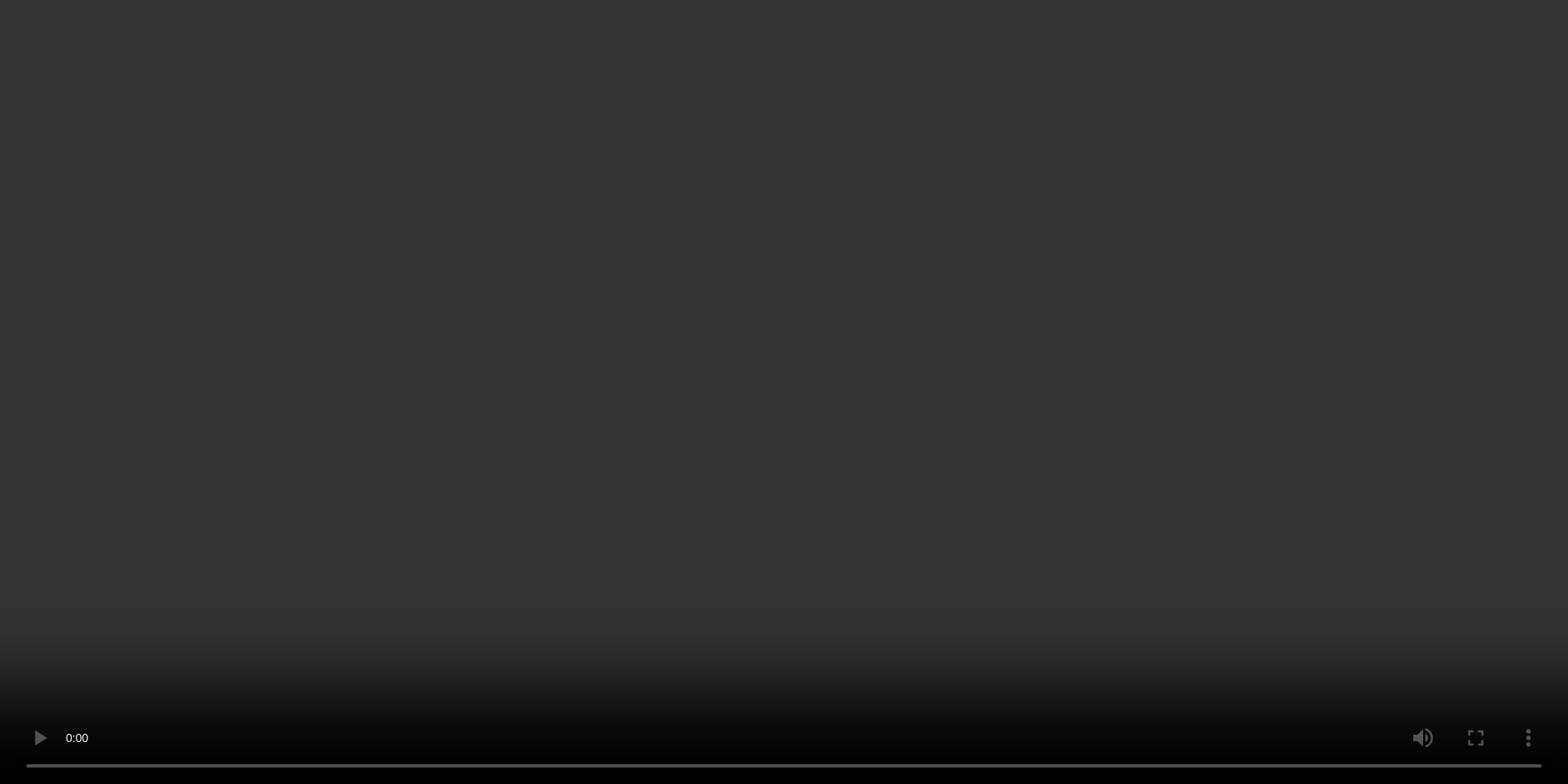
click at [1407, 495] on video at bounding box center [784, 392] width 1568 height 784
click at [1406, 496] on video at bounding box center [784, 392] width 1568 height 784
click at [1417, 495] on video at bounding box center [784, 392] width 1568 height 784
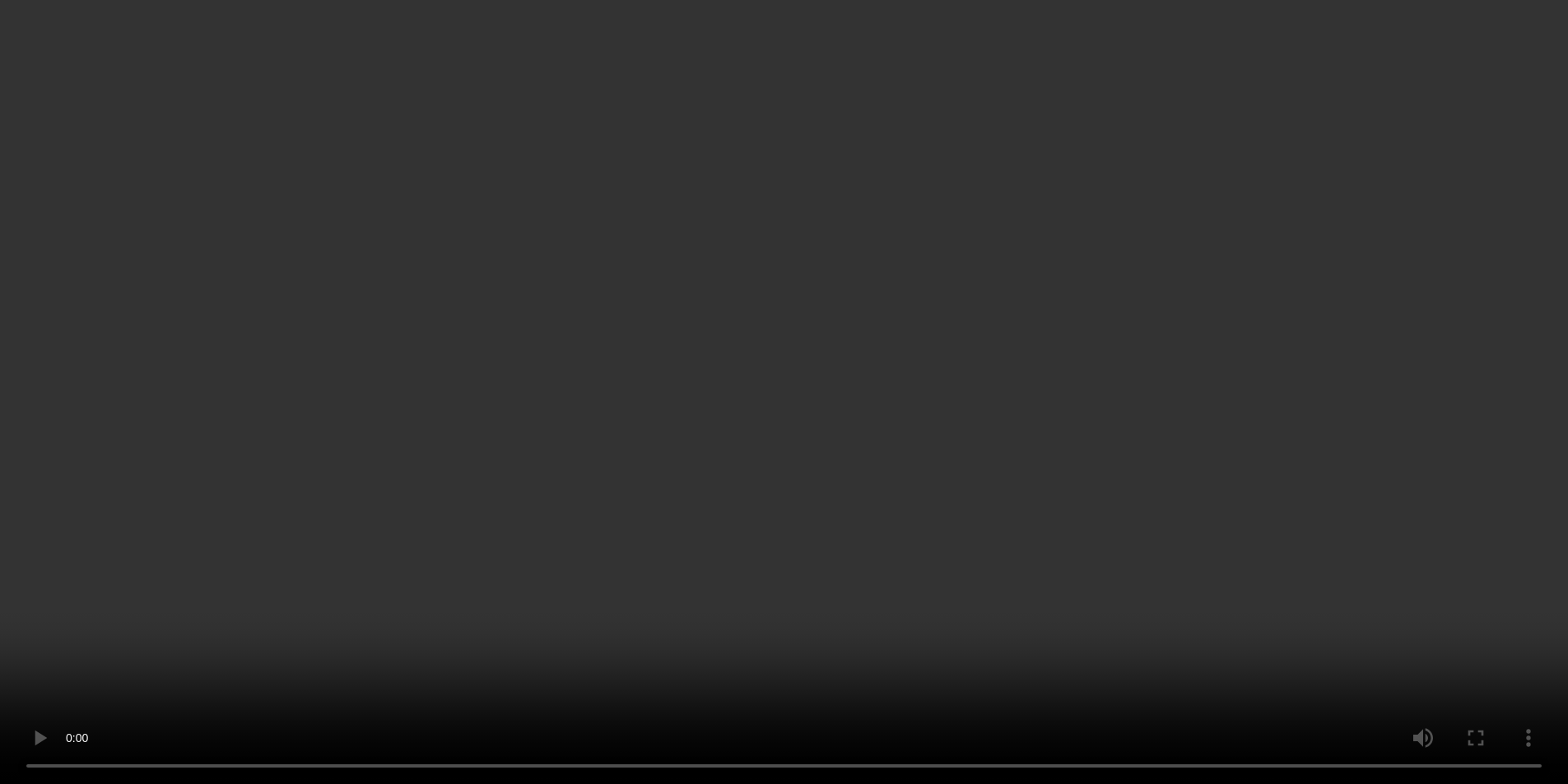
click at [1417, 495] on video at bounding box center [784, 392] width 1568 height 784
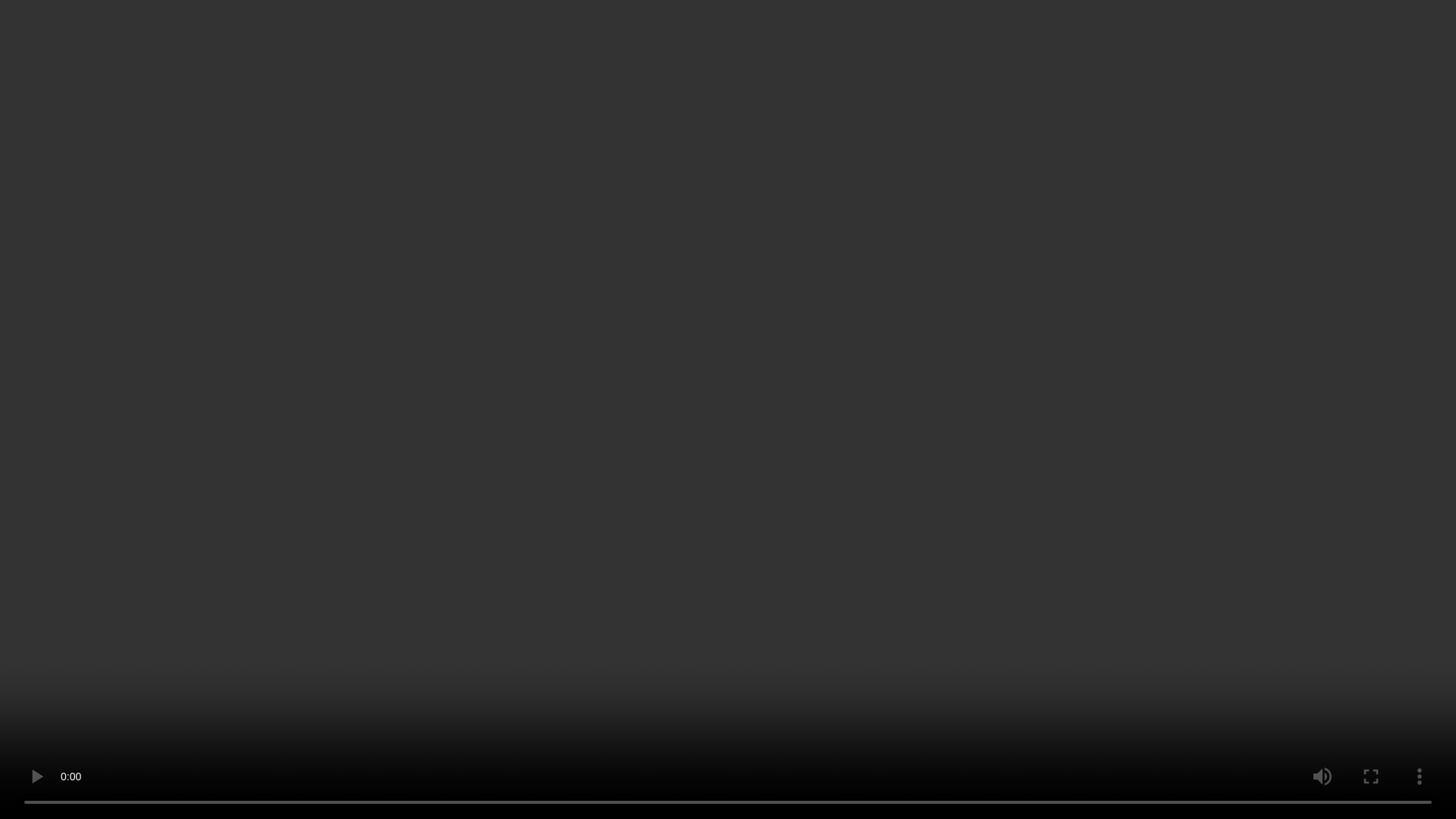
click at [1305, 390] on video at bounding box center [728, 409] width 1456 height 819
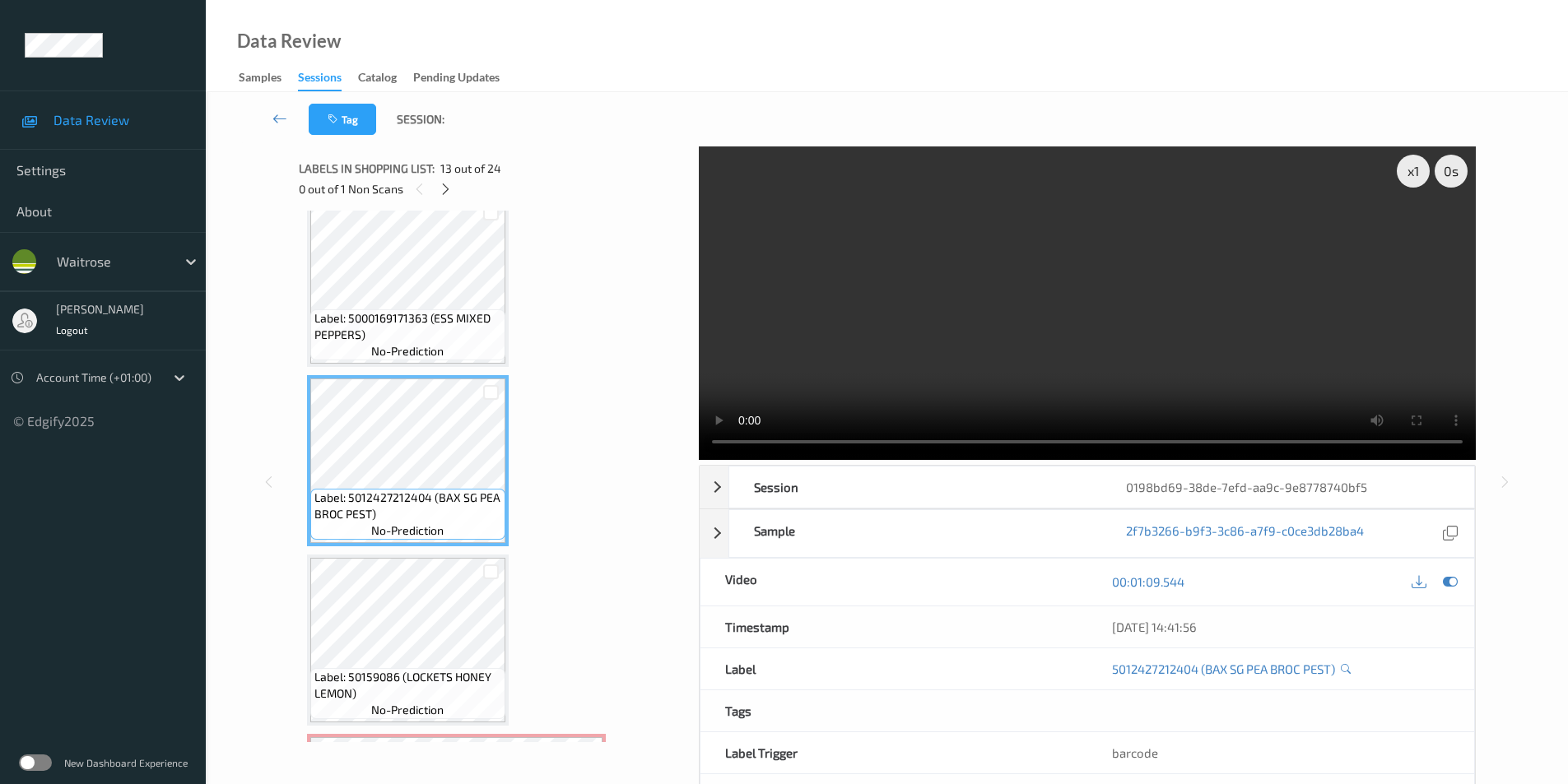
click at [1416, 460] on video at bounding box center [1087, 303] width 777 height 314
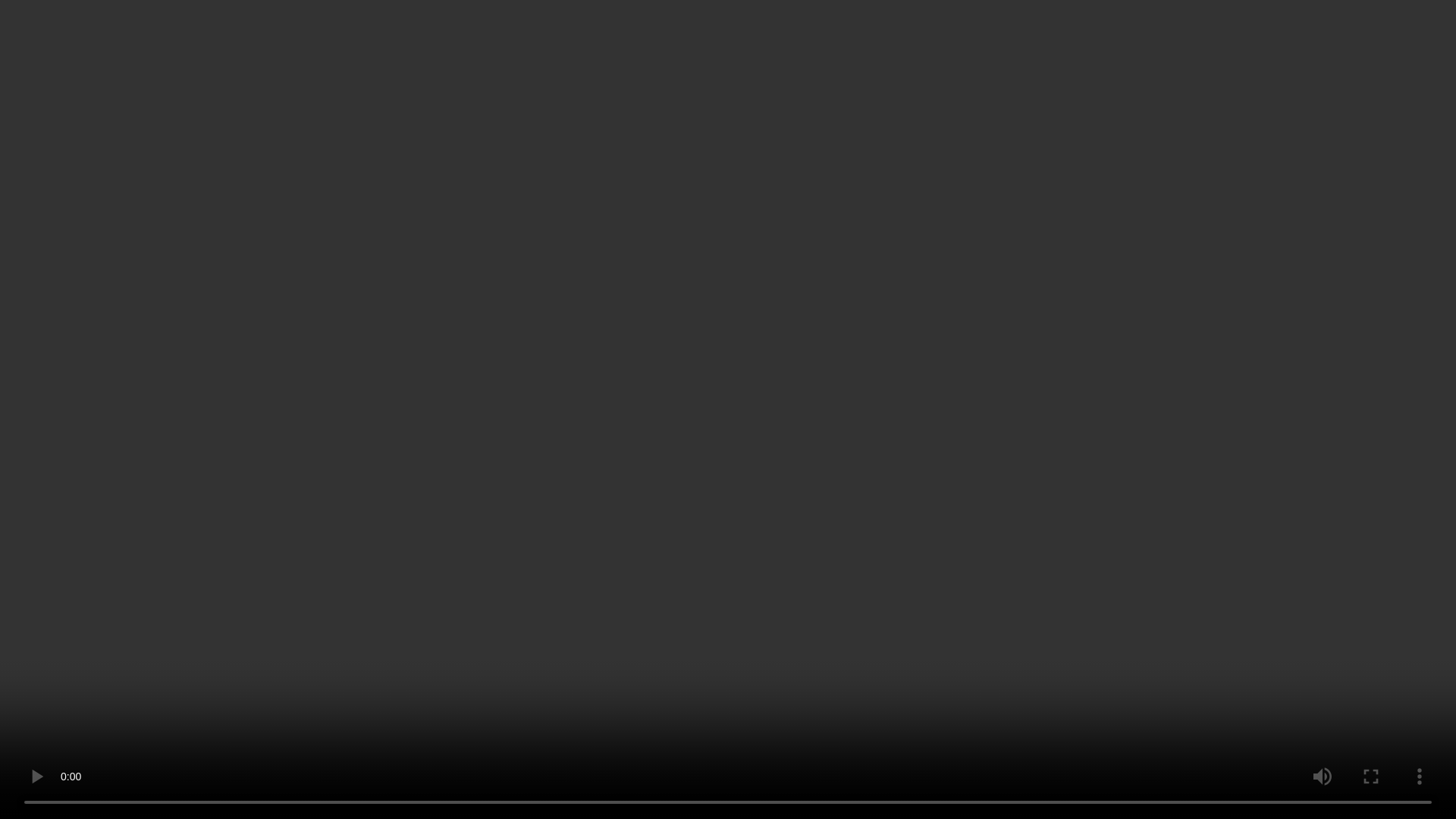
click at [1304, 457] on video at bounding box center [728, 409] width 1456 height 819
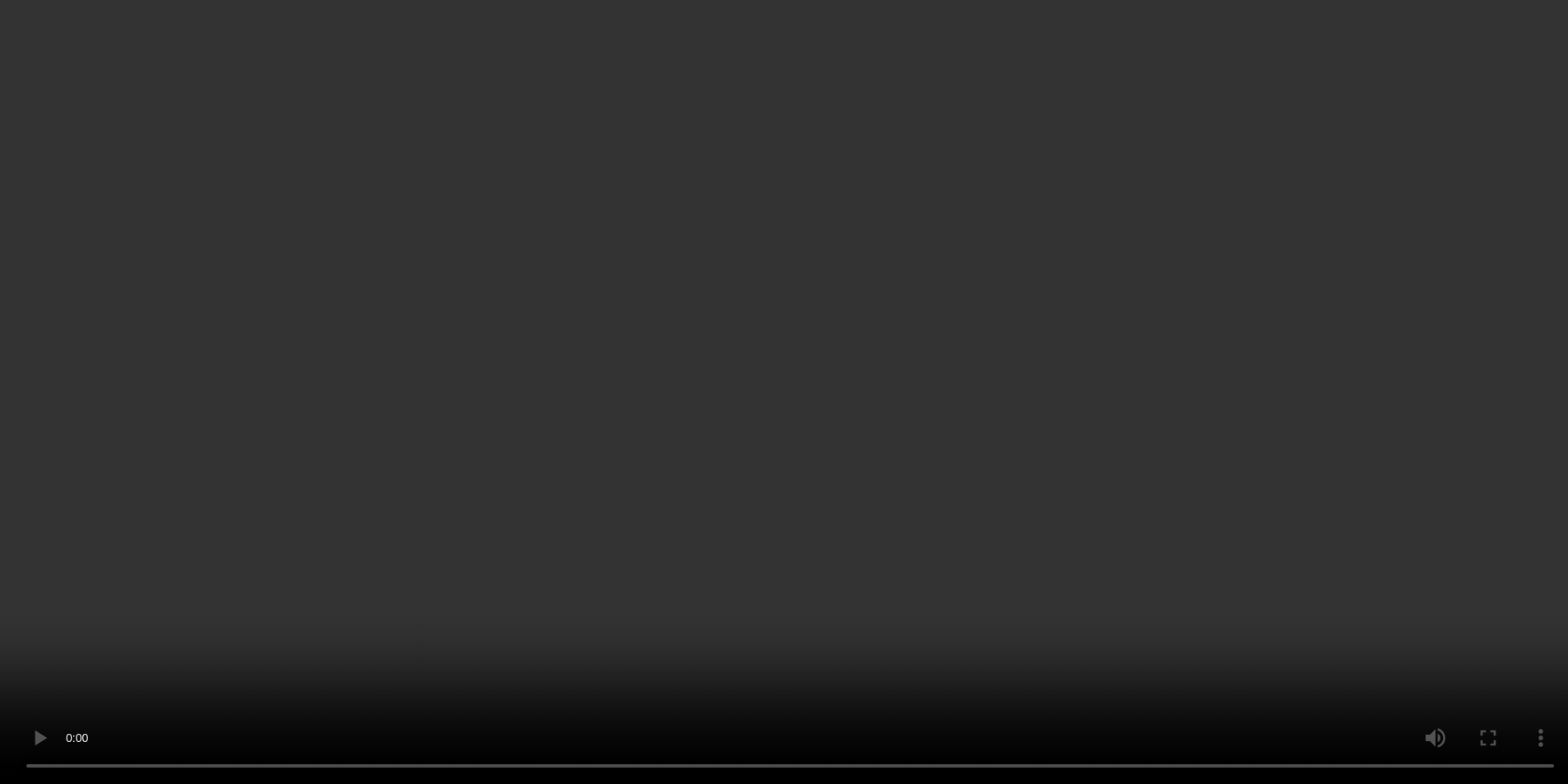
click at [1422, 493] on video at bounding box center [784, 392] width 1568 height 784
click at [1412, 491] on video at bounding box center [784, 392] width 1568 height 784
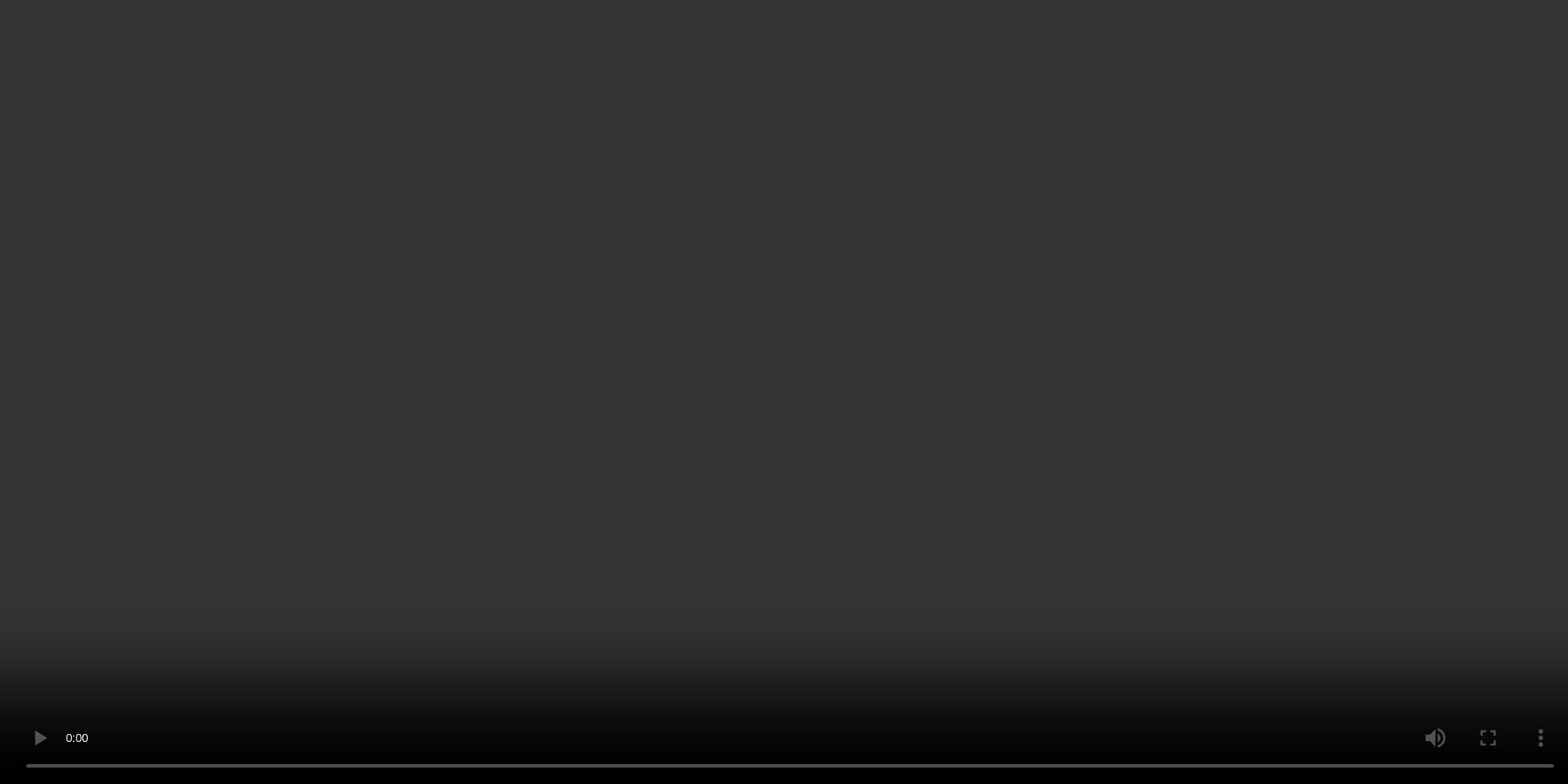
click at [1412, 491] on video at bounding box center [784, 392] width 1568 height 784
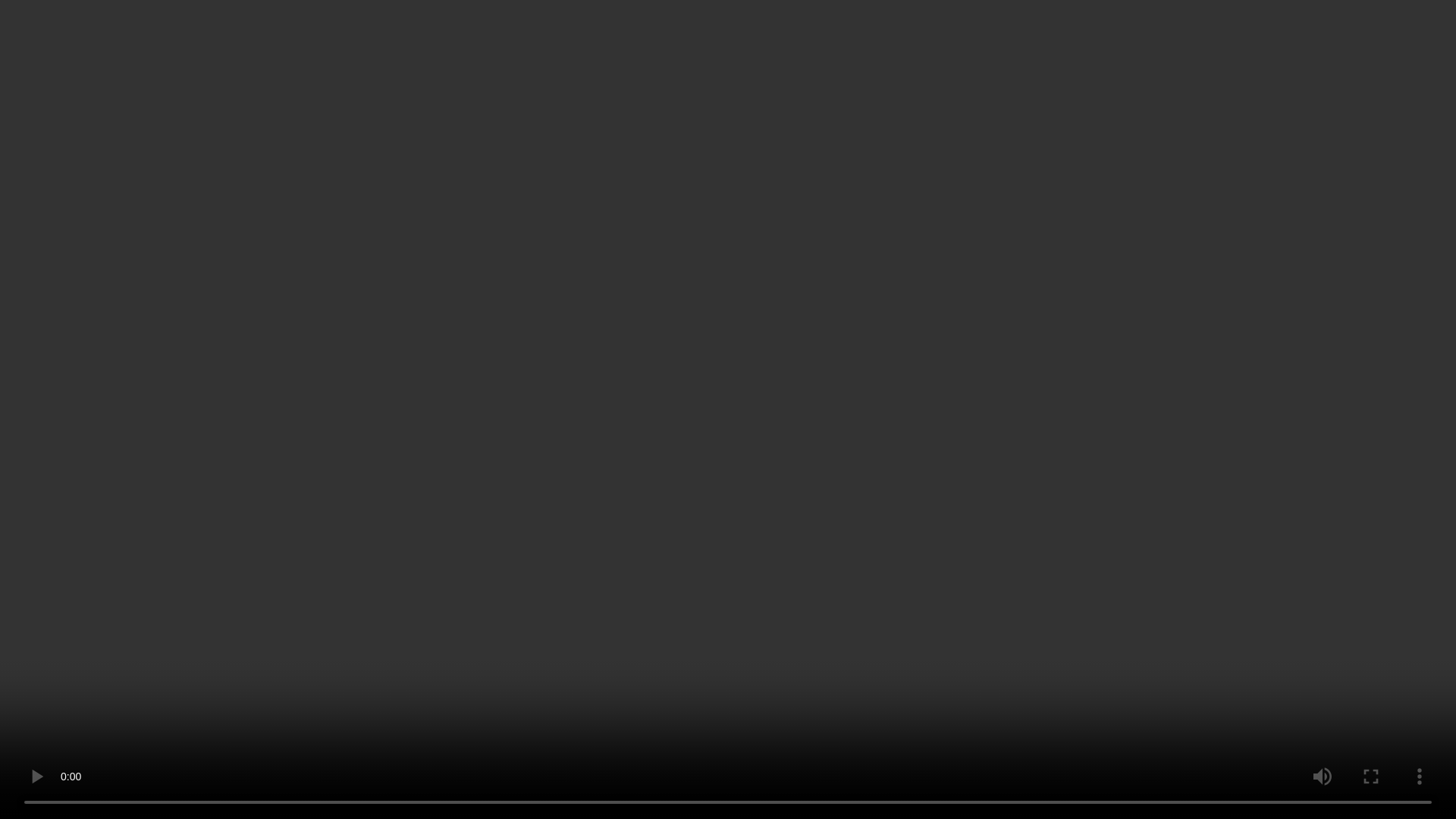
click at [41, 722] on label at bounding box center [33, 799] width 31 height 15
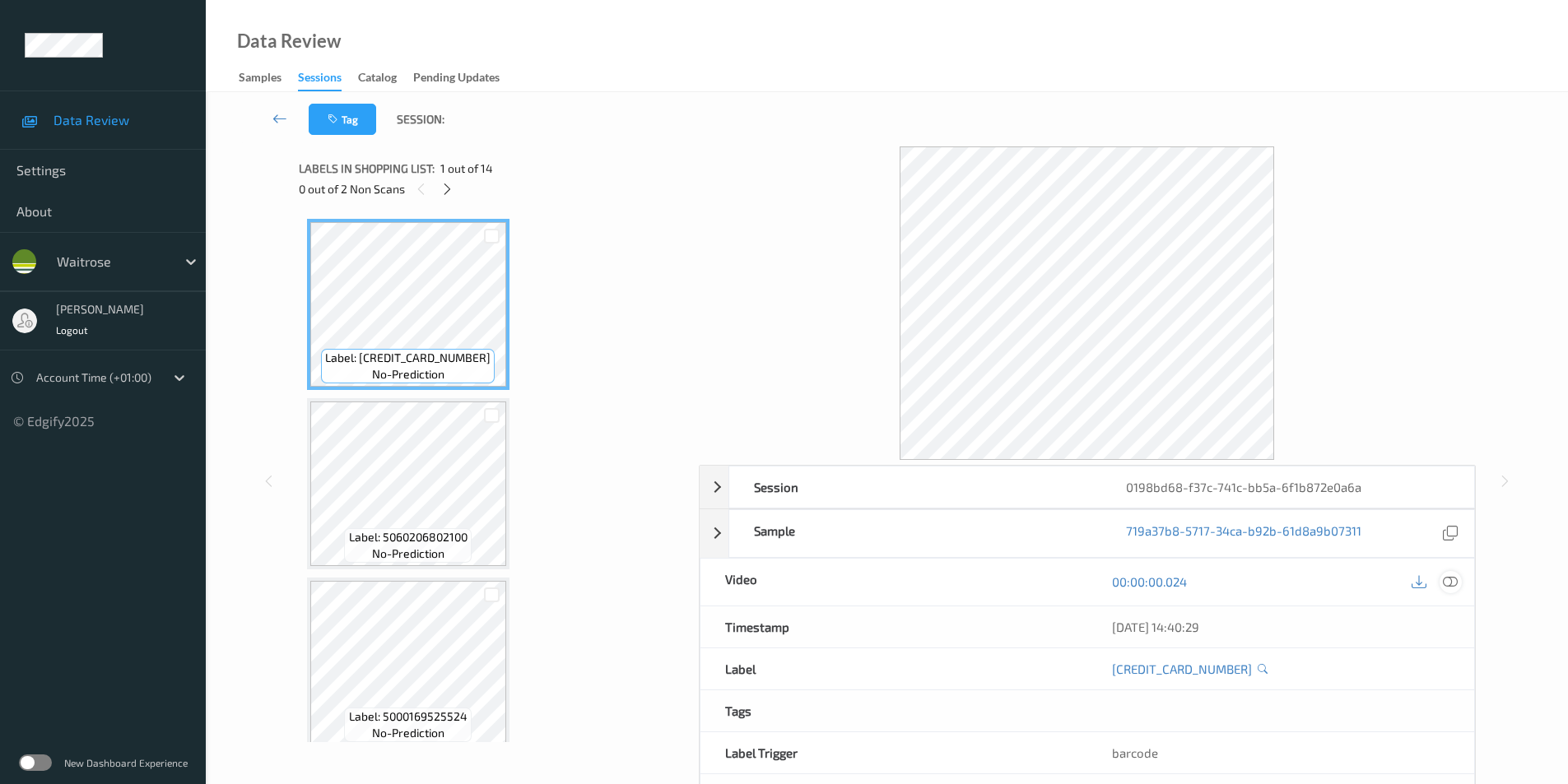
click at [1446, 585] on icon at bounding box center [1450, 581] width 15 height 15
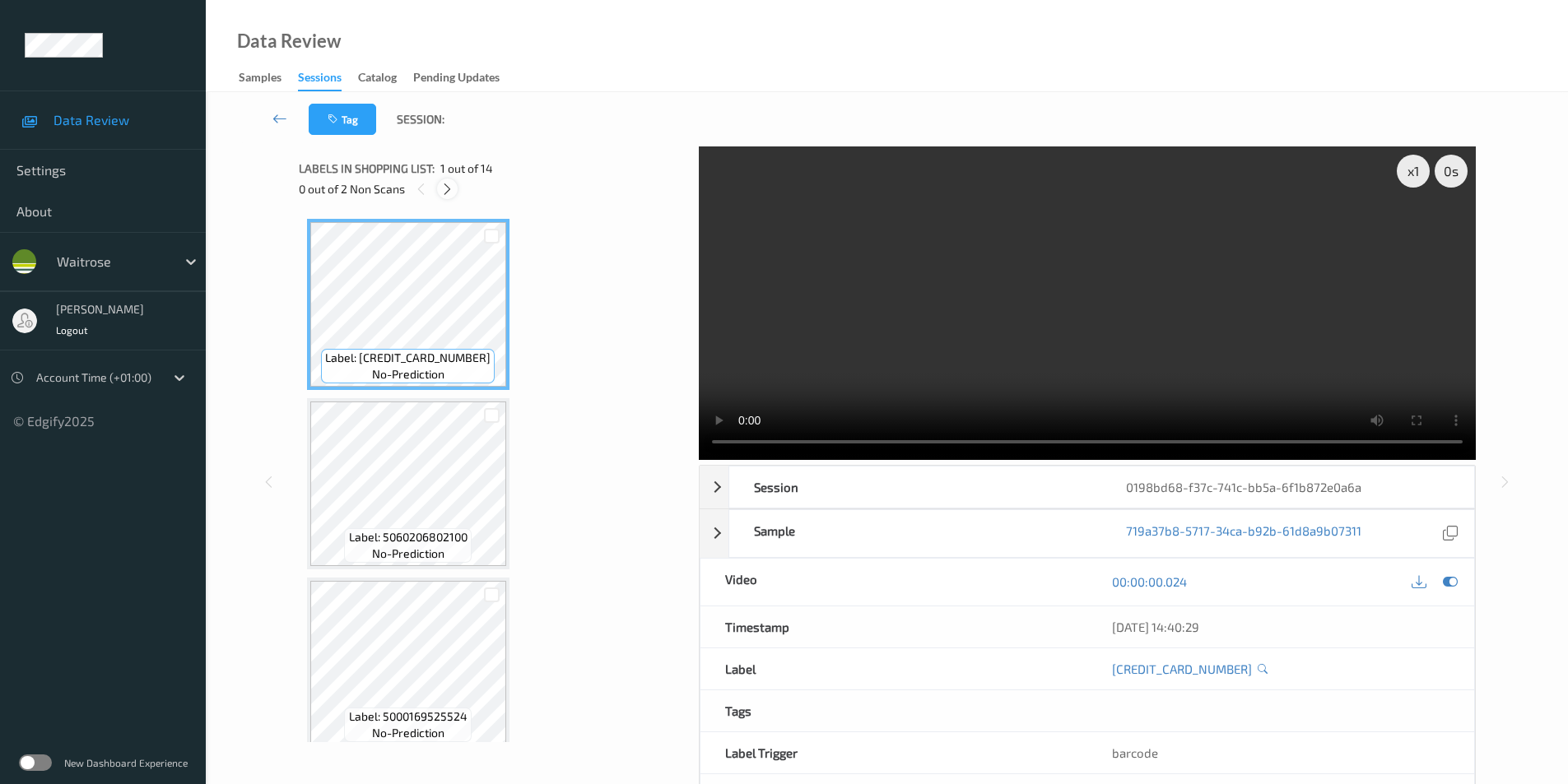
click at [444, 185] on icon at bounding box center [448, 189] width 14 height 15
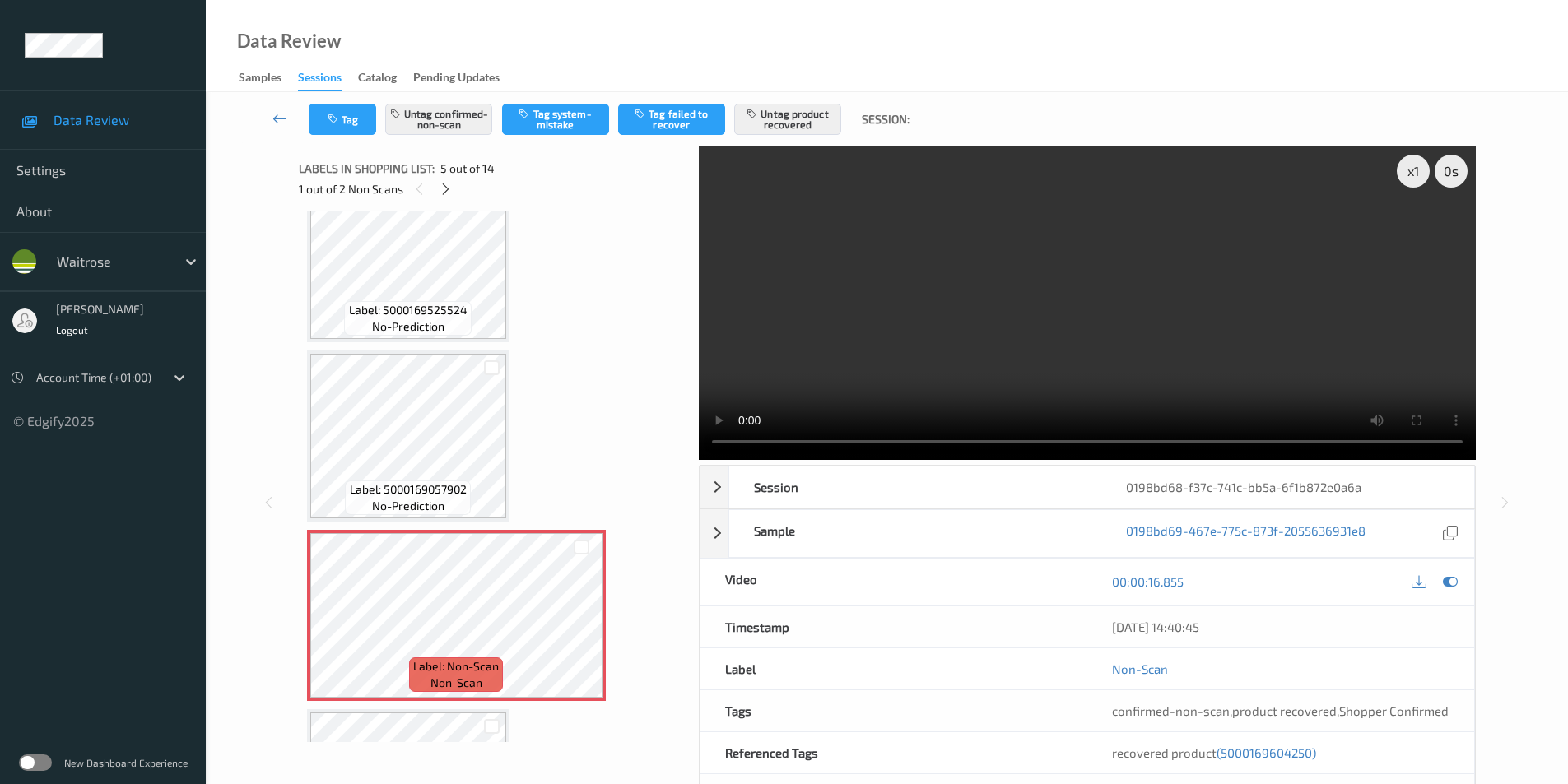
scroll to position [382, 0]
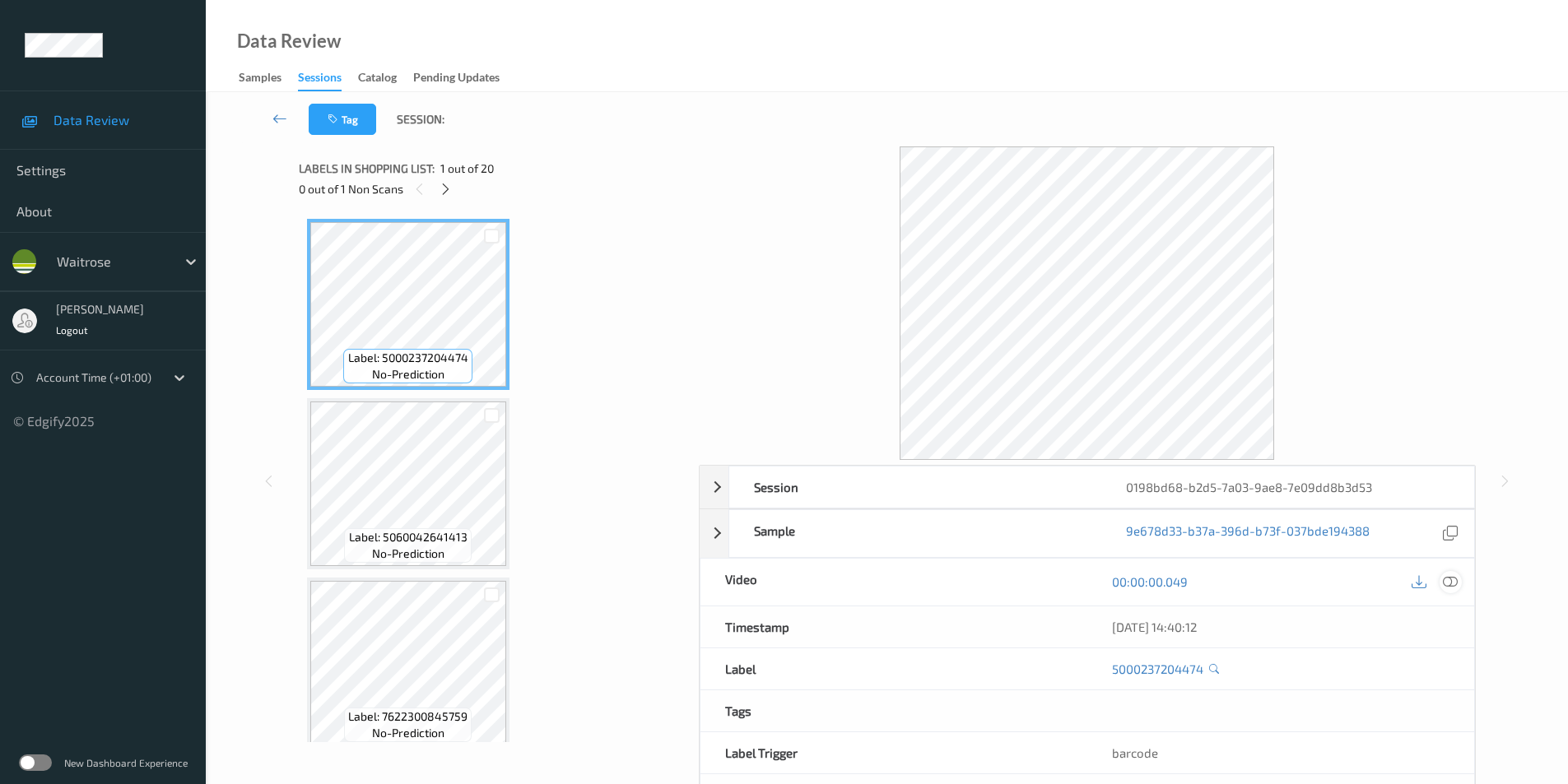
click at [1449, 583] on icon at bounding box center [1450, 581] width 15 height 15
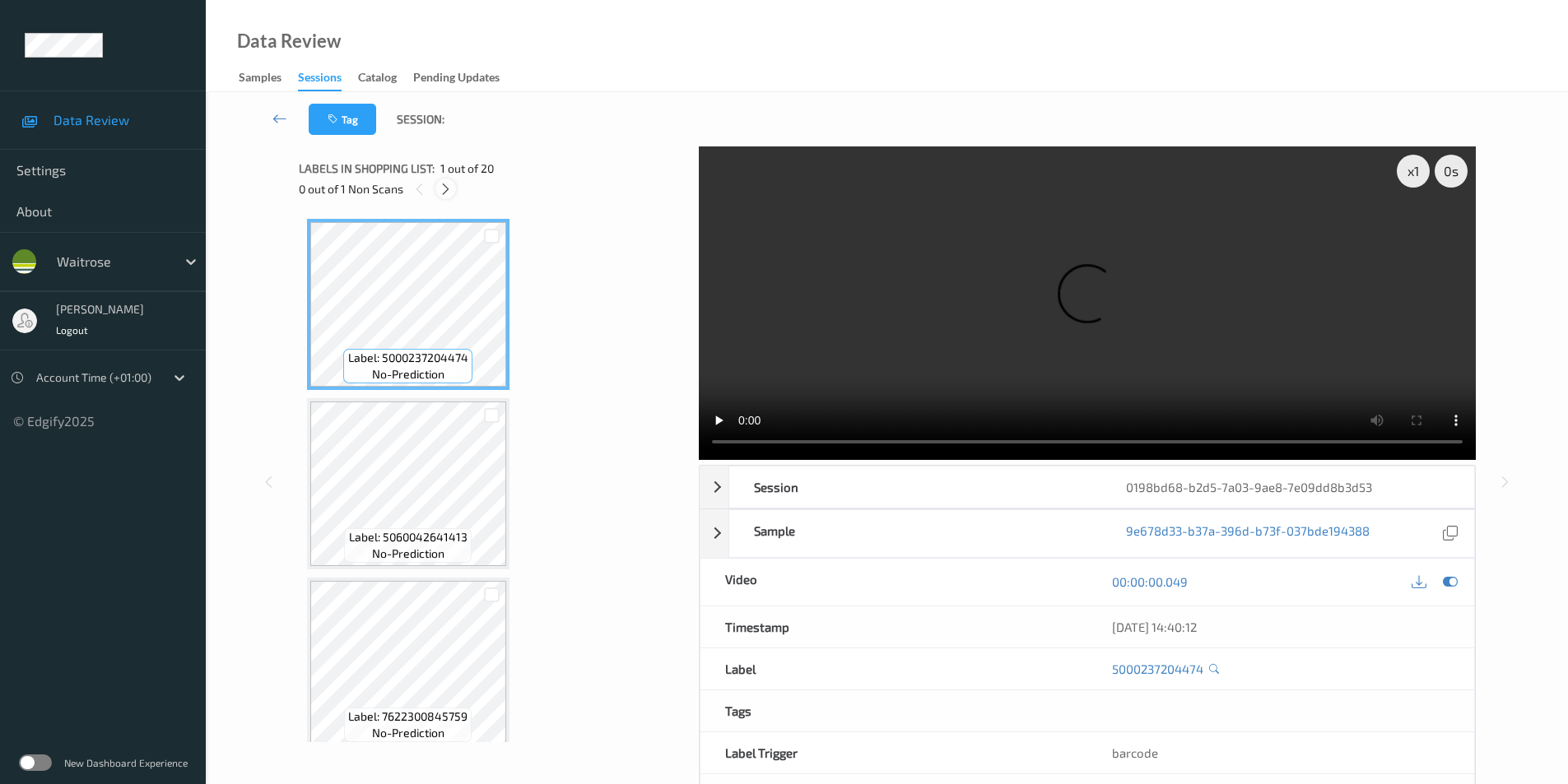
drag, startPoint x: 439, startPoint y: 184, endPoint x: 408, endPoint y: 309, distance: 128.8
click at [440, 184] on icon at bounding box center [446, 189] width 14 height 15
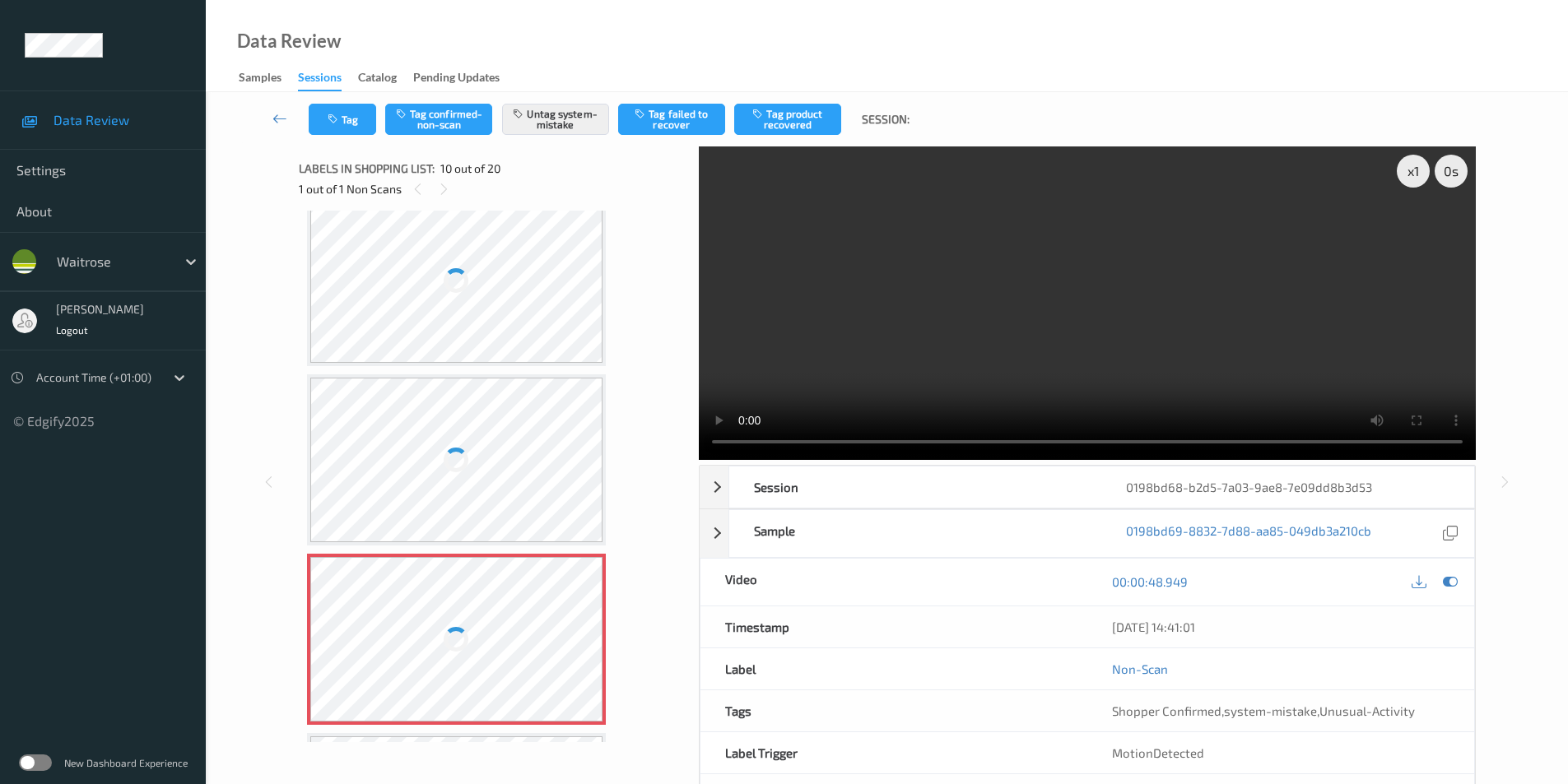
scroll to position [1279, 0]
click at [484, 288] on div at bounding box center [456, 281] width 293 height 164
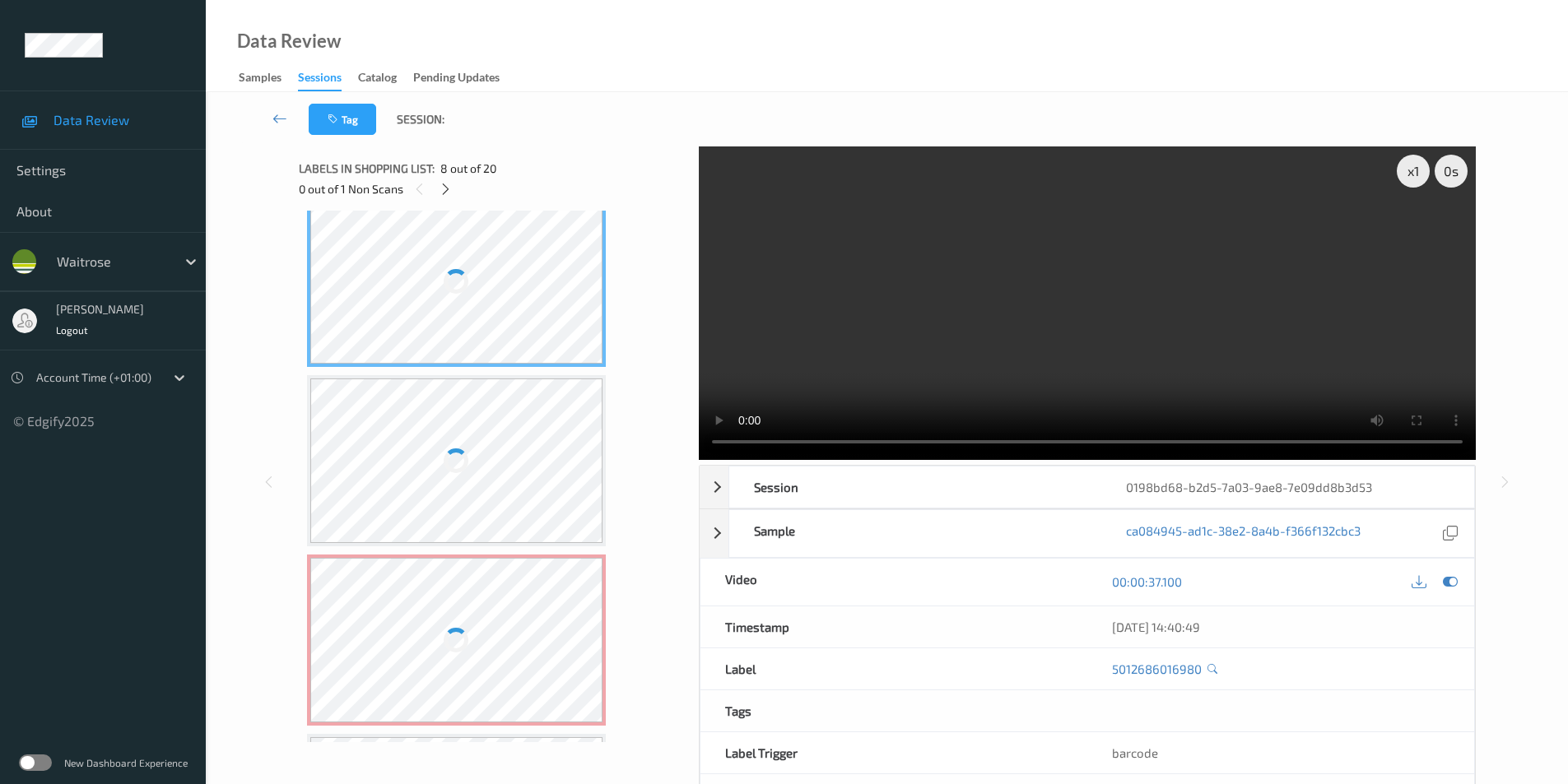
click at [484, 288] on div at bounding box center [456, 281] width 293 height 164
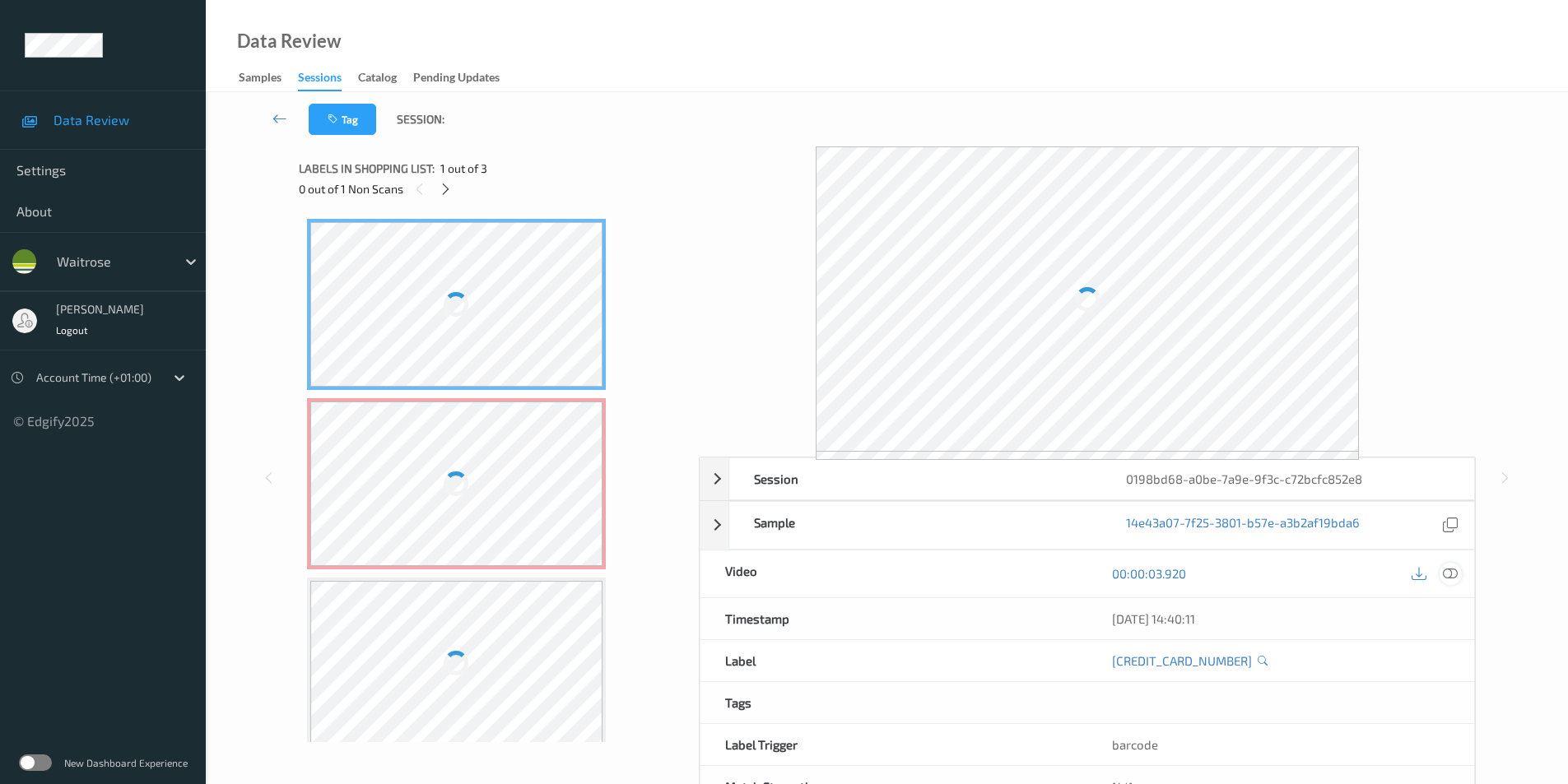
click at [1453, 573] on icon at bounding box center [1450, 573] width 15 height 15
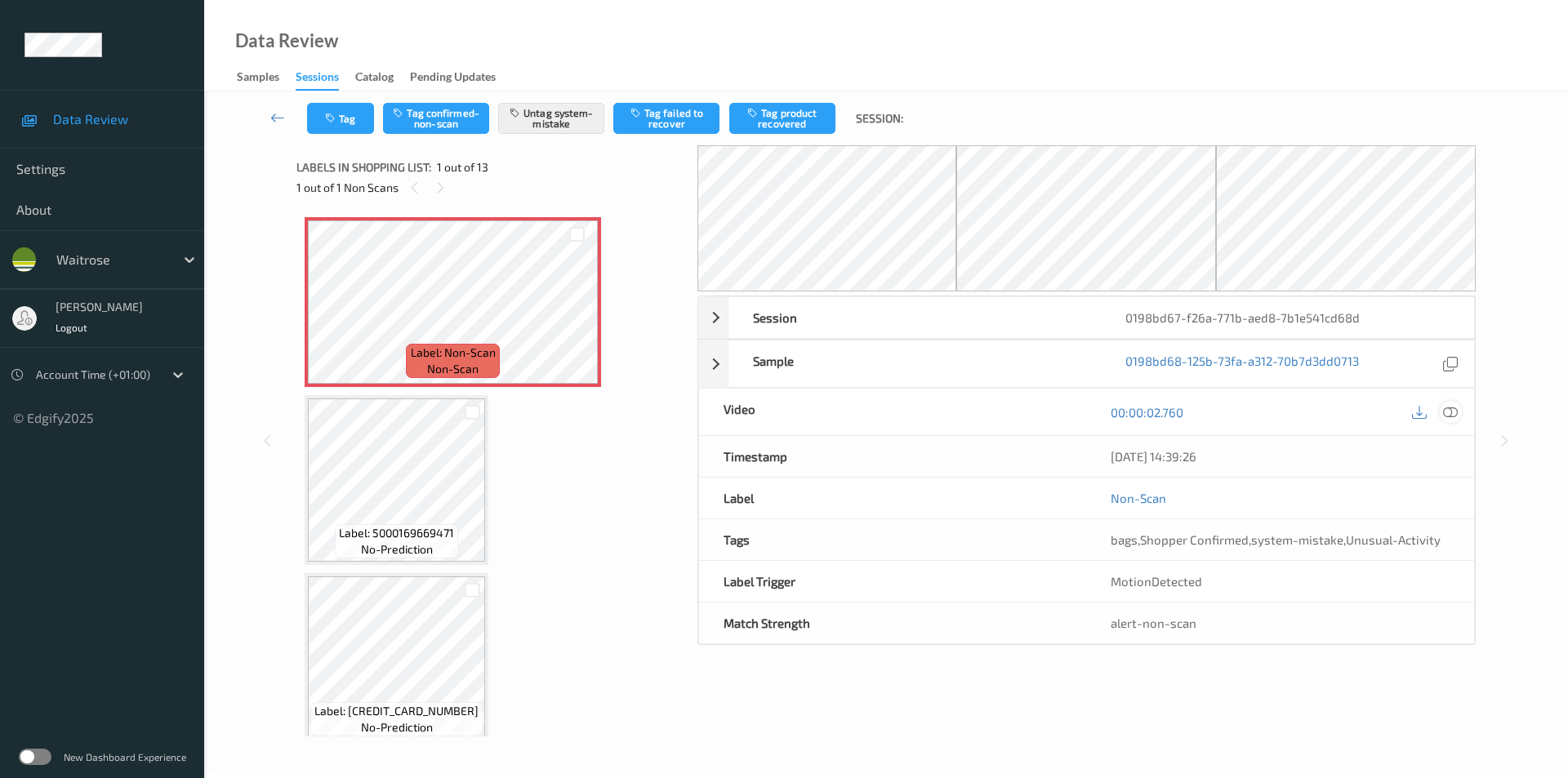
click at [1448, 409] on icon at bounding box center [1450, 412] width 15 height 15
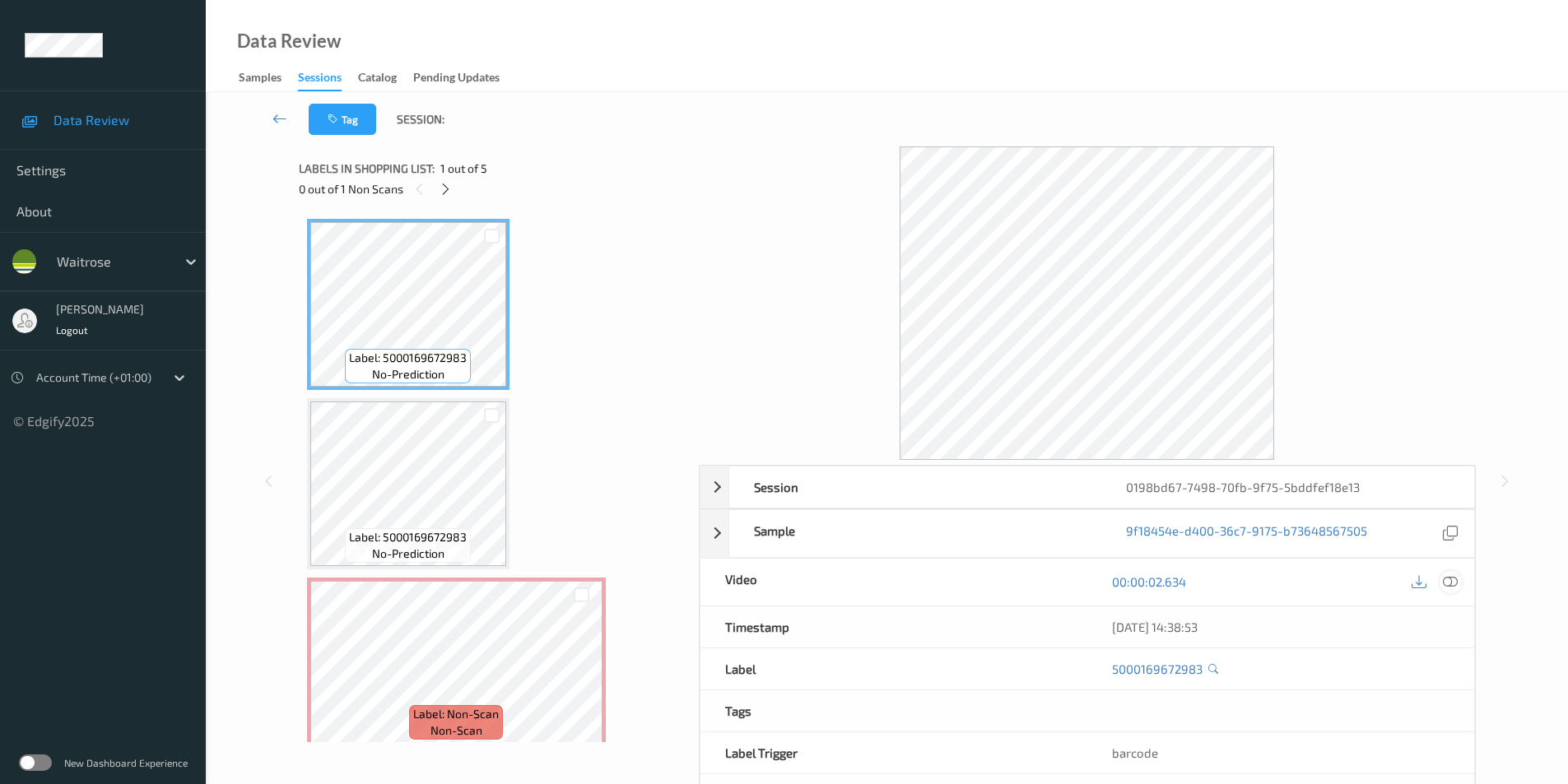
click at [1457, 576] on icon at bounding box center [1450, 581] width 15 height 15
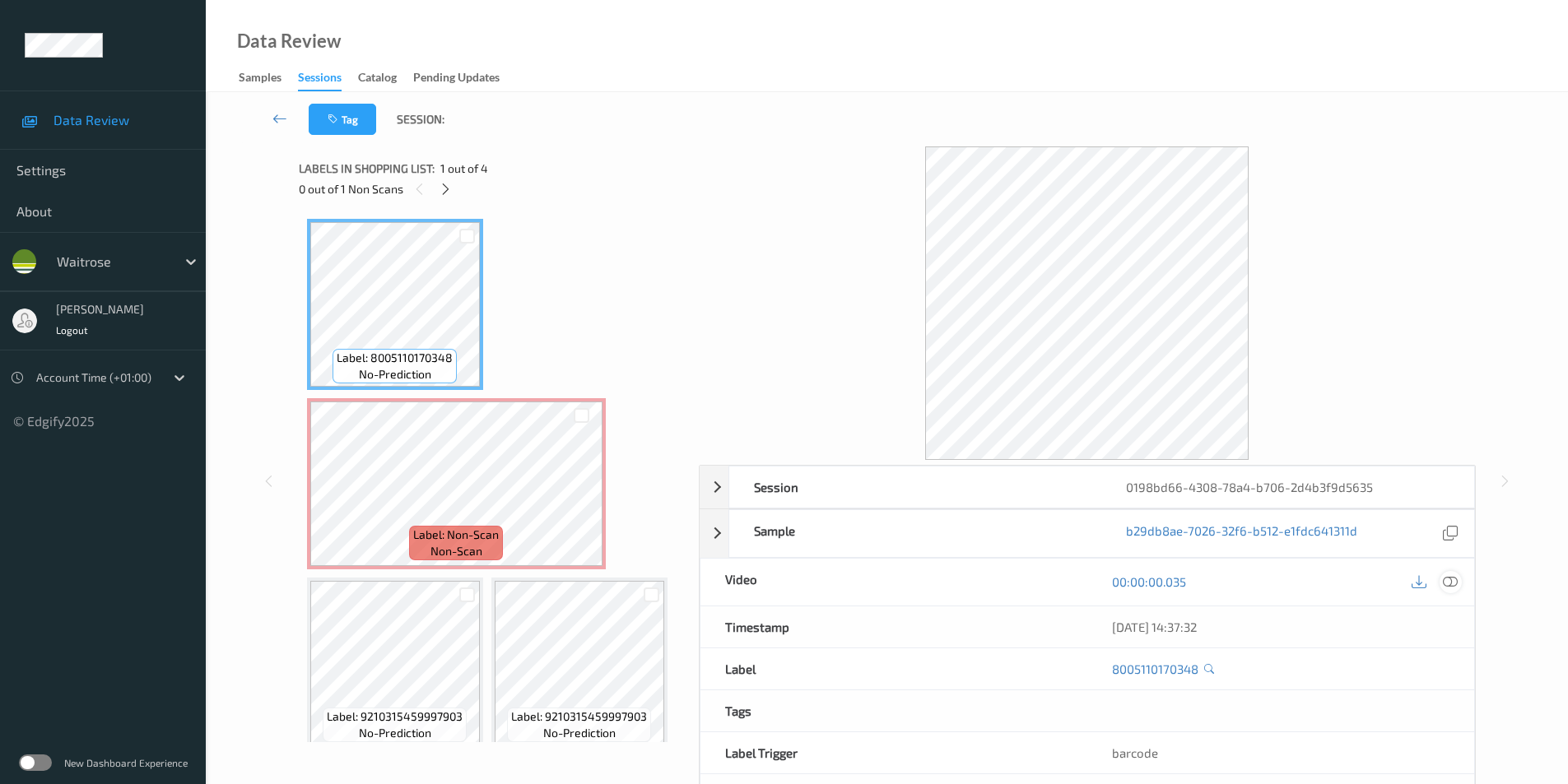
click at [1452, 581] on icon at bounding box center [1450, 581] width 15 height 15
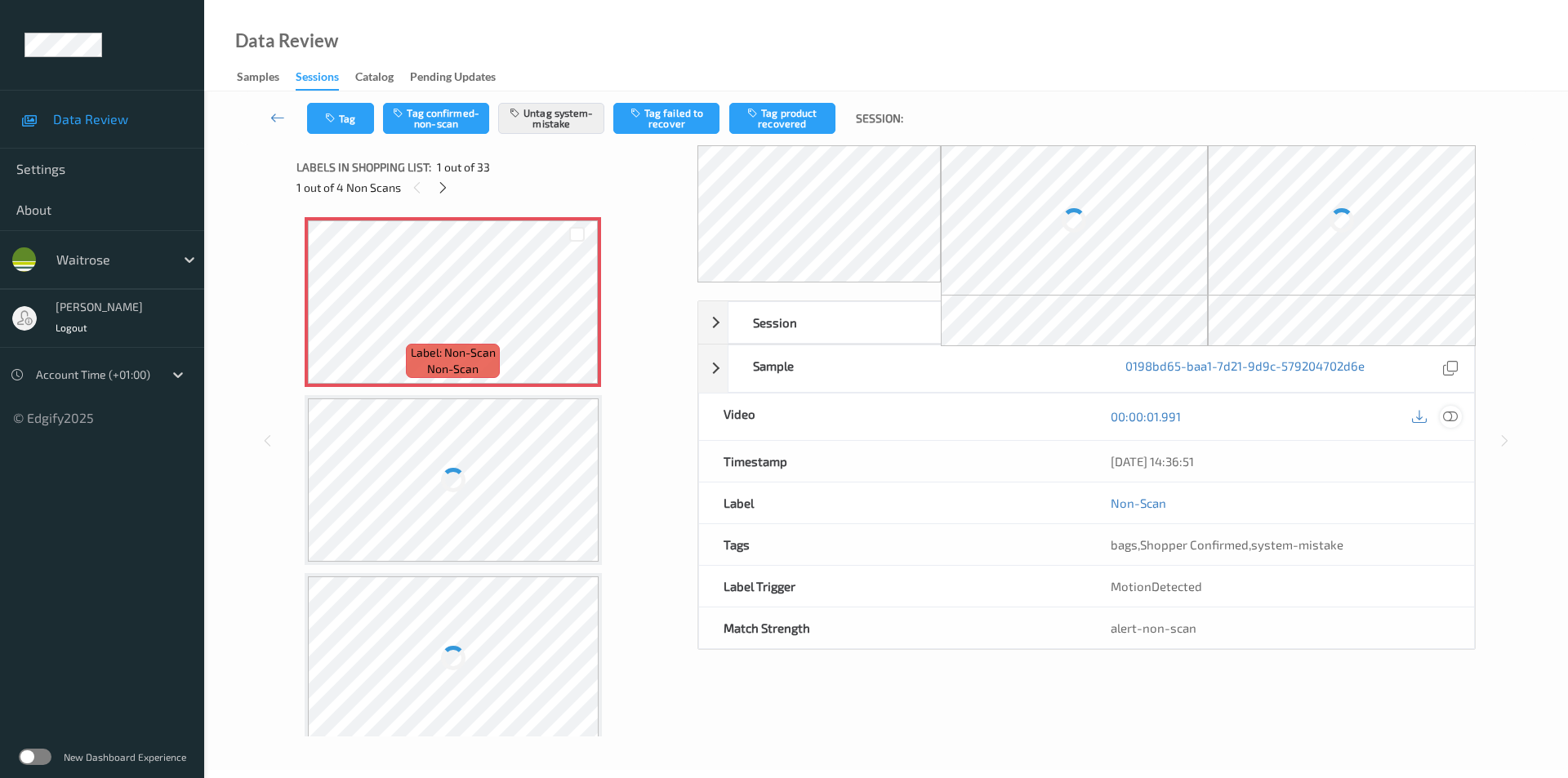
click at [1453, 414] on icon at bounding box center [1450, 416] width 15 height 15
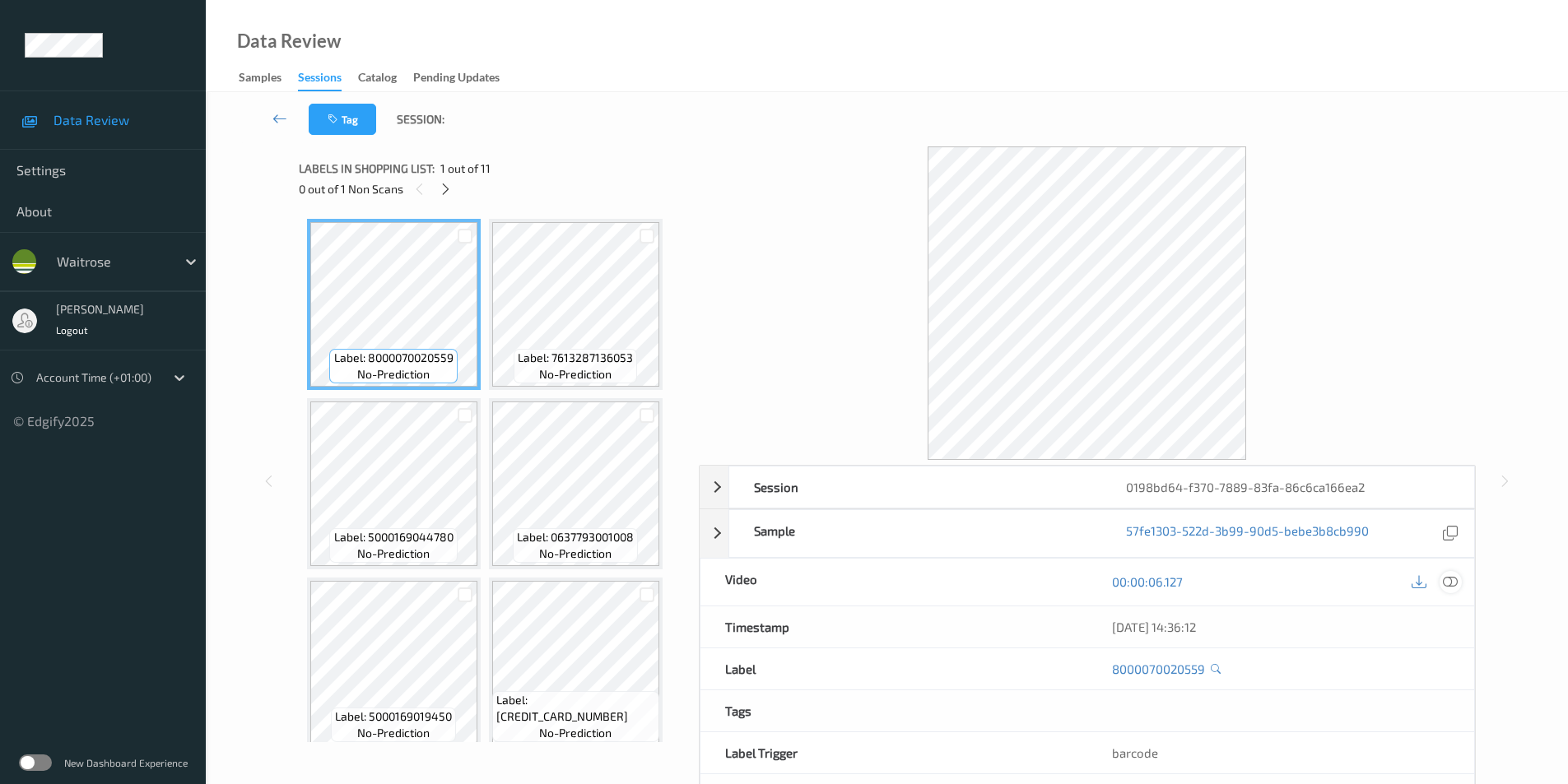
click at [1460, 579] on div at bounding box center [1451, 581] width 22 height 22
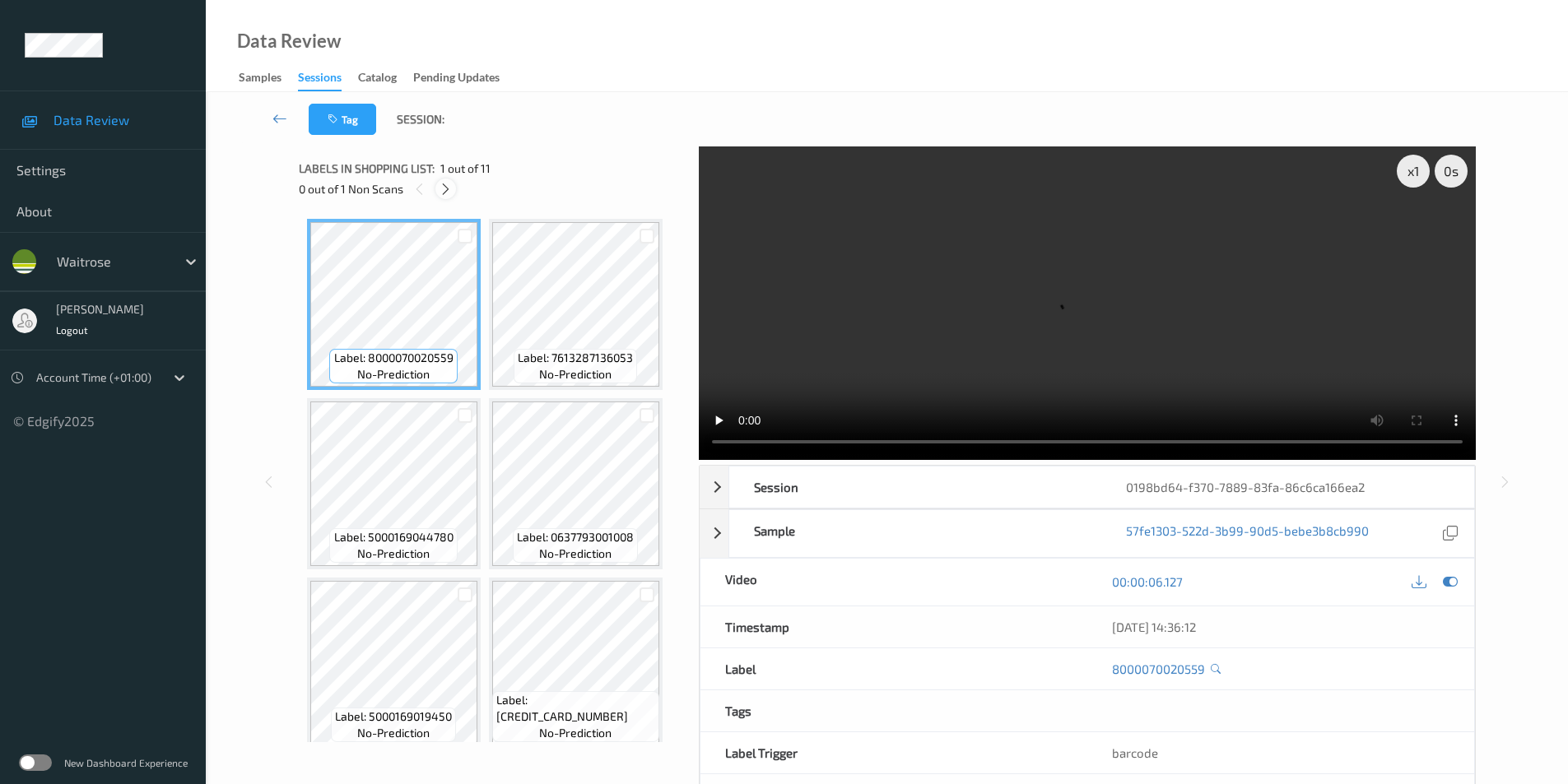
click at [452, 190] on icon at bounding box center [446, 189] width 14 height 15
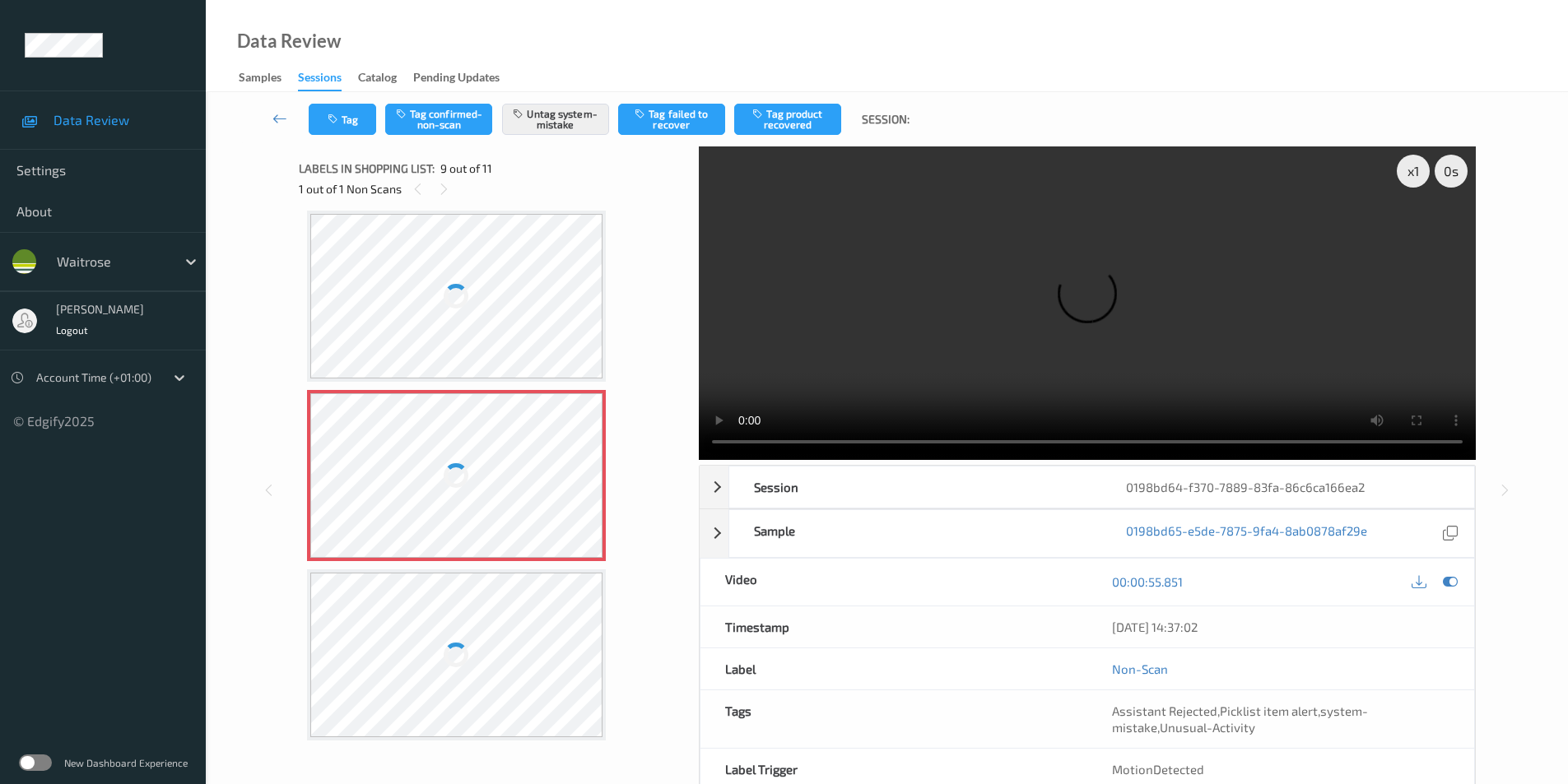
scroll to position [479, 0]
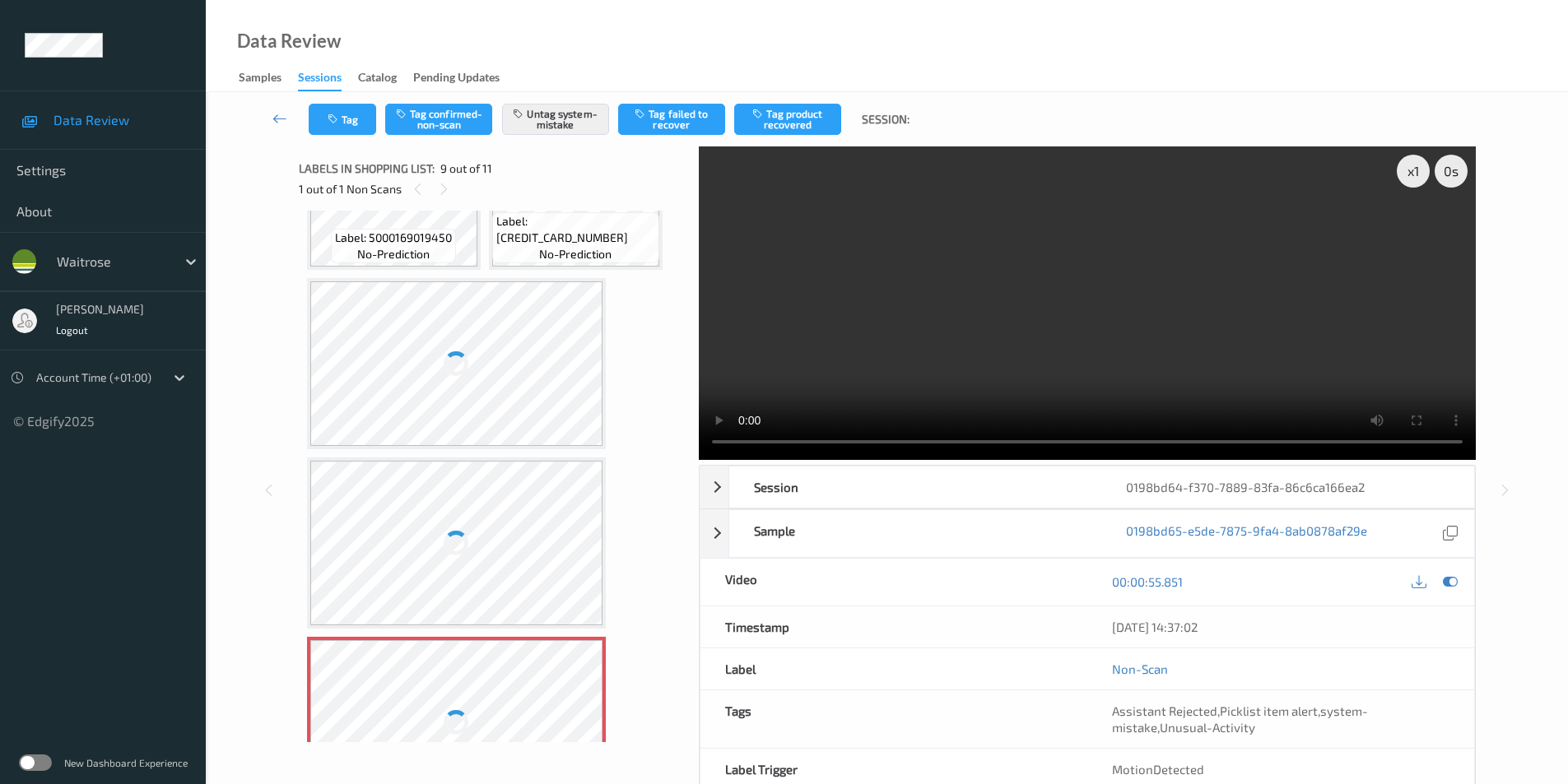
click at [469, 343] on div at bounding box center [456, 364] width 293 height 164
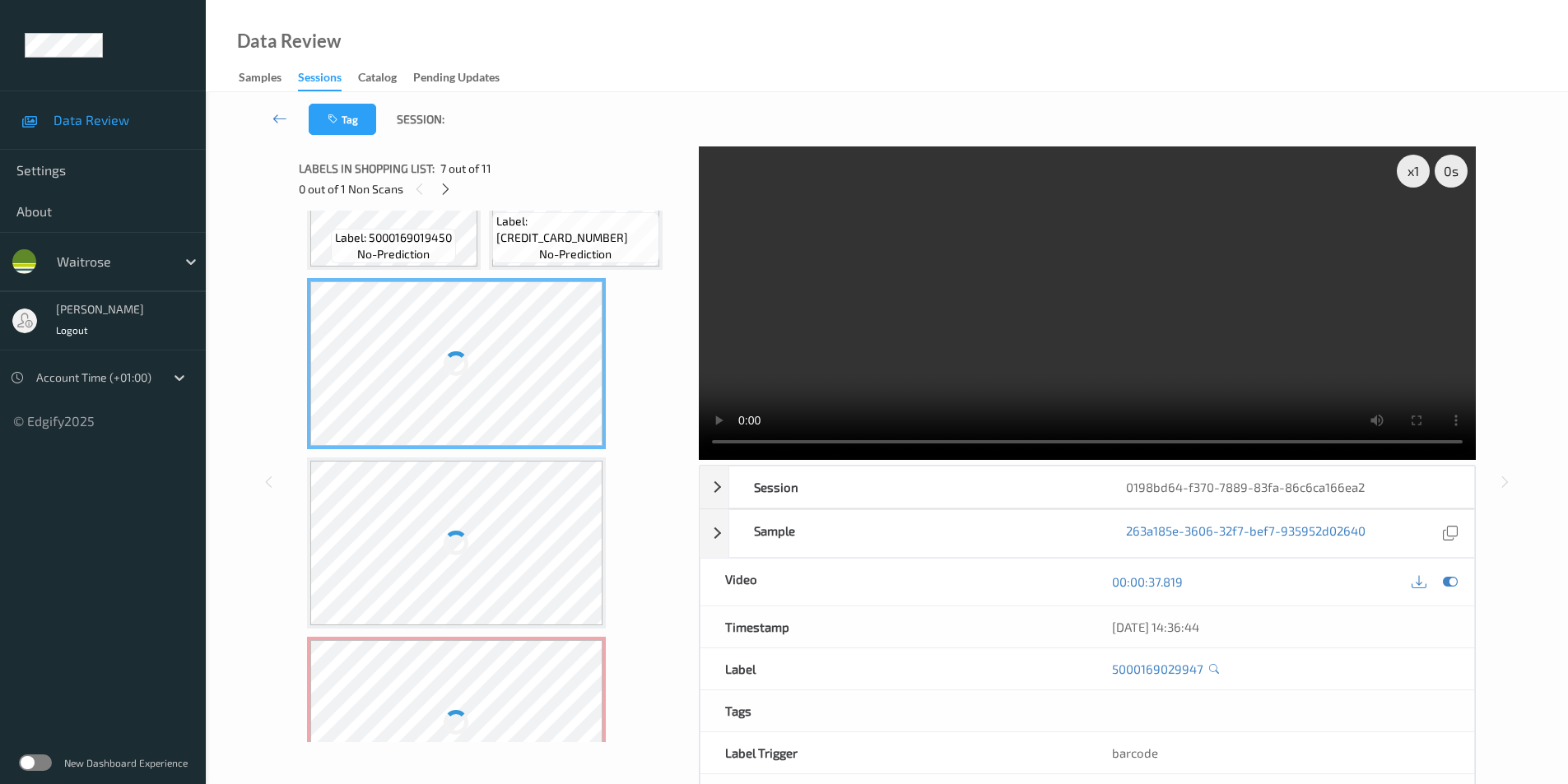
click at [469, 343] on div at bounding box center [456, 364] width 293 height 164
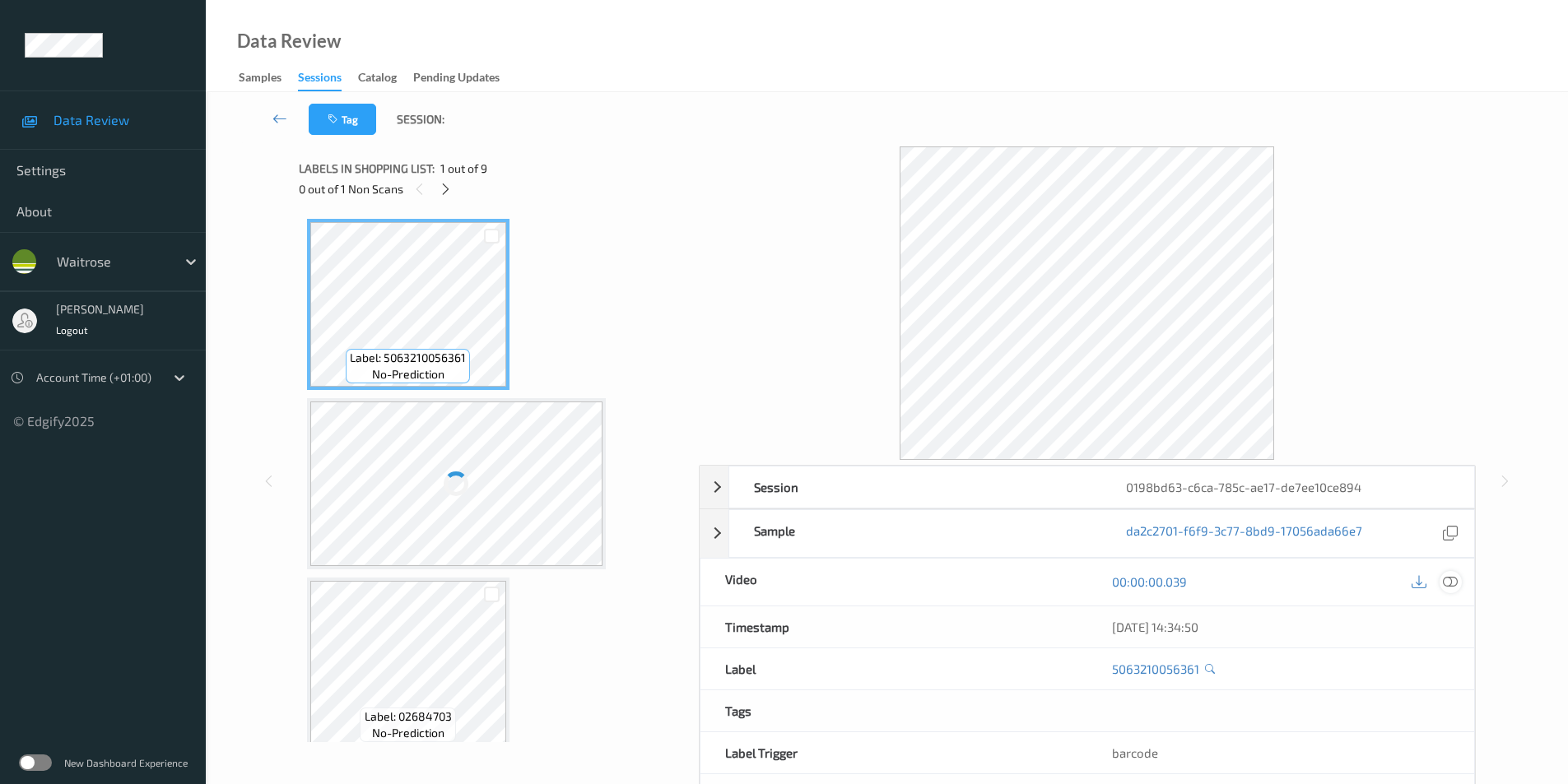
click at [1450, 578] on icon at bounding box center [1450, 581] width 15 height 15
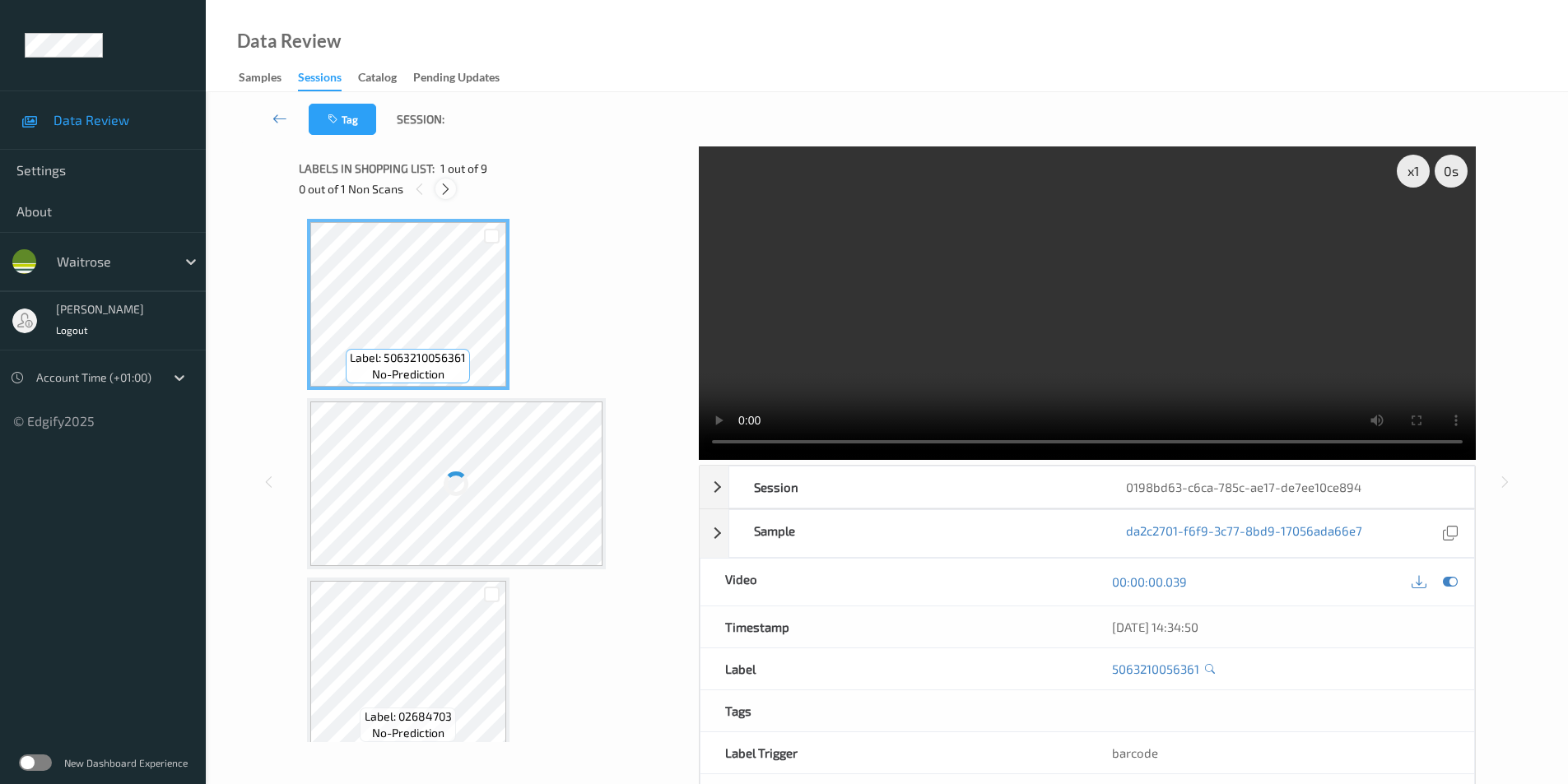
click at [452, 190] on icon at bounding box center [446, 189] width 14 height 15
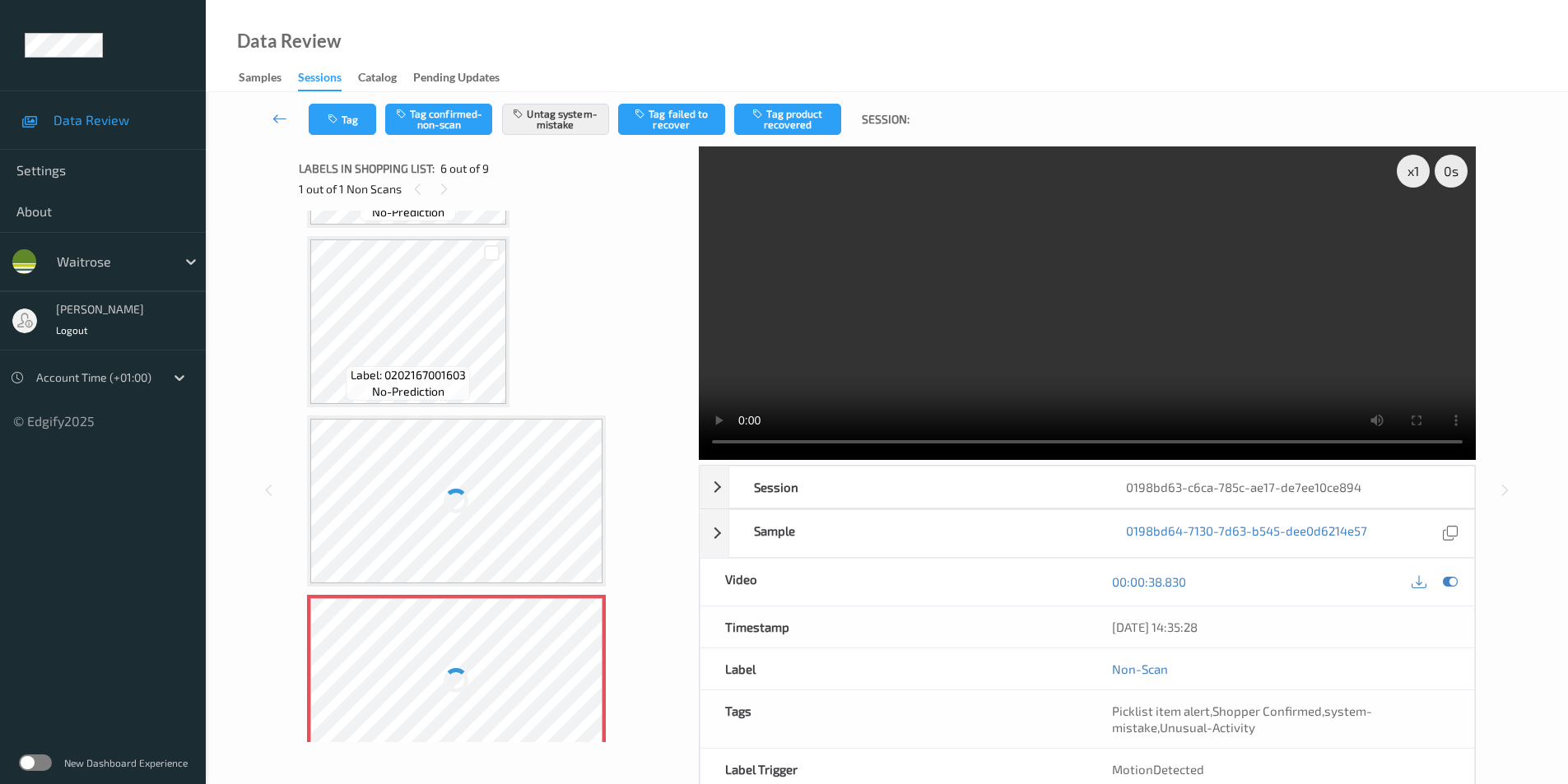
scroll to position [479, 0]
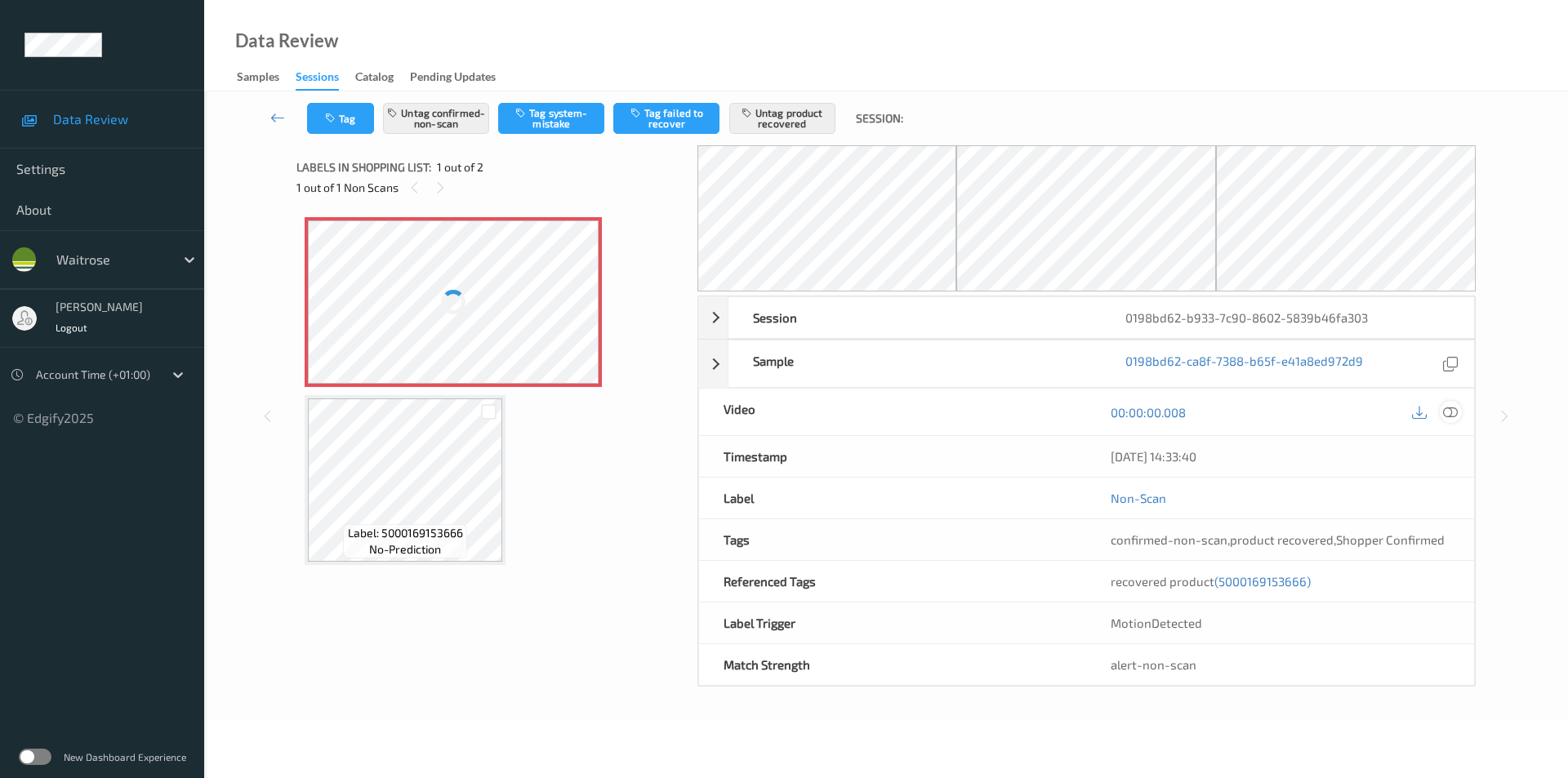
click at [1458, 413] on div at bounding box center [1450, 411] width 22 height 22
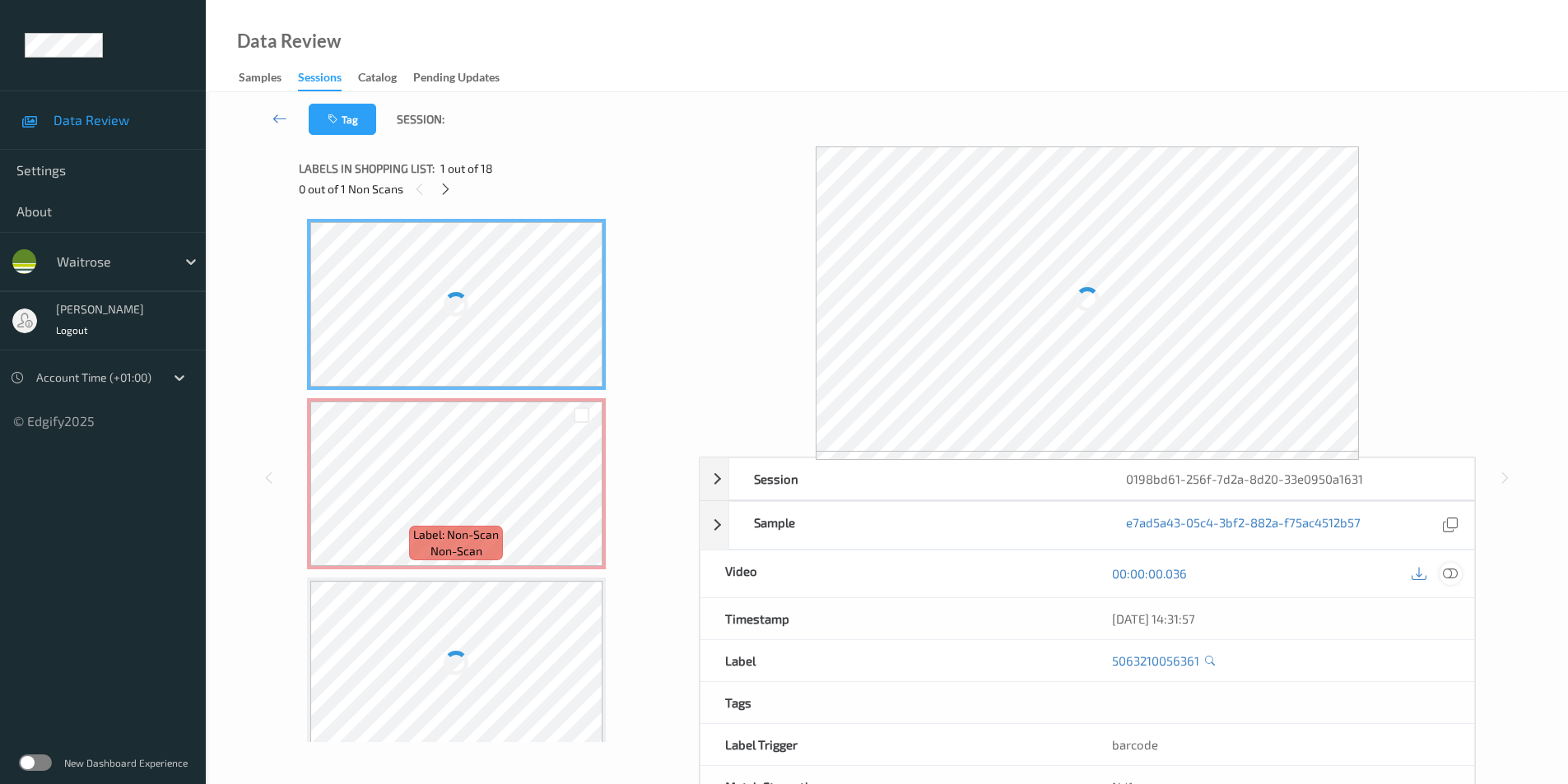
click at [1450, 570] on icon at bounding box center [1450, 573] width 15 height 15
click at [1441, 574] on div at bounding box center [1451, 573] width 22 height 22
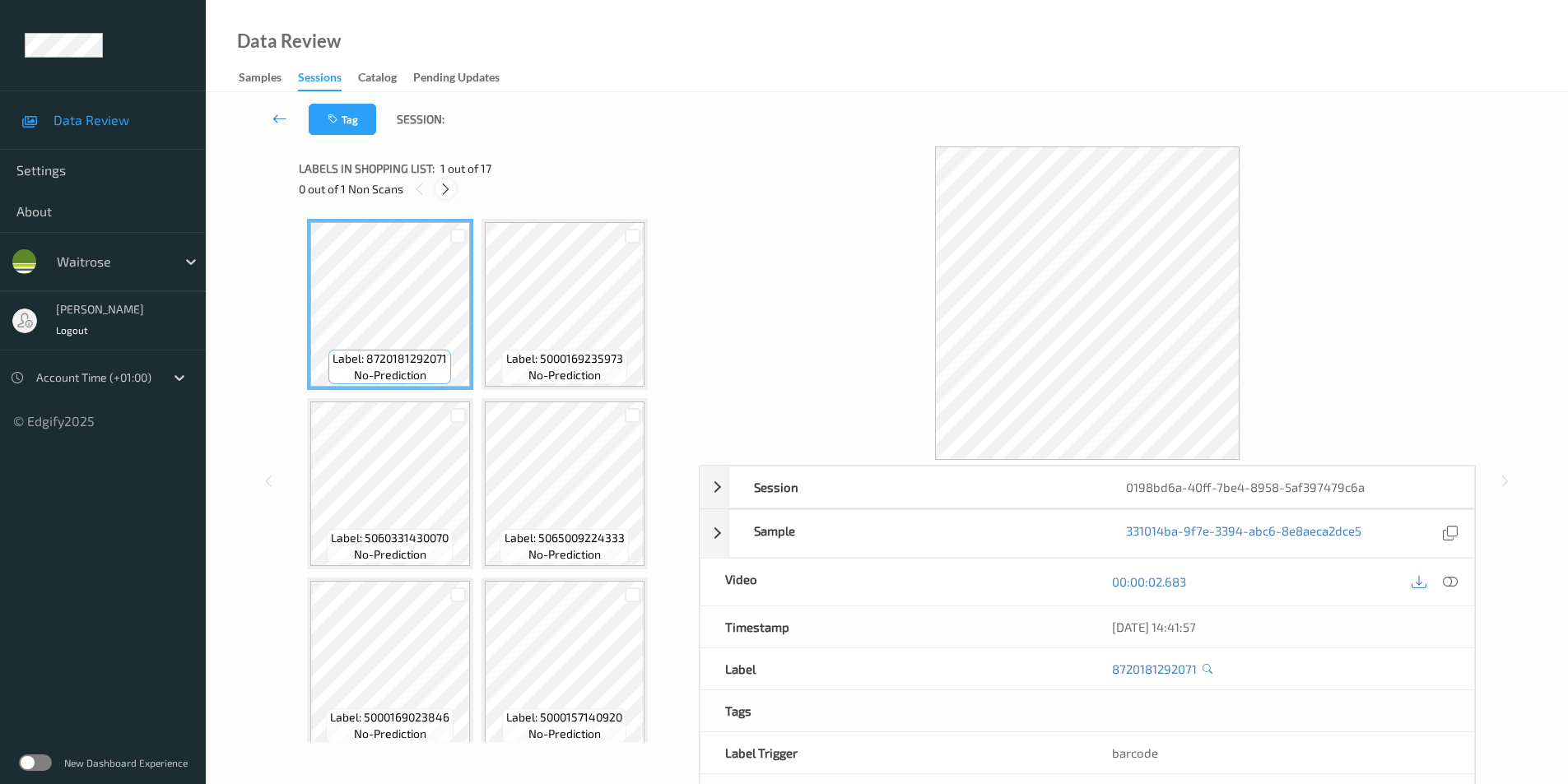
click at [449, 191] on icon at bounding box center [446, 189] width 14 height 15
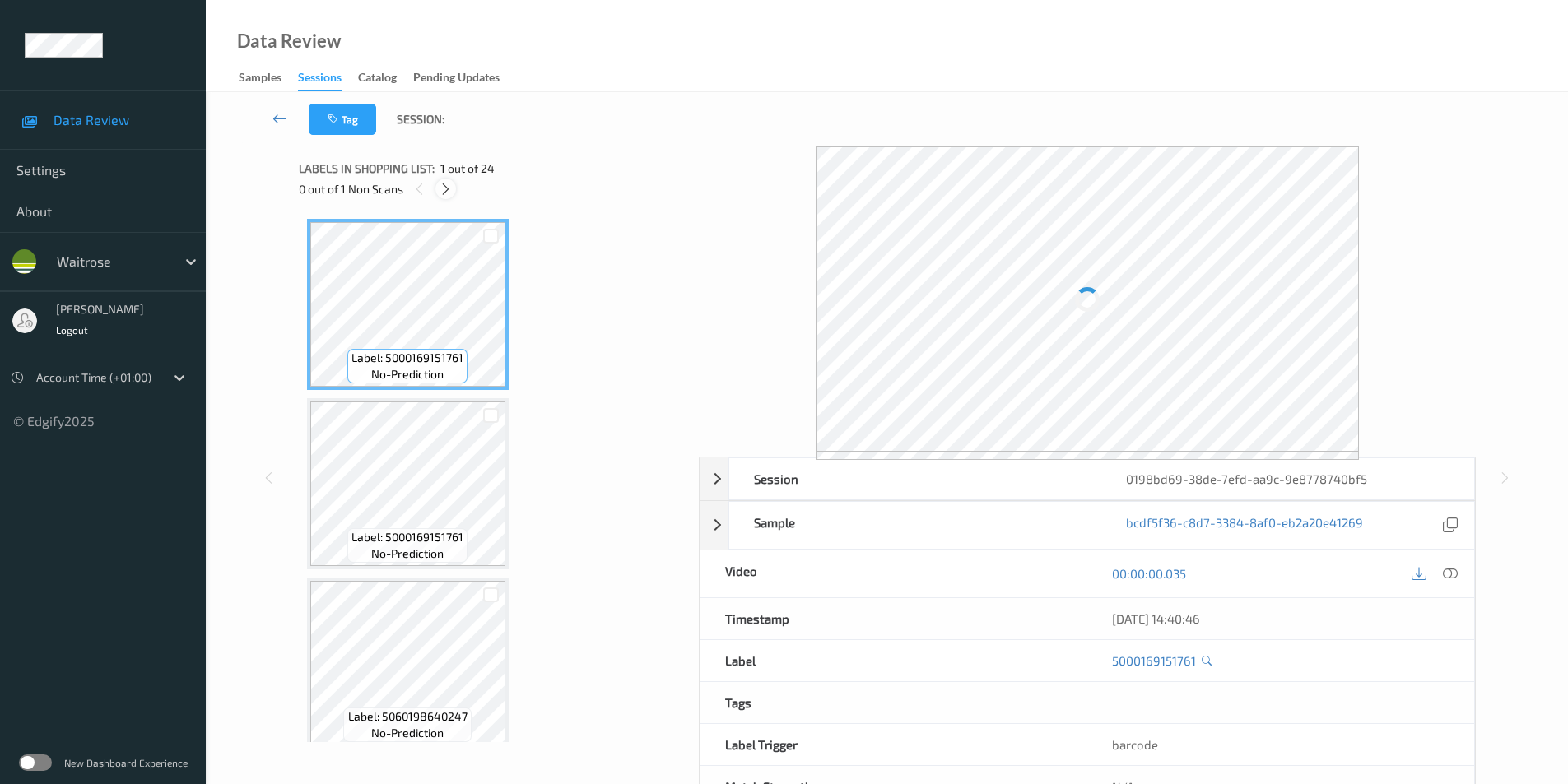
click at [443, 190] on icon at bounding box center [446, 189] width 14 height 15
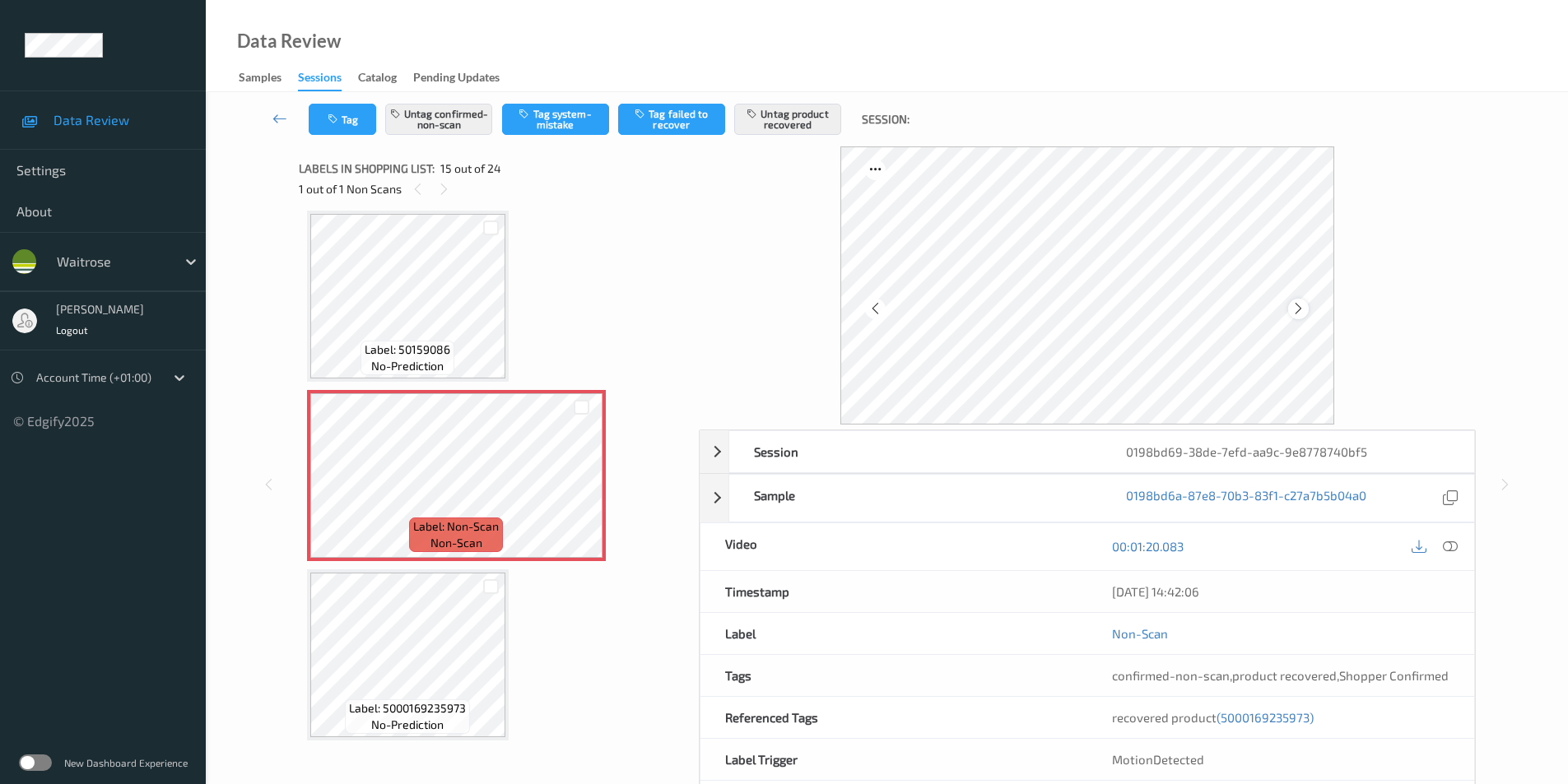
click at [1300, 309] on icon at bounding box center [1299, 309] width 14 height 15
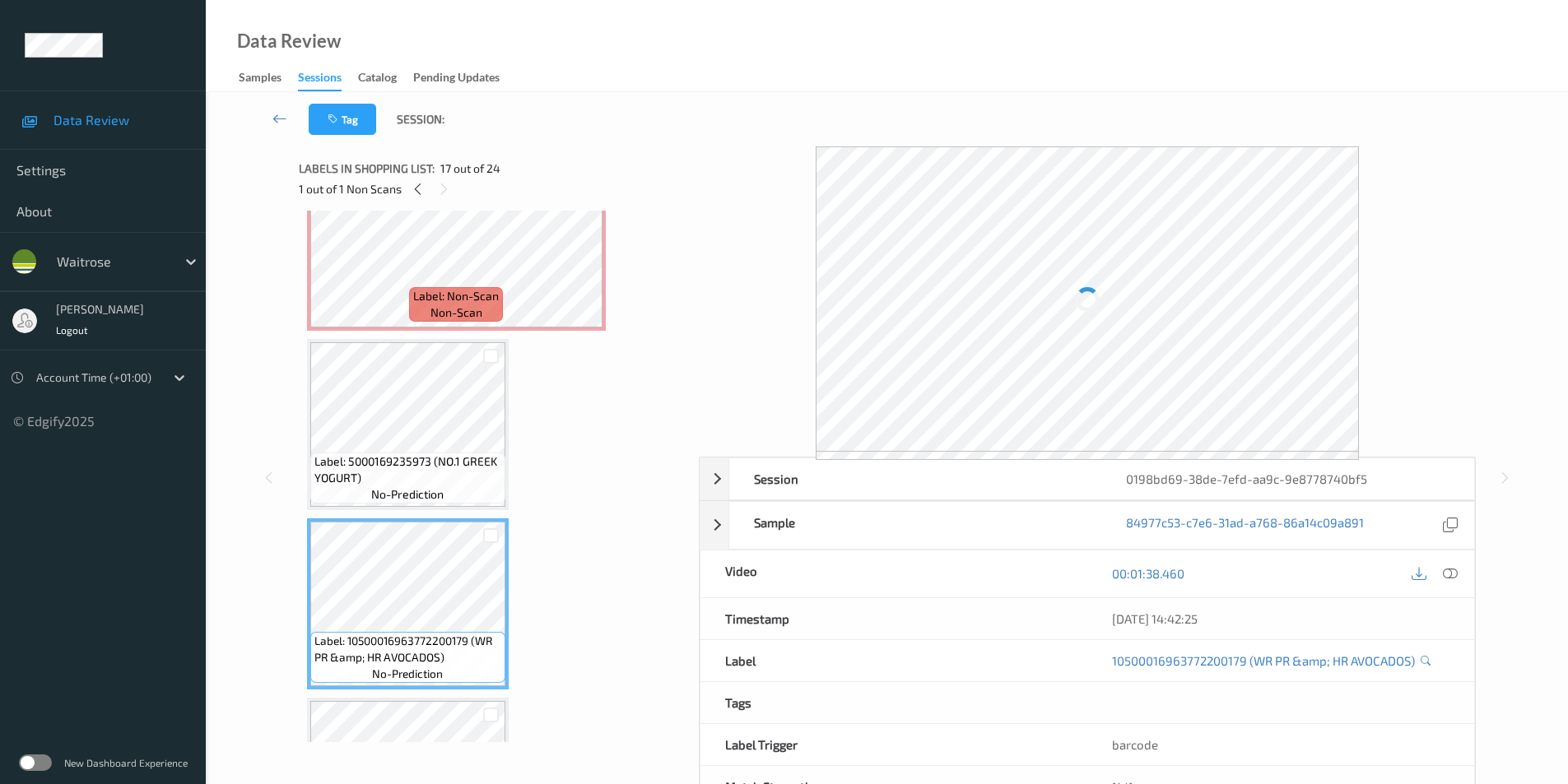
scroll to position [2488, 0]
